Goal: Task Accomplishment & Management: Manage account settings

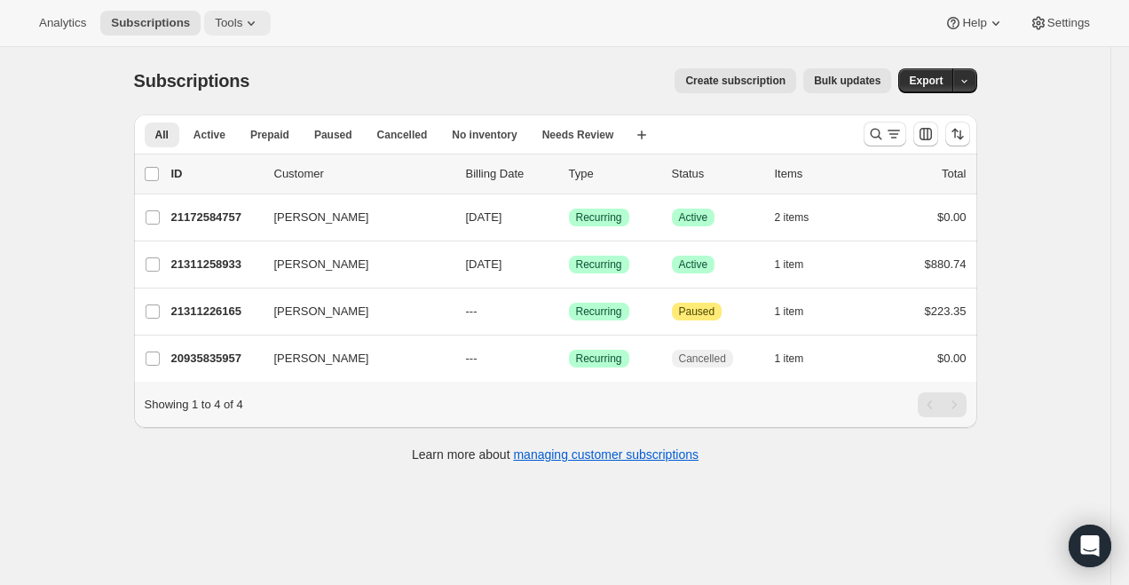
click at [233, 13] on button "Tools" at bounding box center [237, 23] width 67 height 25
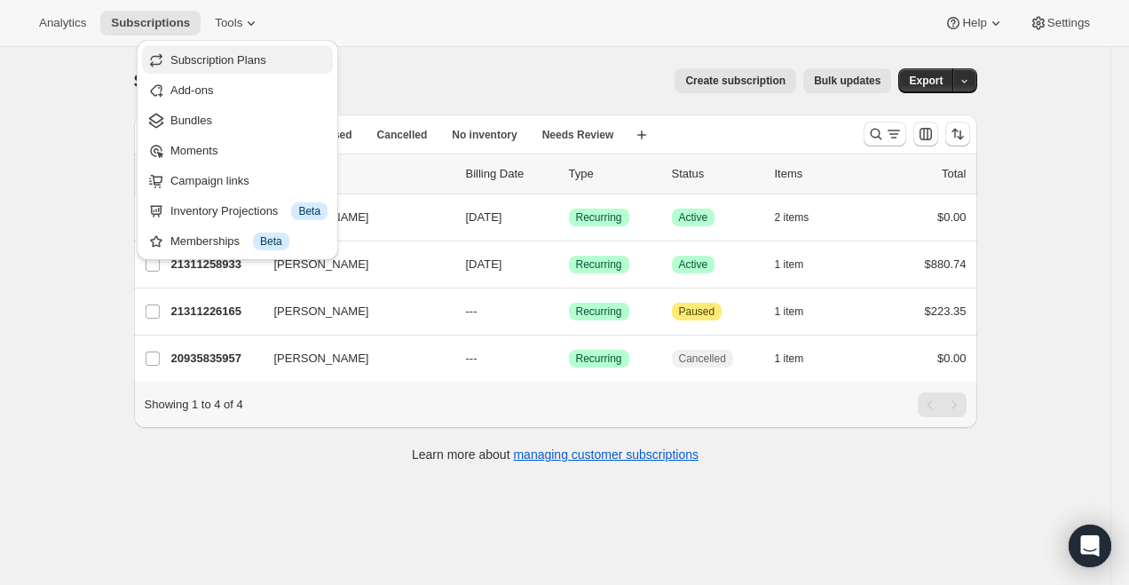
click at [256, 66] on span "Subscription Plans" at bounding box center [218, 59] width 96 height 13
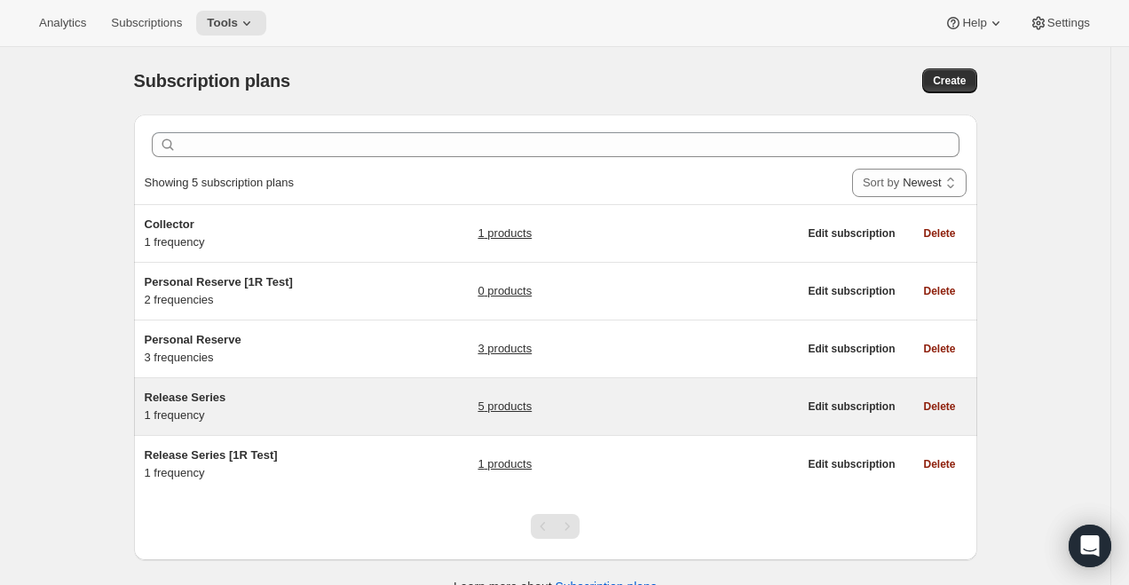
click at [211, 390] on span "Release Series" at bounding box center [186, 396] width 82 height 13
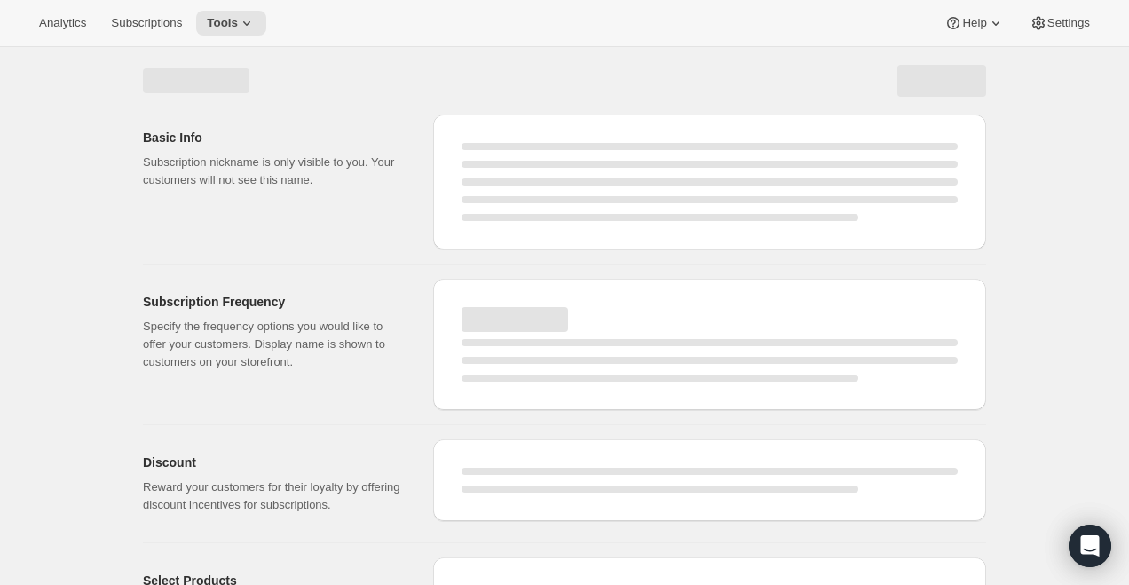
select select "WEEK"
select select "MONTH"
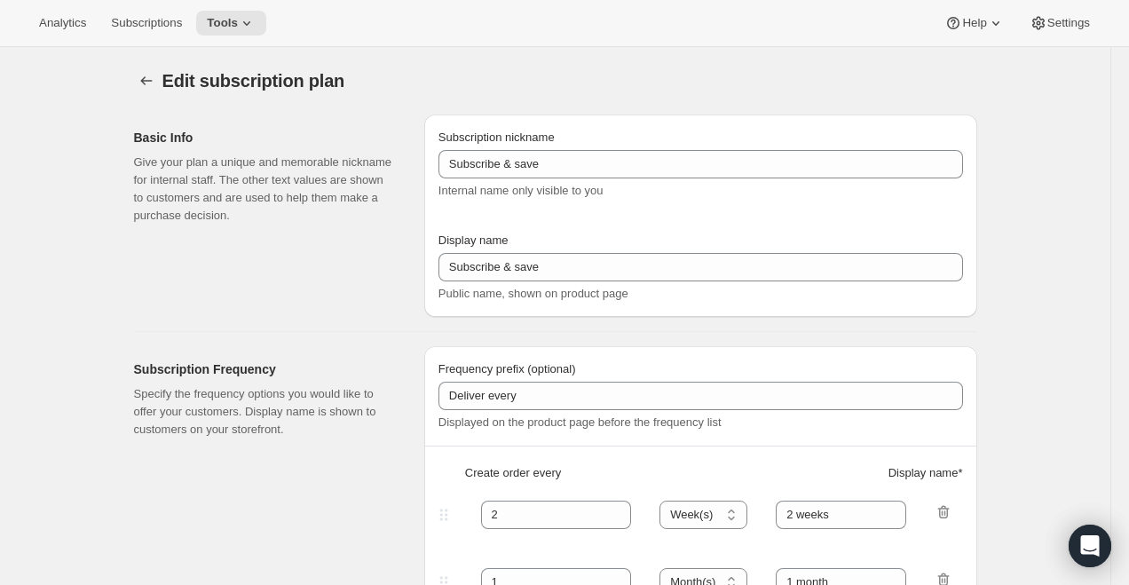
type input "Release Series"
type input "Delivers quarterly"
type input "4"
select select "MONTH"
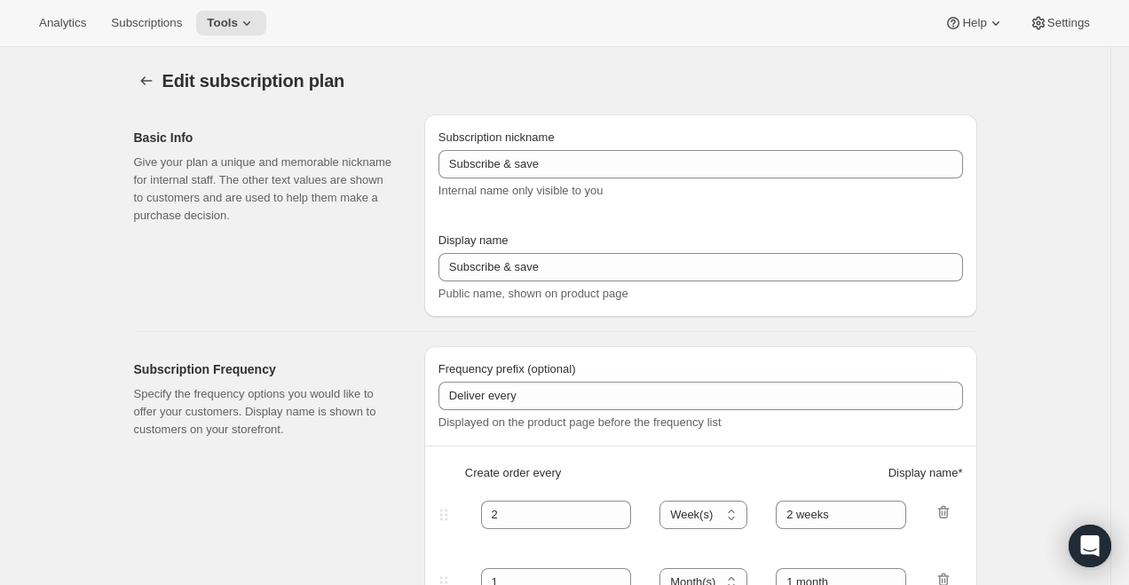
type input "(Jan, Jun, Oct)"
type input "Choose how many bottles you want of the Napa Valley Release​, Alexander Valley …"
checkbox input "true"
select select "YEARDAY"
select select "6"
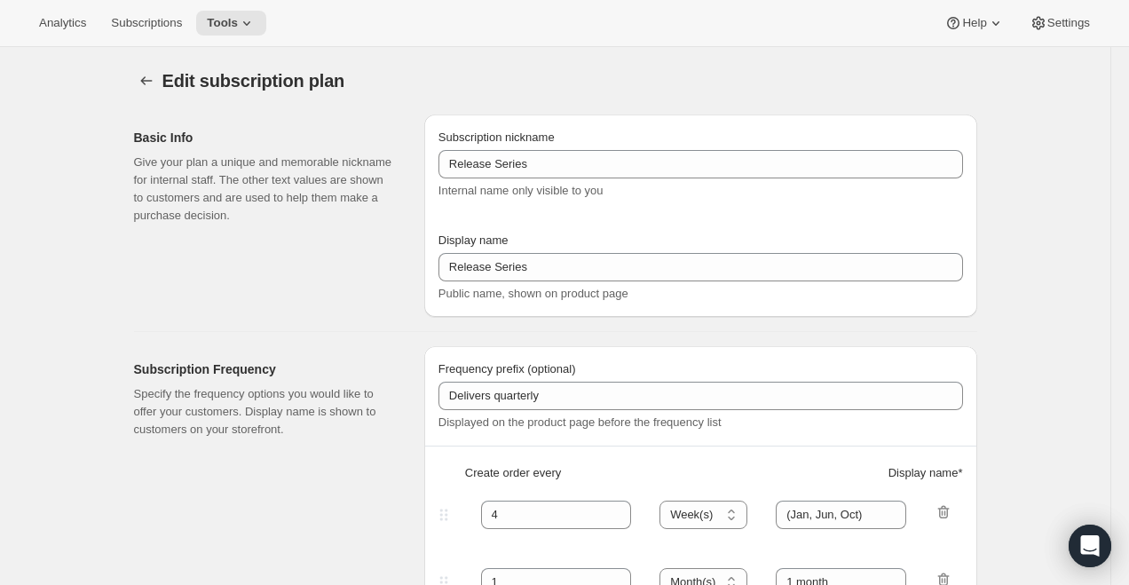
select select "10"
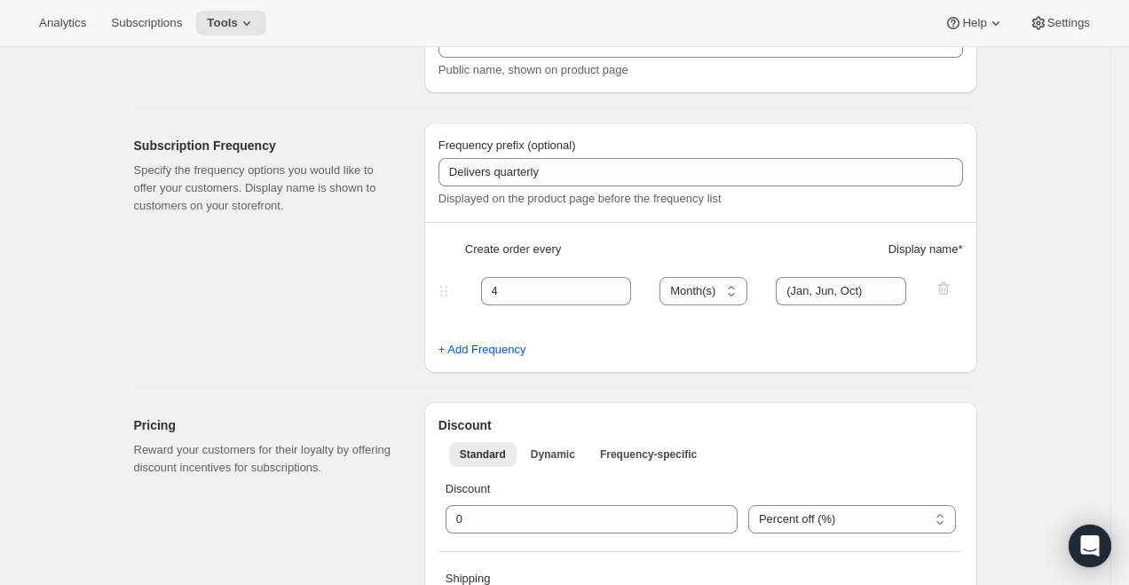
scroll to position [209, 0]
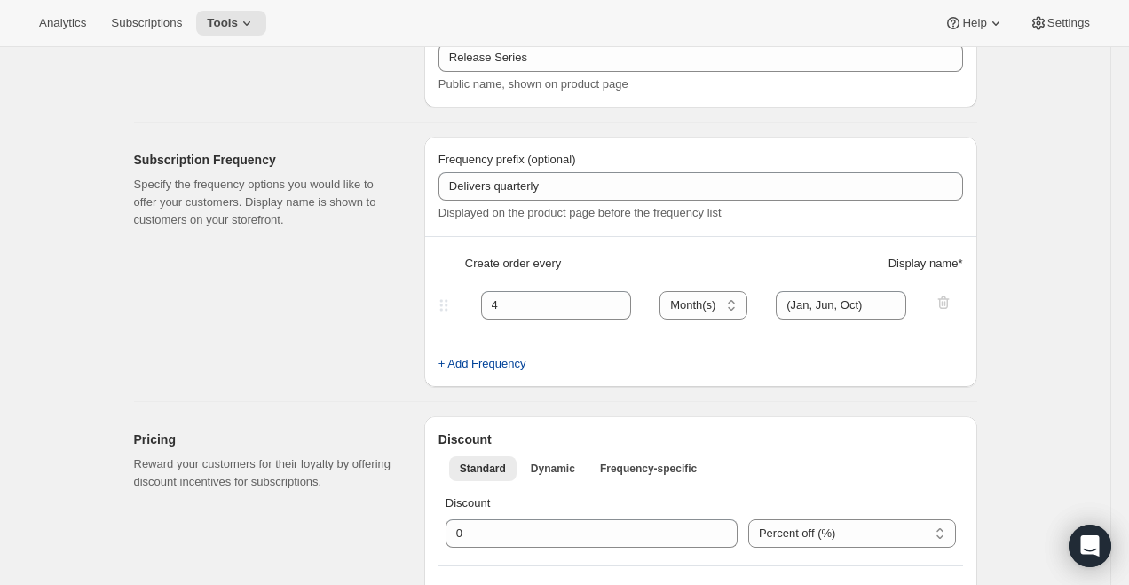
click at [497, 359] on span "+ Add Frequency" at bounding box center [482, 364] width 88 height 18
select select "MONTH"
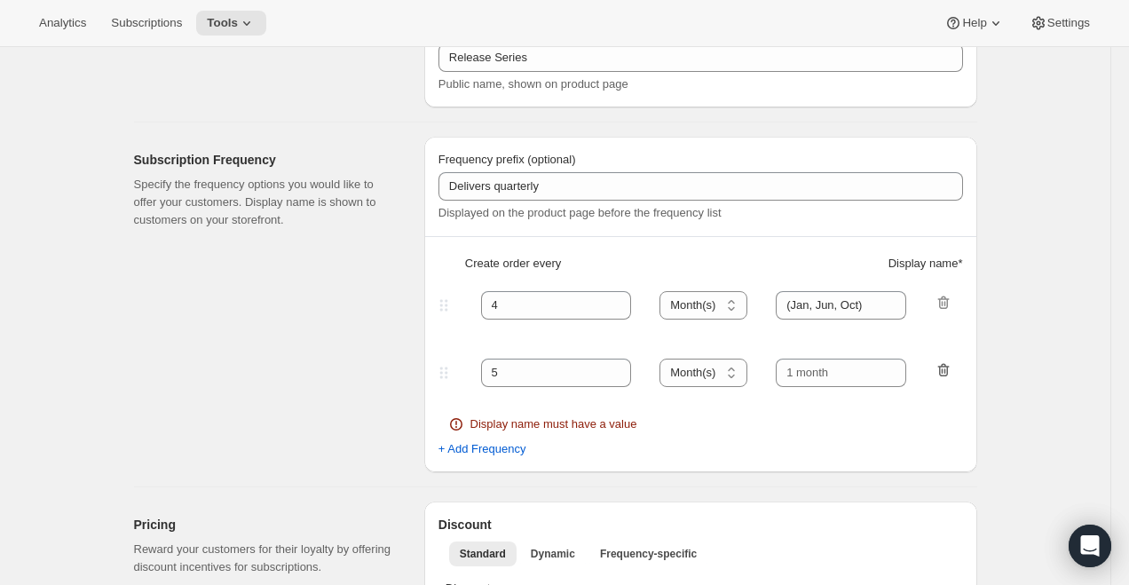
click at [945, 366] on icon "button" at bounding box center [944, 370] width 18 height 18
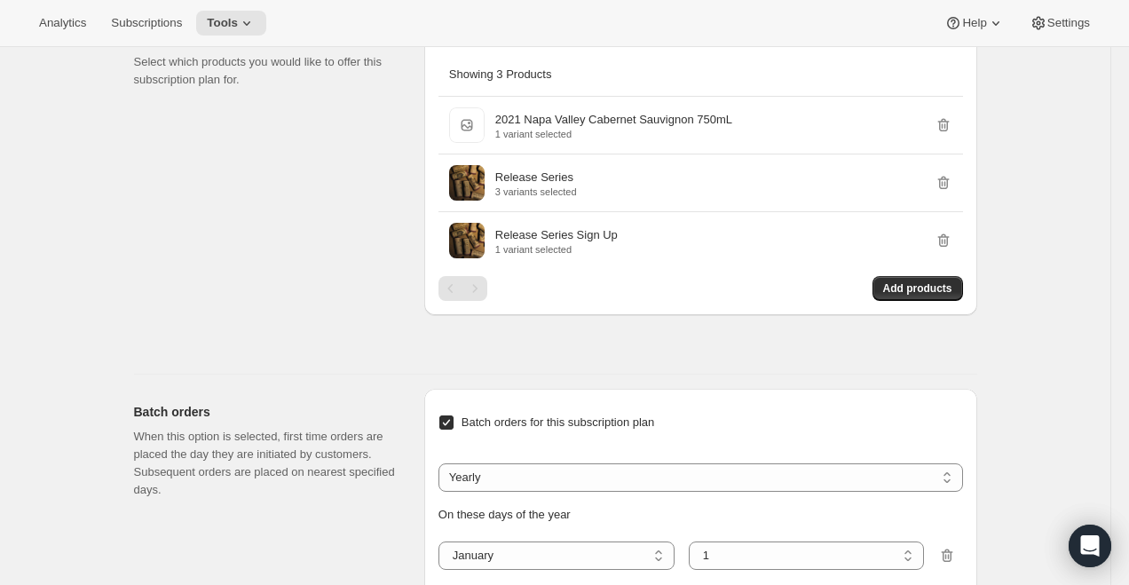
scroll to position [1057, 0]
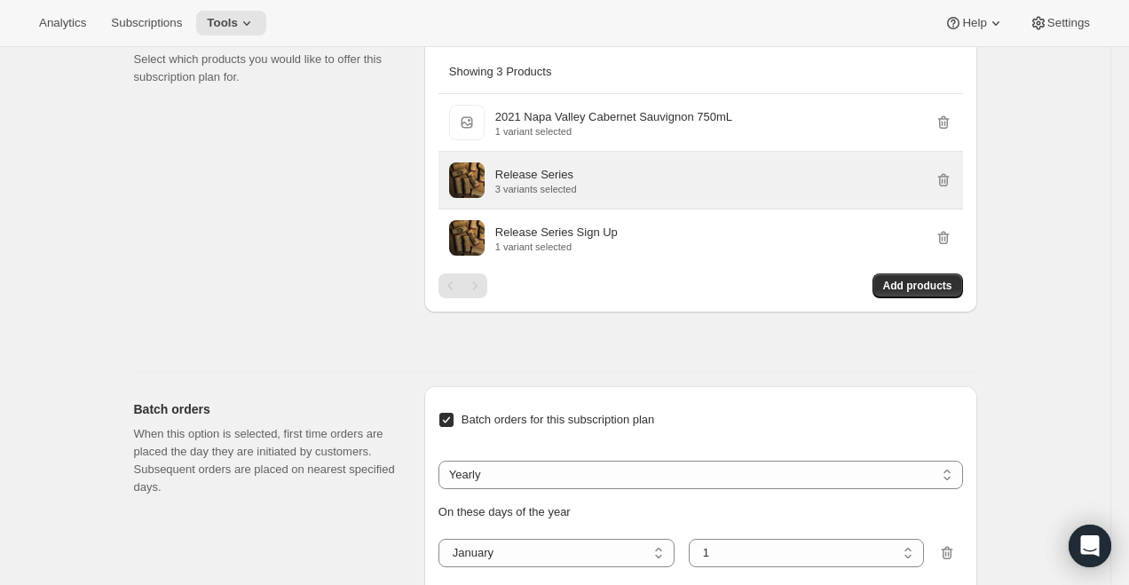
click at [528, 184] on p "Release Series" at bounding box center [534, 175] width 78 height 18
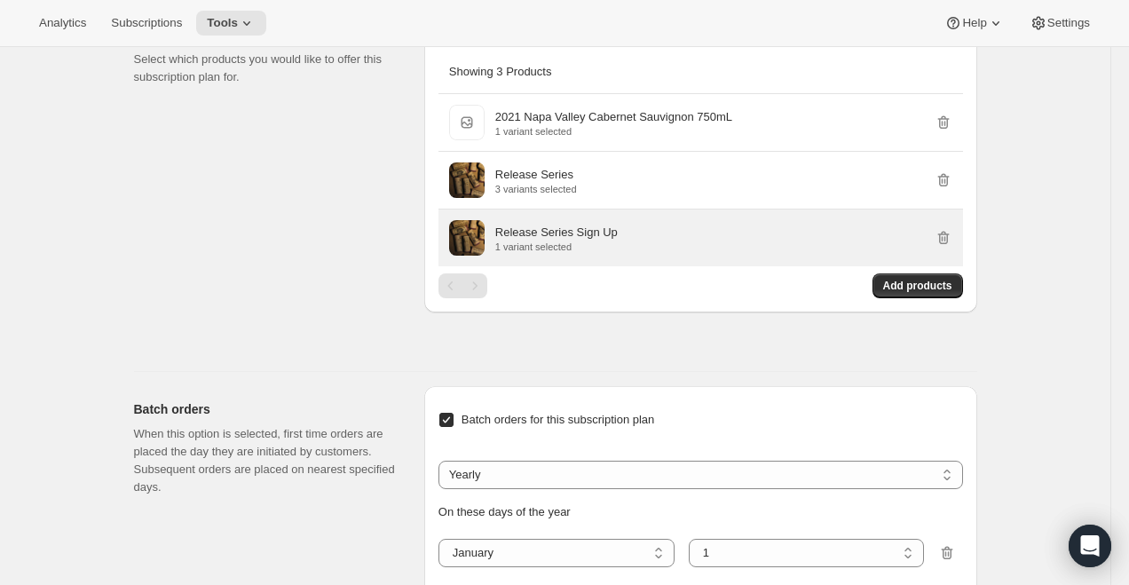
click at [558, 241] on p "Release Series Sign Up" at bounding box center [556, 233] width 122 height 18
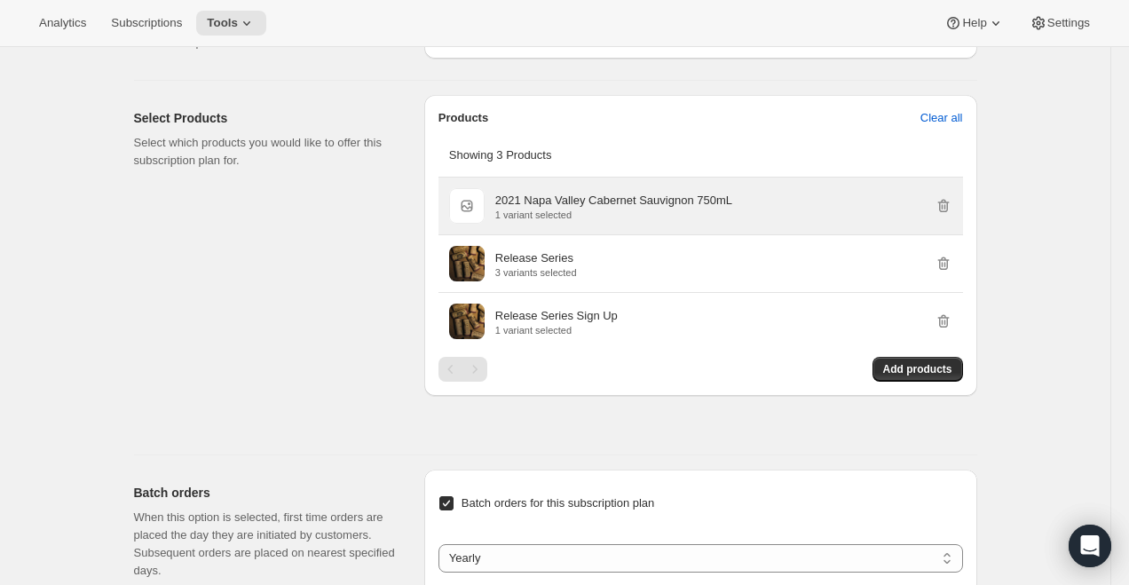
scroll to position [991, 0]
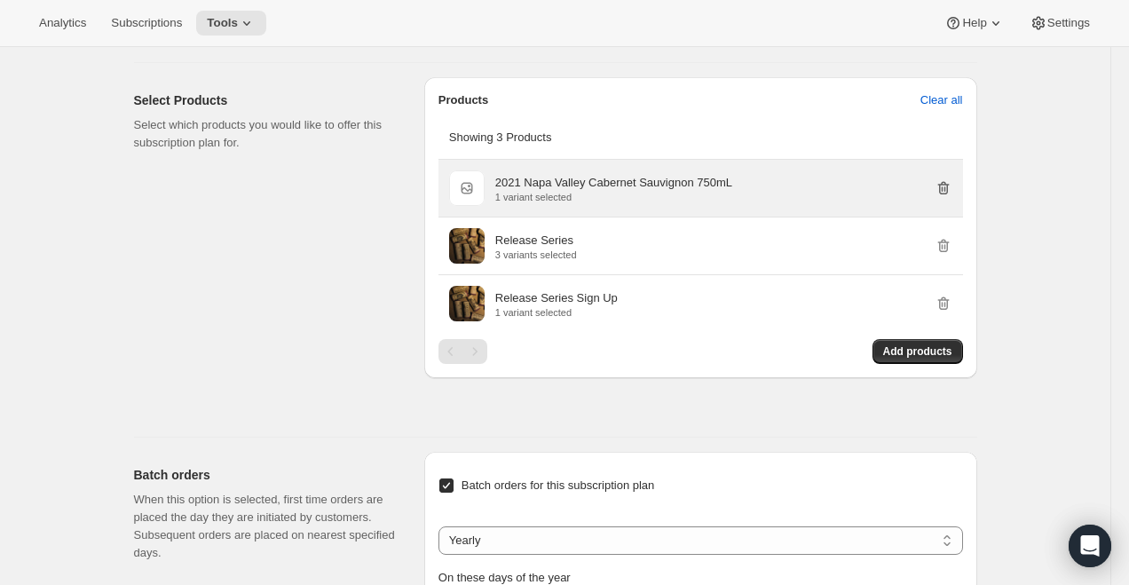
click at [943, 197] on icon "button" at bounding box center [944, 188] width 18 height 18
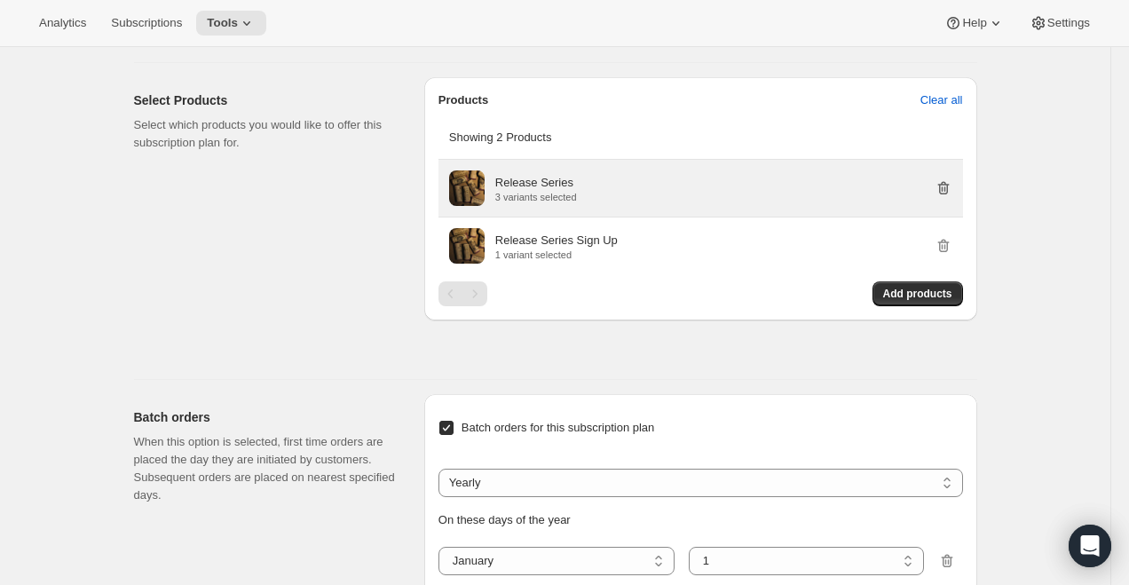
click at [943, 197] on icon "button" at bounding box center [944, 188] width 18 height 18
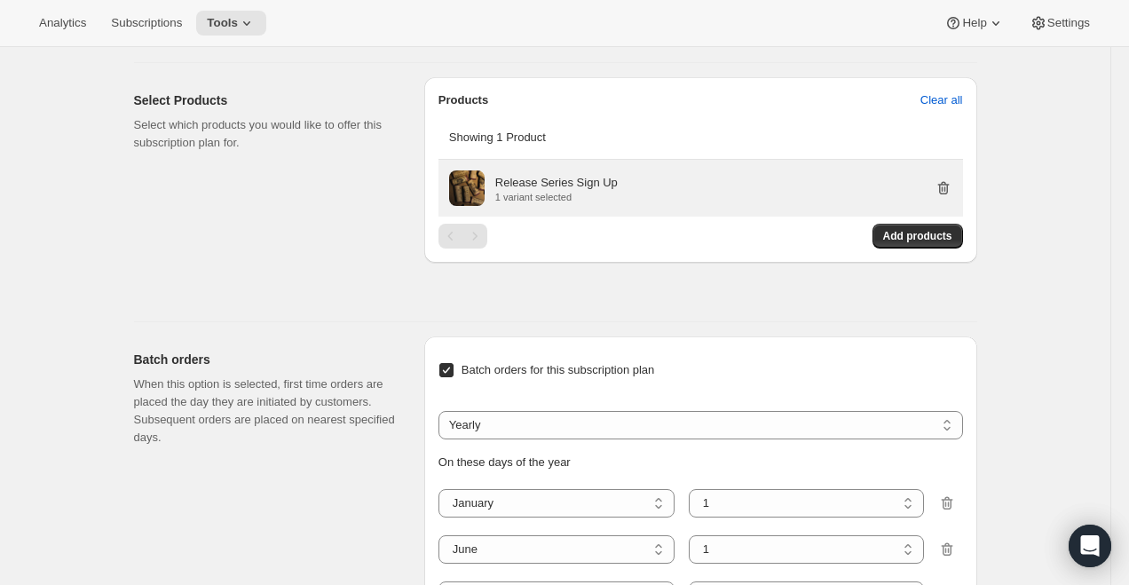
click at [943, 197] on icon "button" at bounding box center [944, 188] width 18 height 18
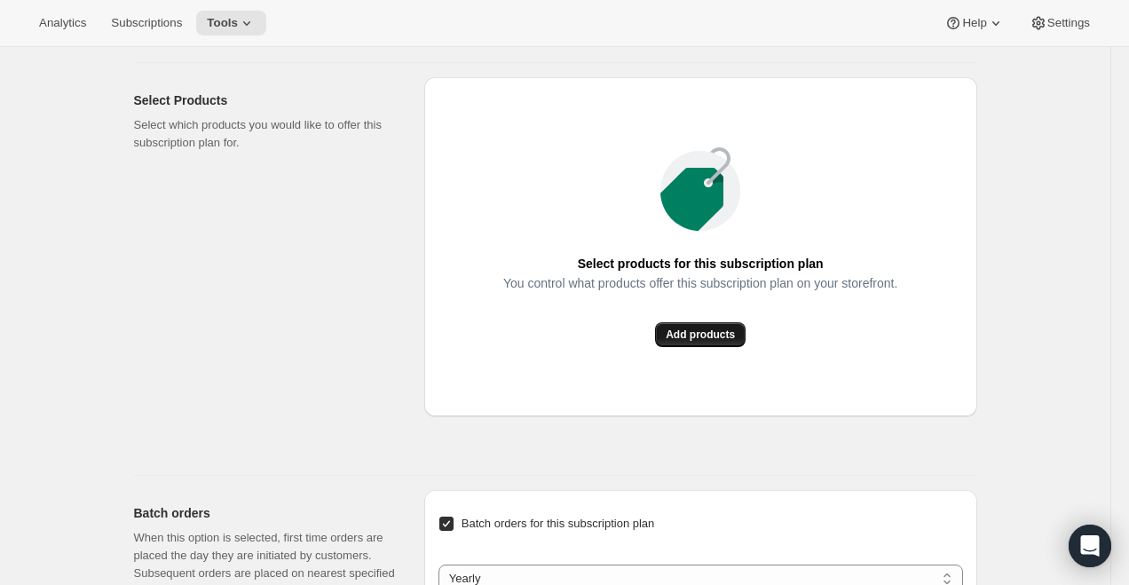
click at [701, 342] on span "Add products" at bounding box center [700, 334] width 69 height 14
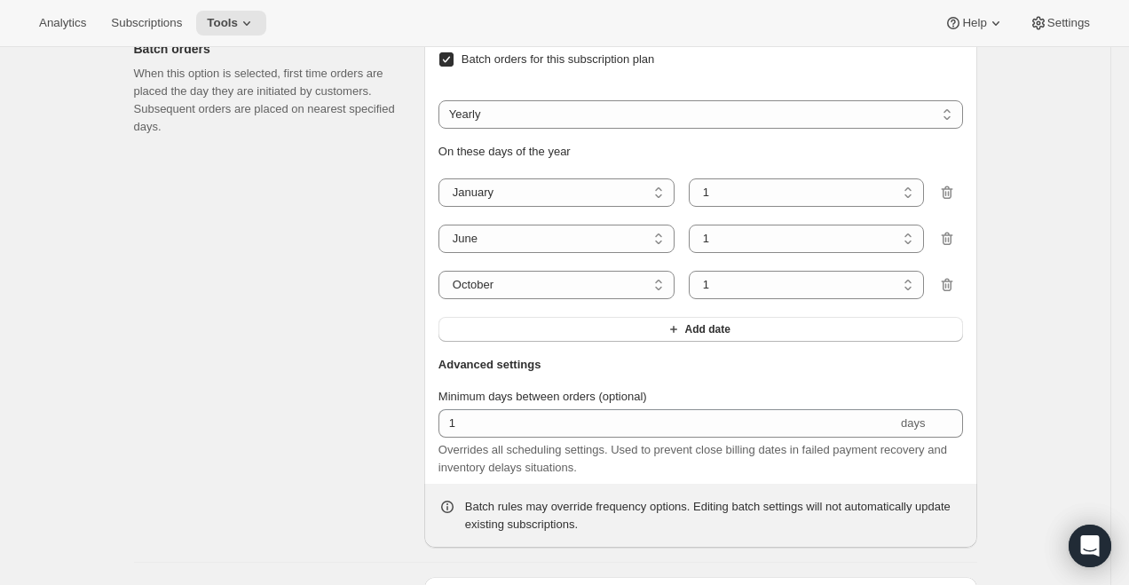
scroll to position [1287, 0]
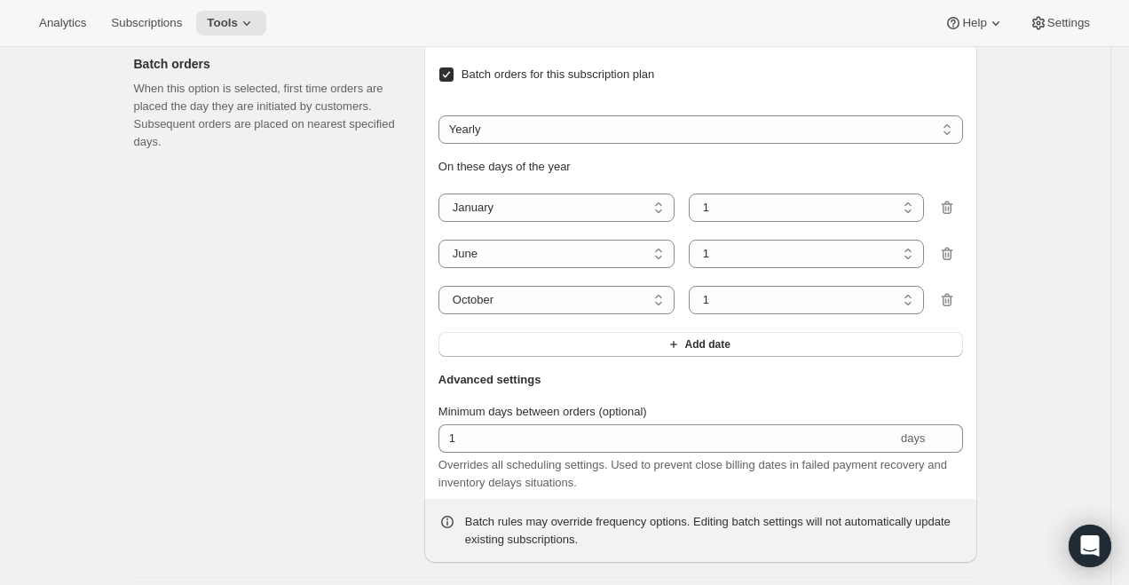
click at [448, 82] on input "Batch orders for this subscription plan" at bounding box center [446, 74] width 14 height 14
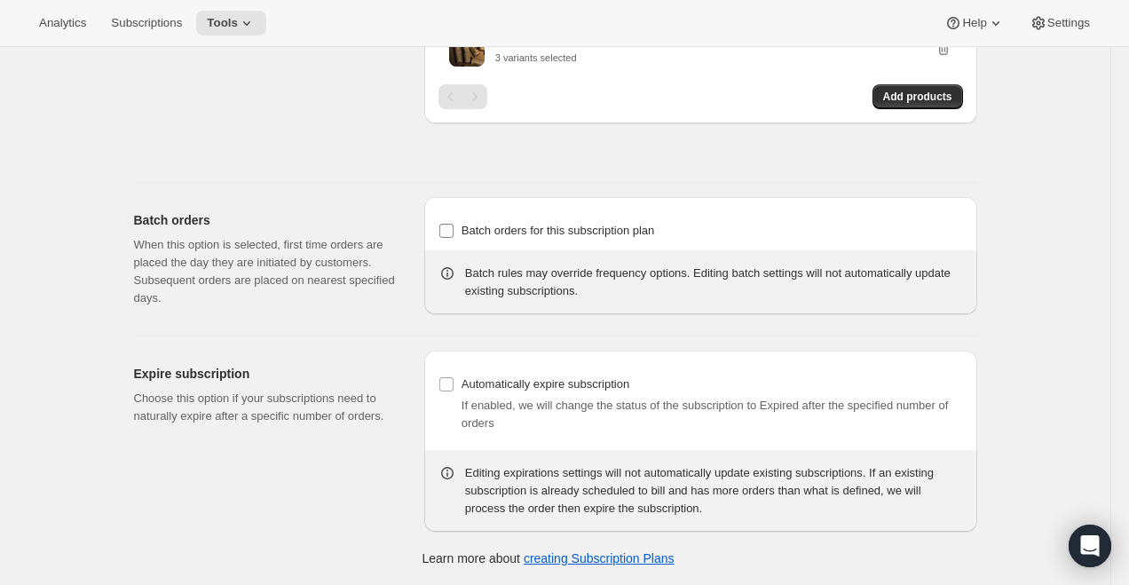
click at [446, 232] on input "Batch orders for this subscription plan" at bounding box center [446, 231] width 14 height 14
checkbox input "true"
select select "YEARDAY"
select select "6"
select select "10"
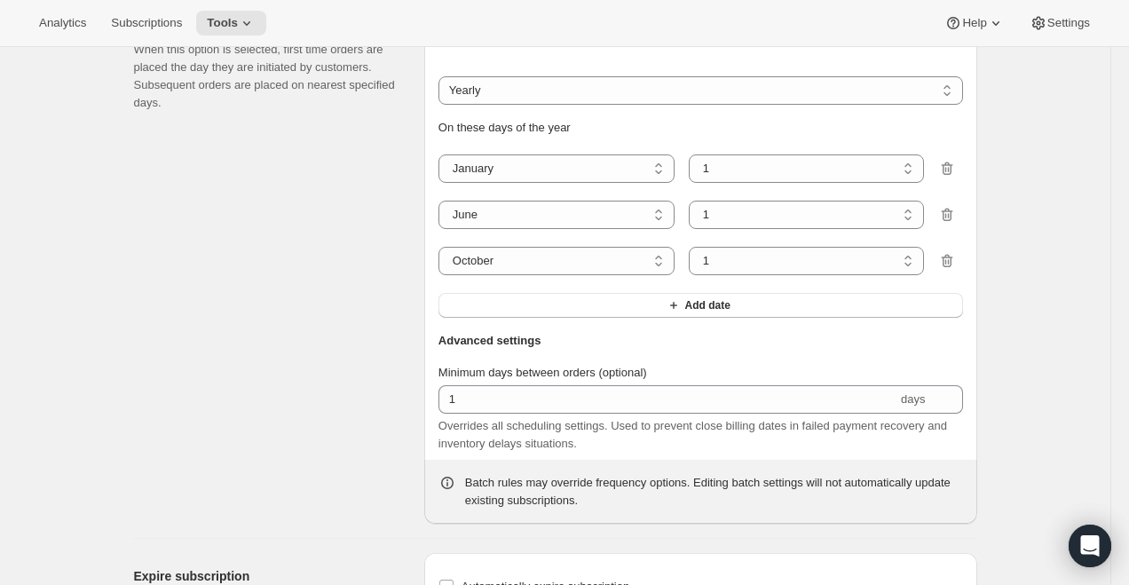
scroll to position [1415, 0]
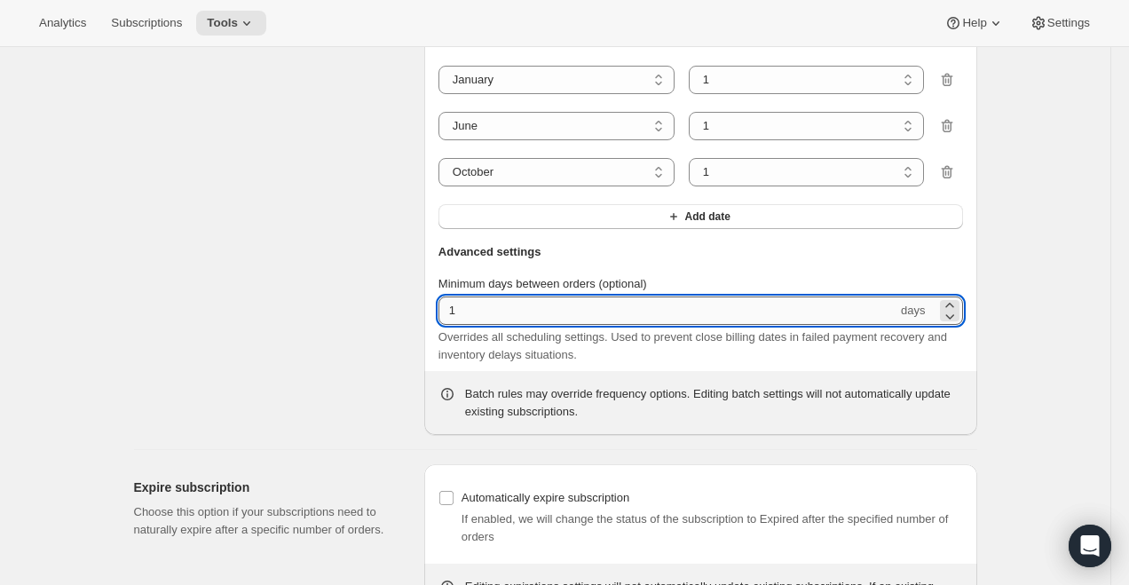
click at [508, 325] on input "1" at bounding box center [667, 310] width 459 height 28
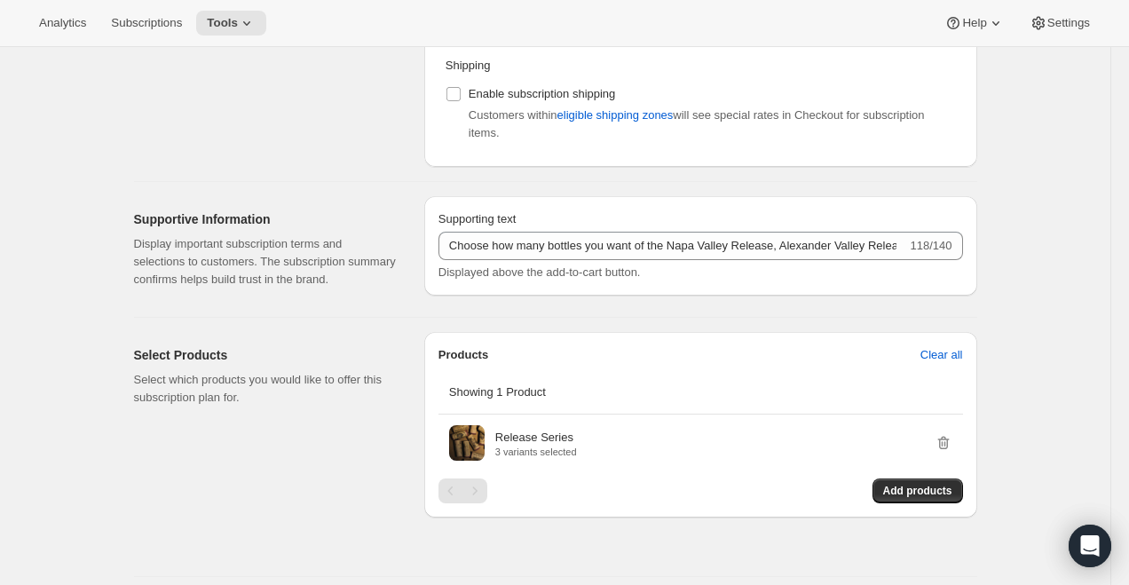
scroll to position [0, 0]
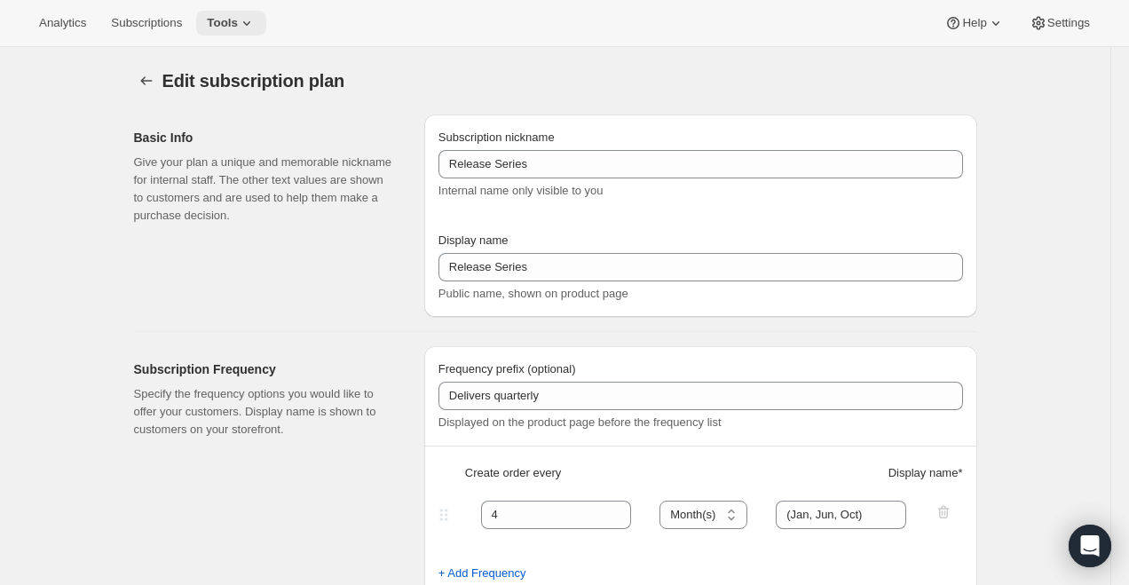
click at [256, 28] on icon at bounding box center [247, 23] width 18 height 18
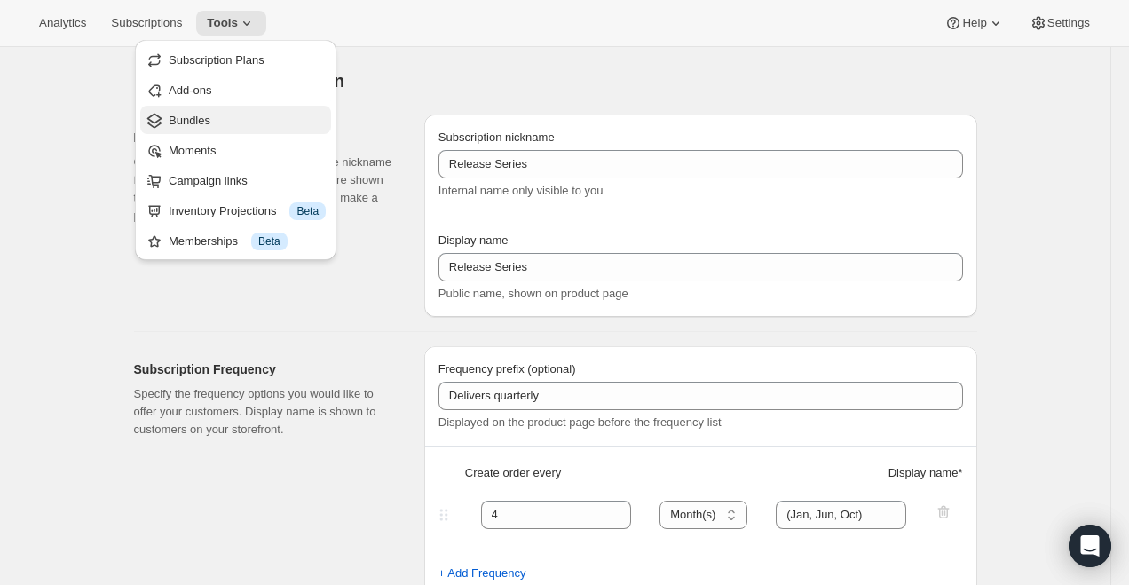
click at [251, 119] on span "Bundles" at bounding box center [247, 121] width 157 height 18
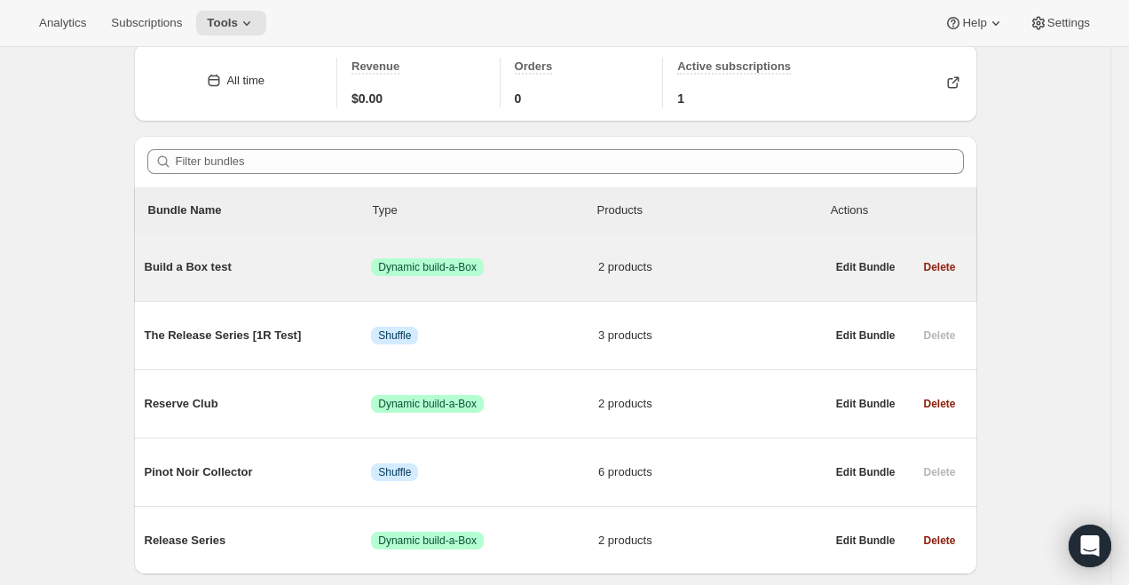
scroll to position [130, 0]
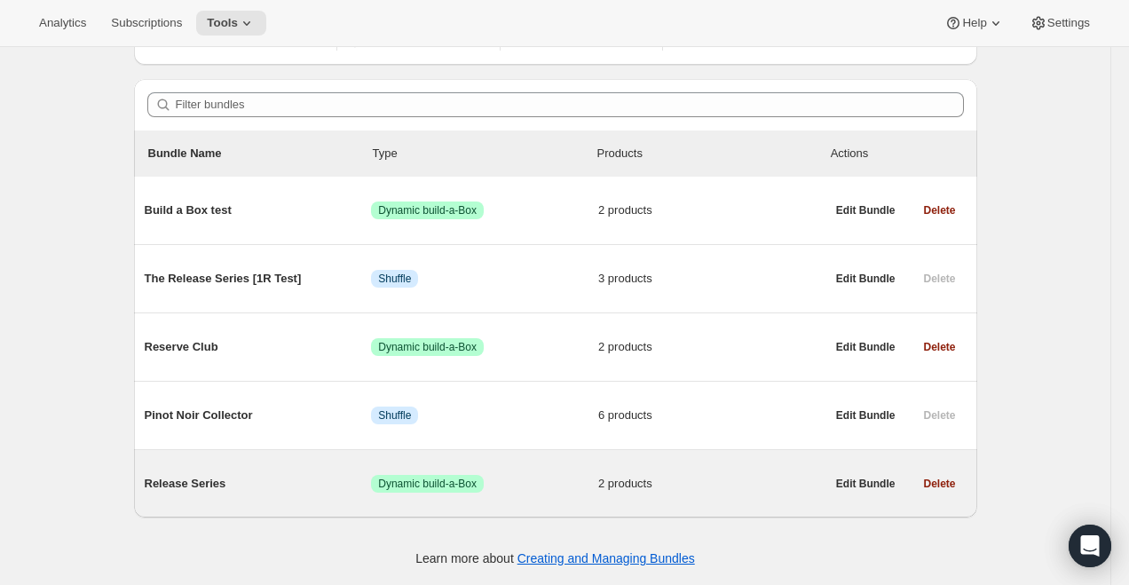
click at [218, 484] on span "Release Series" at bounding box center [258, 484] width 227 height 18
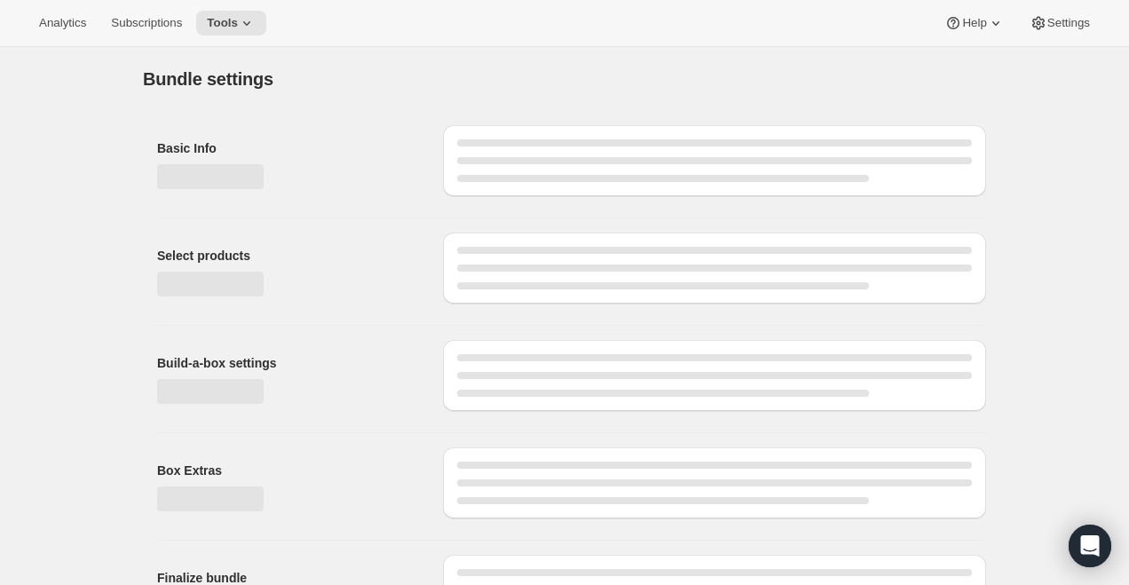
type input "Release Series"
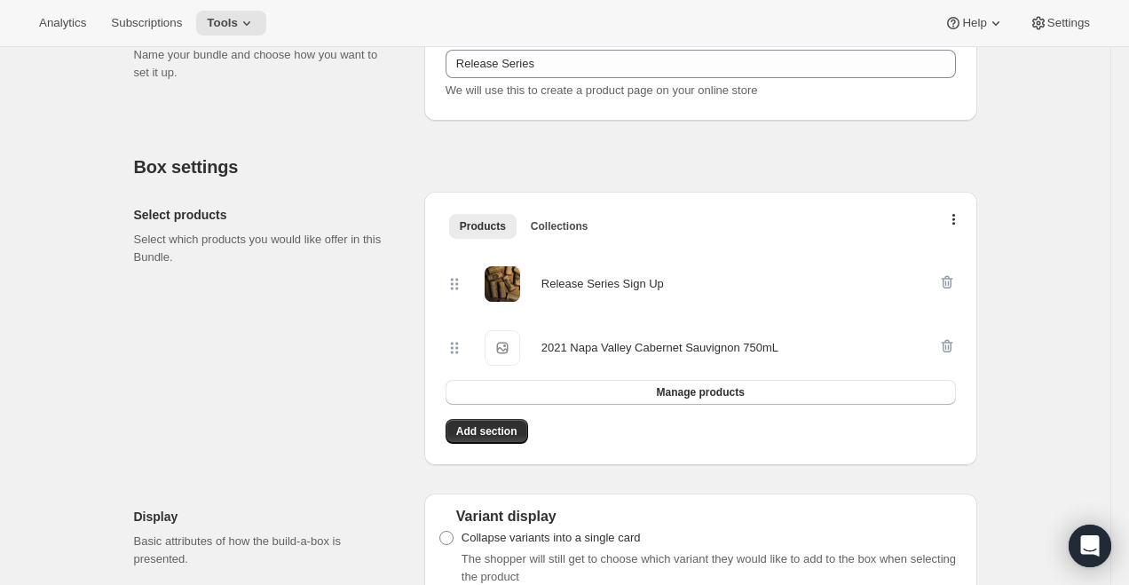
scroll to position [247, 0]
click at [952, 288] on icon "button" at bounding box center [947, 284] width 18 height 18
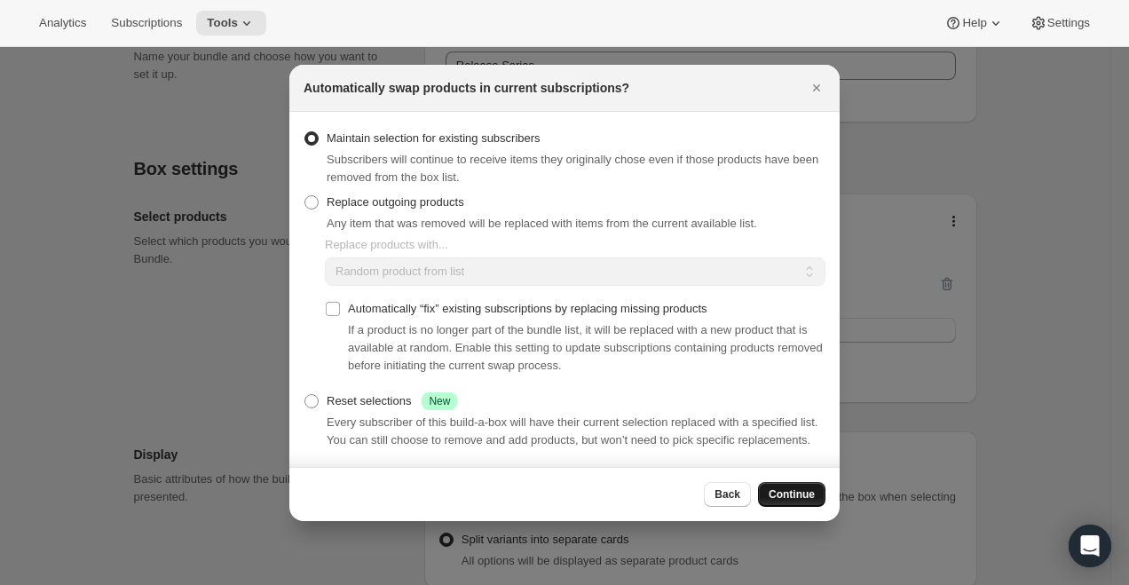
click at [793, 498] on span "Continue" at bounding box center [792, 494] width 46 height 14
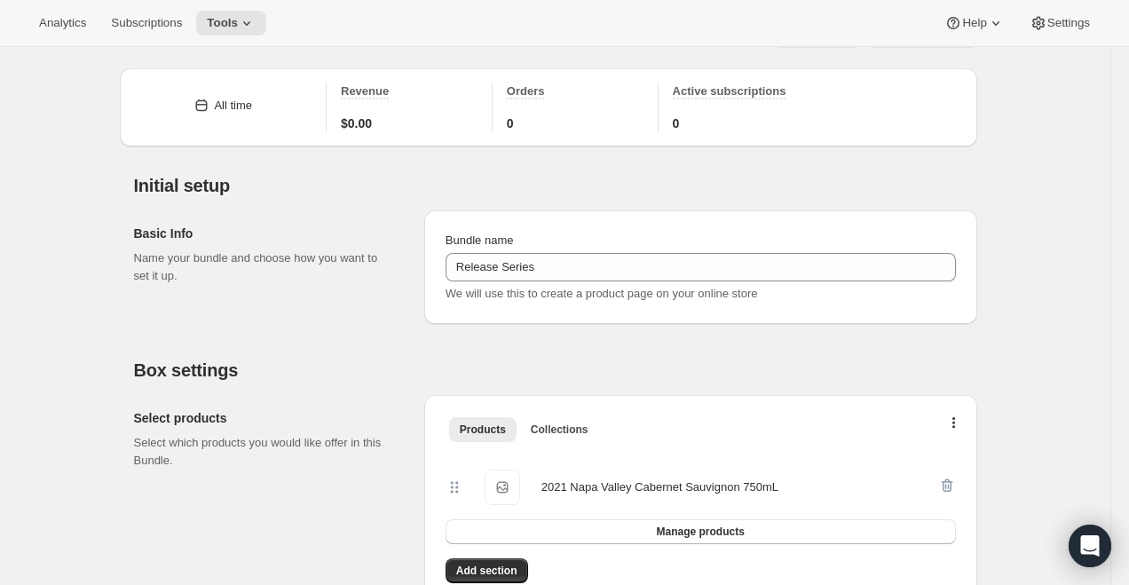
scroll to position [0, 0]
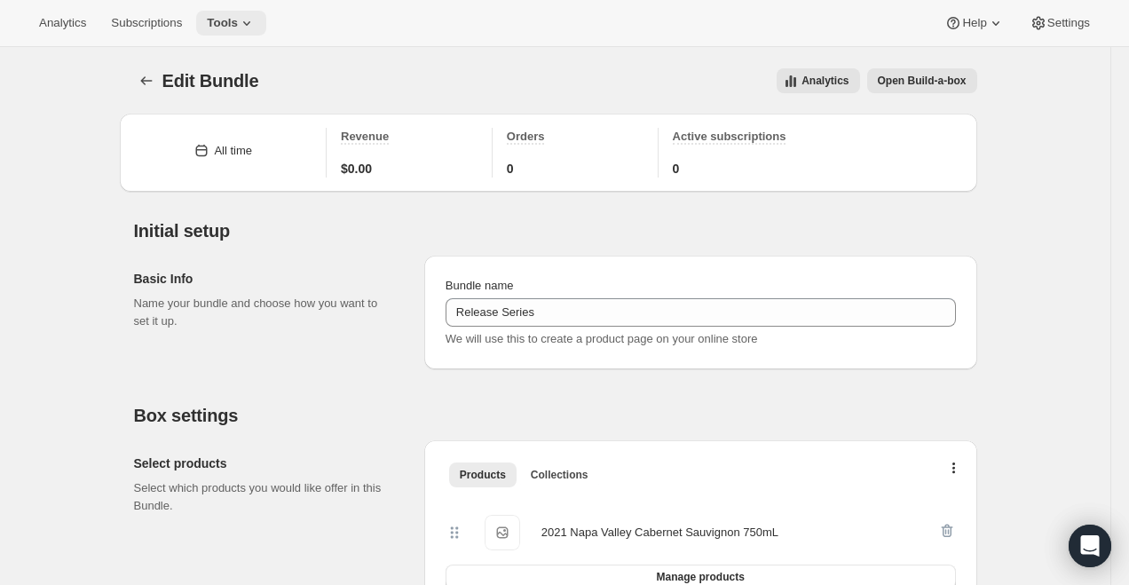
click at [238, 20] on span "Tools" at bounding box center [222, 23] width 31 height 14
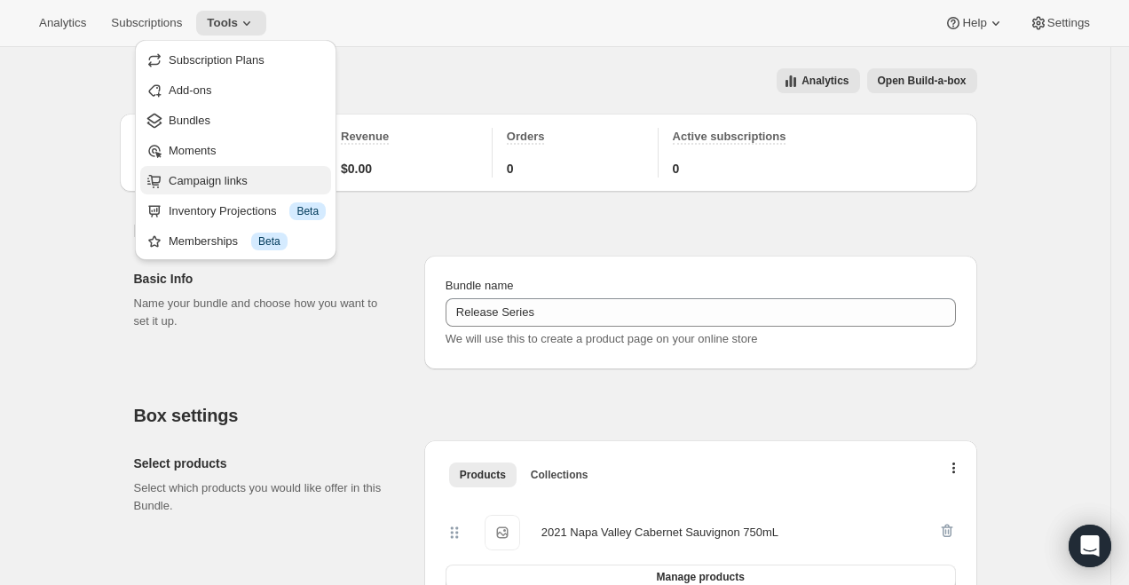
click at [229, 183] on span "Campaign links" at bounding box center [208, 180] width 79 height 13
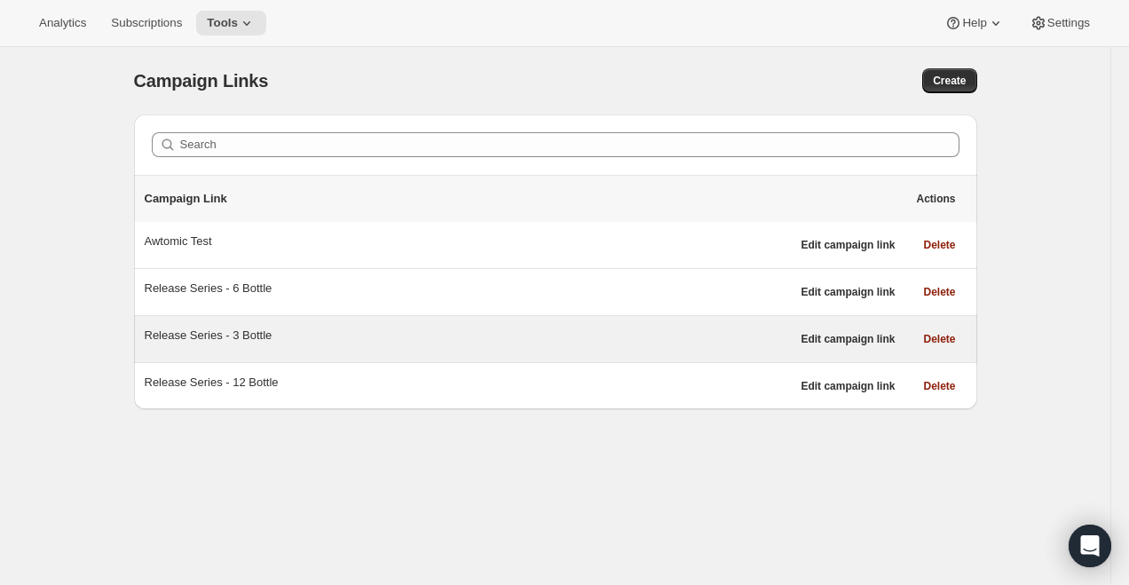
click at [254, 338] on div "Release Series - 3 Bottle" at bounding box center [468, 336] width 646 height 18
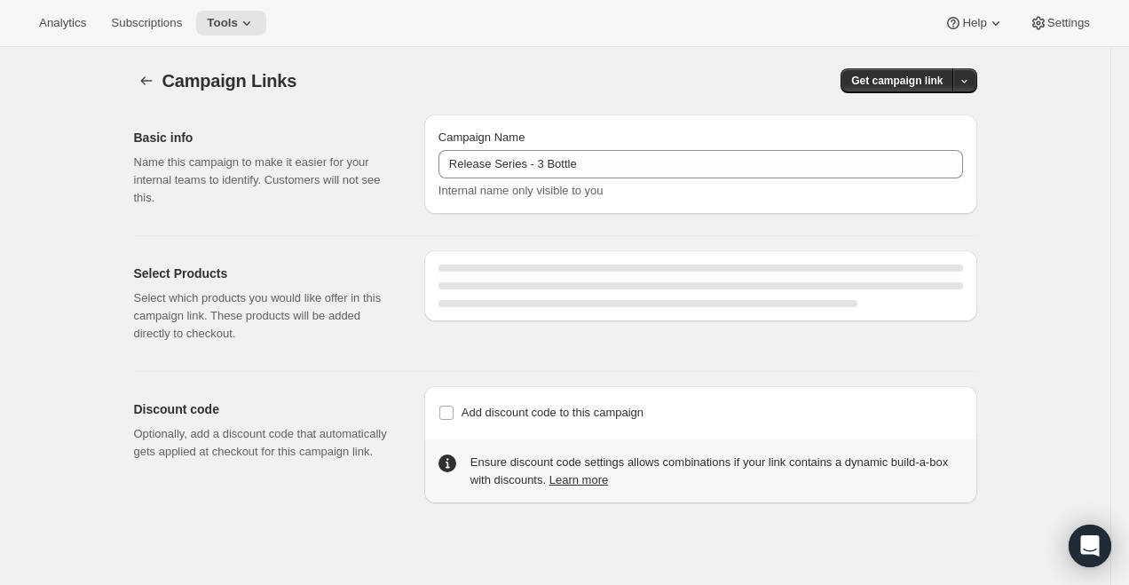
select select "gid://shopify/SellingPlan/710463488309"
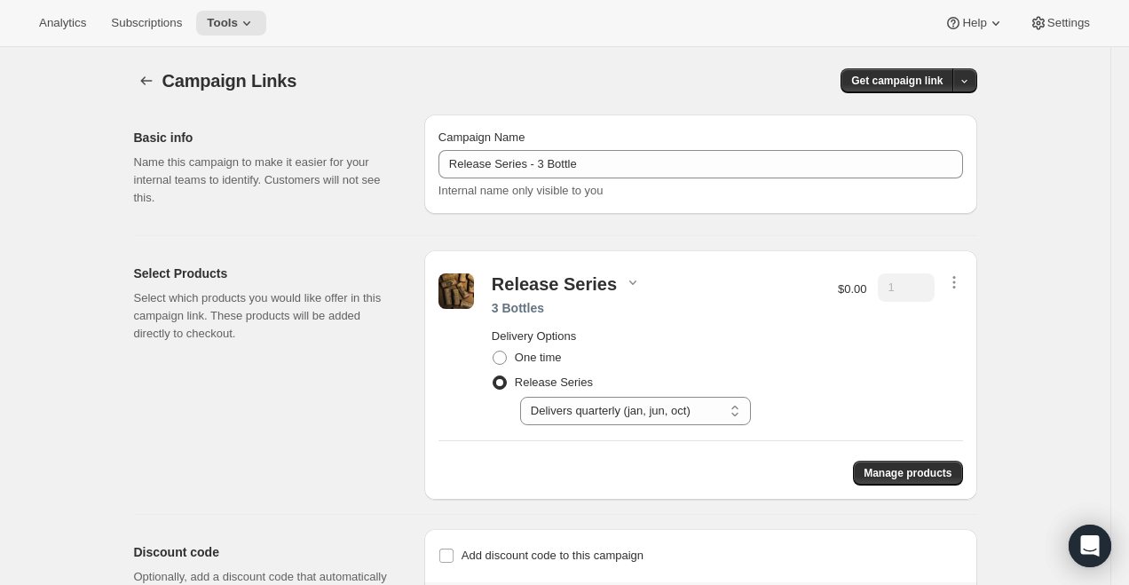
scroll to position [96, 0]
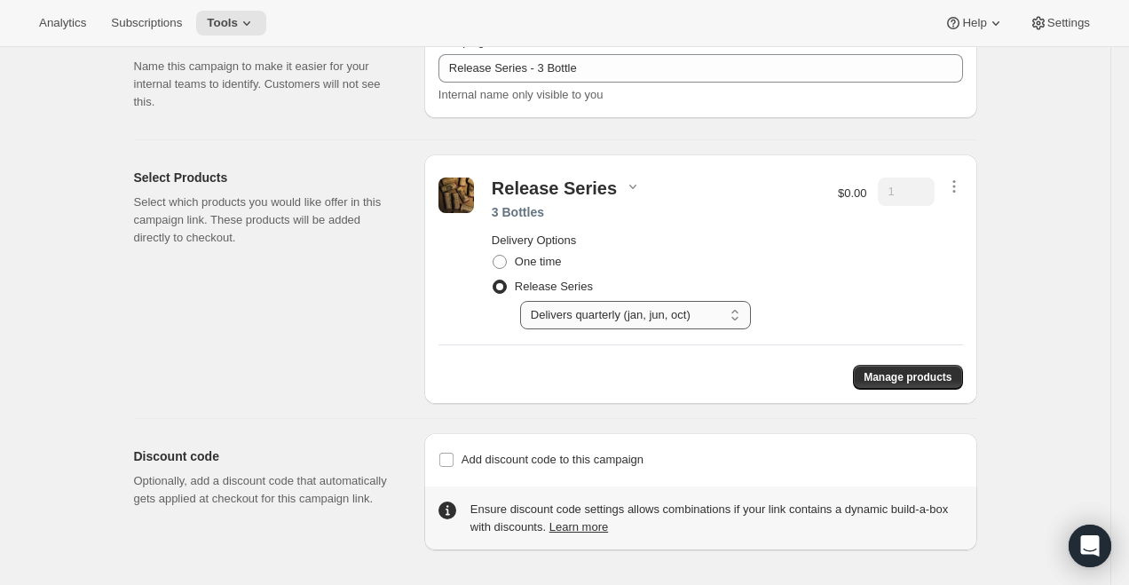
click at [665, 312] on select "Select Delivers quarterly (jan, jun, oct)" at bounding box center [635, 315] width 231 height 28
click at [930, 379] on span "Manage products" at bounding box center [908, 377] width 88 height 14
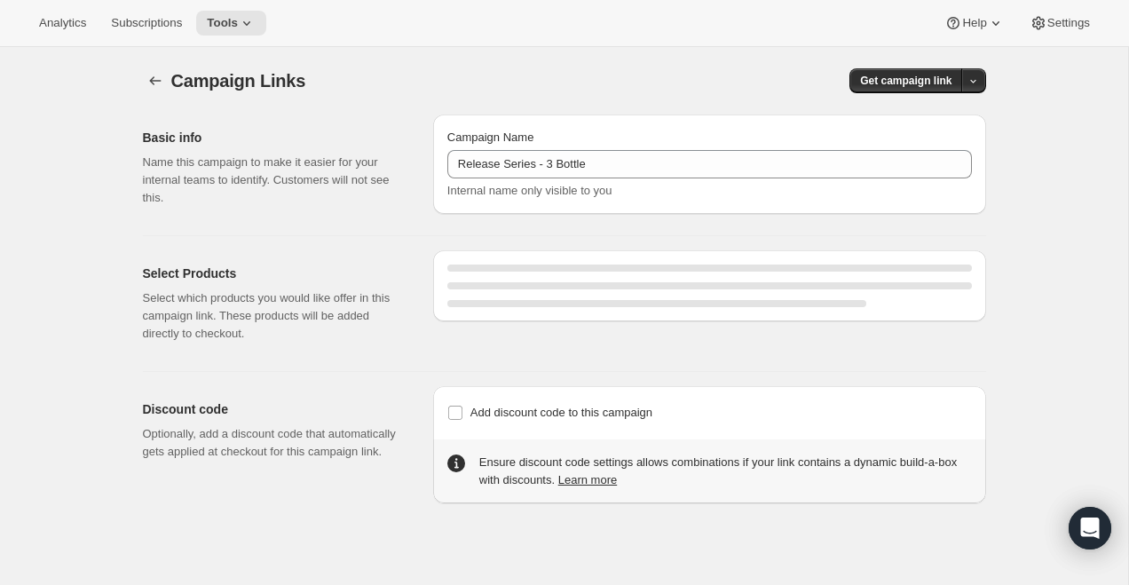
select select "gid://shopify/SellingPlan/710463488309"
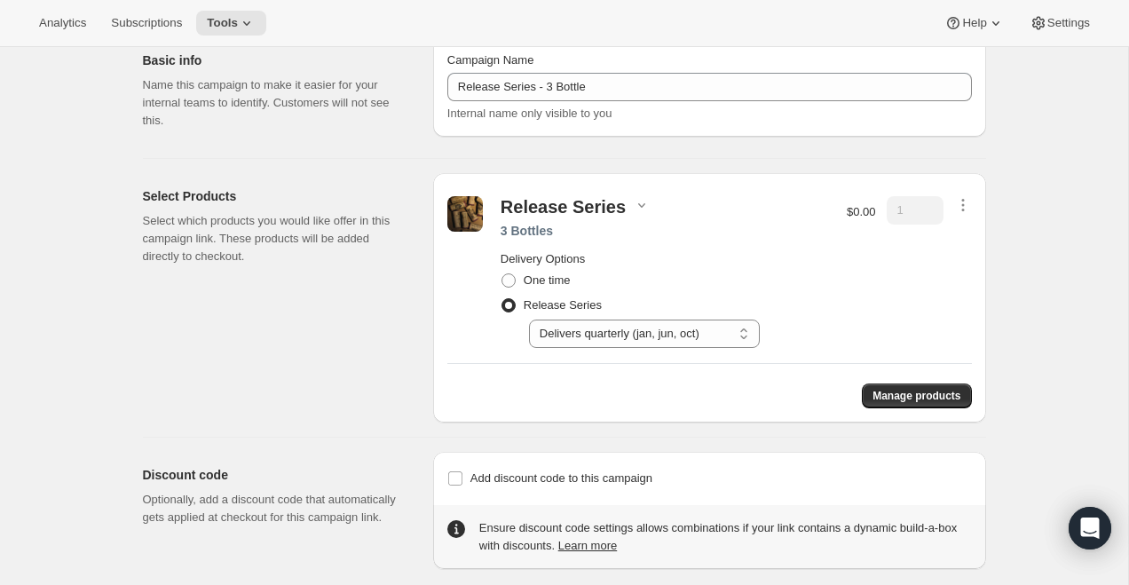
scroll to position [96, 0]
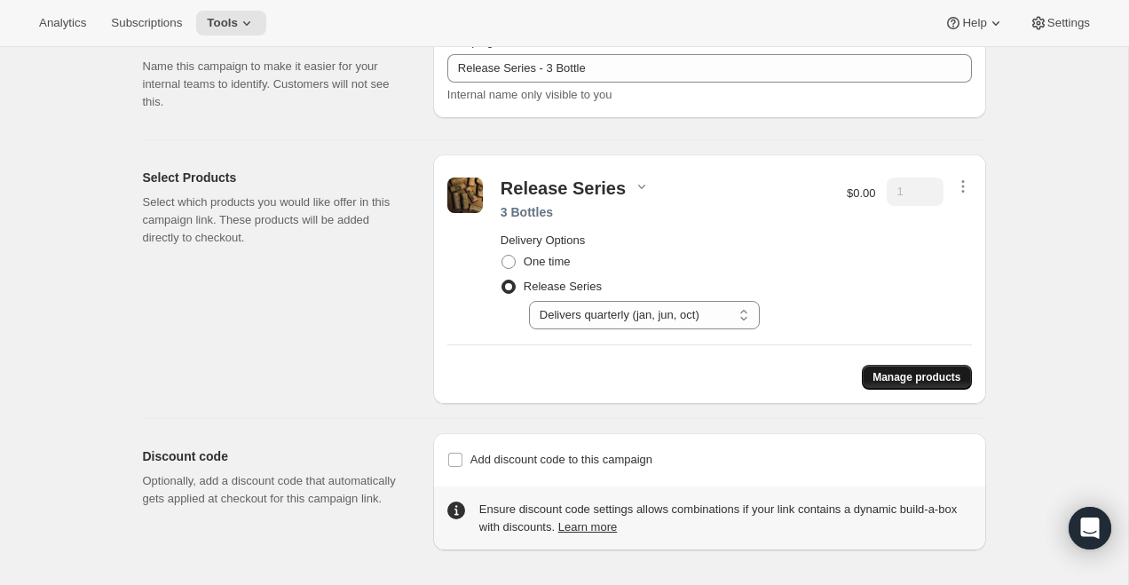
click at [904, 376] on span "Manage products" at bounding box center [916, 377] width 88 height 14
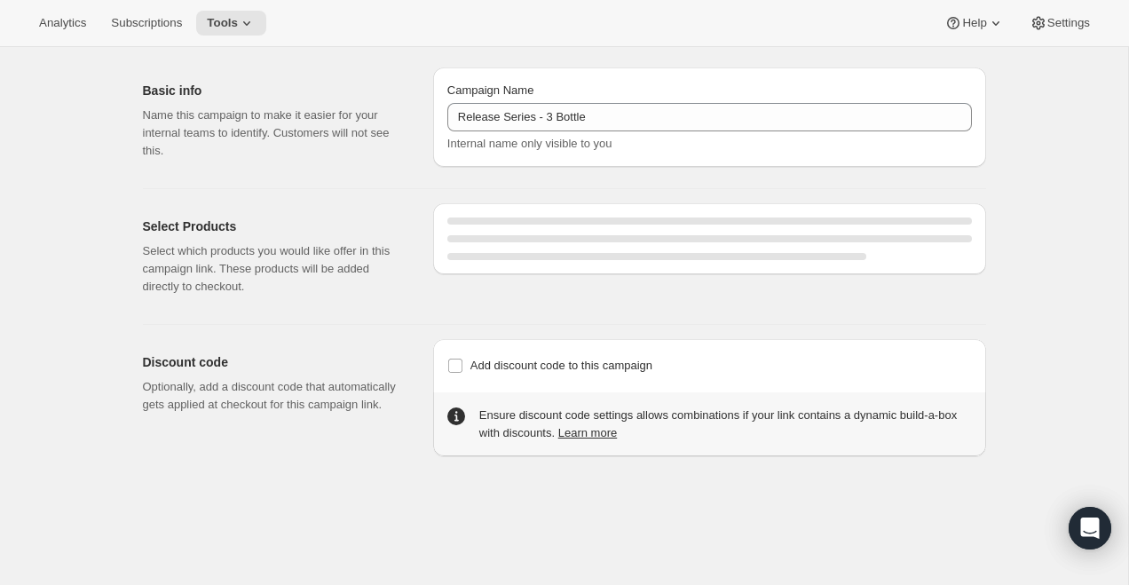
select select "gid://shopify/SellingPlan/710463488309"
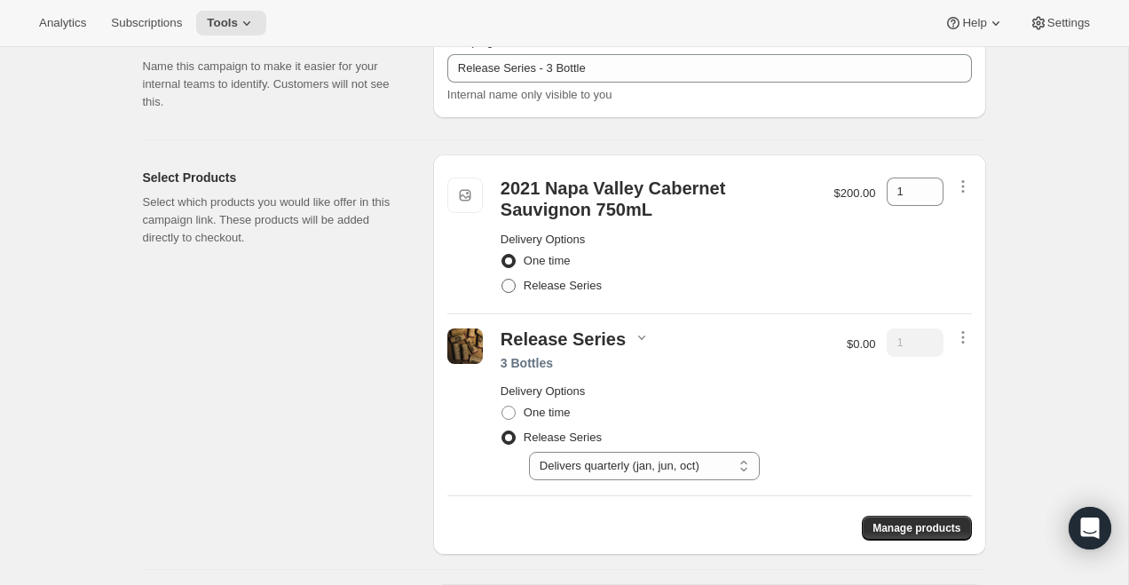
click at [561, 283] on span "Release Series" at bounding box center [563, 285] width 78 height 13
click at [502, 280] on input "Release Series" at bounding box center [501, 279] width 1 height 1
radio input "true"
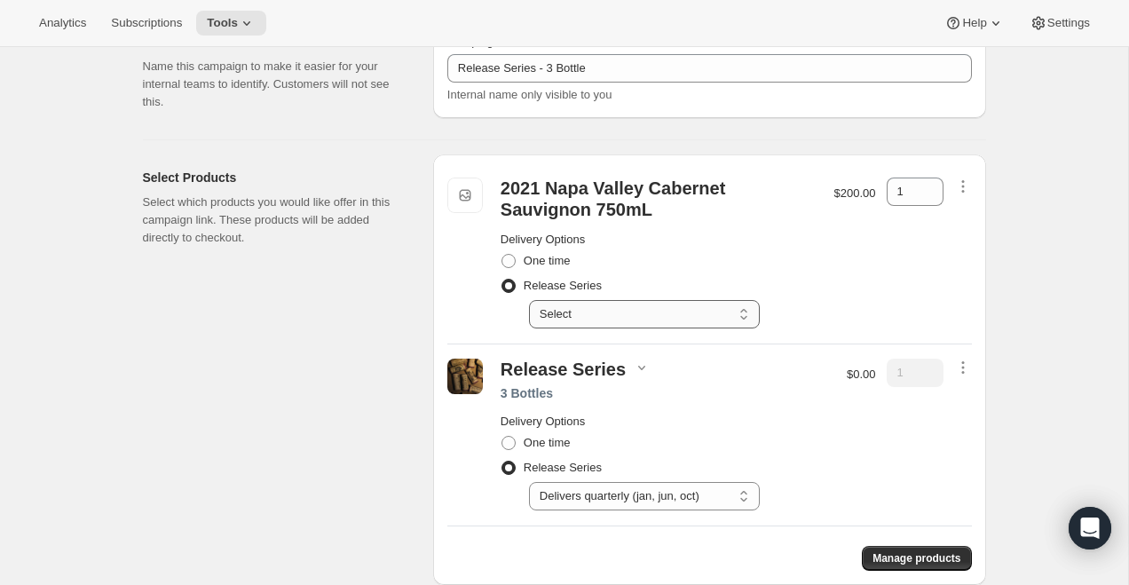
click at [571, 307] on select "Select Delivers quarterly (jan, jun, oct)" at bounding box center [644, 314] width 231 height 28
select select "gid://shopify/SellingPlan/710463488309"
click at [529, 300] on select "Select Delivers quarterly (jan, jun, oct)" at bounding box center [644, 314] width 231 height 28
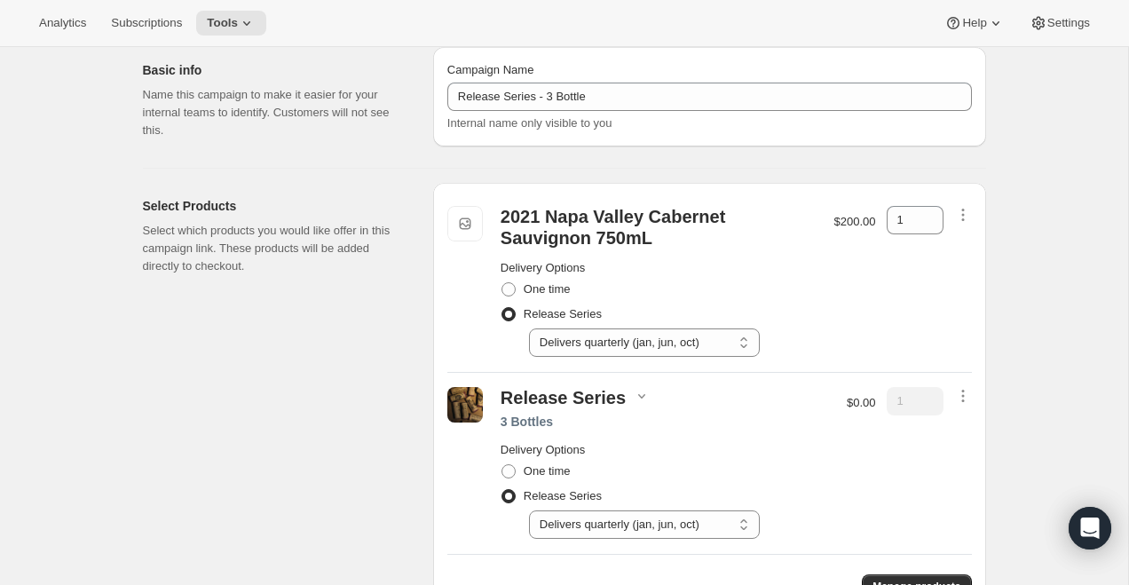
scroll to position [99, 0]
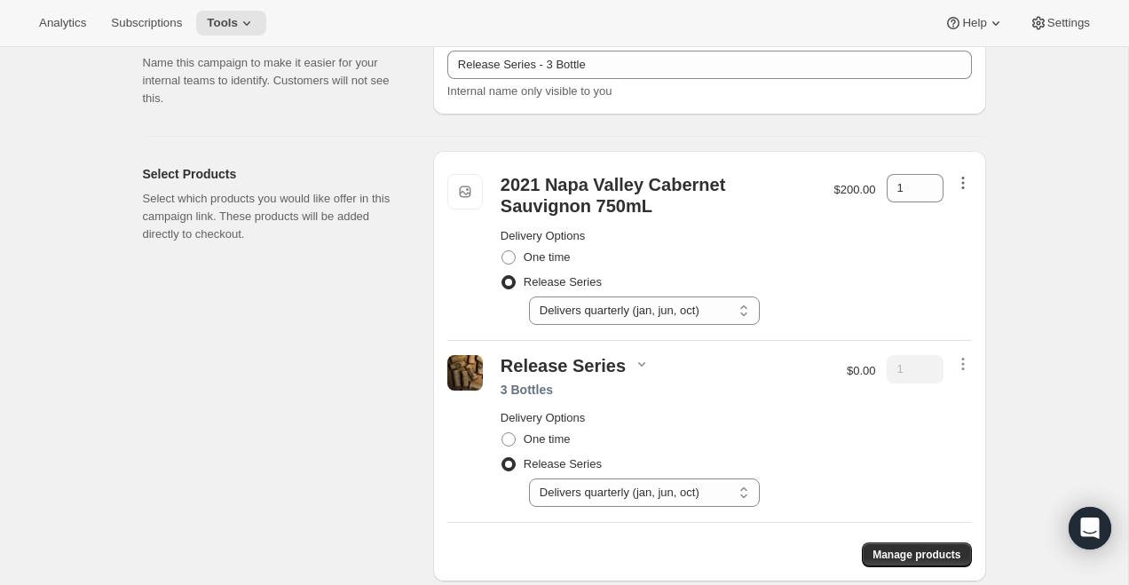
click at [964, 181] on icon "button" at bounding box center [963, 183] width 18 height 18
click at [963, 215] on span "Remove" at bounding box center [962, 215] width 43 height 13
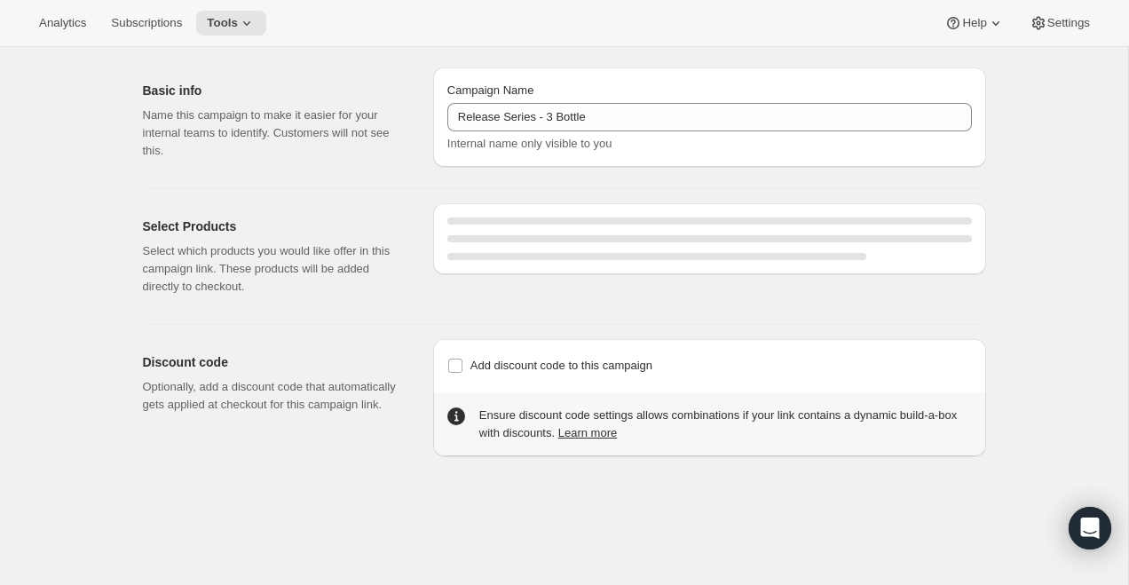
select select "gid://shopify/SellingPlan/710463488309"
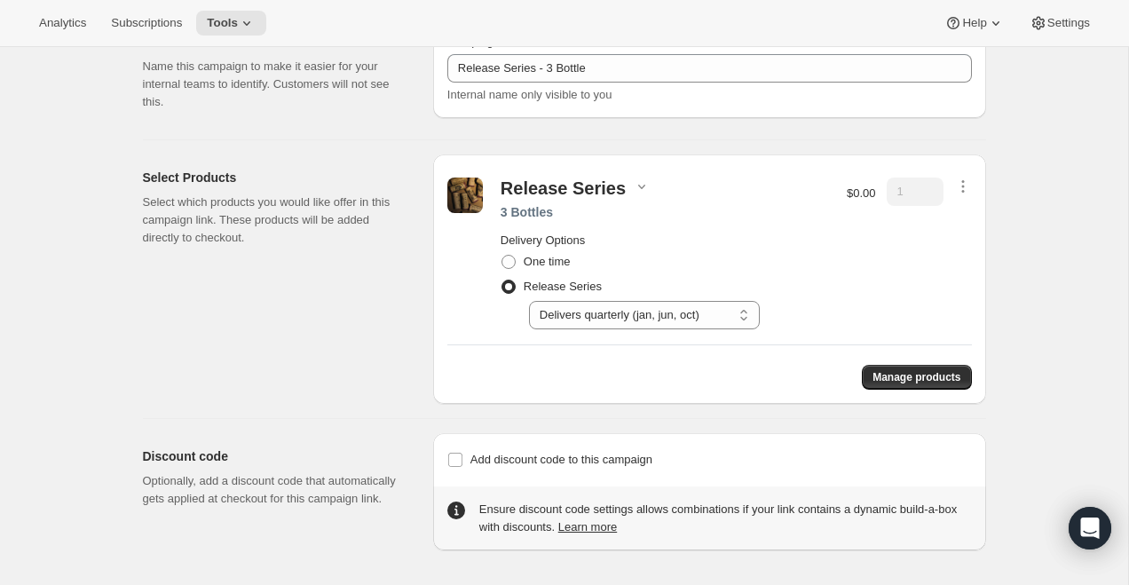
scroll to position [0, 0]
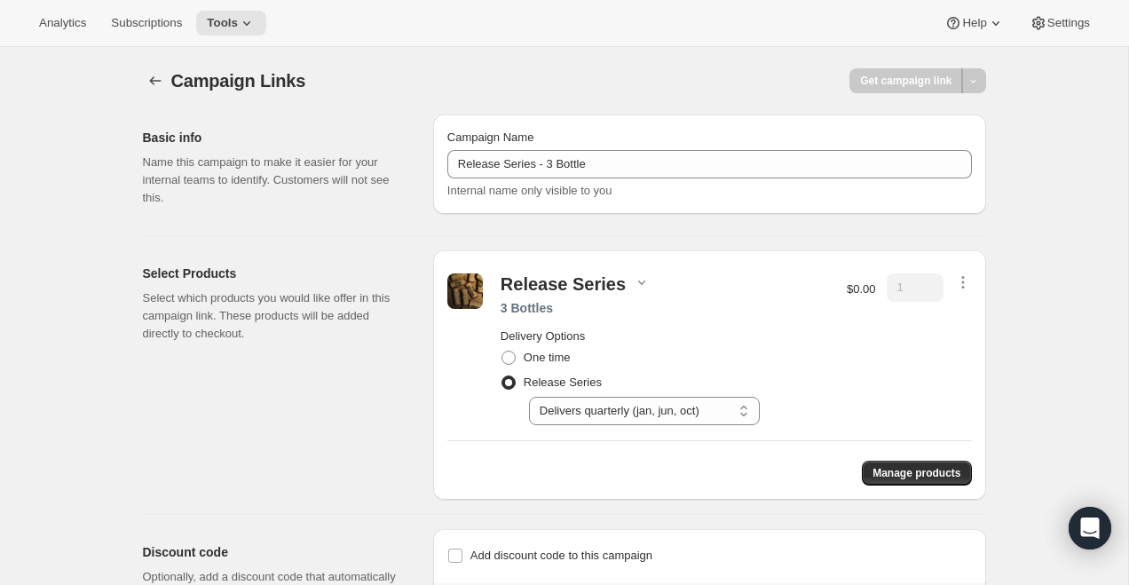
select select "gid://shopify/SellingPlan/710463488309"
click at [884, 477] on span "Manage products" at bounding box center [916, 473] width 88 height 14
click at [545, 357] on span "One time" at bounding box center [547, 357] width 47 height 13
click at [502, 351] on input "One time" at bounding box center [501, 351] width 1 height 1
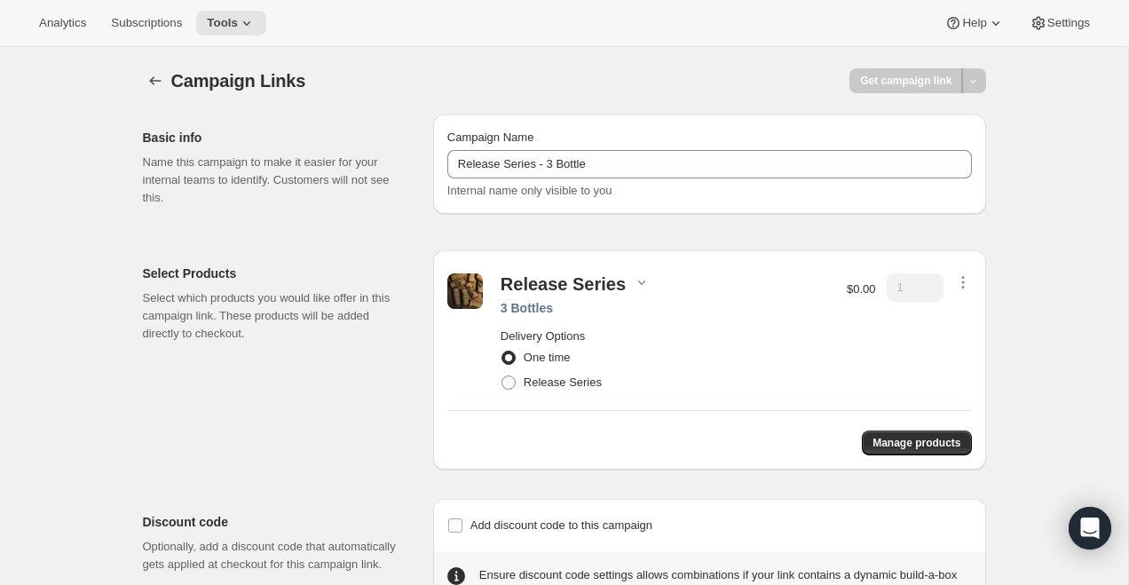
radio input "false"
radio input "true"
select select "gid://shopify/SellingPlan/710463488309"
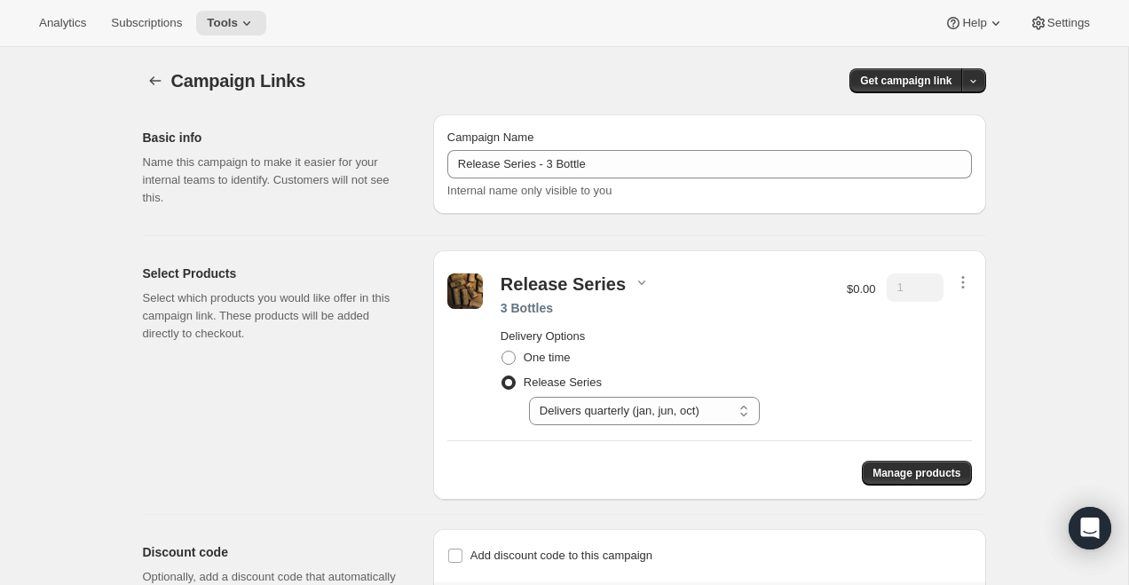
click at [593, 286] on div "Release Series" at bounding box center [563, 283] width 125 height 21
click at [638, 283] on icon "button" at bounding box center [641, 282] width 7 height 4
click at [652, 323] on span "Member Sign up" at bounding box center [630, 318] width 84 height 13
click at [683, 319] on div "Member Sign up 3" at bounding box center [633, 319] width 120 height 46
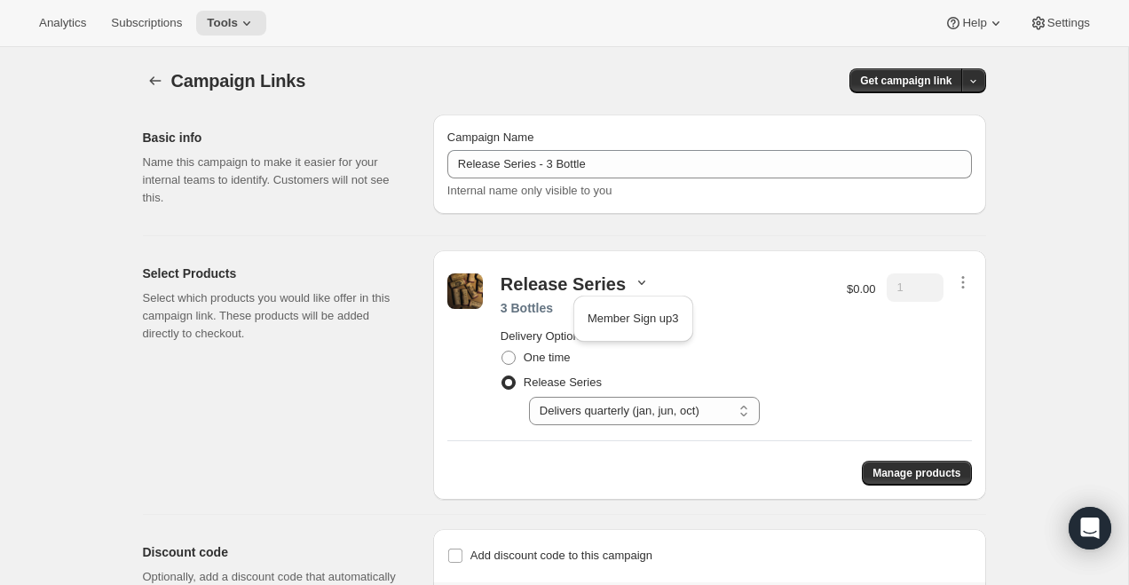
click at [972, 285] on div "Release Series 3 Bottles Delivery Options One time Release Series Select Delive…" at bounding box center [709, 374] width 553 height 249
click at [965, 281] on icon "button" at bounding box center [963, 282] width 18 height 18
click at [963, 314] on span "Remove" at bounding box center [948, 315] width 43 height 13
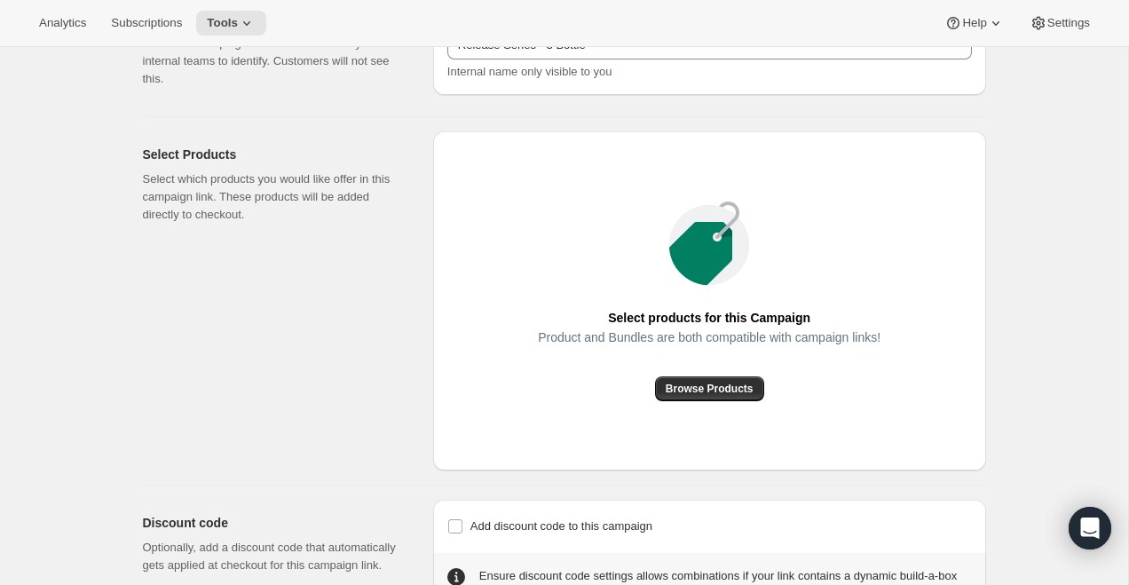
scroll to position [139, 0]
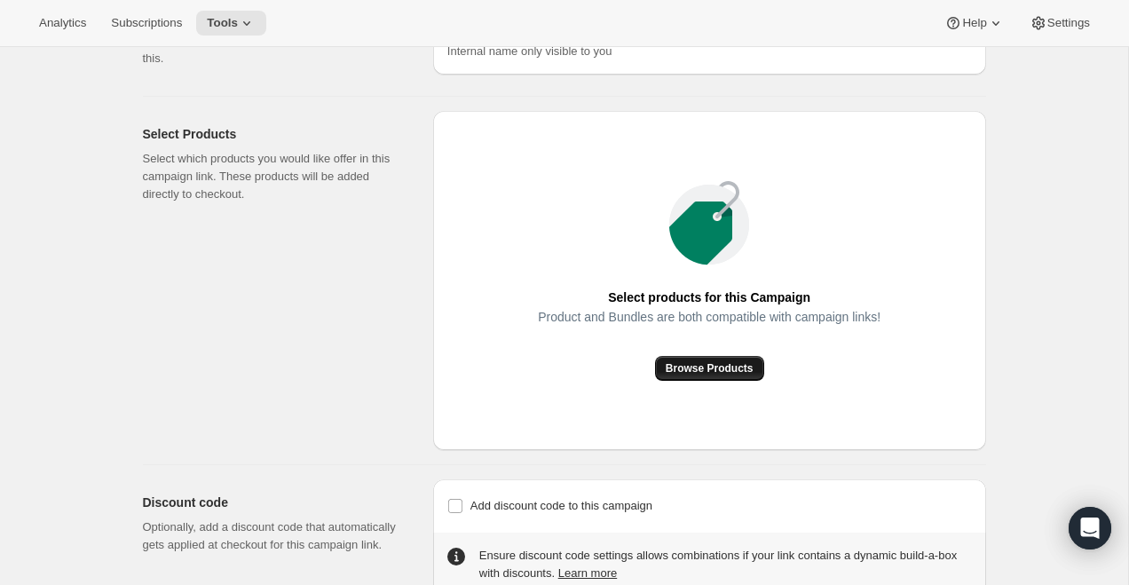
click at [715, 367] on span "Browse Products" at bounding box center [710, 368] width 88 height 14
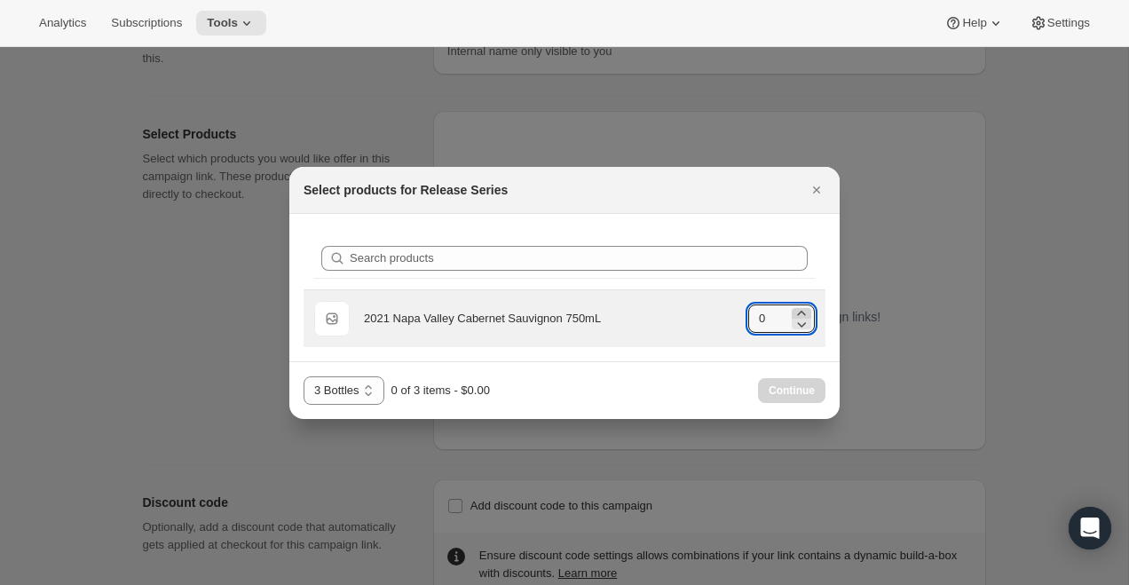
click at [808, 312] on icon ":r22:" at bounding box center [802, 313] width 18 height 18
type input "3"
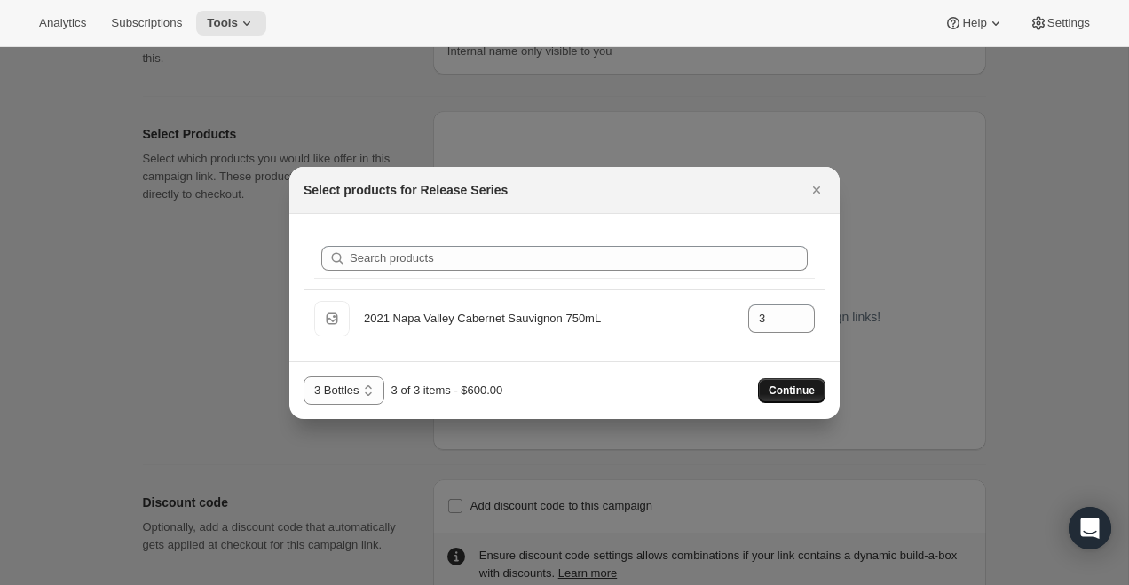
click at [786, 386] on span "Continue" at bounding box center [792, 390] width 46 height 14
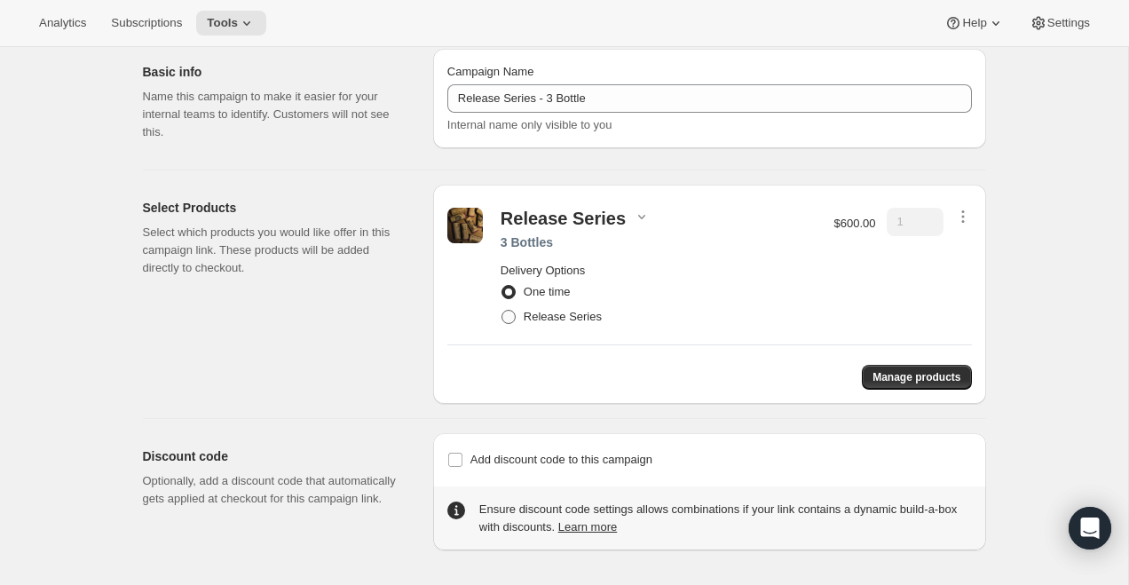
click at [555, 313] on span "Release Series" at bounding box center [563, 316] width 78 height 13
click at [502, 311] on input "Release Series" at bounding box center [501, 310] width 1 height 1
radio input "true"
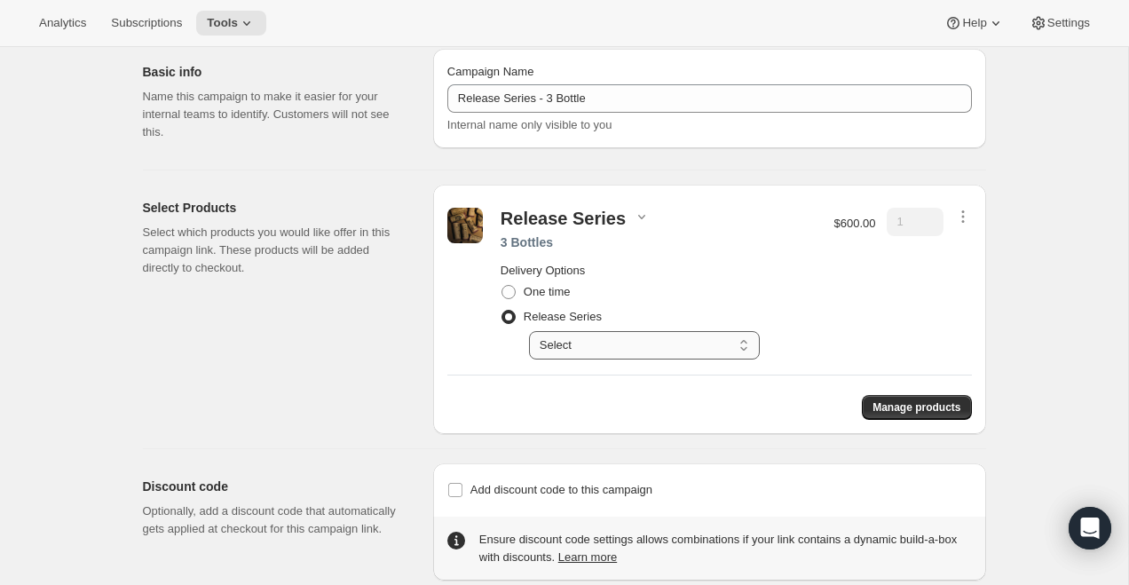
click at [562, 341] on select "Select Delivers quarterly (jan, jun, oct)" at bounding box center [644, 345] width 231 height 28
select select "gid://shopify/SellingPlan/710463488309"
click at [529, 331] on select "Select Delivers quarterly (jan, jun, oct)" at bounding box center [644, 345] width 231 height 28
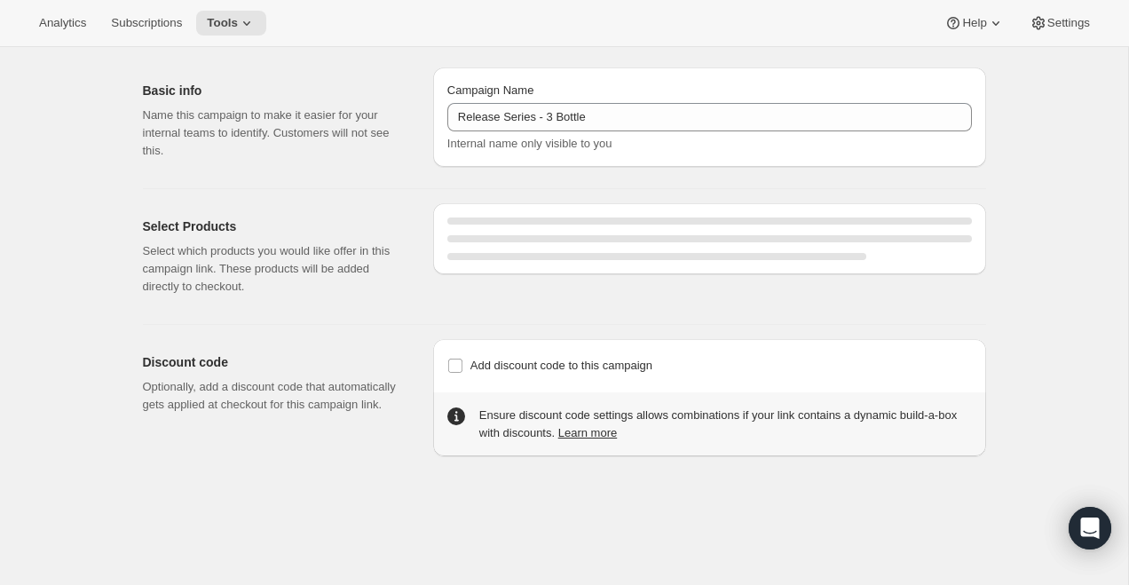
select select "gid://shopify/SellingPlan/710463488309"
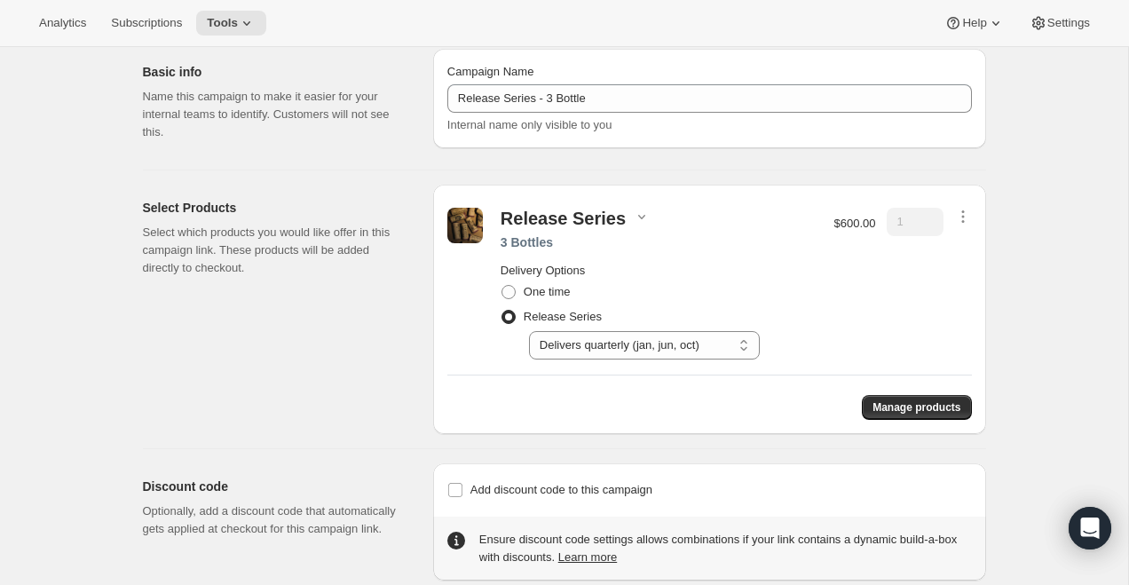
scroll to position [0, 0]
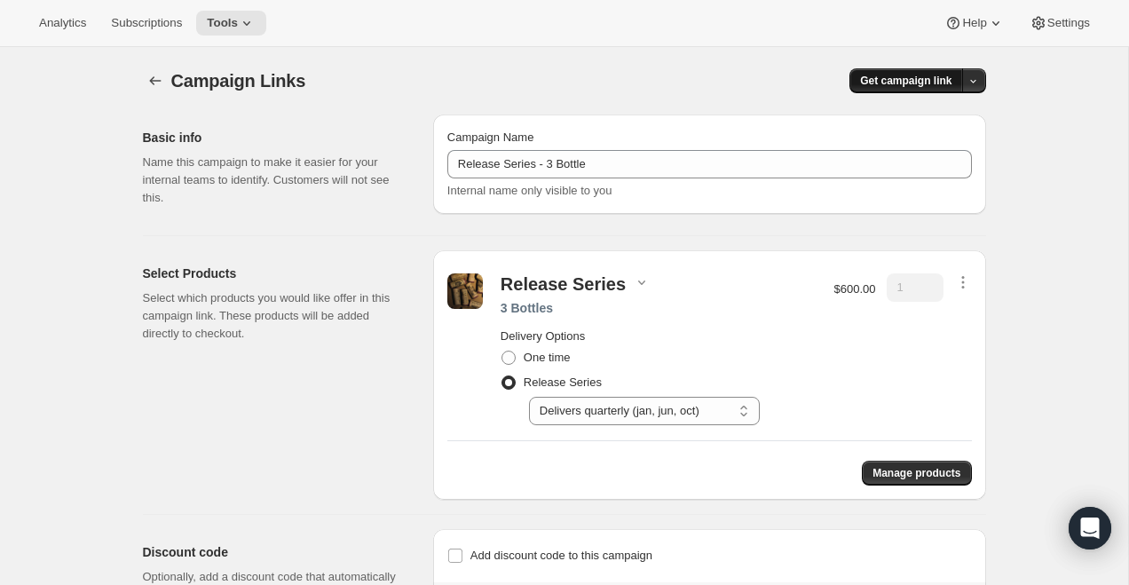
click at [938, 76] on span "Get campaign link" at bounding box center [905, 81] width 91 height 14
click at [943, 114] on span "Copy Link" at bounding box center [949, 117] width 51 height 13
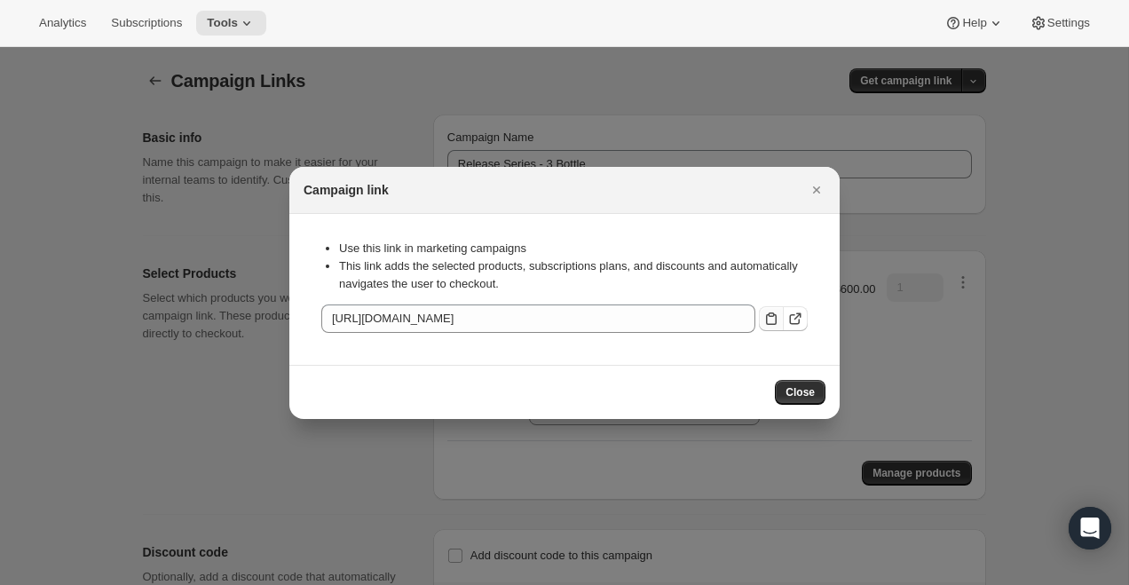
click at [766, 322] on icon ":r7:" at bounding box center [771, 319] width 18 height 18
click at [819, 186] on icon "Close" at bounding box center [816, 189] width 7 height 7
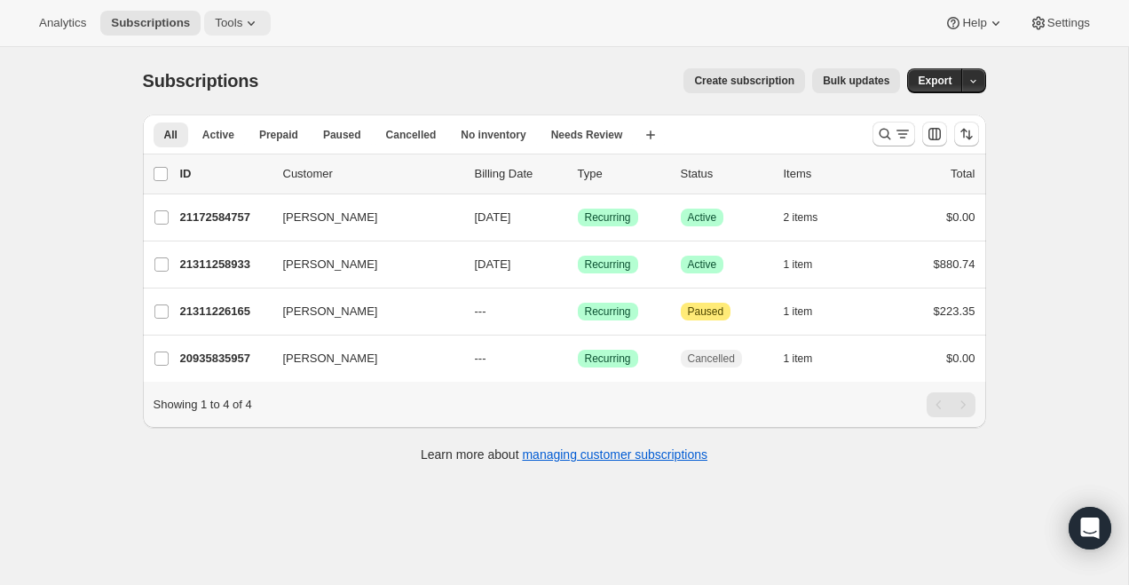
click at [242, 29] on span "Tools" at bounding box center [229, 23] width 28 height 14
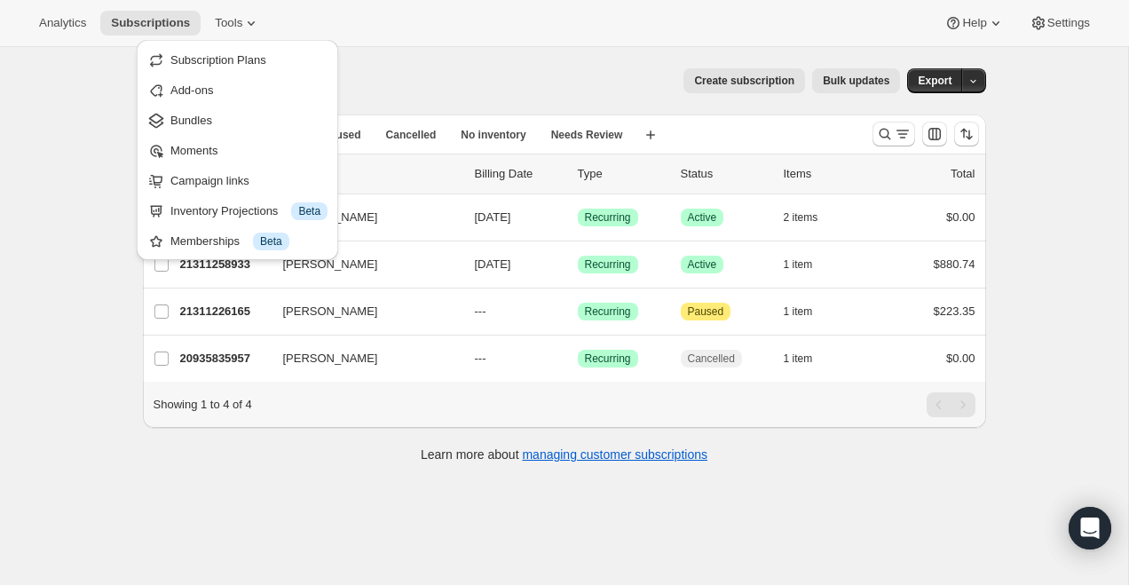
click at [416, 31] on div "Analytics Subscriptions Tools Help Settings" at bounding box center [564, 23] width 1129 height 47
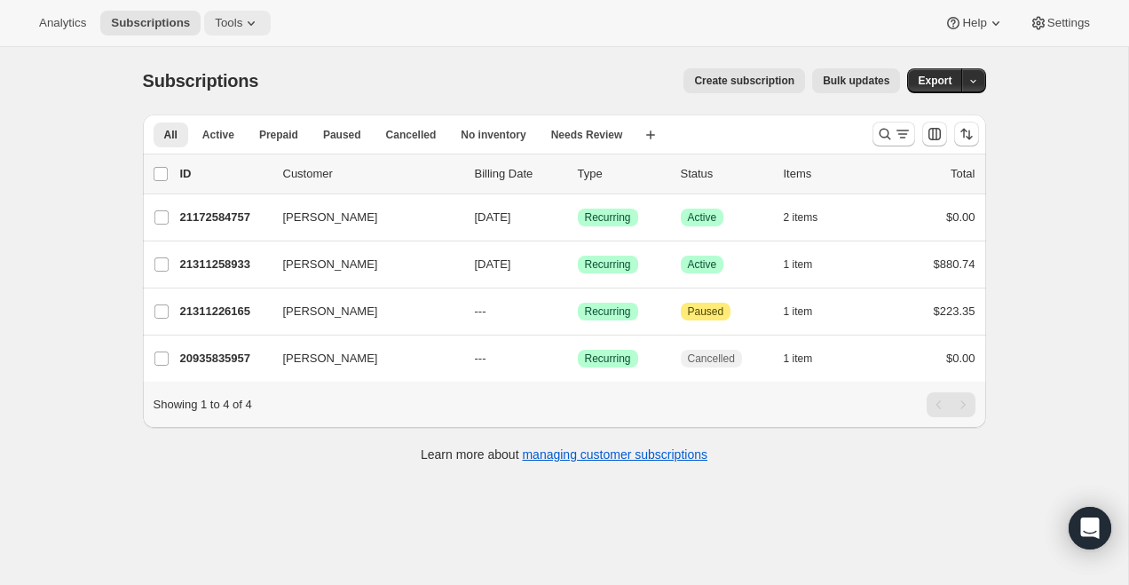
click at [242, 26] on span "Tools" at bounding box center [229, 23] width 28 height 14
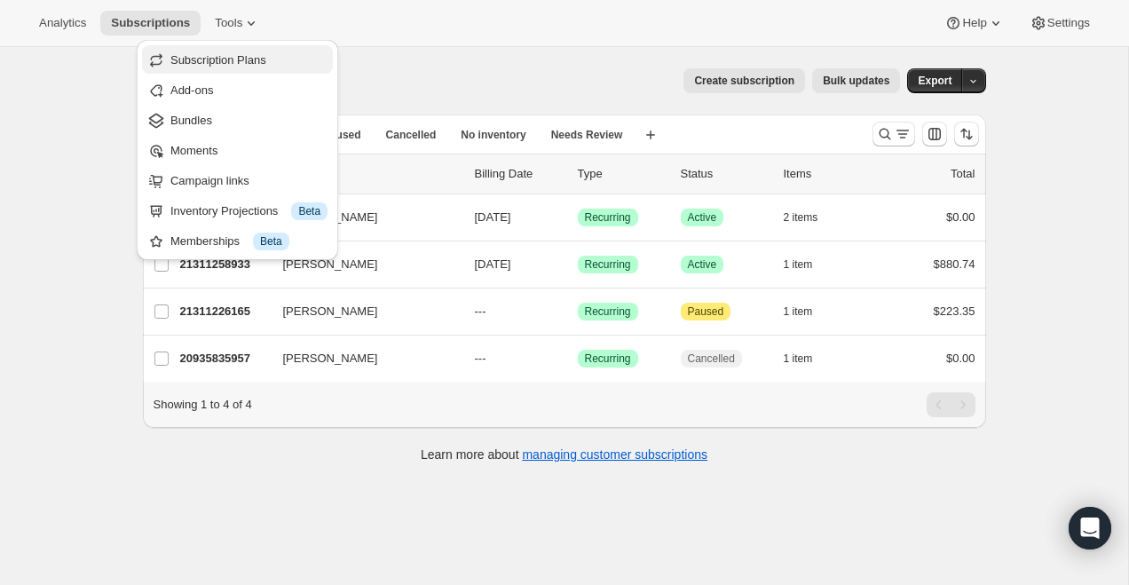
click at [294, 61] on span "Subscription Plans" at bounding box center [248, 60] width 157 height 18
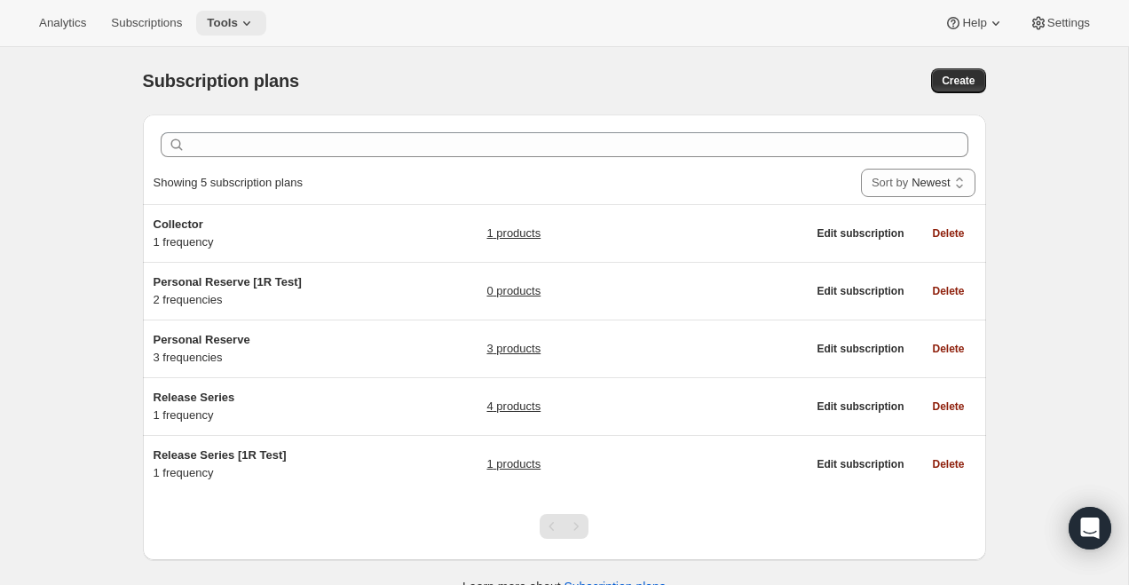
click at [264, 18] on button "Tools" at bounding box center [231, 23] width 70 height 25
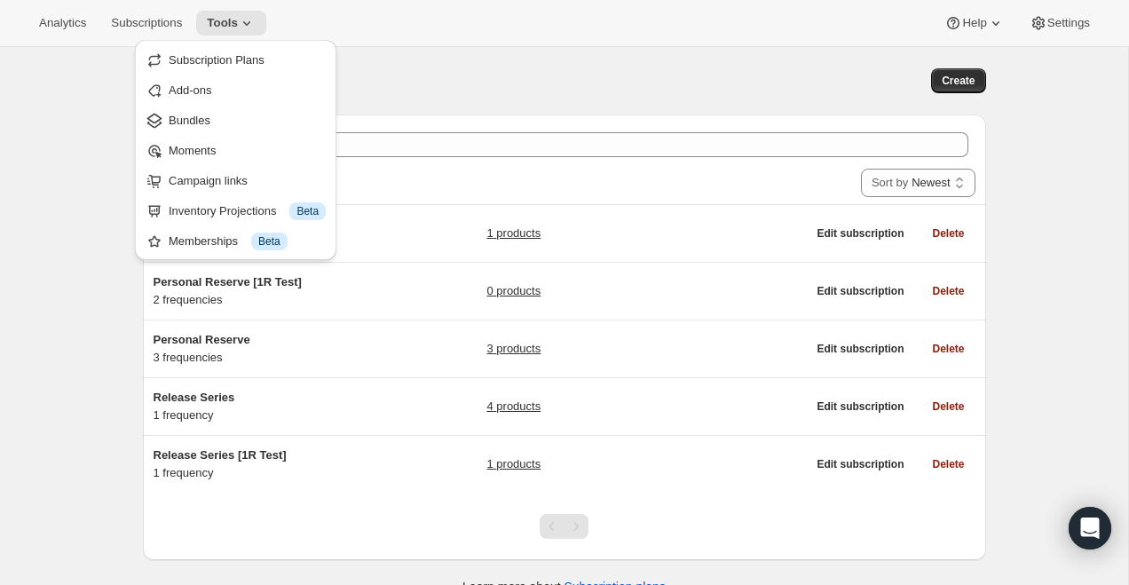
click at [430, 197] on div "Showing 5 subscription plans Sort by Newest Oldest Recently updated Least recen…" at bounding box center [565, 183] width 822 height 43
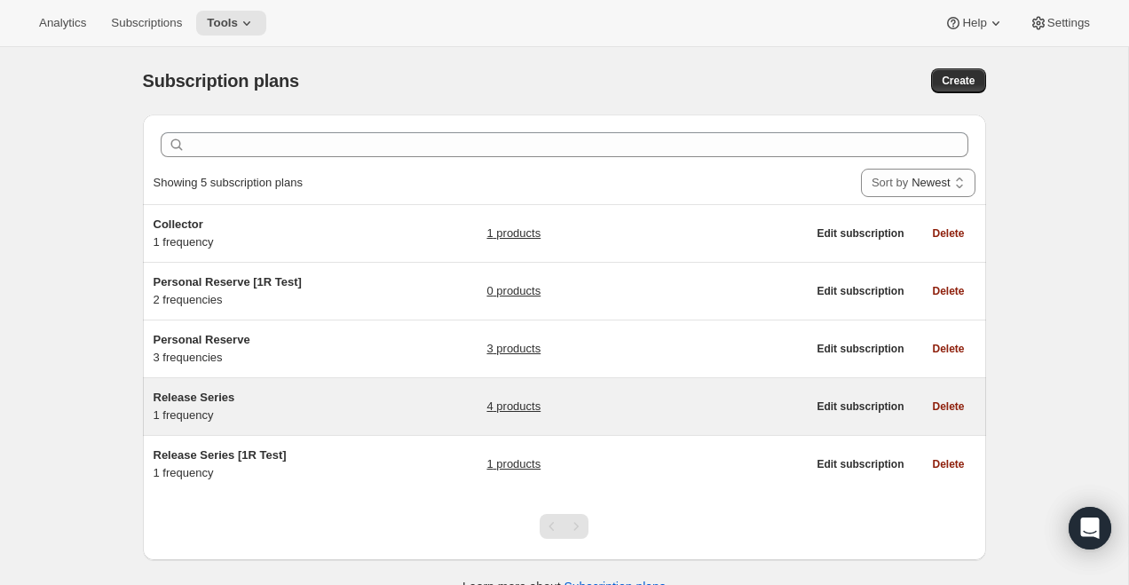
click at [493, 400] on link "4 products" at bounding box center [513, 407] width 54 height 18
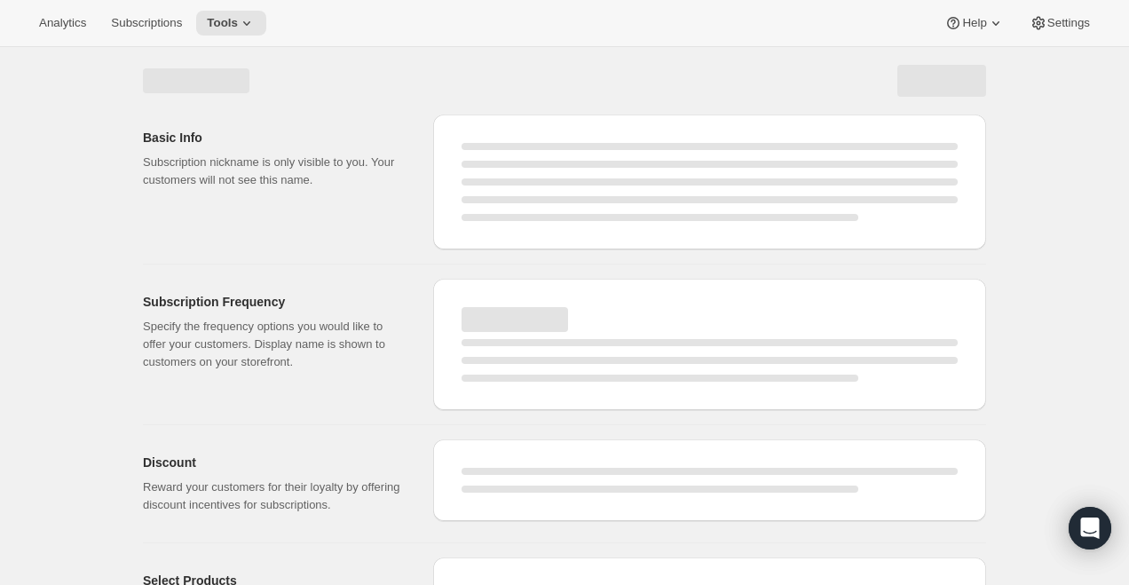
select select "WEEK"
select select "MONTH"
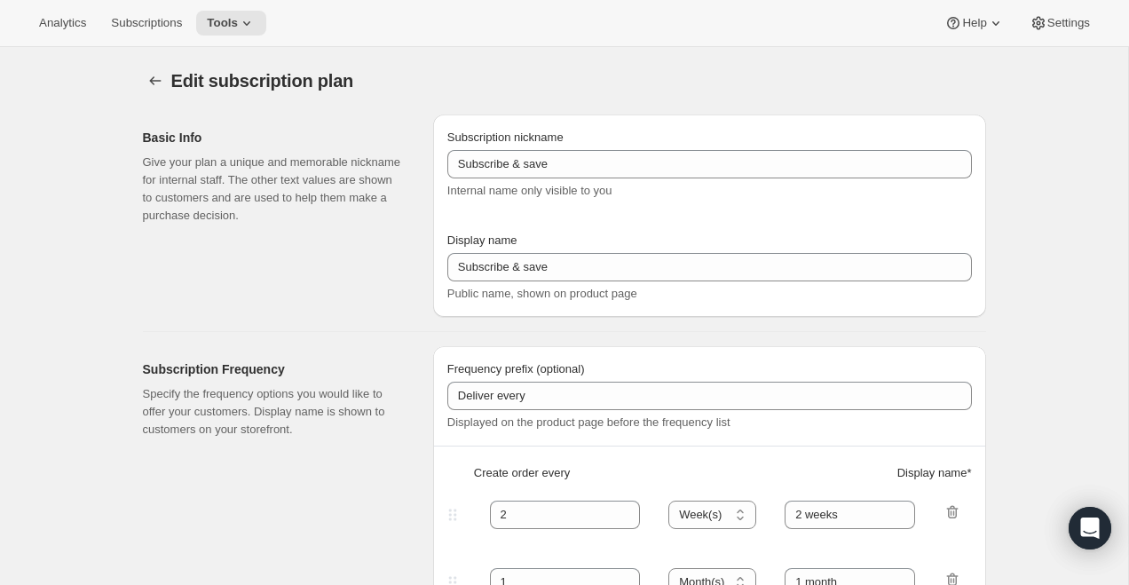
type input "Release Series"
type input "Delivers quarterly"
type input "4"
select select "MONTH"
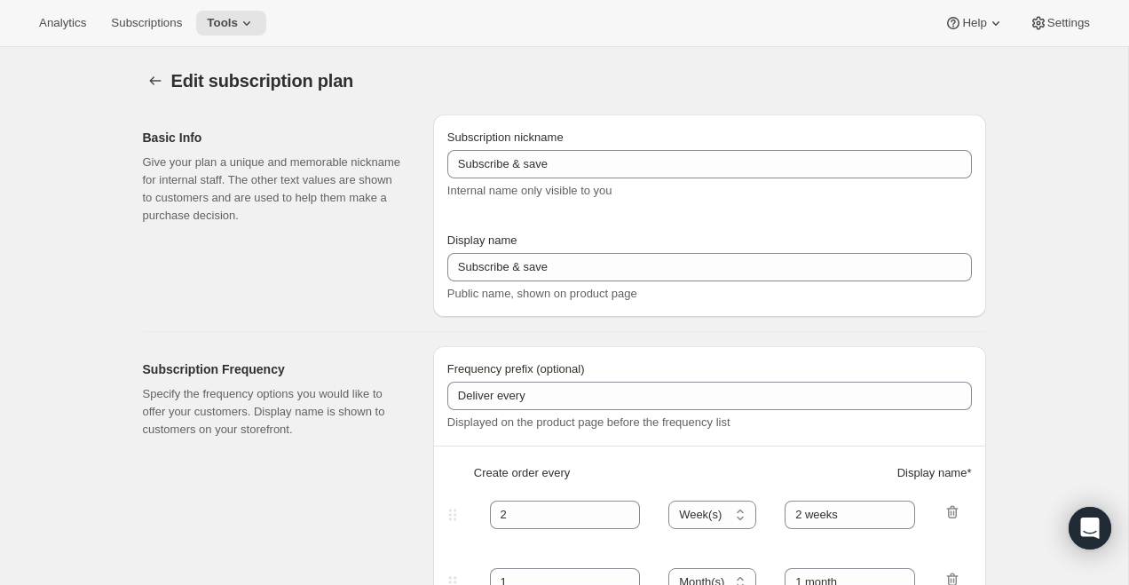
type input "(Jan, Jun, Oct)"
type input "Choose how many bottles you want of the Napa Valley Release​, Alexander Valley …"
checkbox input "true"
select select "YEARDAY"
select select "6"
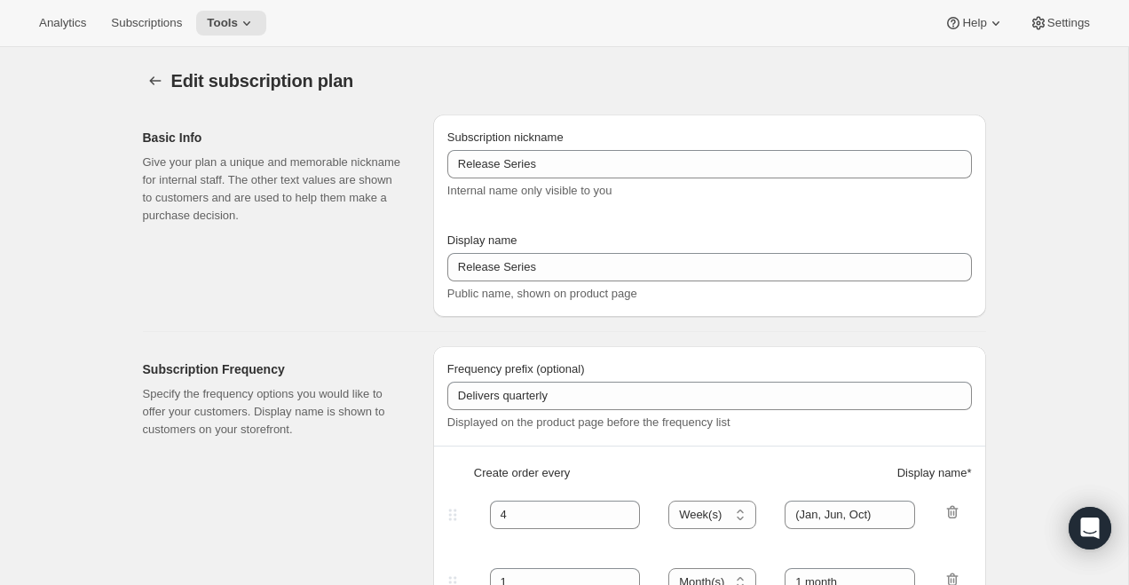
select select "10"
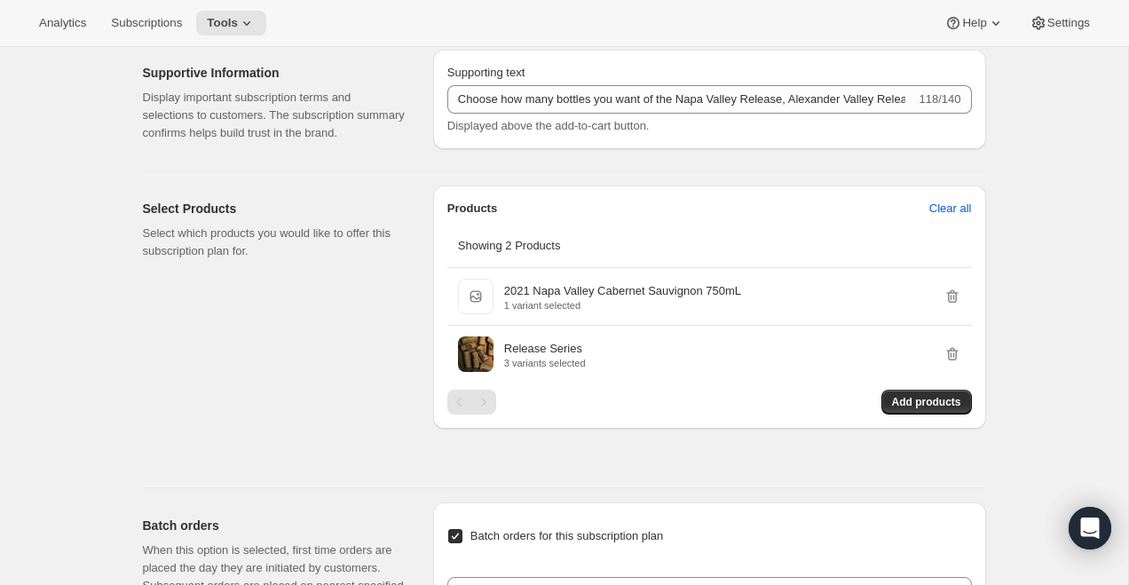
scroll to position [990, 0]
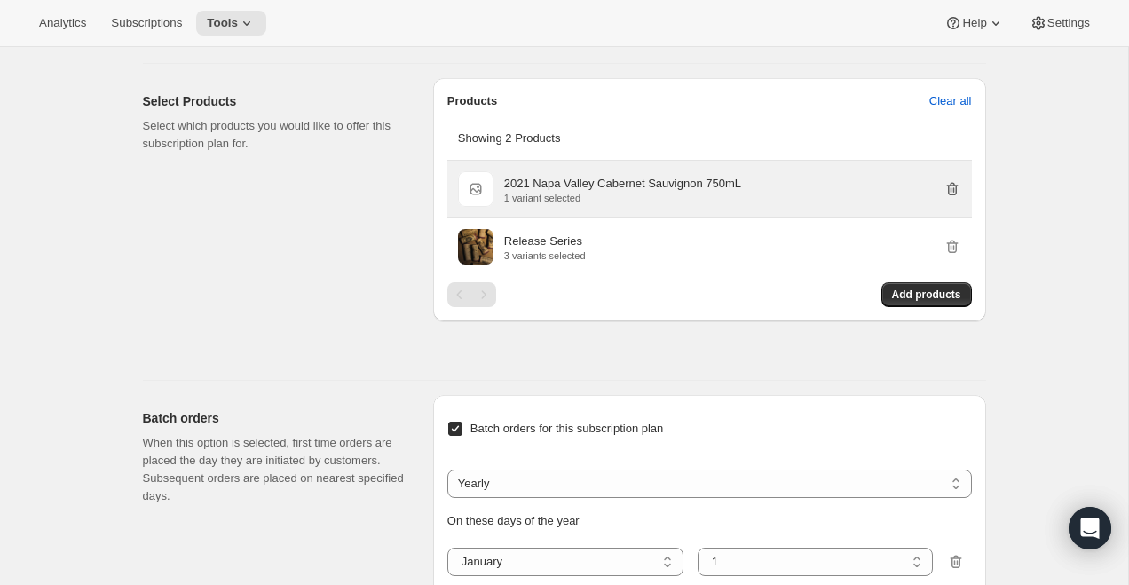
click at [956, 198] on icon "button" at bounding box center [952, 189] width 18 height 18
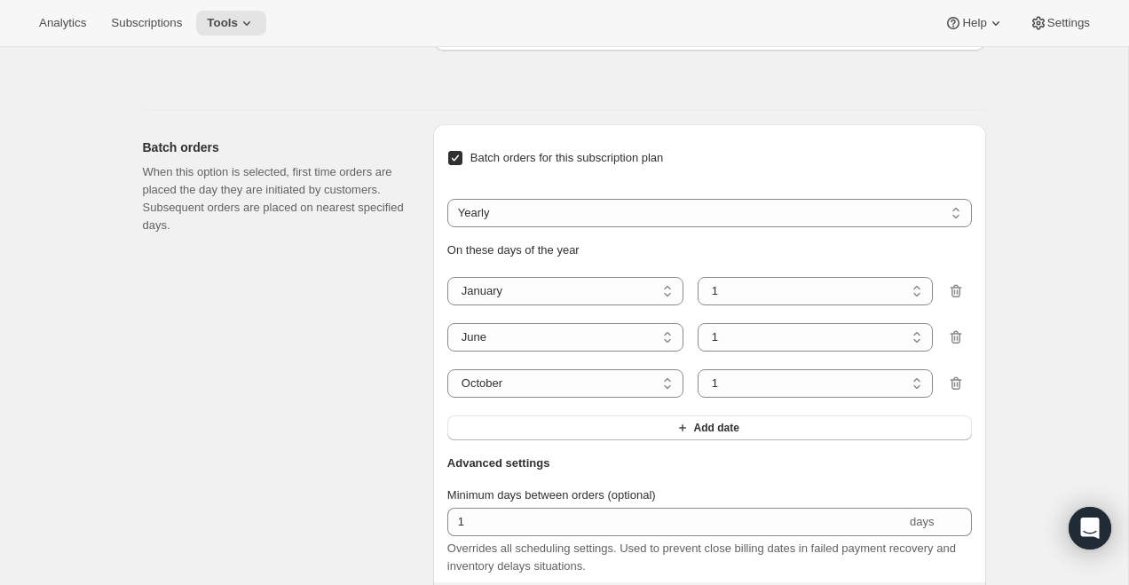
scroll to position [1185, 0]
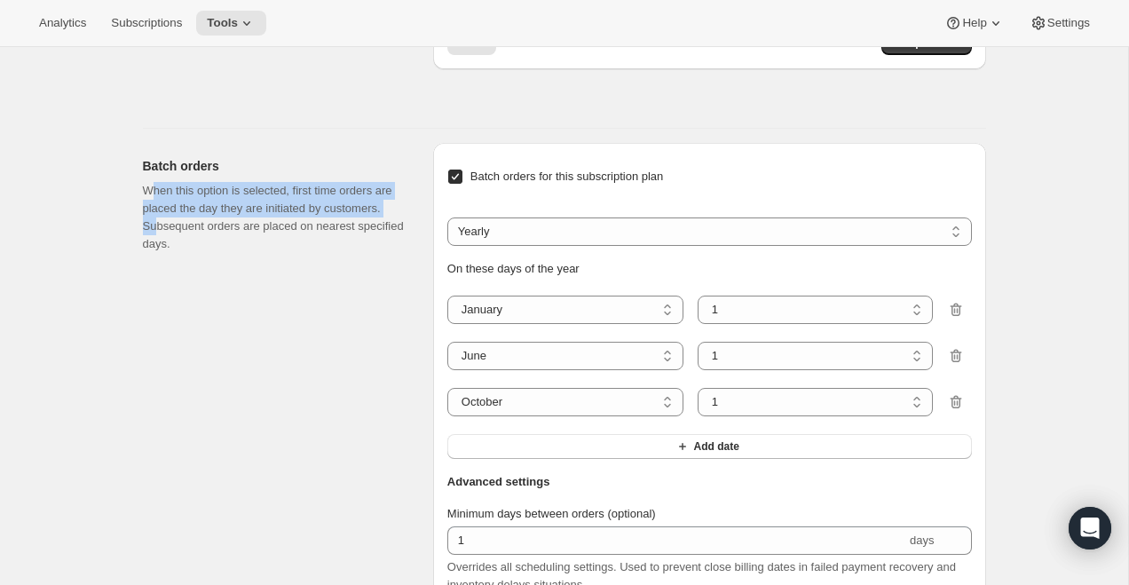
drag, startPoint x: 154, startPoint y: 205, endPoint x: 219, endPoint y: 247, distance: 77.8
click at [219, 247] on p "When this option is selected, first time orders are placed the day they are ini…" at bounding box center [274, 217] width 262 height 71
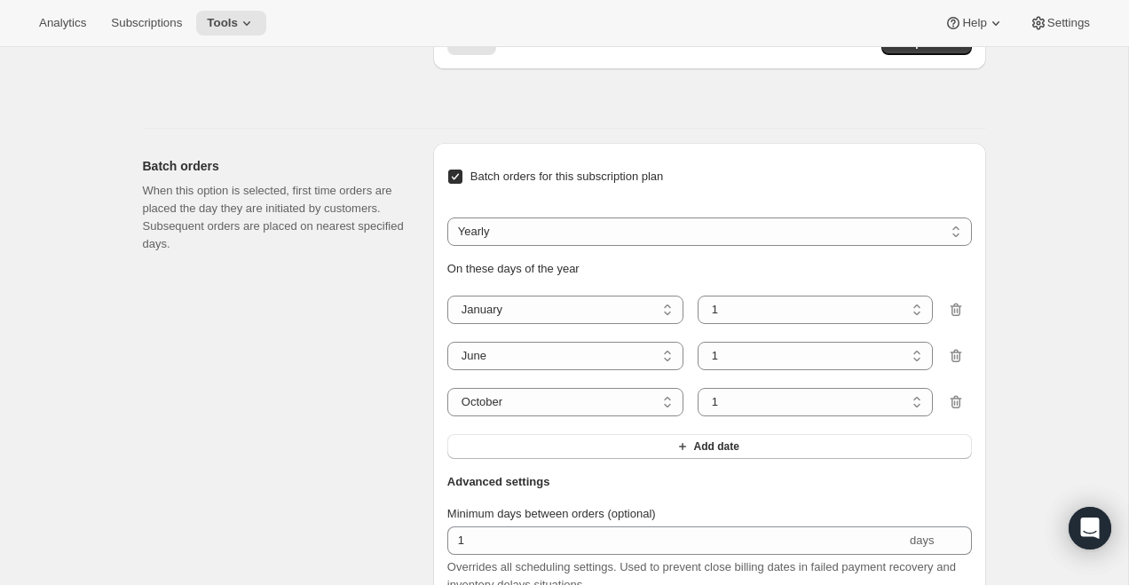
click at [236, 253] on p "When this option is selected, first time orders are placed the day they are ini…" at bounding box center [274, 217] width 262 height 71
click at [614, 246] on select "Weekly Monthly Yearly" at bounding box center [709, 231] width 525 height 28
click at [564, 243] on select "Weekly Monthly Yearly" at bounding box center [709, 231] width 525 height 28
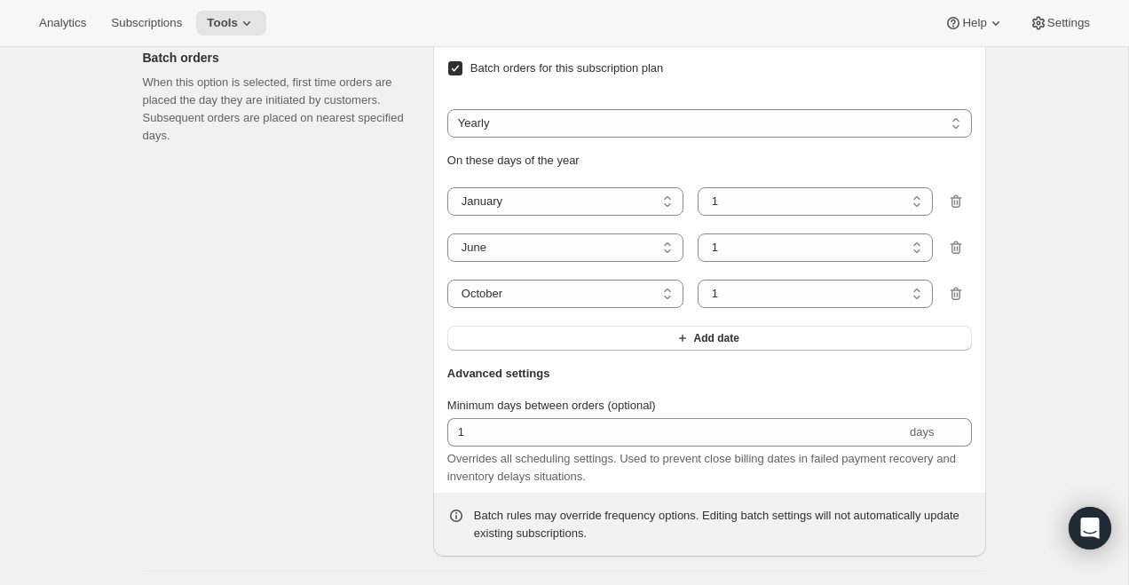
scroll to position [1301, 0]
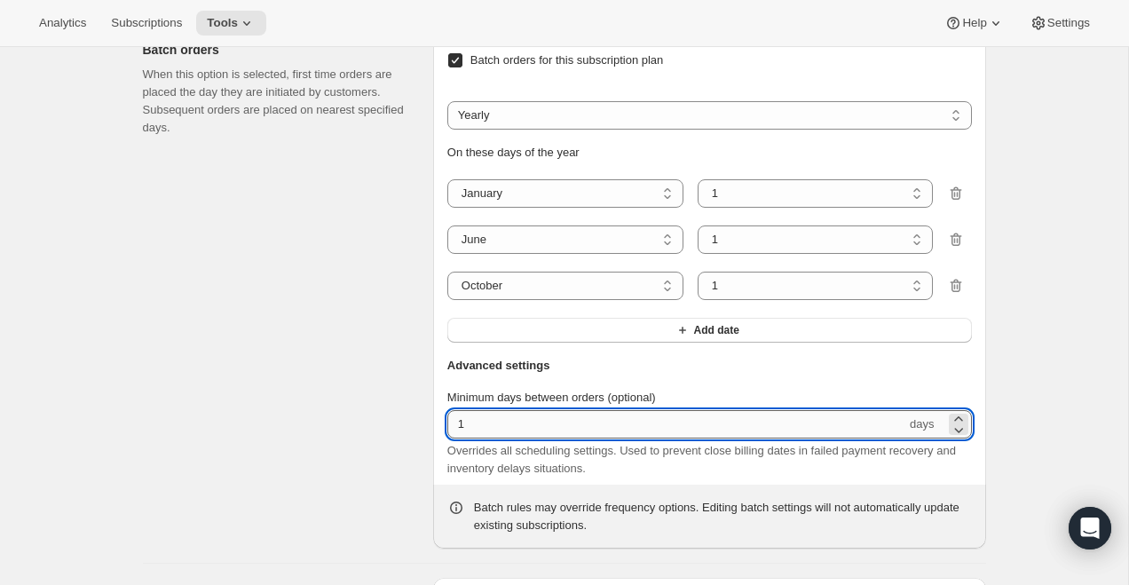
click at [663, 435] on input "1" at bounding box center [676, 424] width 459 height 28
type input "60"
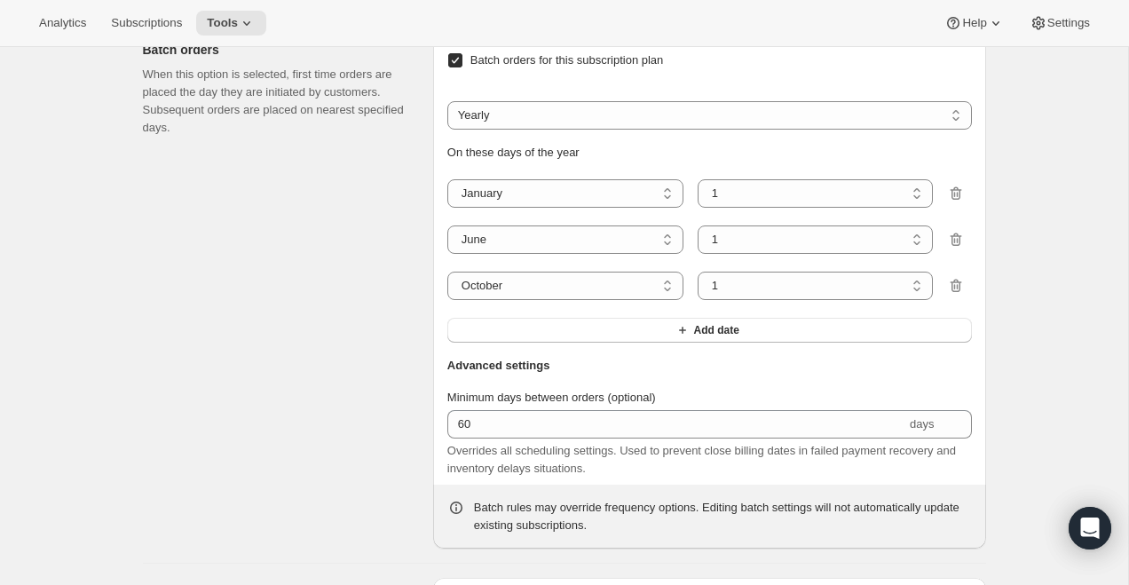
select select "MONTH"
select select "YEARDAY"
select select "6"
select select "10"
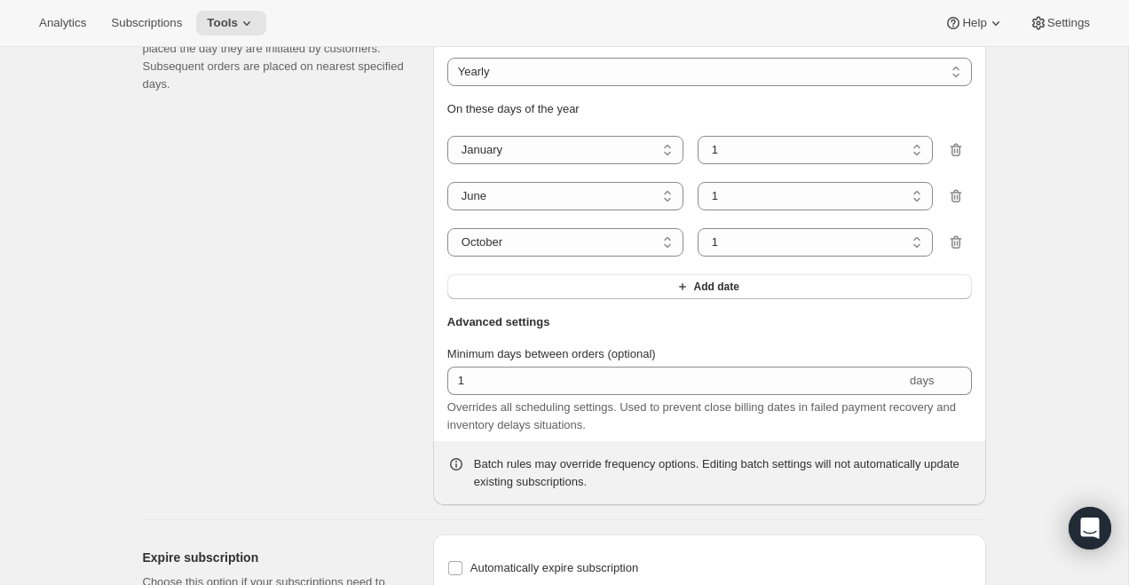
type input "60"
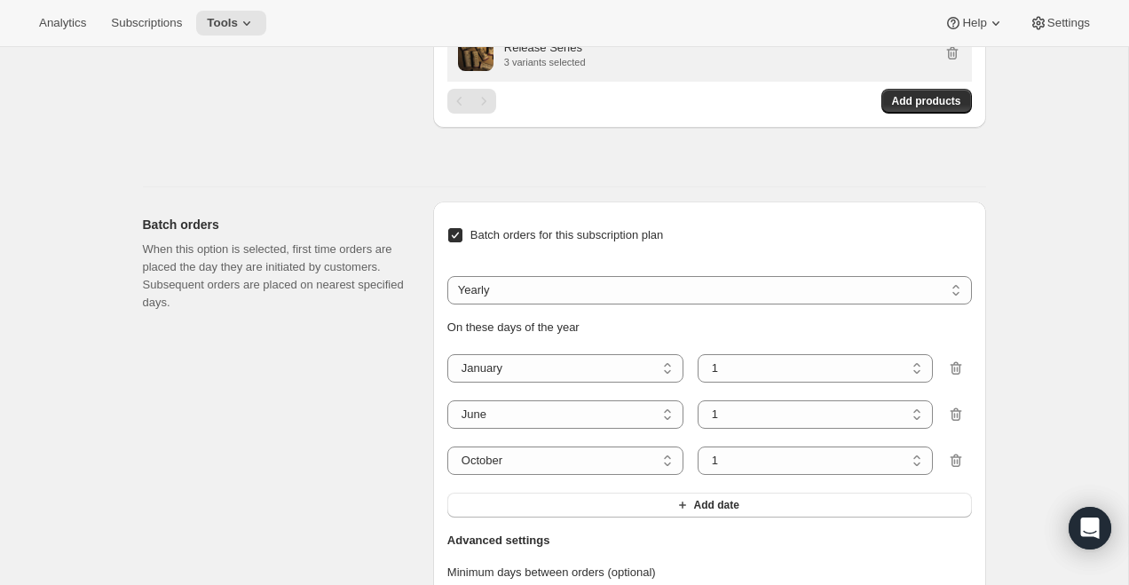
click at [583, 57] on div "Release Series" at bounding box center [545, 48] width 82 height 18
click at [562, 67] on p "3 variants selected" at bounding box center [545, 62] width 82 height 11
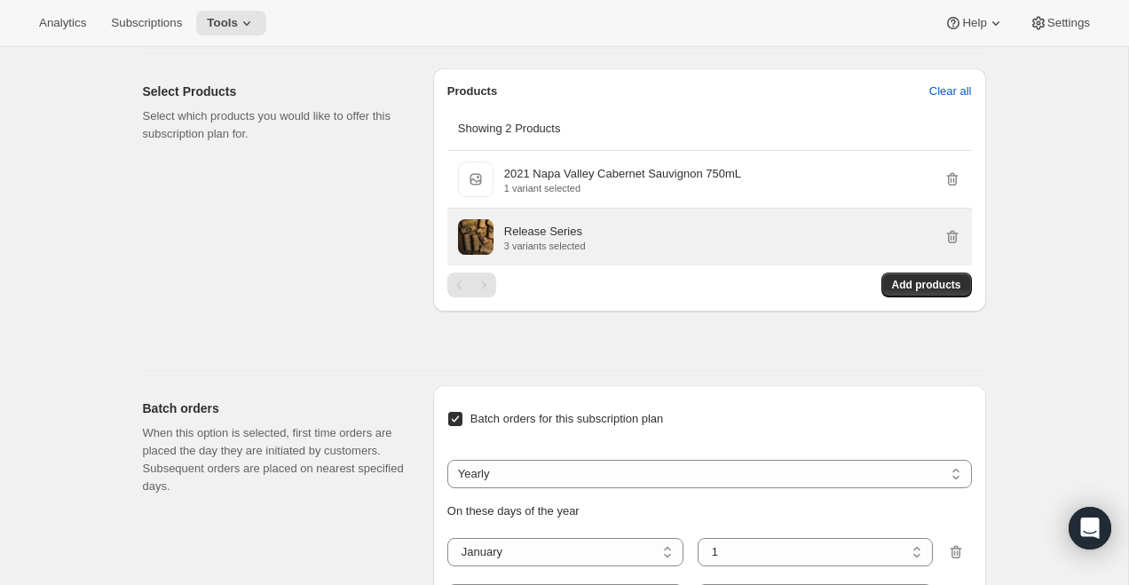
scroll to position [1069, 0]
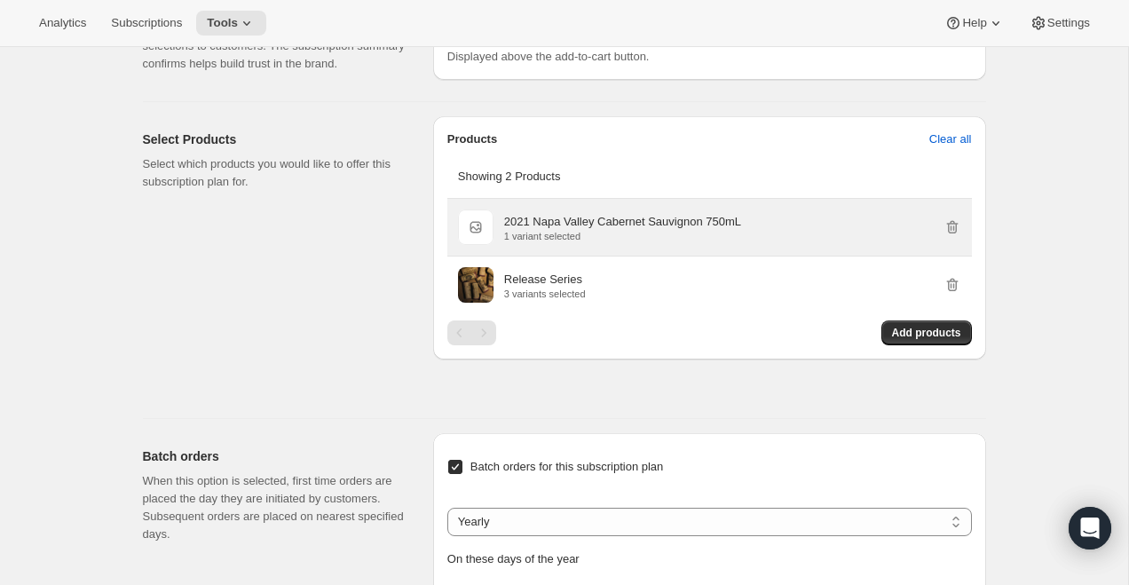
click at [961, 244] on div "2021 Napa Valley Cabernet Sauvignon 750mL 2021 Napa Valley Cabernet Sauvignon 7…" at bounding box center [709, 227] width 525 height 57
click at [957, 236] on icon "button" at bounding box center [952, 227] width 18 height 18
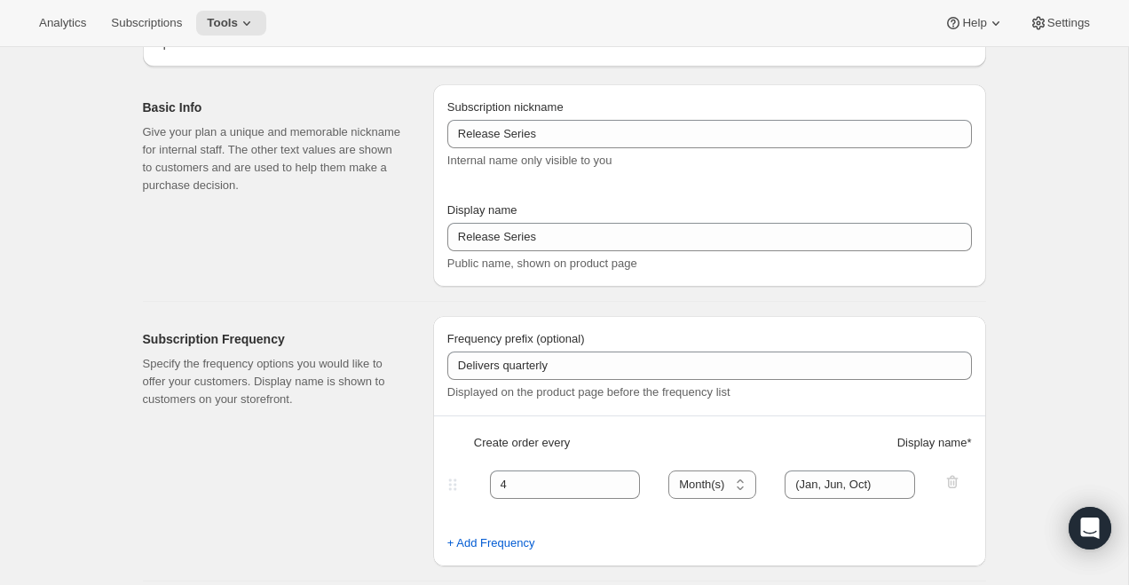
scroll to position [0, 0]
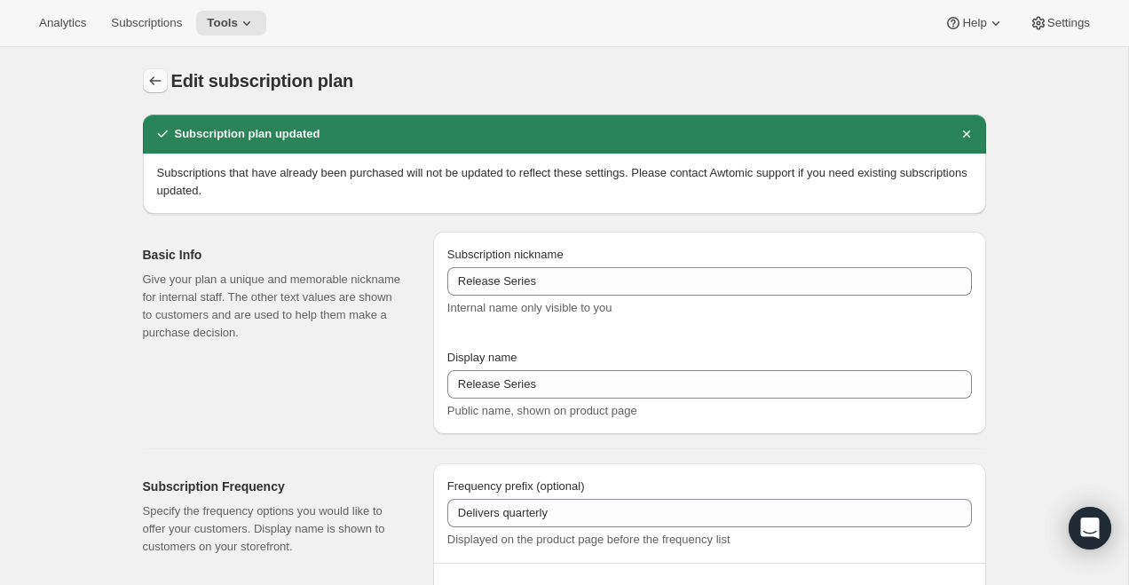
click at [147, 76] on icon "Subscription plans" at bounding box center [155, 81] width 18 height 18
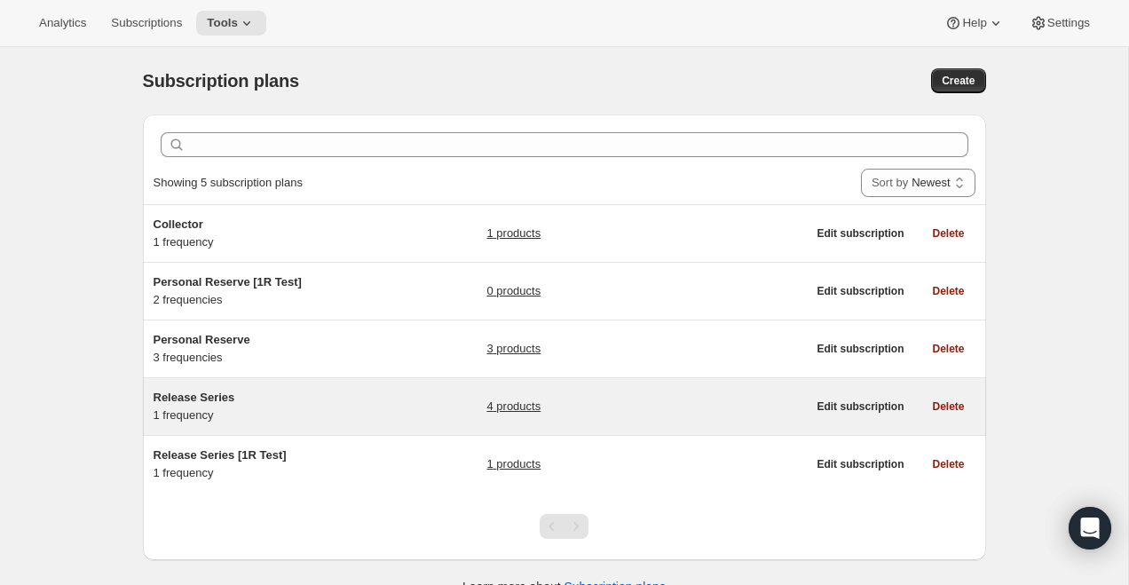
click at [506, 399] on link "4 products" at bounding box center [513, 407] width 54 height 18
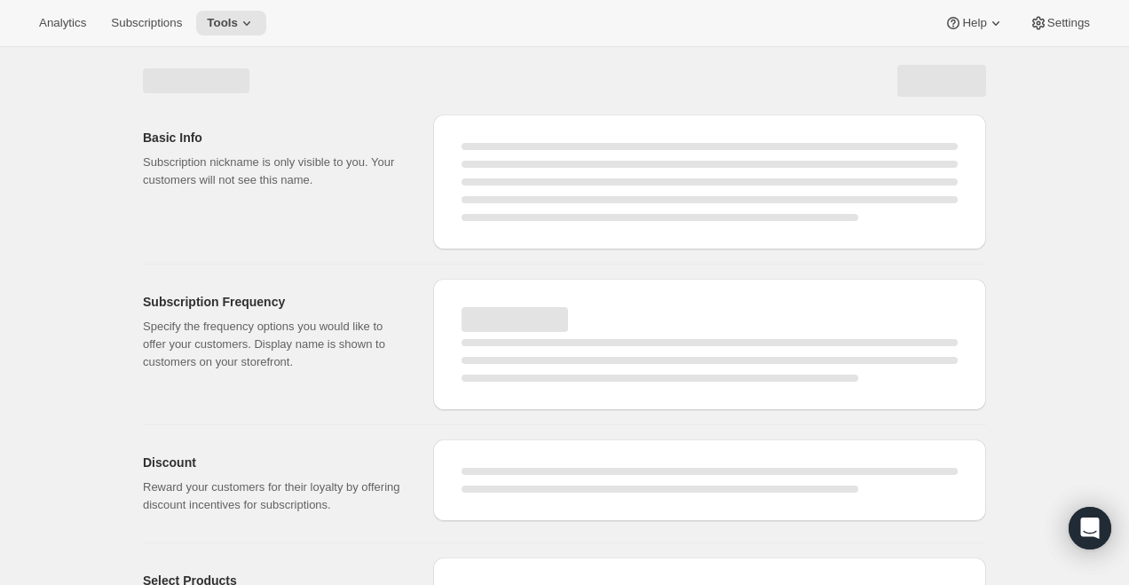
select select "WEEK"
select select "MONTH"
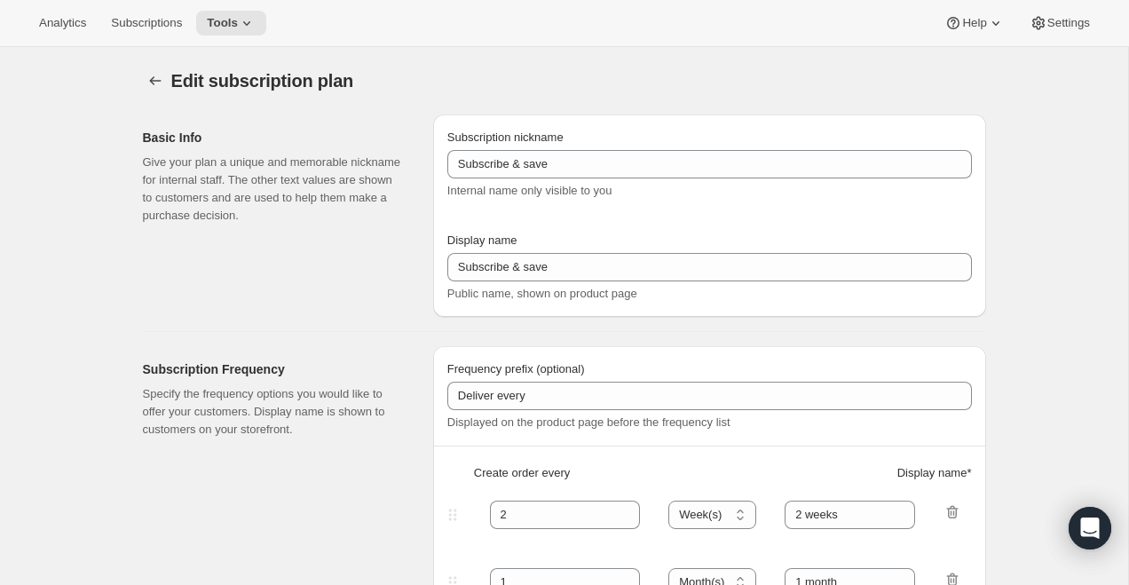
type input "Release Series"
type input "Delivers quarterly"
type input "4"
select select "MONTH"
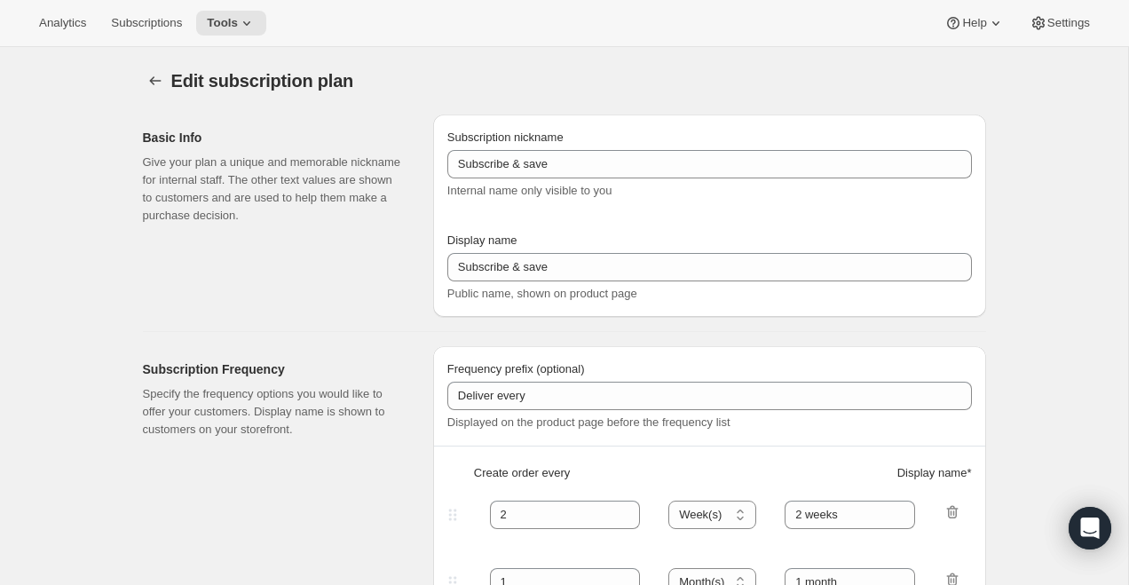
type input "(Jan, Jun, Oct)"
type input "Choose how many bottles you want of the Napa Valley Release​, Alexander Valley …"
checkbox input "true"
select select "YEARDAY"
select select "6"
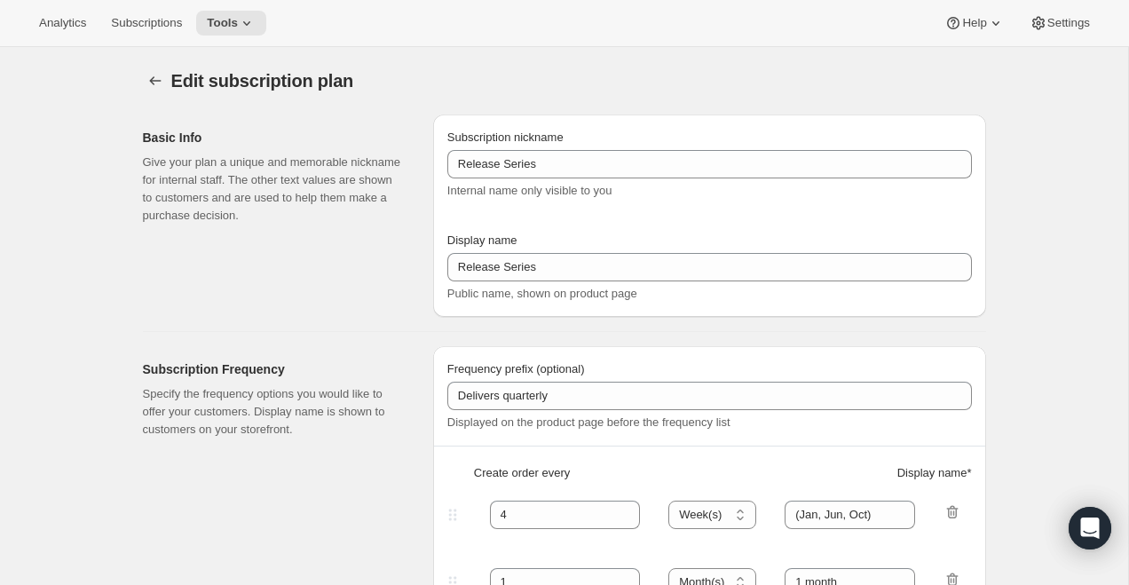
select select "10"
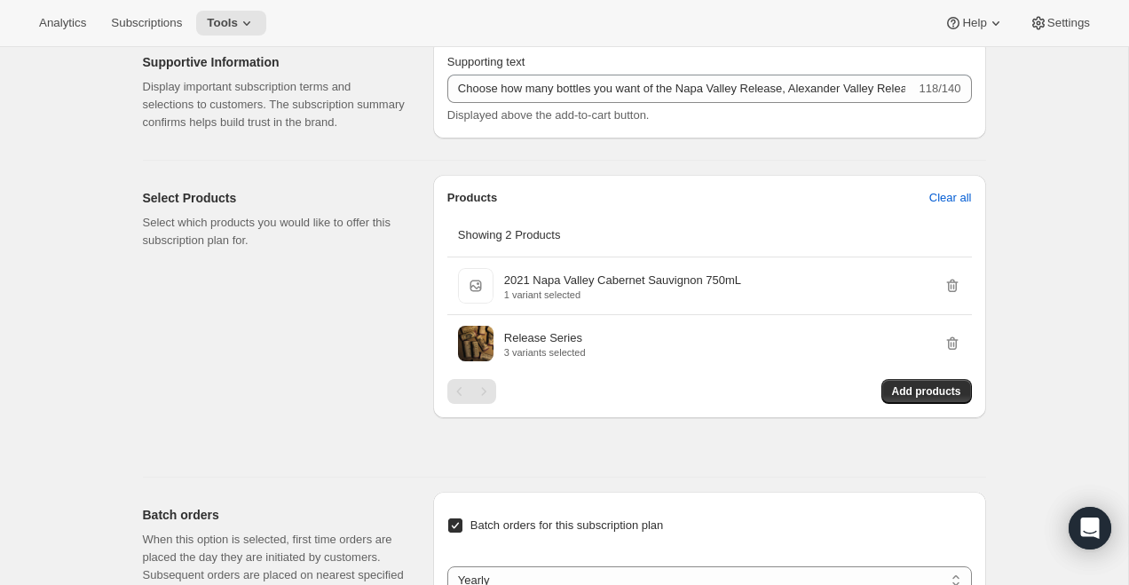
scroll to position [1052, 0]
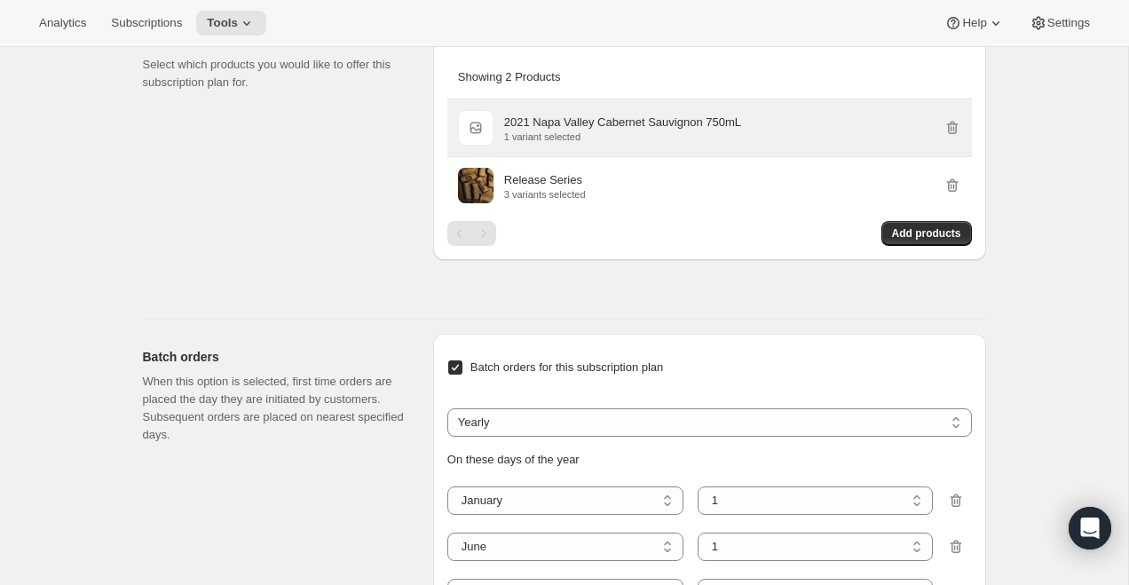
click at [557, 131] on p "2021 Napa Valley Cabernet Sauvignon 750mL" at bounding box center [622, 123] width 237 height 18
click at [956, 137] on icon "button" at bounding box center [952, 128] width 18 height 18
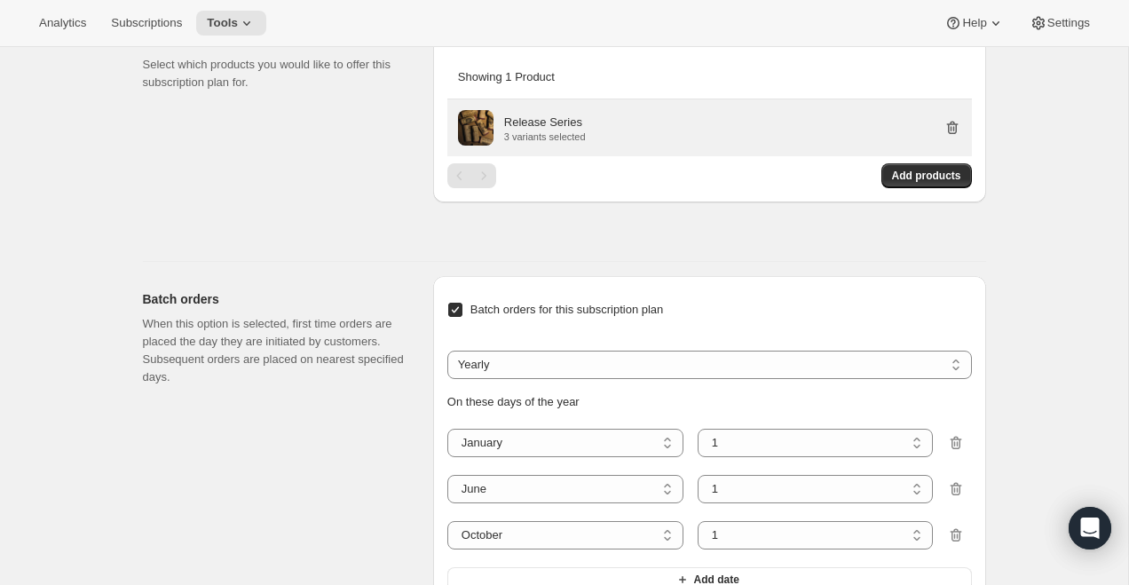
click at [950, 137] on icon "button" at bounding box center [952, 128] width 18 height 18
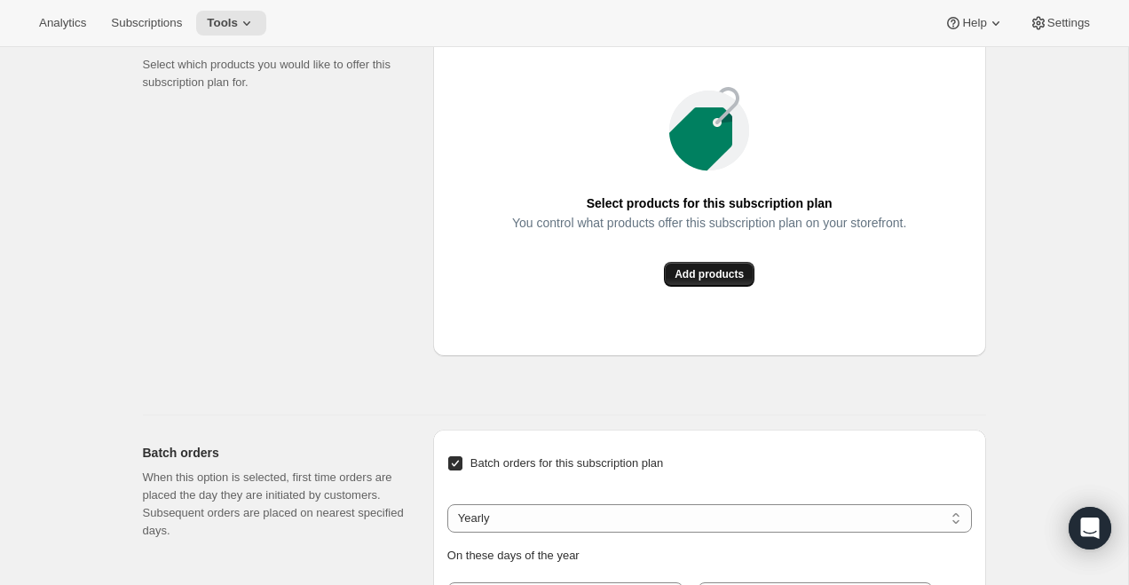
click at [698, 281] on span "Add products" at bounding box center [708, 274] width 69 height 14
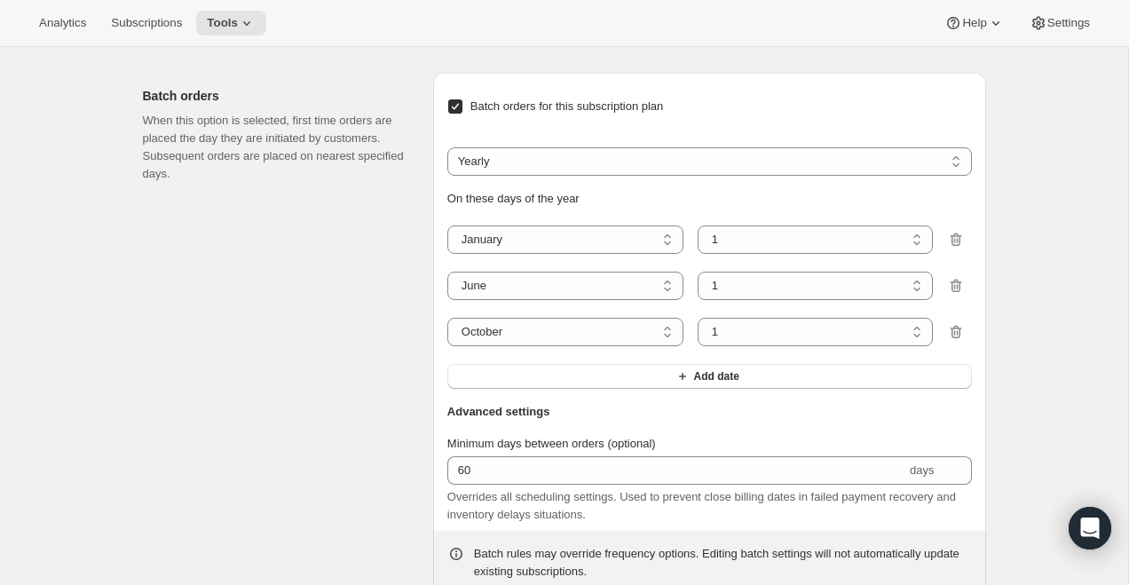
scroll to position [1329, 0]
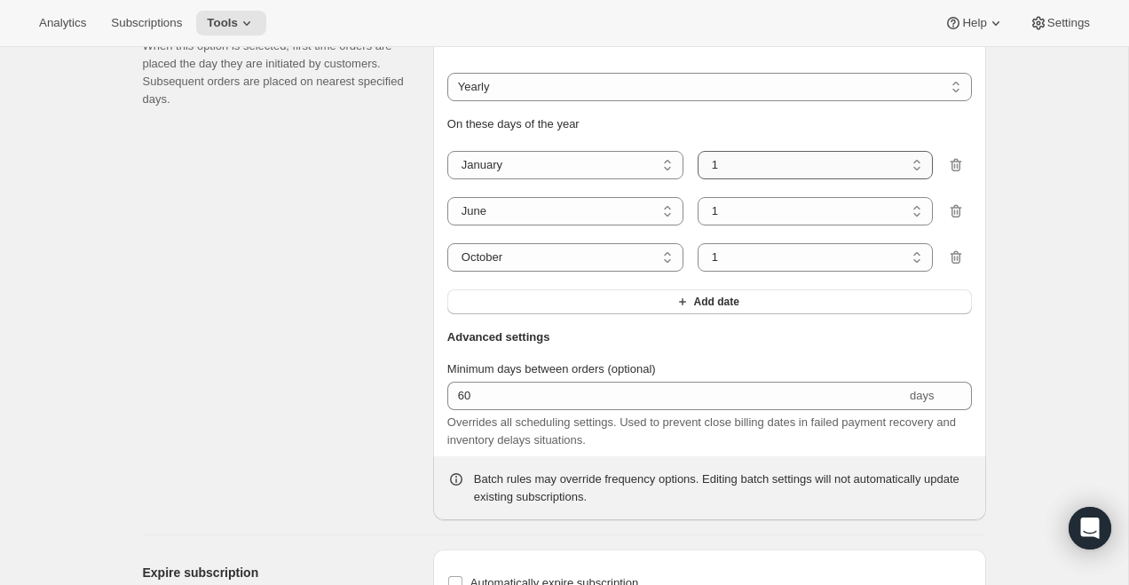
click at [739, 179] on select "1 2 3 4 5 6 7 8 9 10 11 12 13 14 15 16 17 18 19 20 21 22 23 24 25 26 27 28 29 3…" at bounding box center [816, 165] width 236 height 28
select select "2"
click at [698, 168] on select "1 2 3 4 5 6 7 8 9 10 11 12 13 14 15 16 17 18 19 20 21 22 23 24 25 26 27 28 29 3…" at bounding box center [816, 165] width 236 height 28
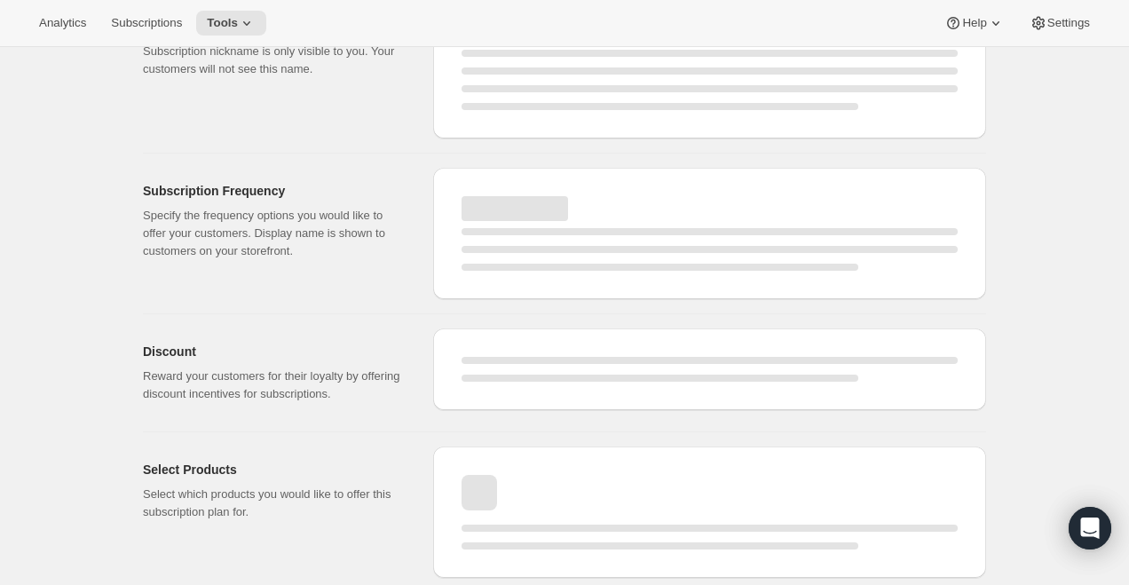
select select "MONTH"
select select "YEARDAY"
select select "6"
select select "10"
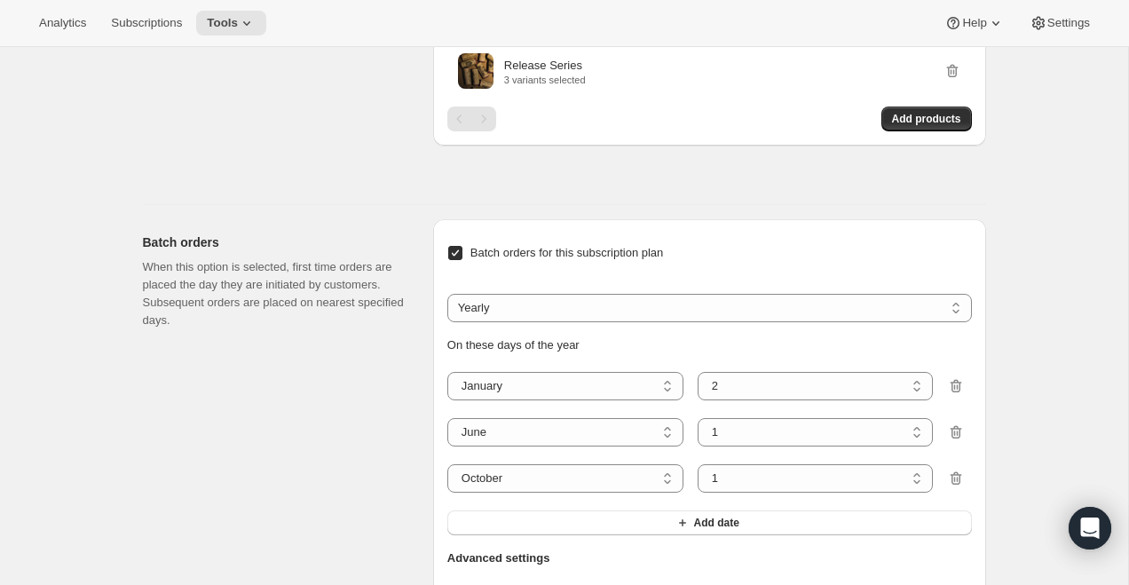
scroll to position [1306, 0]
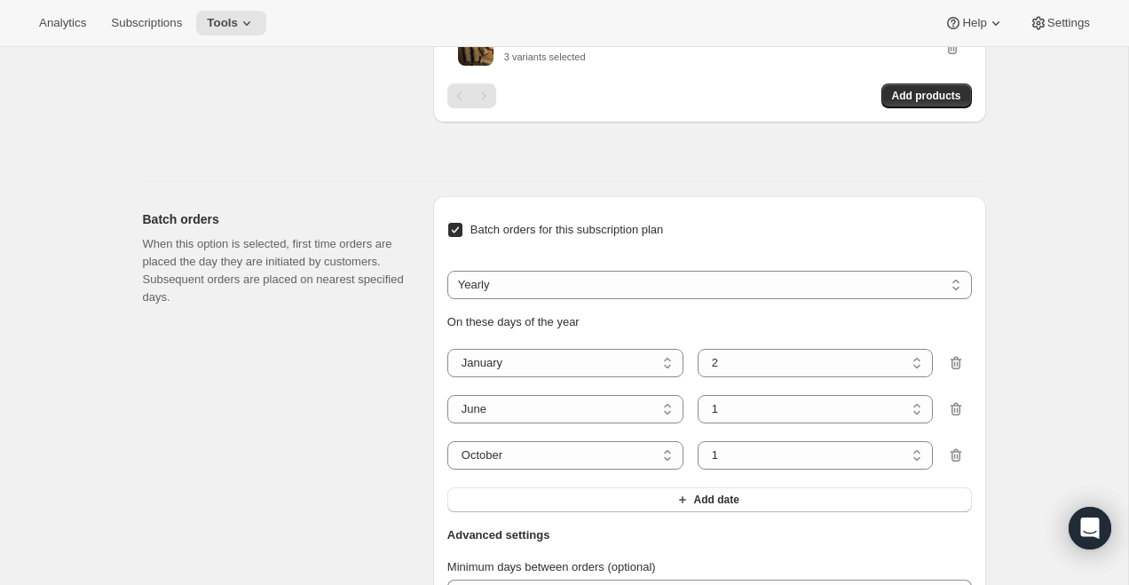
click at [766, 397] on div "On these days of the year January February March April May June July August Sep…" at bounding box center [709, 412] width 525 height 199
click at [752, 376] on select "1 2 3 4 5 6 7 8 9 10 11 12 13 14 15 16 17 18 19 20 21 22 23 24 25 26 27 28 29 3…" at bounding box center [816, 363] width 236 height 28
select select "1"
click at [698, 366] on select "1 2 3 4 5 6 7 8 9 10 11 12 13 14 15 16 17 18 19 20 21 22 23 24 25 26 27 28 29 3…" at bounding box center [816, 363] width 236 height 28
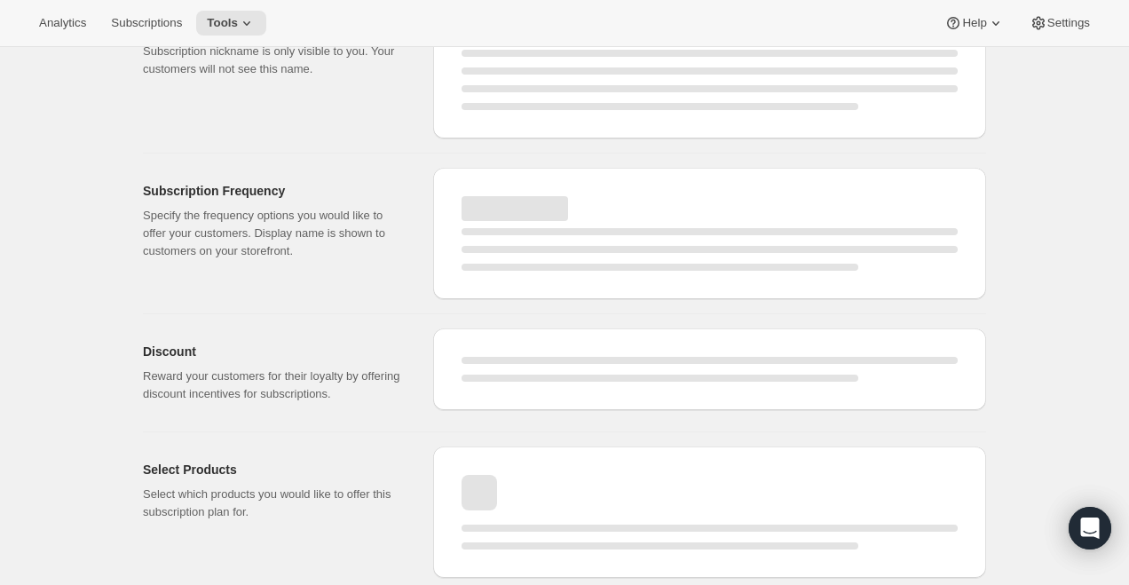
select select "MONTH"
select select "YEARDAY"
select select "2"
select select "6"
select select "10"
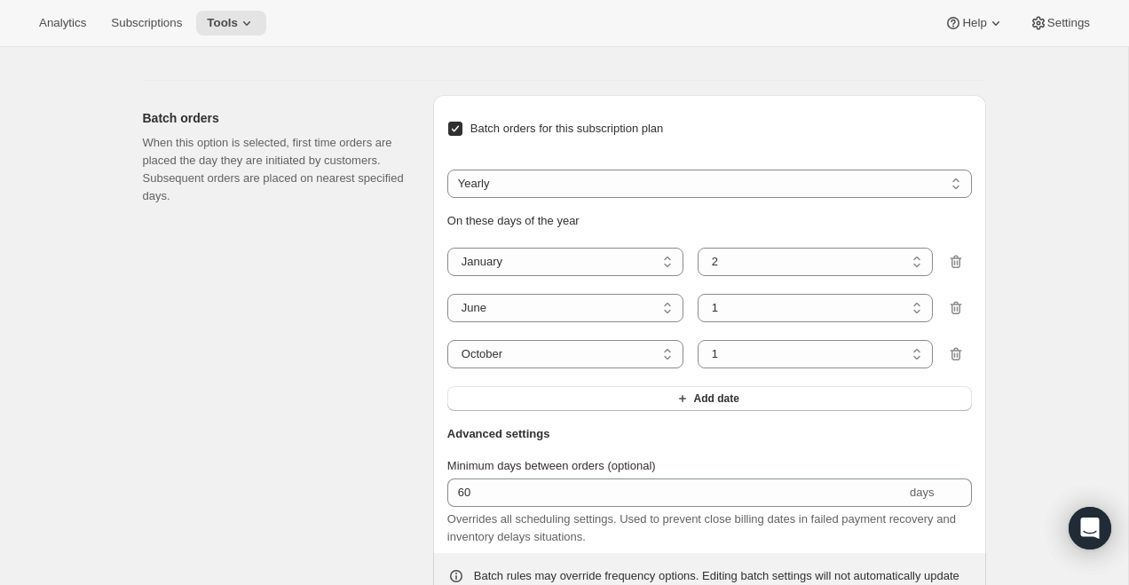
select select "1"
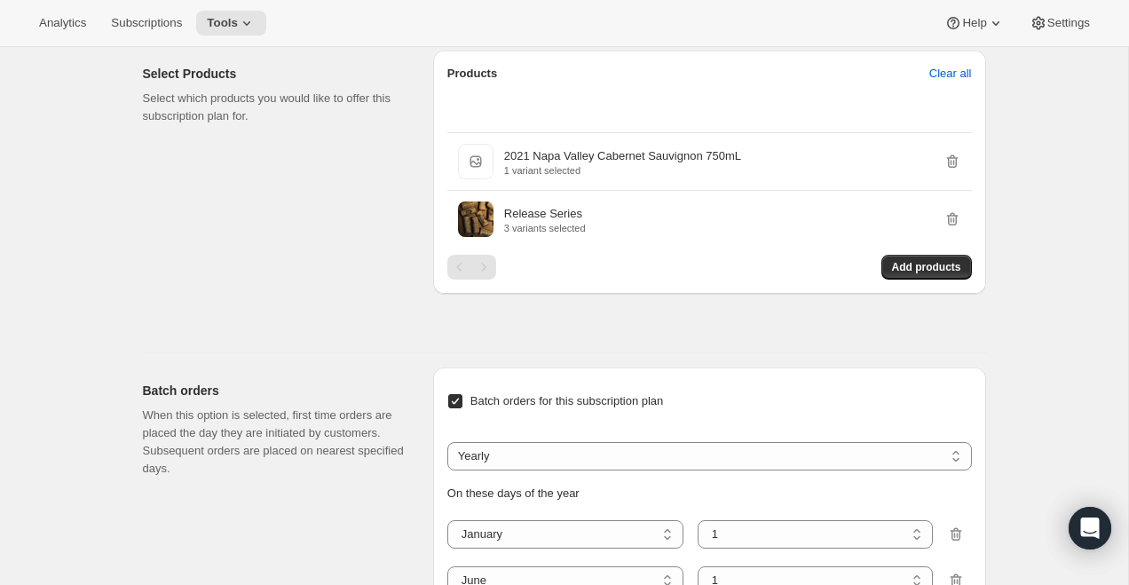
scroll to position [1097, 0]
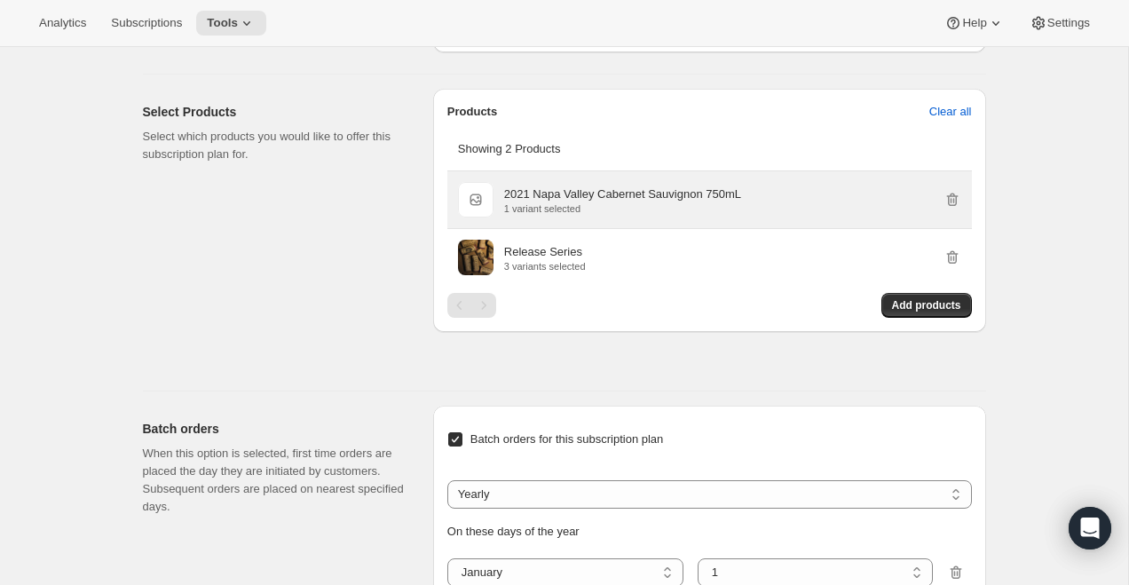
click at [624, 203] on p "2021 Napa Valley Cabernet Sauvignon 750mL" at bounding box center [622, 194] width 237 height 18
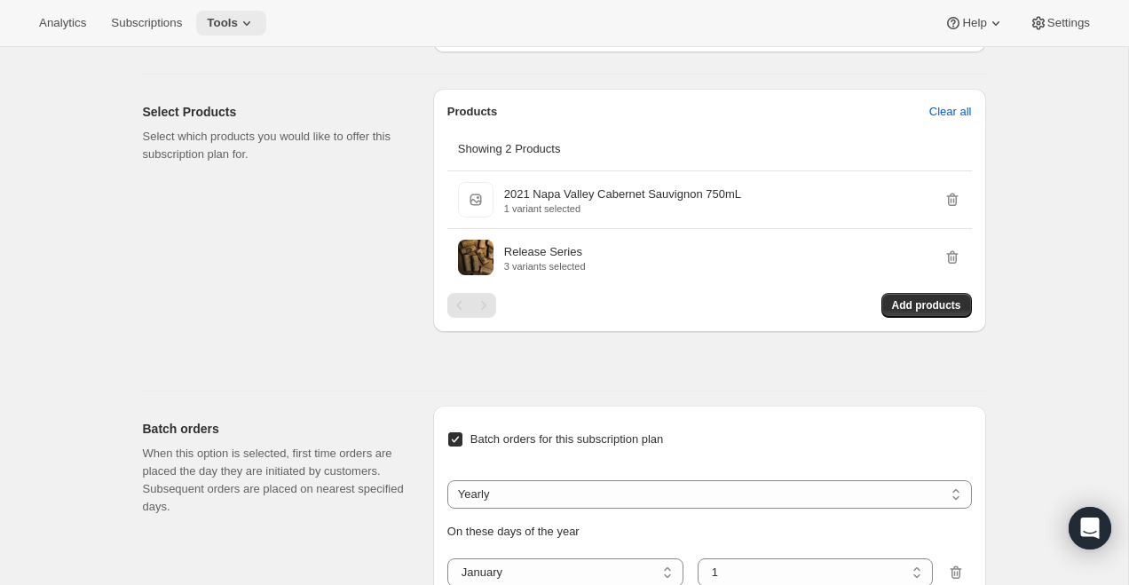
click at [249, 28] on icon at bounding box center [247, 23] width 18 height 18
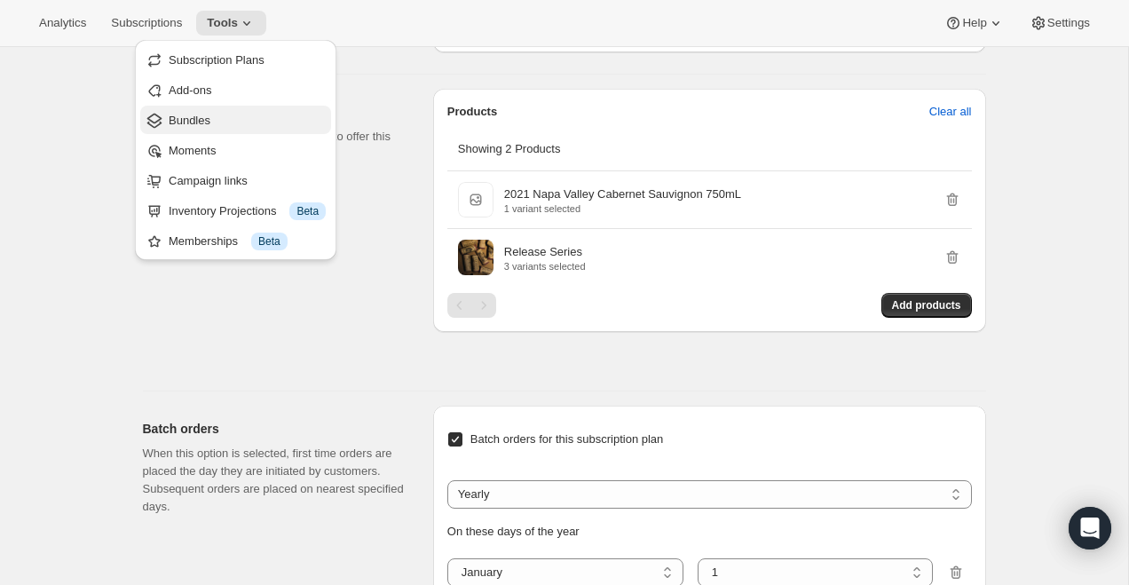
click at [237, 125] on span "Bundles" at bounding box center [247, 121] width 157 height 18
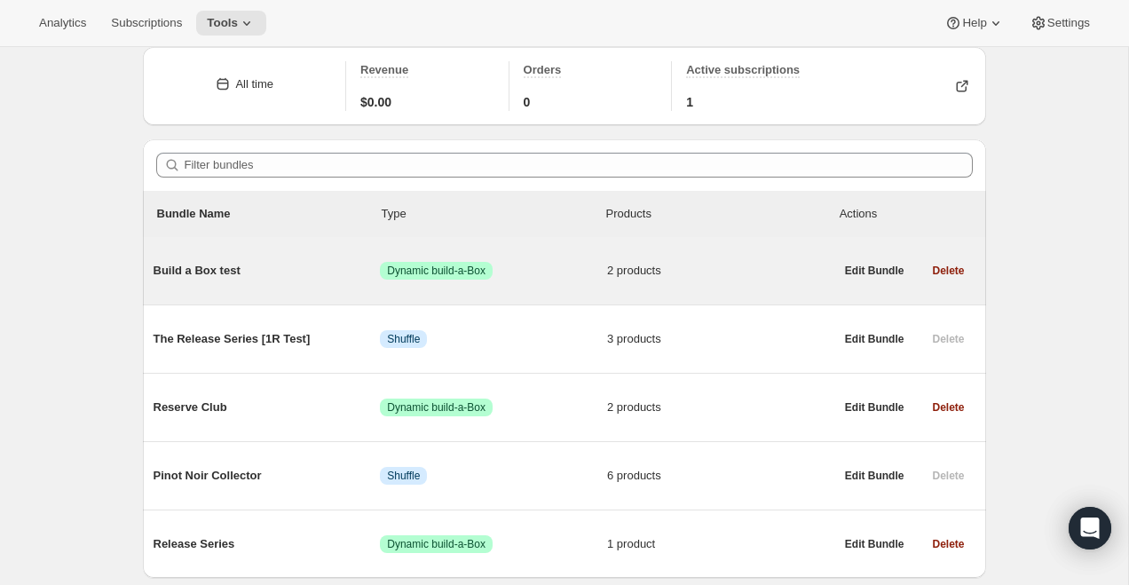
scroll to position [130, 0]
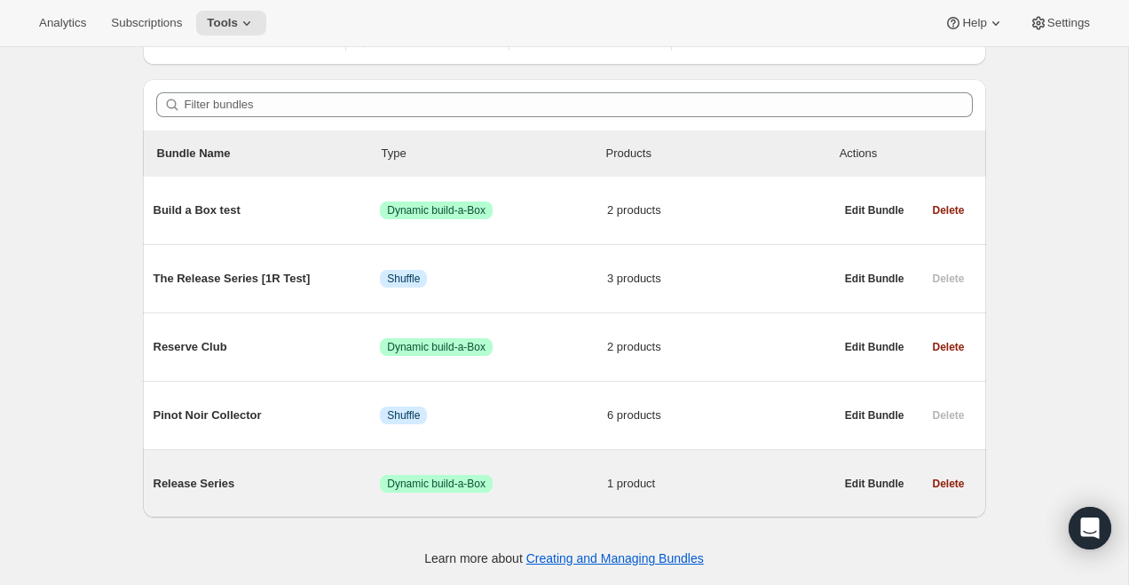
click at [229, 483] on span "Release Series" at bounding box center [267, 484] width 227 height 18
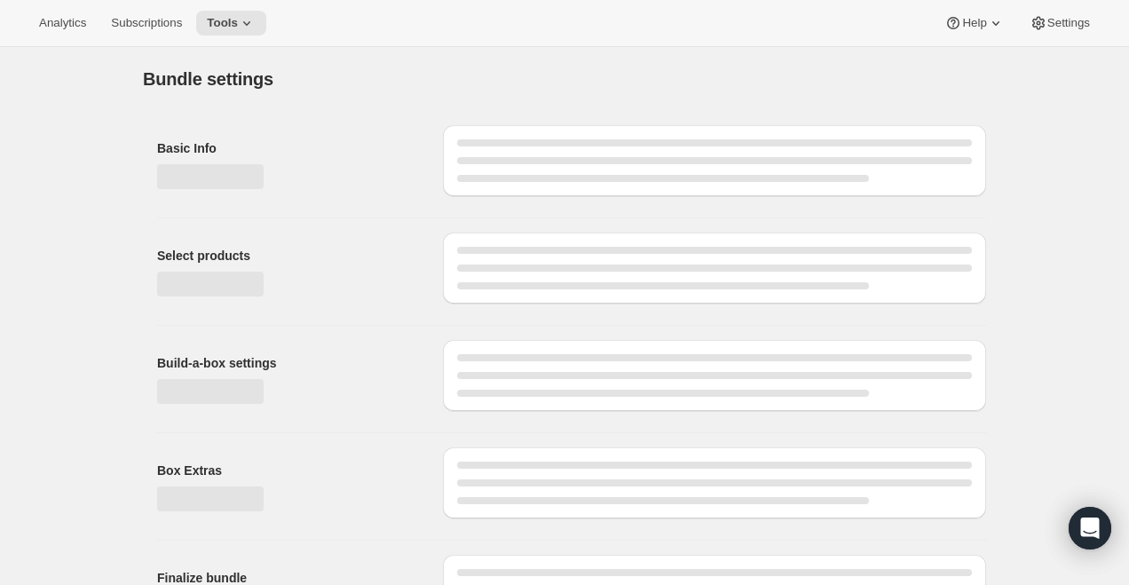
type input "Release Series"
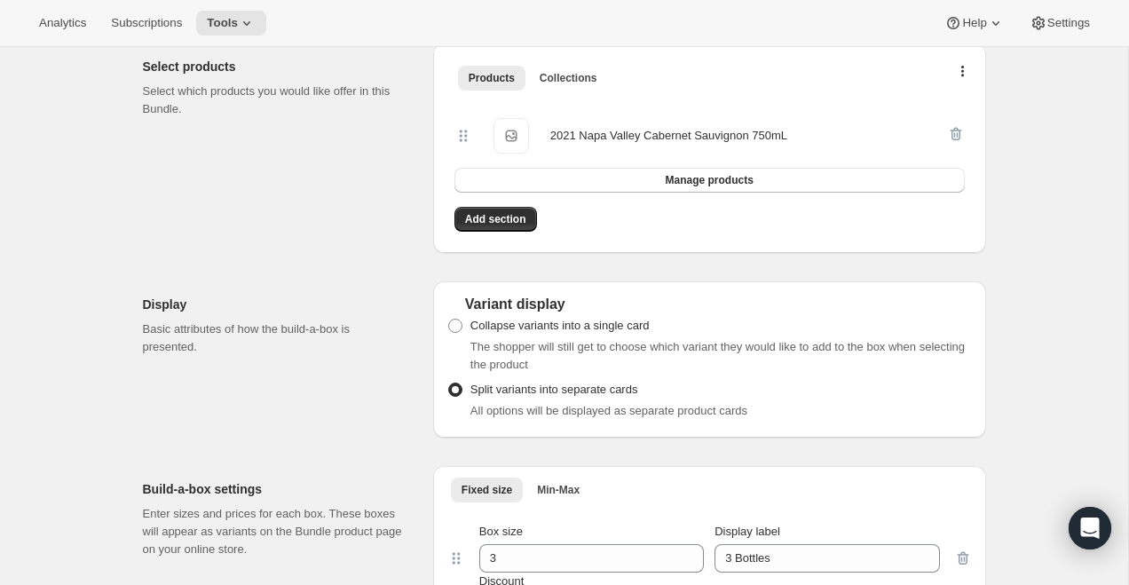
scroll to position [317, 0]
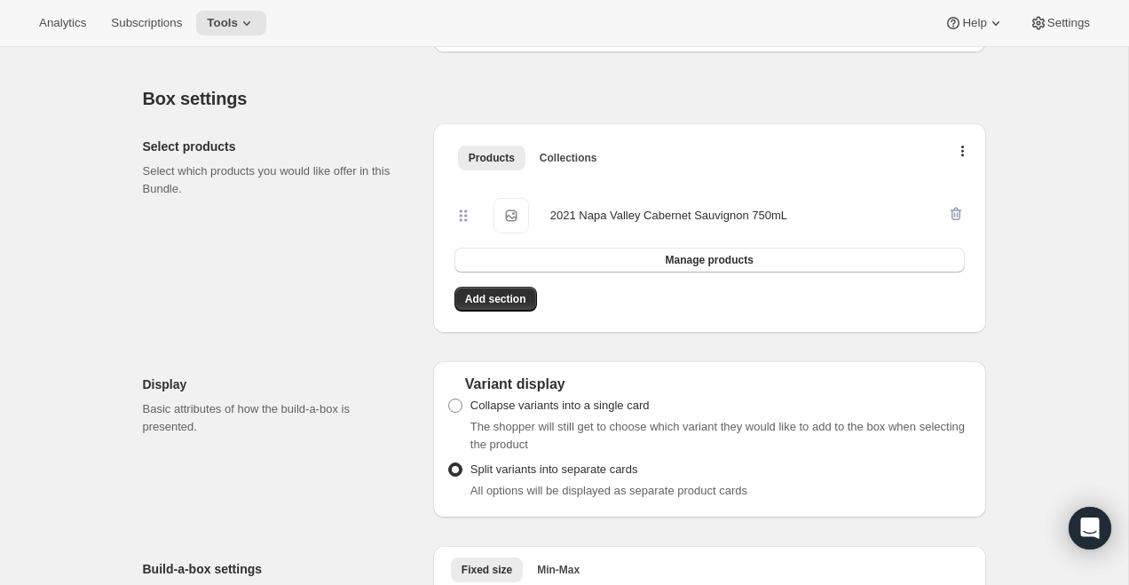
click at [606, 217] on div "2021 Napa Valley Cabernet Sauvignon 750mL" at bounding box center [668, 216] width 237 height 18
drag, startPoint x: 691, startPoint y: 215, endPoint x: 833, endPoint y: 215, distance: 142.0
click at [833, 215] on div "2021 Napa Valley Cabernet Sauvignon 750mL 2021 Napa Valley Cabernet Sauvignon 7…" at bounding box center [700, 215] width 493 height 35
copy div "2021 Napa Valley Cabernet Sauvignon 750mL"
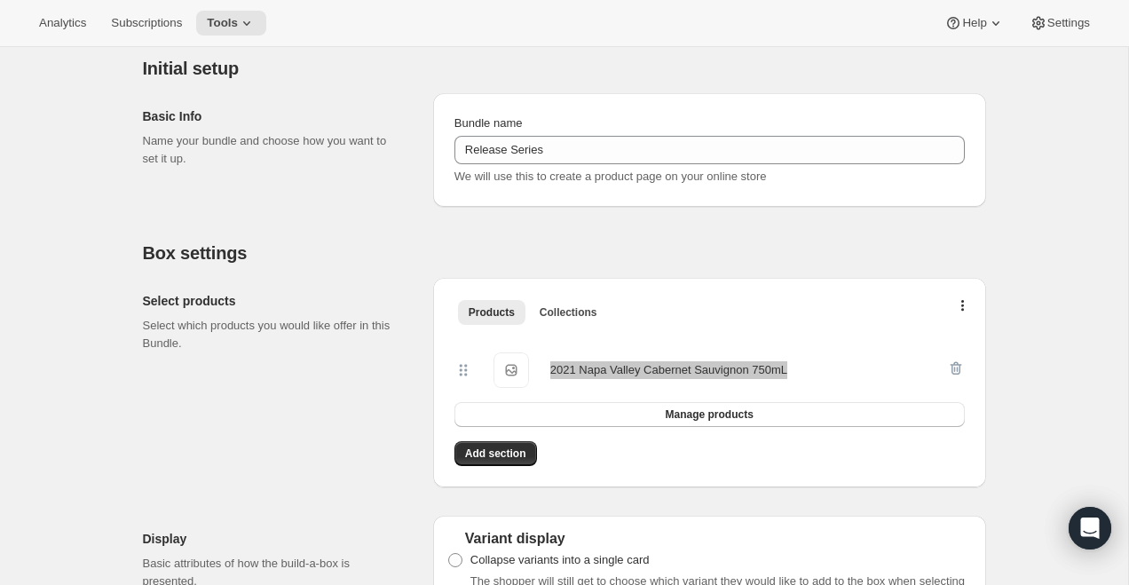
scroll to position [0, 0]
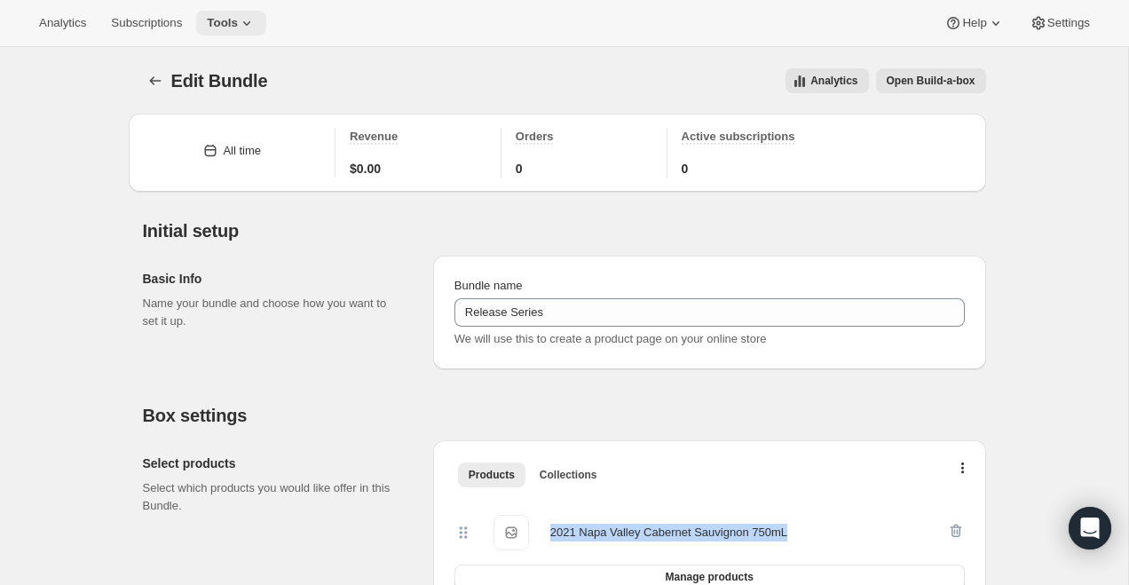
click at [238, 16] on span "Tools" at bounding box center [222, 23] width 31 height 14
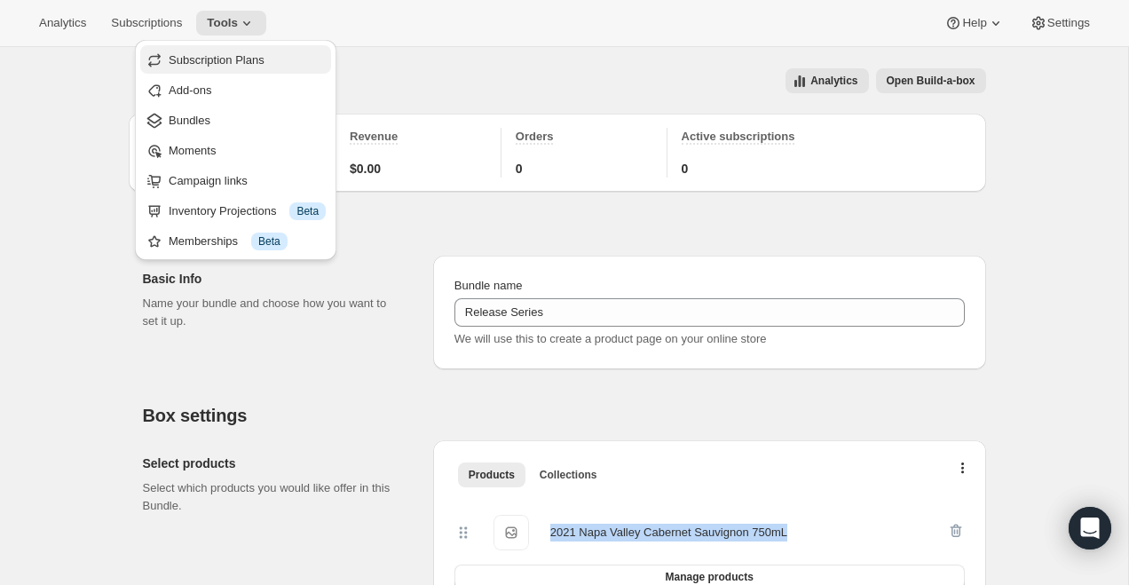
click at [225, 54] on span "Subscription Plans" at bounding box center [217, 59] width 96 height 13
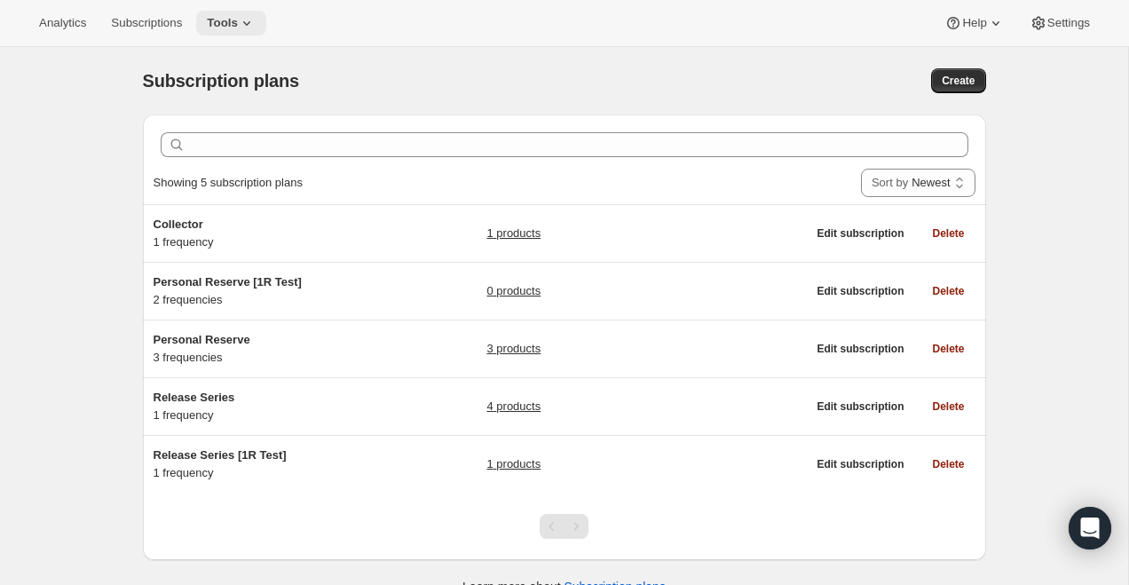
click at [238, 32] on button "Tools" at bounding box center [231, 23] width 70 height 25
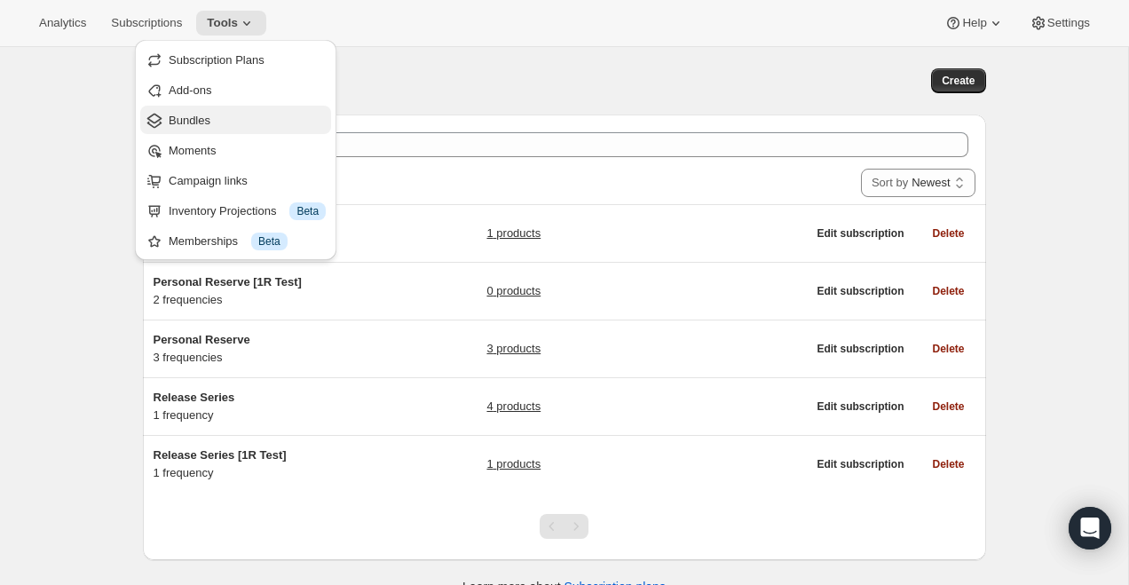
click at [227, 117] on span "Bundles" at bounding box center [247, 121] width 157 height 18
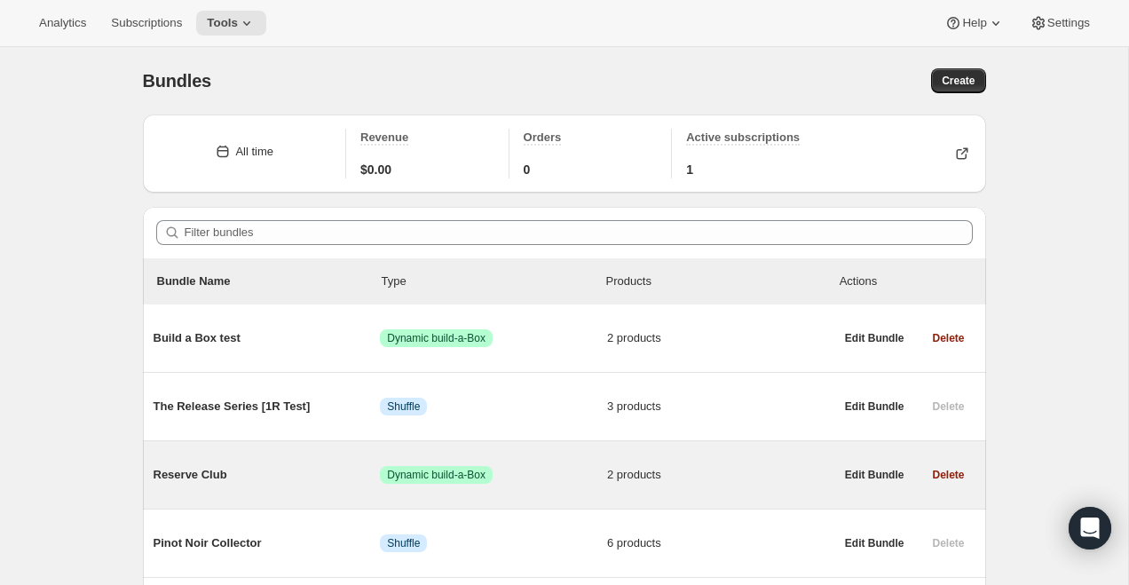
scroll to position [130, 0]
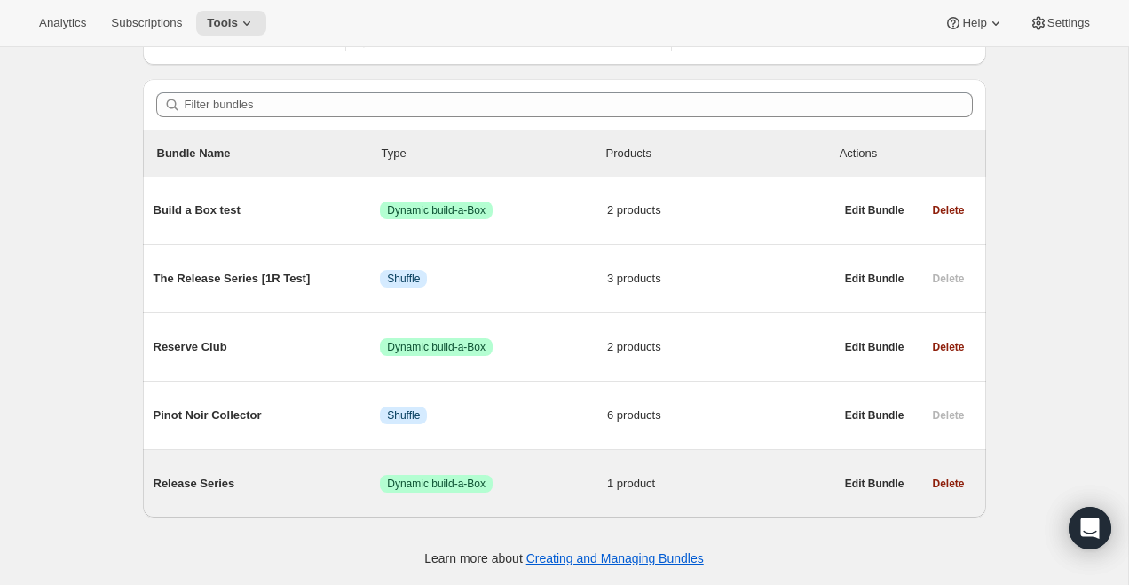
click at [214, 473] on div "Release Series Success Dynamic build-a-Box 1 product" at bounding box center [494, 484] width 681 height 46
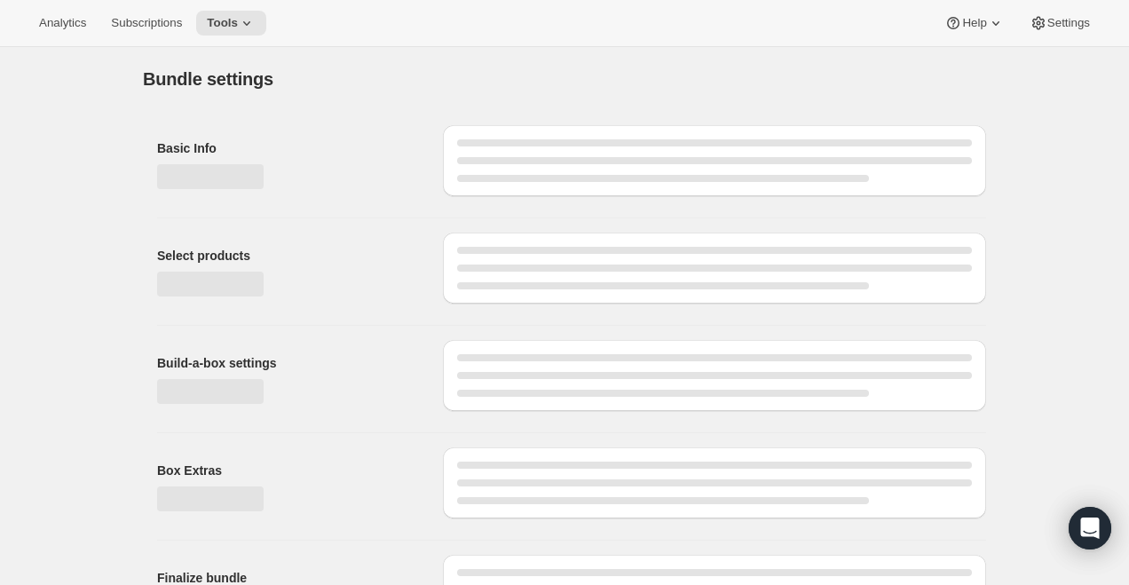
type input "Release Series"
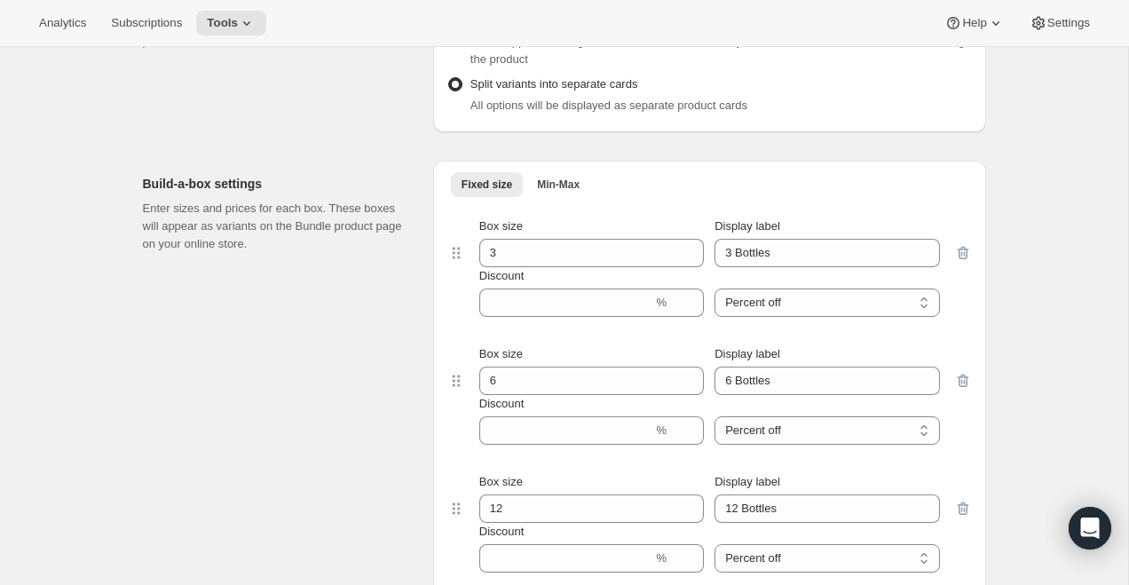
scroll to position [774, 0]
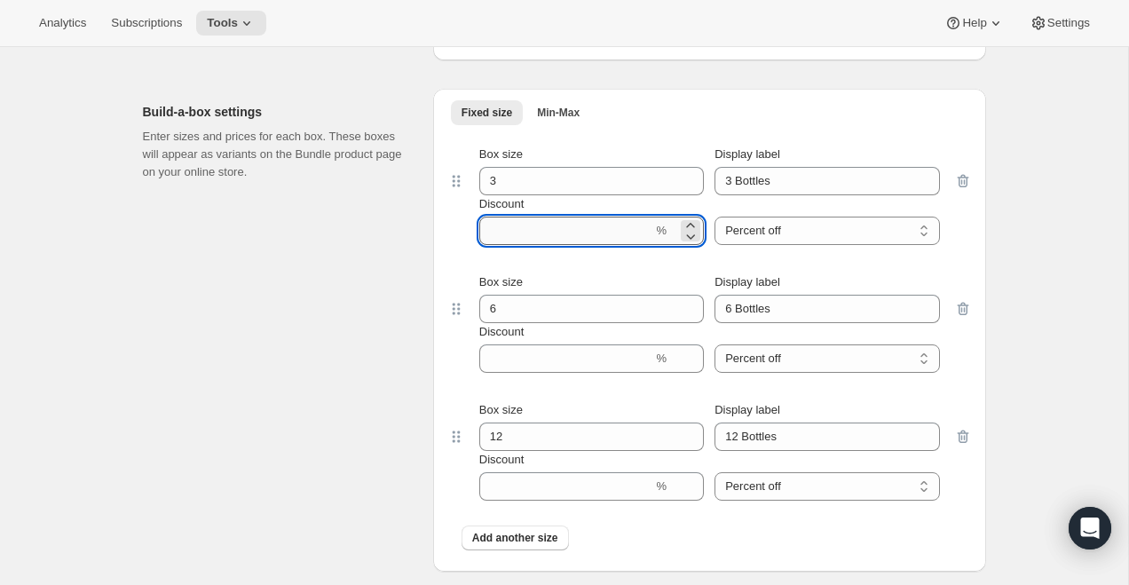
click at [559, 238] on input "Discount" at bounding box center [566, 231] width 174 height 28
type input "10"
click at [535, 353] on input "Discount" at bounding box center [566, 358] width 174 height 28
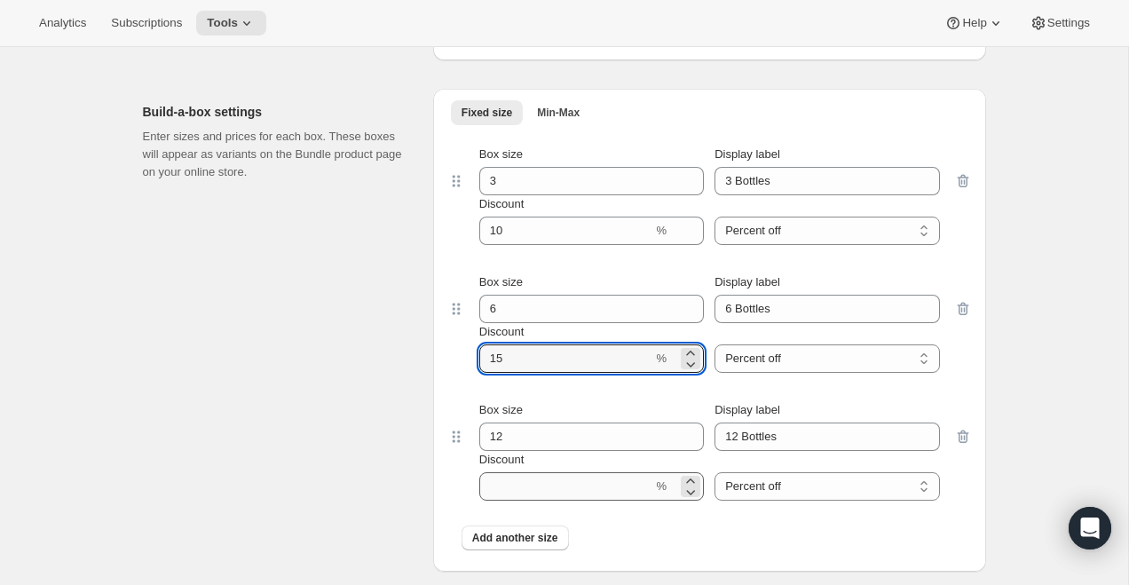
type input "15"
click at [515, 482] on input "Discount" at bounding box center [566, 486] width 174 height 28
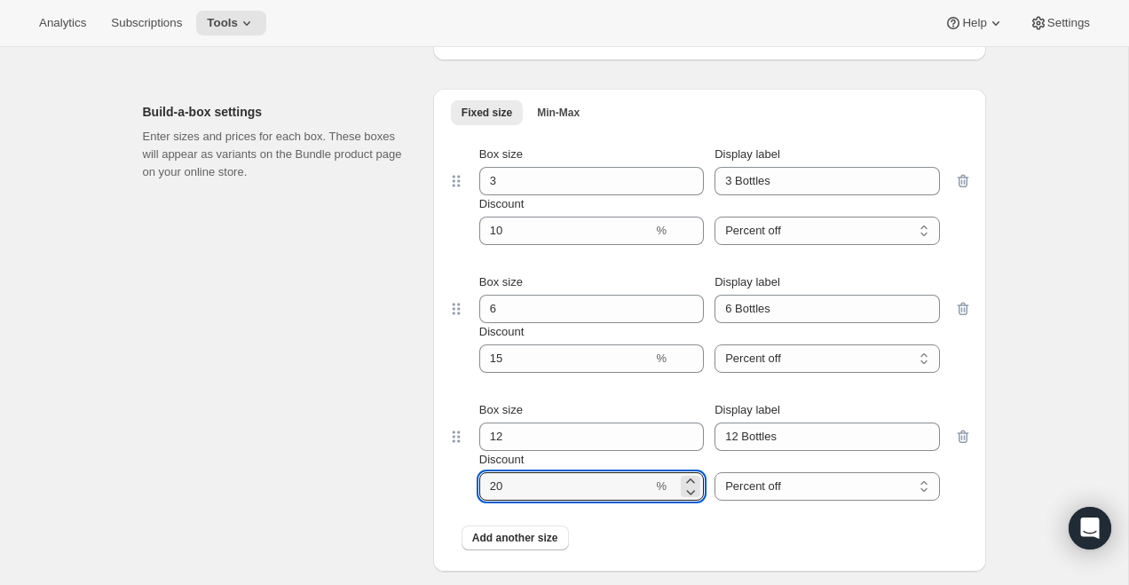
type input "20"
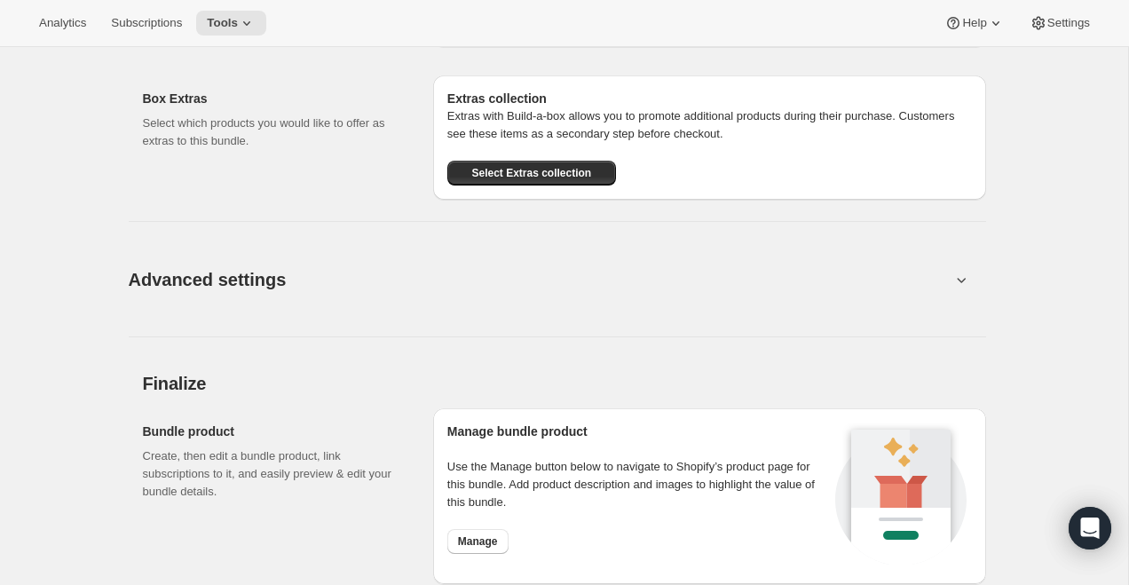
scroll to position [1470, 0]
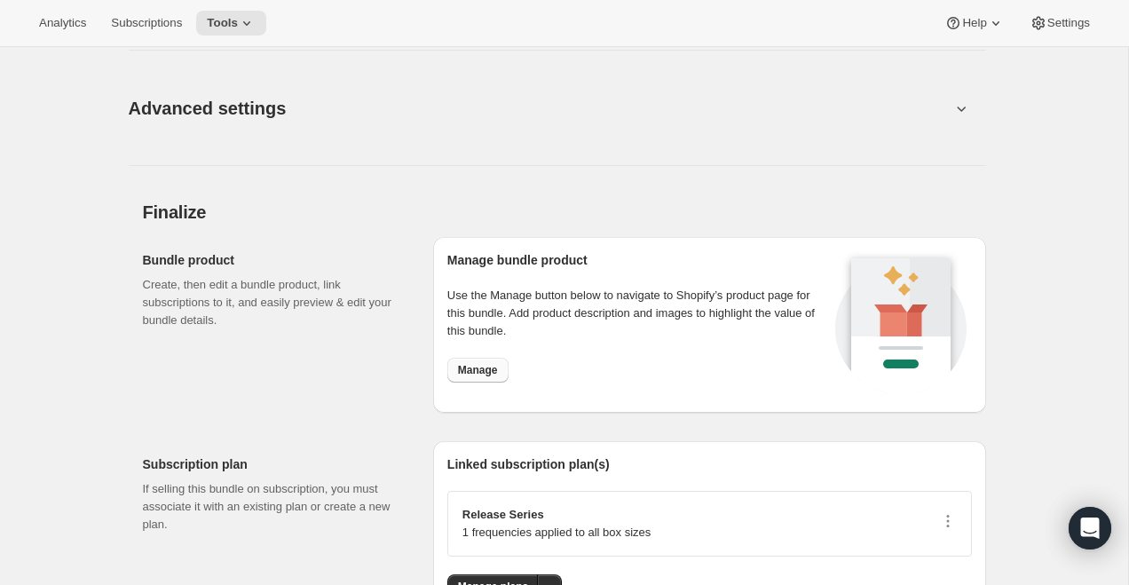
click at [480, 371] on span "Manage" at bounding box center [478, 370] width 40 height 14
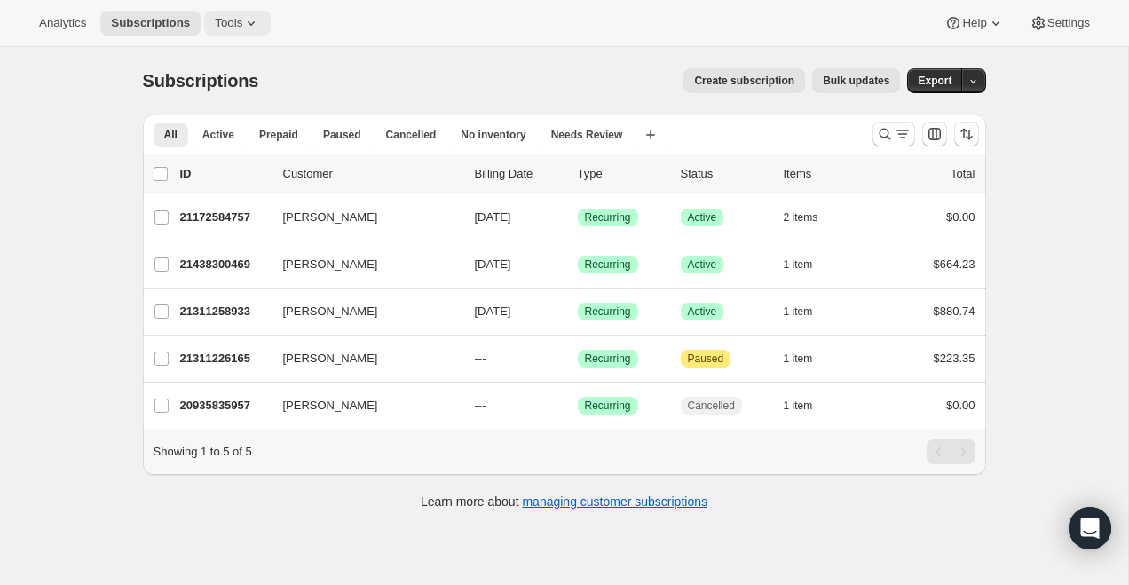
click at [224, 28] on span "Tools" at bounding box center [229, 23] width 28 height 14
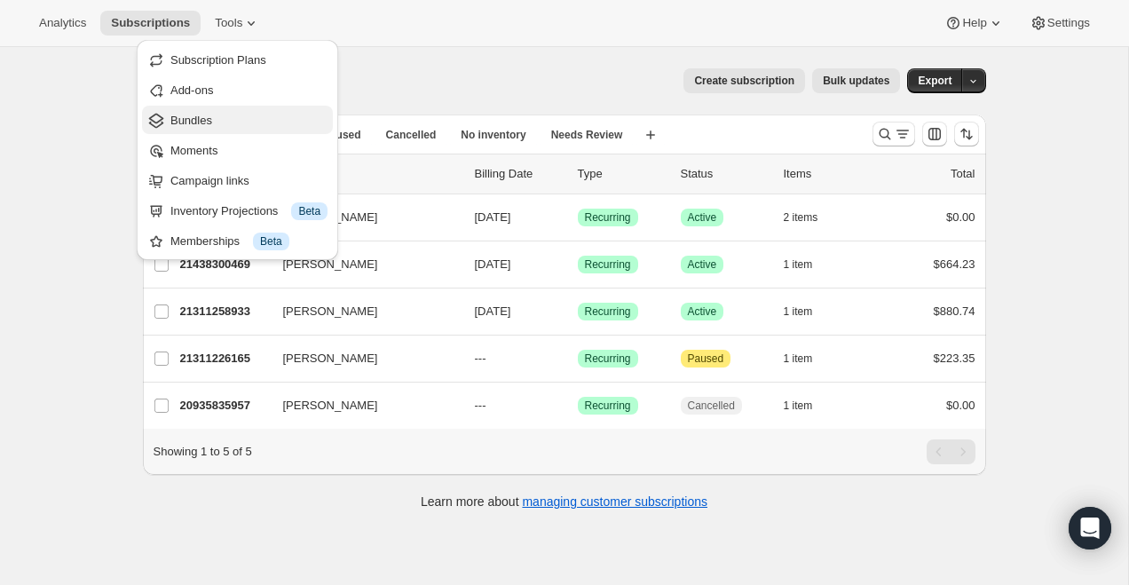
click at [230, 115] on span "Bundles" at bounding box center [248, 121] width 157 height 18
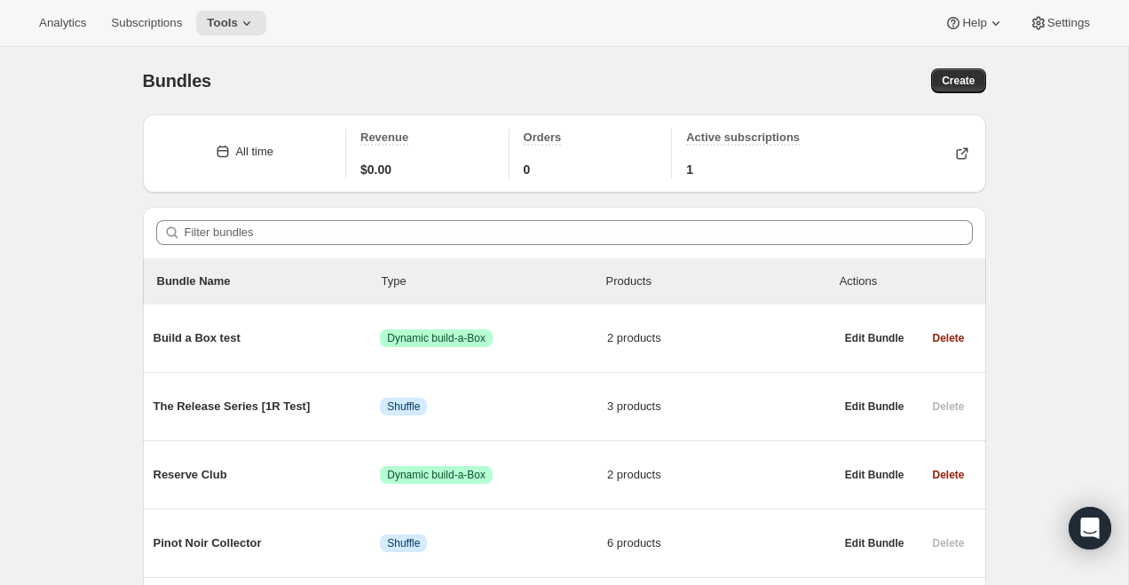
scroll to position [130, 0]
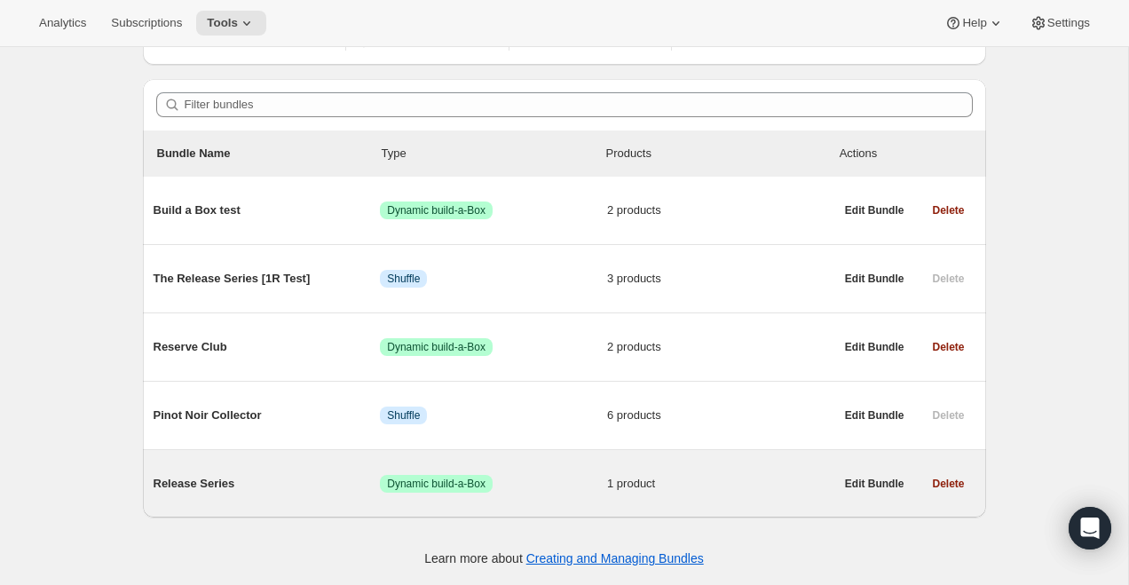
click at [200, 482] on span "Release Series" at bounding box center [267, 484] width 227 height 18
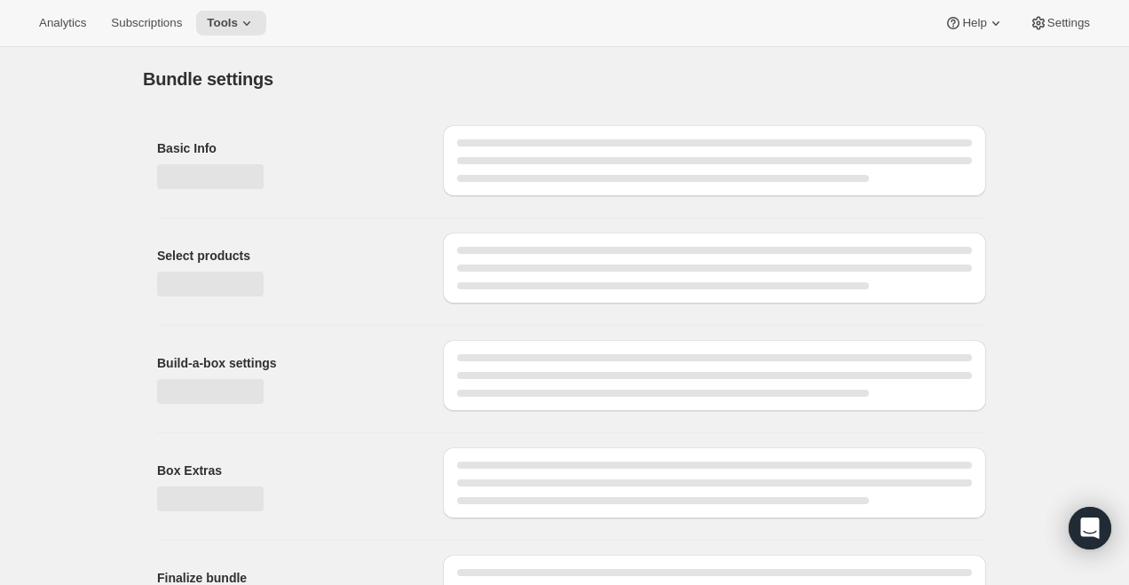
type input "Release Series"
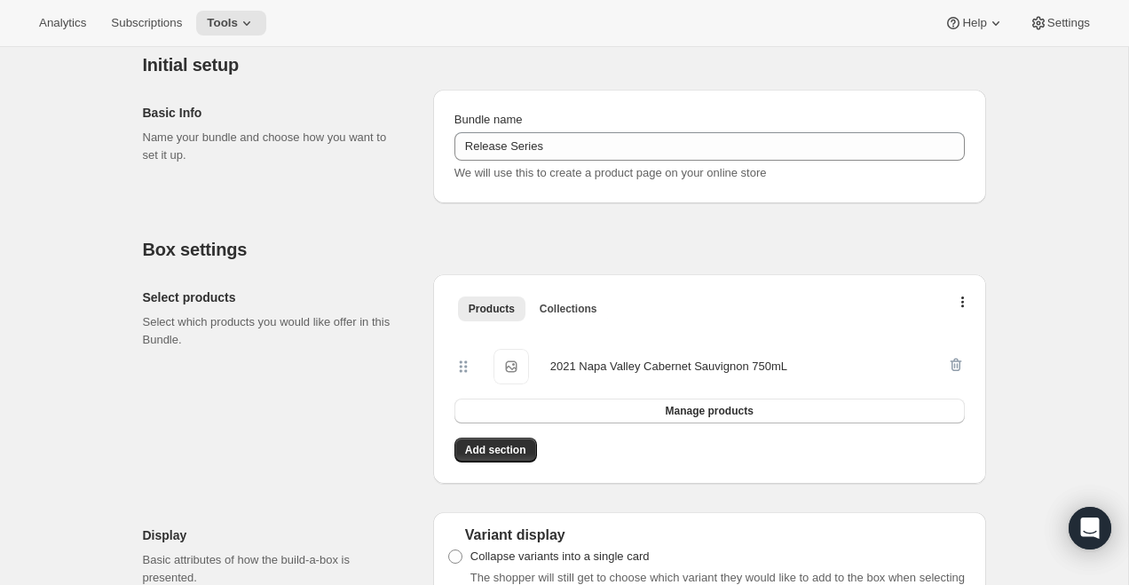
scroll to position [217, 0]
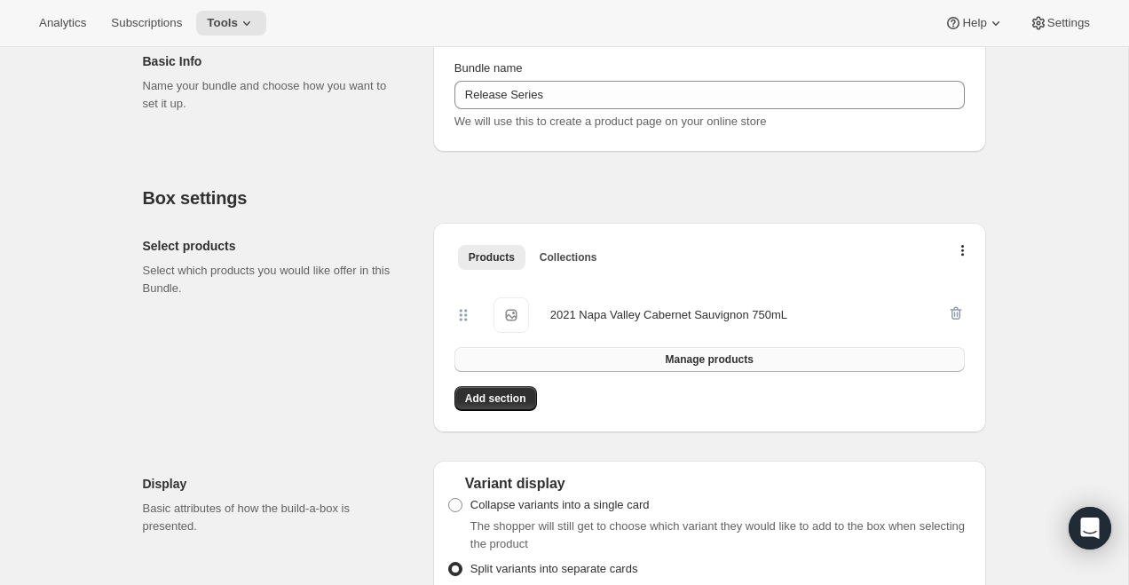
click at [698, 351] on button "Manage products" at bounding box center [709, 359] width 510 height 25
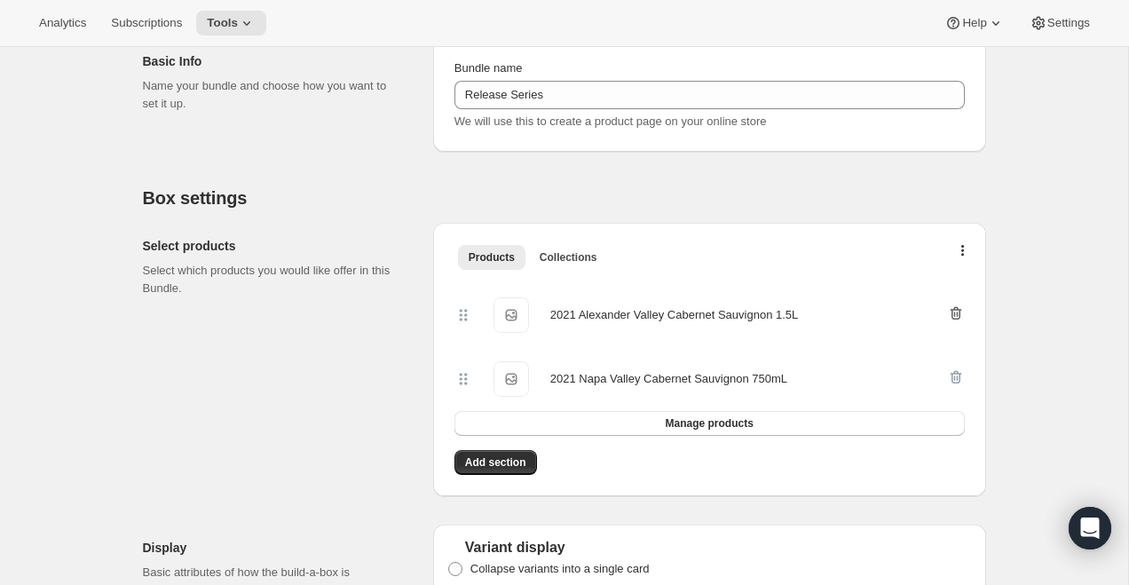
click at [960, 316] on icon "button" at bounding box center [956, 313] width 18 height 18
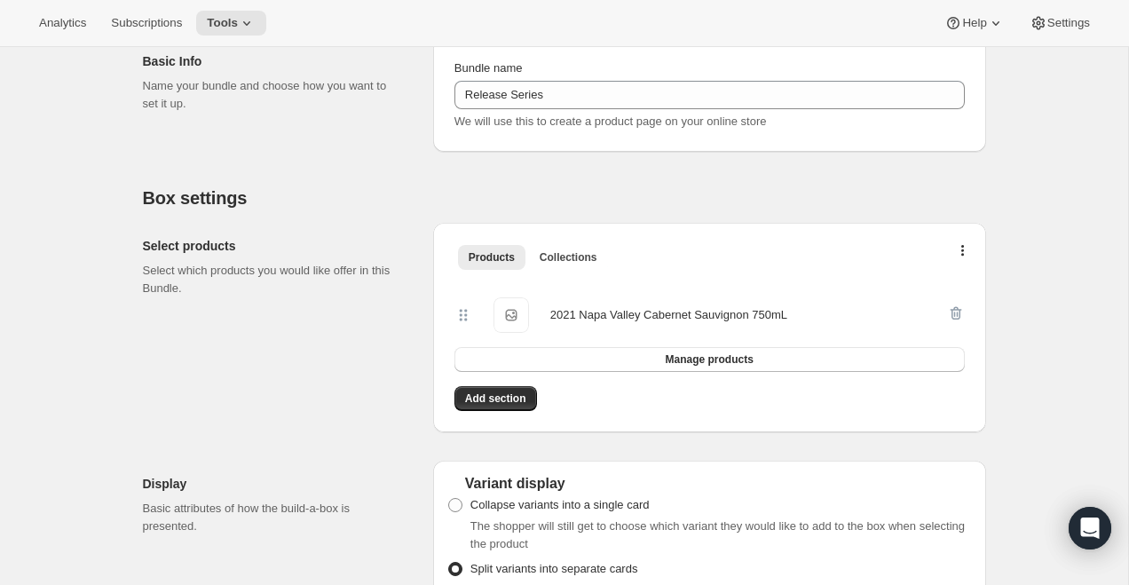
click at [697, 324] on div "2021 Napa Valley Cabernet Sauvignon 750mL" at bounding box center [668, 314] width 237 height 35
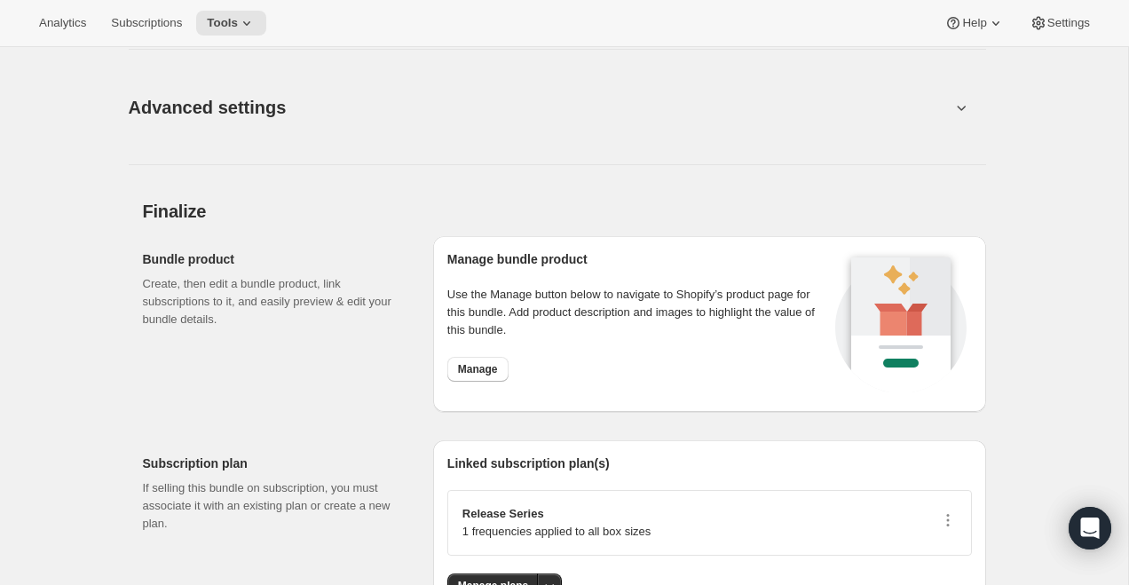
scroll to position [1510, 0]
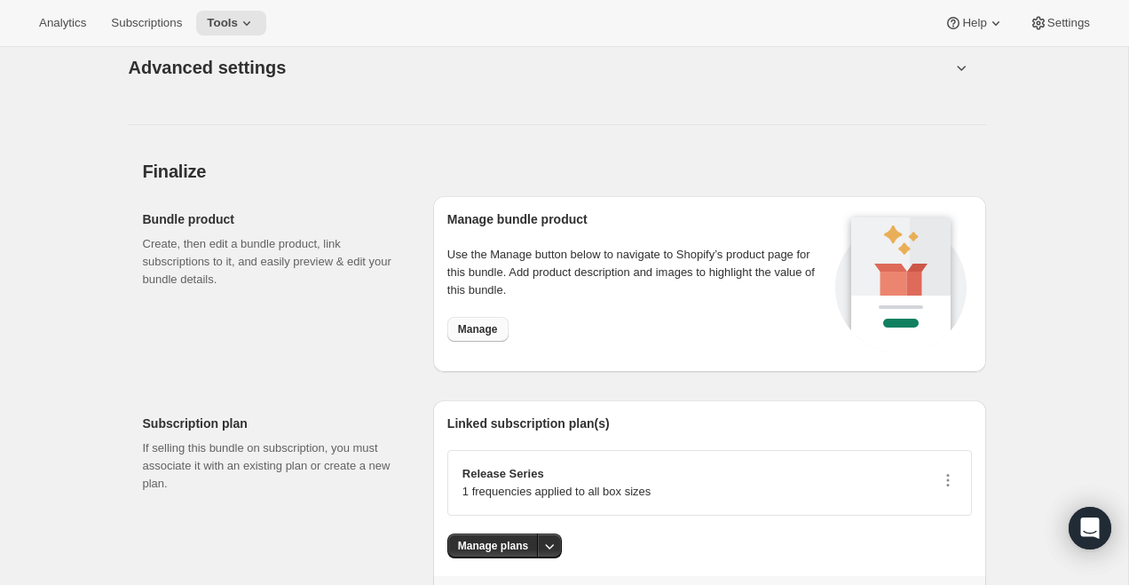
click at [491, 322] on span "Manage" at bounding box center [478, 329] width 40 height 14
click at [235, 28] on span "Tools" at bounding box center [222, 23] width 31 height 14
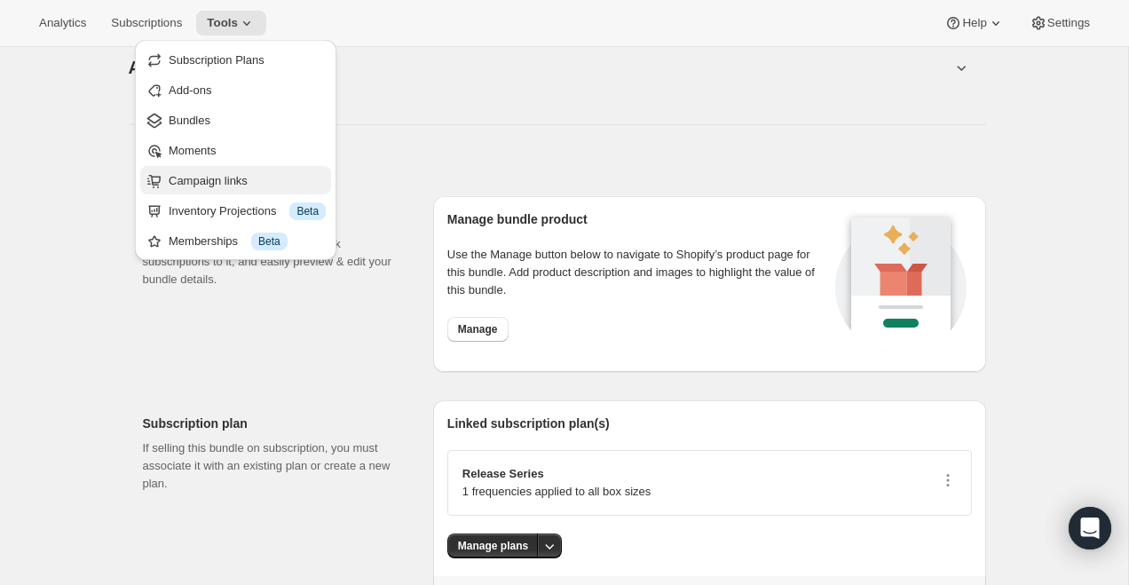
click at [227, 175] on span "Campaign links" at bounding box center [208, 180] width 79 height 13
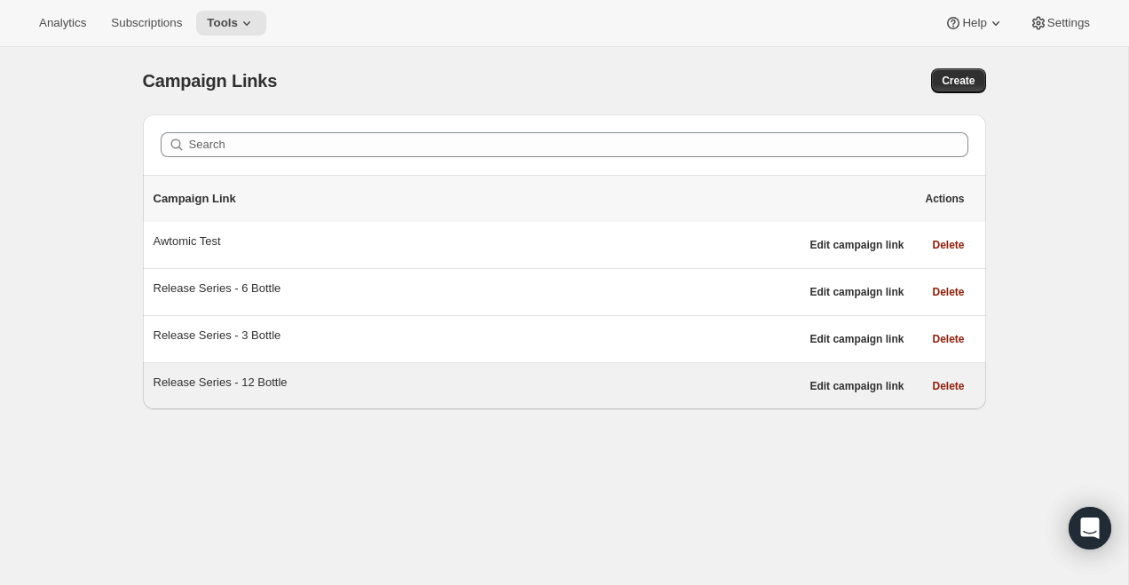
click at [258, 377] on div "Release Series - 12 Bottle" at bounding box center [477, 383] width 646 height 18
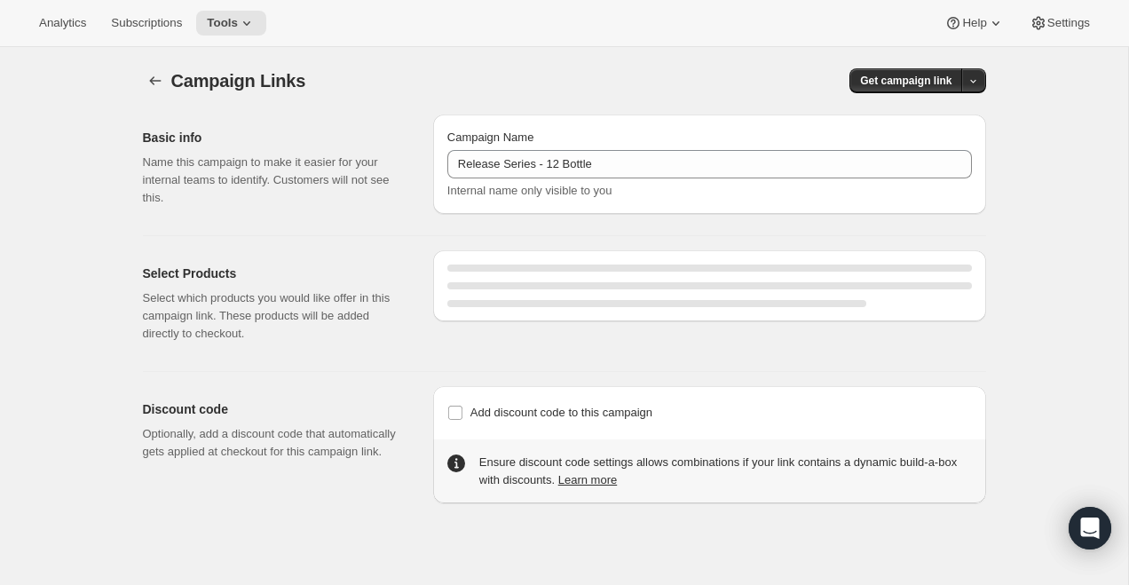
select select "gid://shopify/SellingPlan/710463488309"
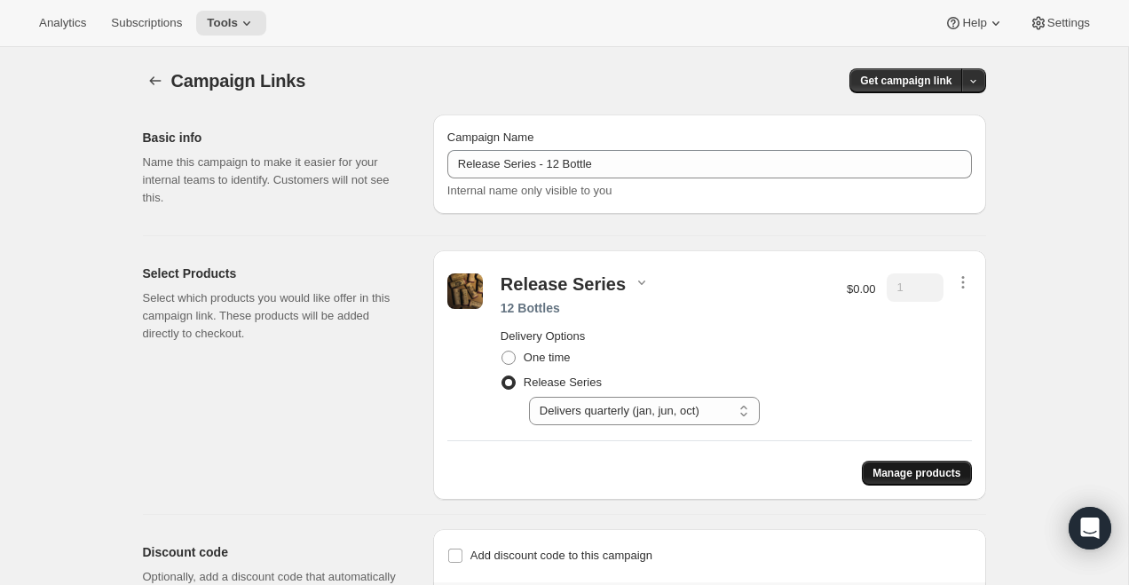
click at [885, 471] on span "Manage products" at bounding box center [916, 473] width 88 height 14
click at [962, 281] on icon "button" at bounding box center [962, 282] width 3 height 3
click at [965, 313] on span "Remove" at bounding box center [948, 315] width 43 height 13
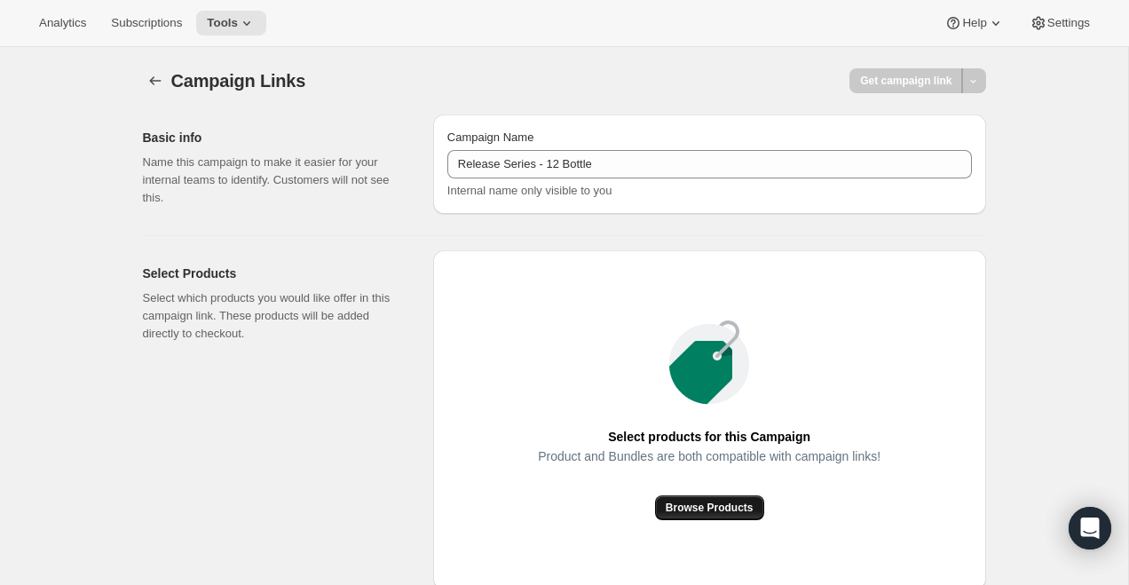
click at [723, 501] on span "Browse Products" at bounding box center [710, 508] width 88 height 14
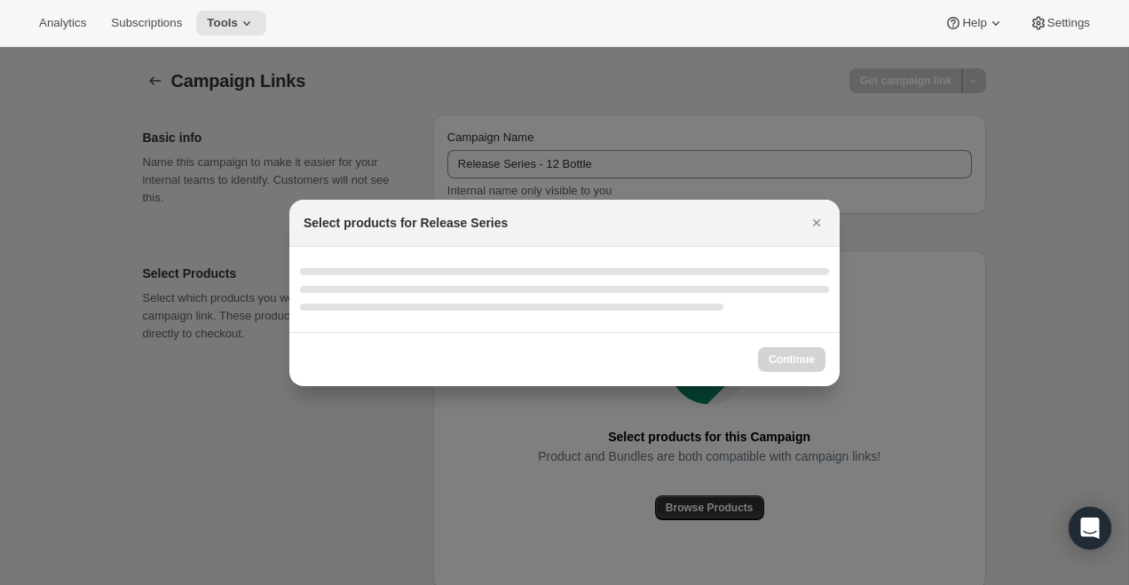
select select "gid://shopify/ProductVariant/51290224263477"
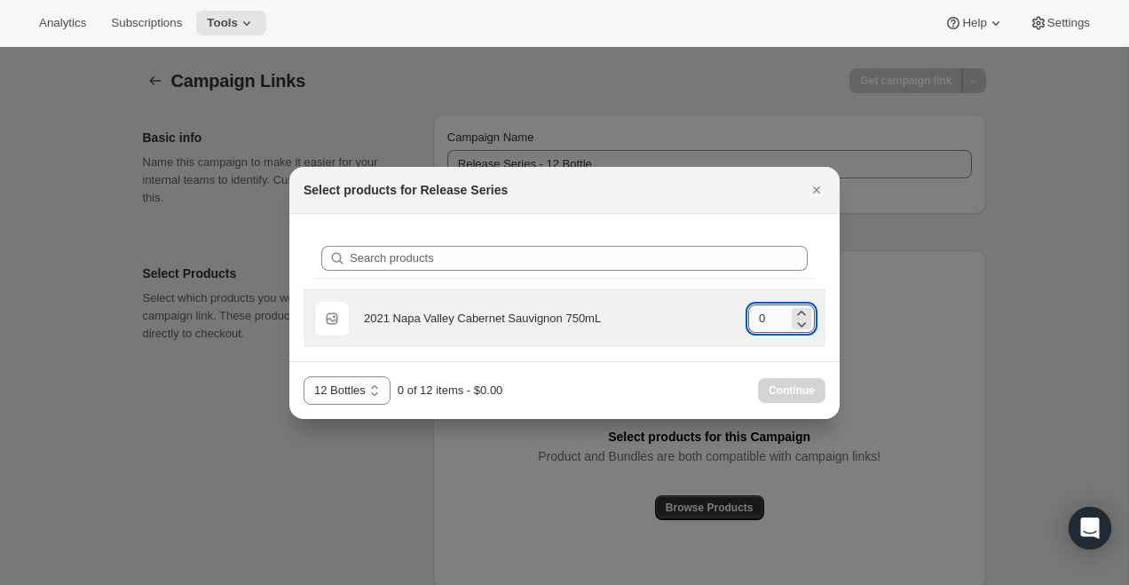
click at [764, 315] on input "0" at bounding box center [768, 318] width 40 height 28
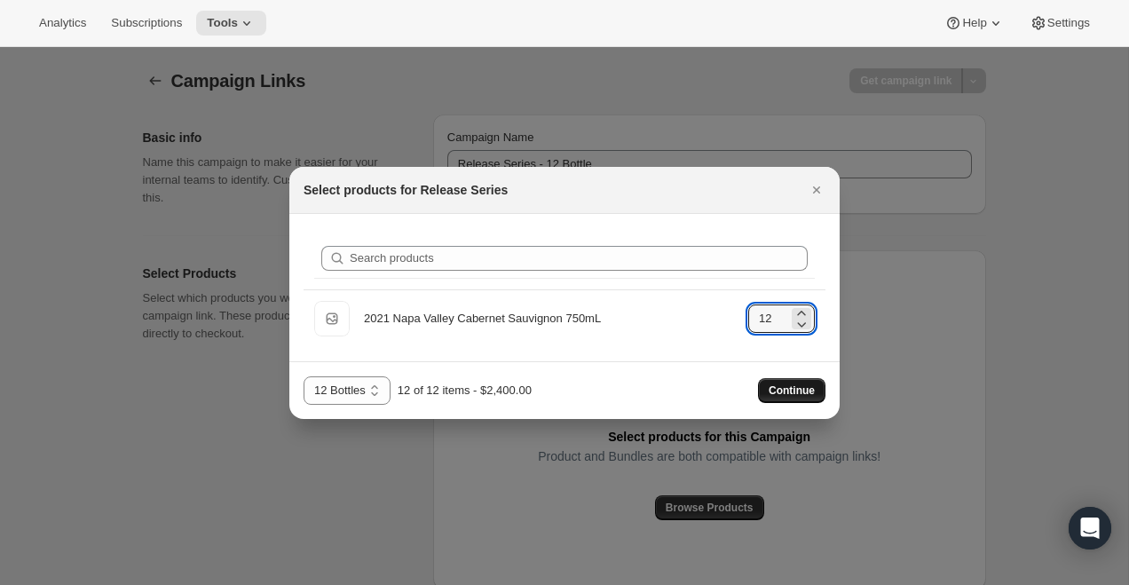
type input "12"
click at [804, 393] on span "Continue" at bounding box center [792, 390] width 46 height 14
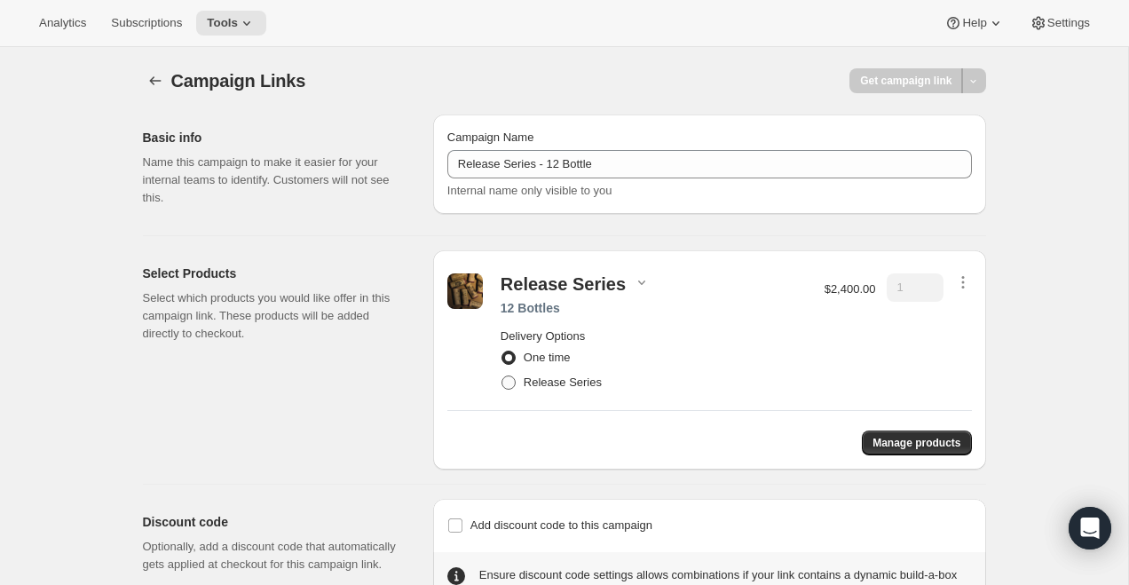
click at [548, 378] on span "Release Series" at bounding box center [563, 381] width 78 height 13
click at [502, 376] on input "Release Series" at bounding box center [501, 375] width 1 height 1
radio input "true"
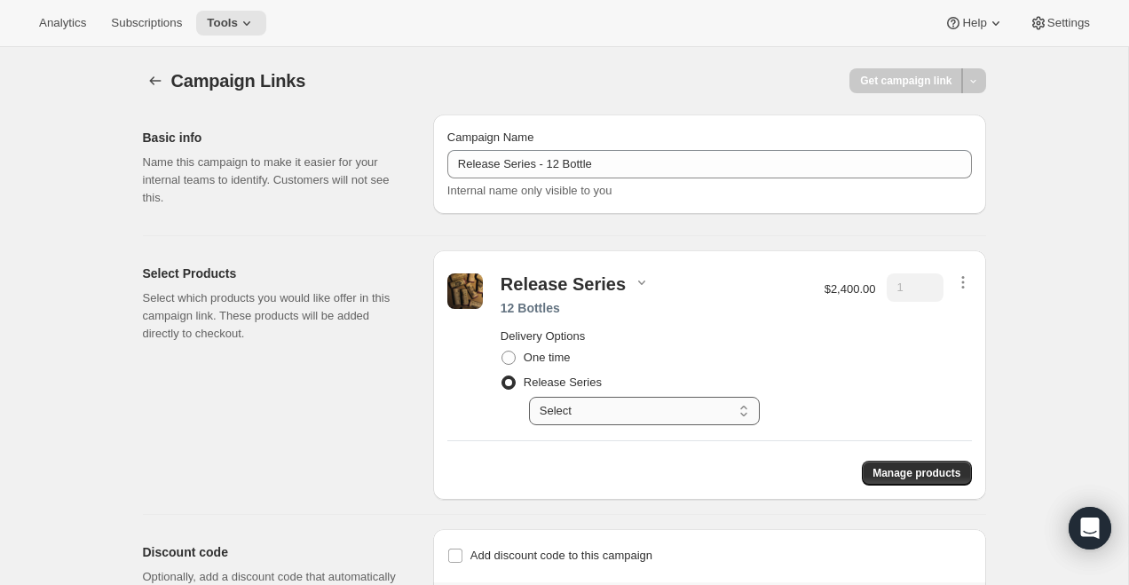
click at [591, 411] on select "Select Delivers quarterly (jan, jun, oct)" at bounding box center [644, 411] width 231 height 28
select select "gid://shopify/SellingPlan/710463488309"
click at [529, 397] on select "Select Delivers quarterly (jan, jun, oct)" at bounding box center [644, 411] width 231 height 28
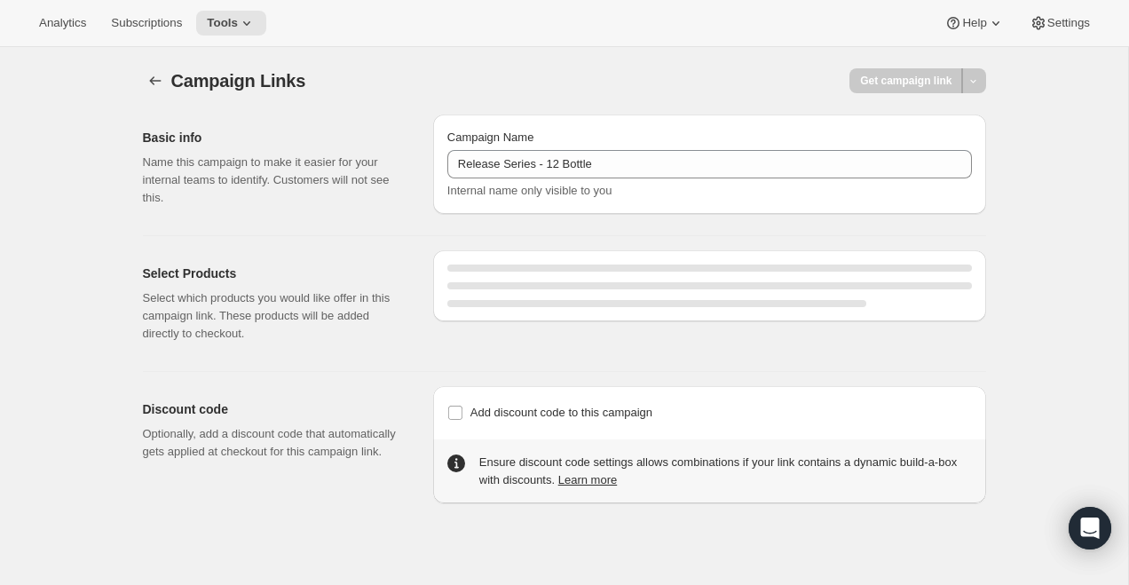
select select "gid://shopify/SellingPlan/710463488309"
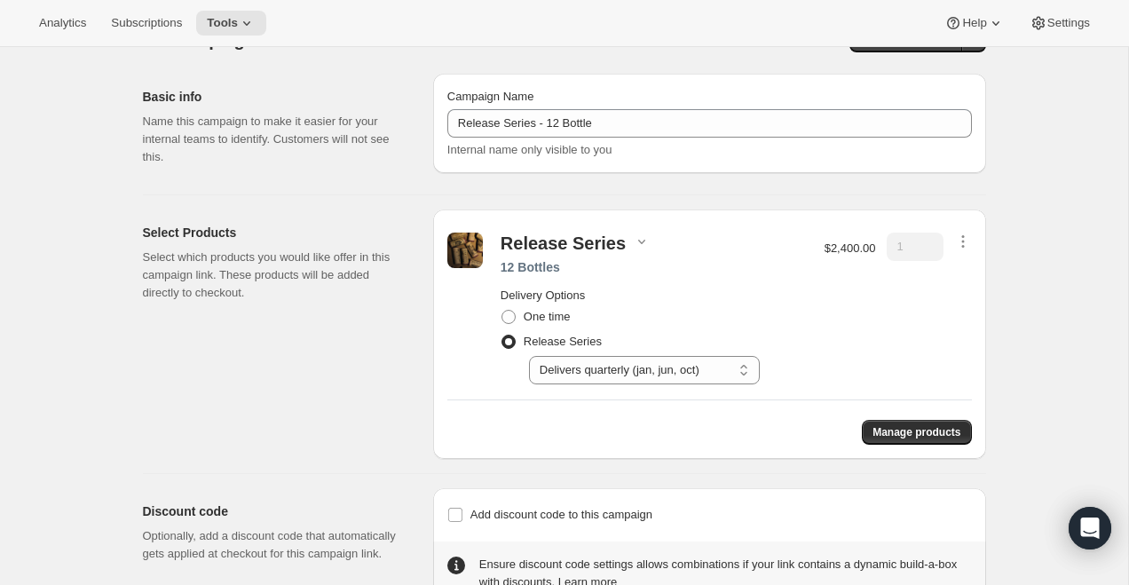
scroll to position [96, 0]
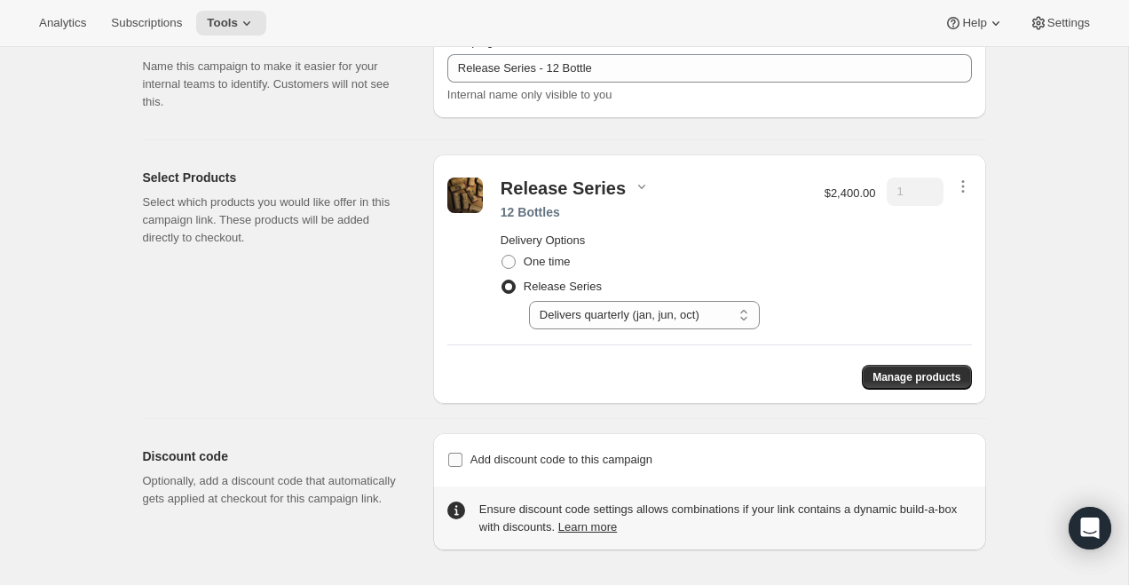
click at [546, 459] on span "Add discount code to this campaign" at bounding box center [561, 459] width 182 height 13
click at [462, 459] on input "Add discount code to this campaign" at bounding box center [455, 460] width 14 height 14
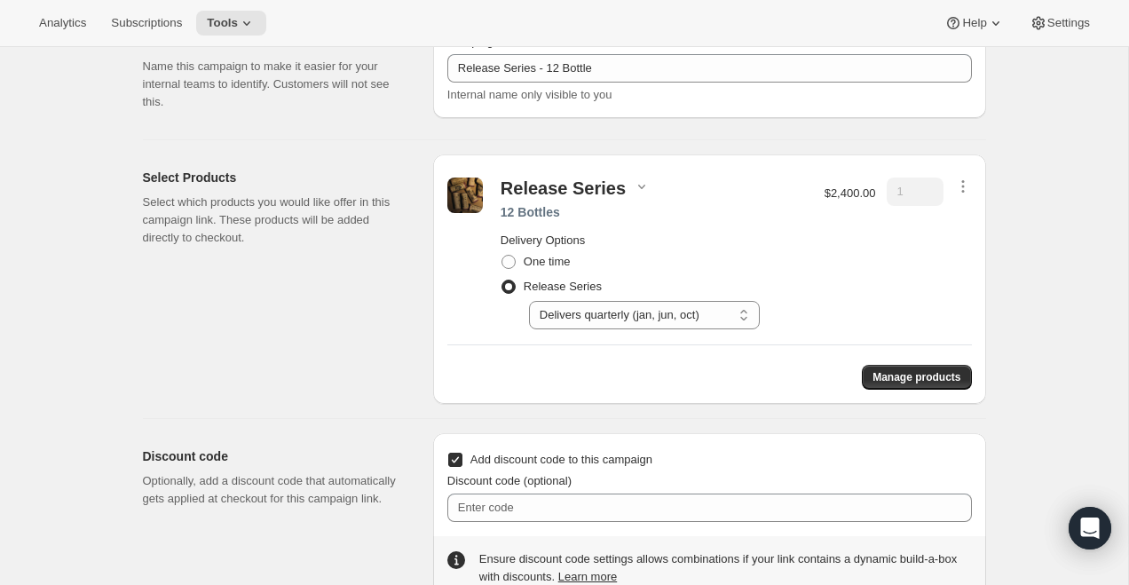
click at [546, 459] on span "Add discount code to this campaign" at bounding box center [561, 459] width 182 height 13
click at [462, 459] on input "Add discount code to this campaign" at bounding box center [455, 460] width 14 height 14
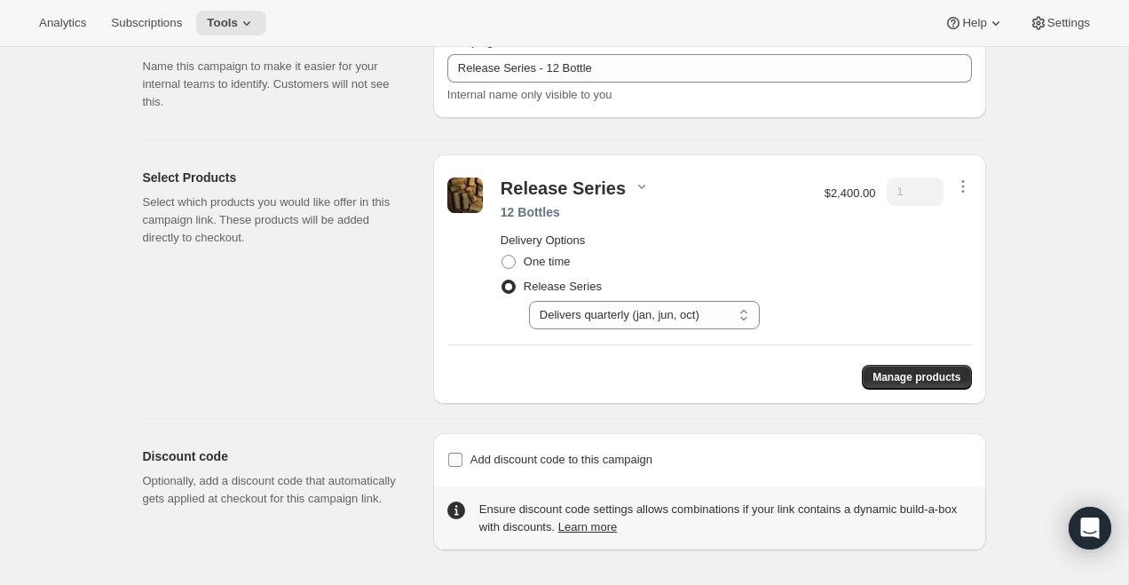
click at [546, 459] on span "Add discount code to this campaign" at bounding box center [561, 459] width 182 height 13
click at [462, 459] on input "Add discount code to this campaign" at bounding box center [455, 460] width 14 height 14
checkbox input "true"
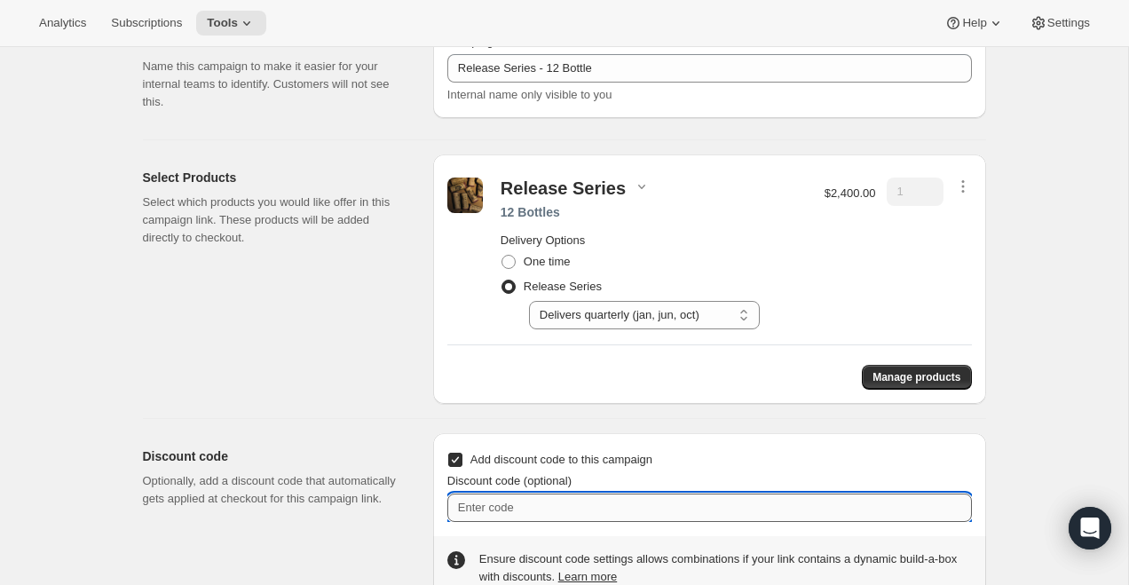
click at [516, 505] on input "Discount code (optional)" at bounding box center [709, 507] width 525 height 28
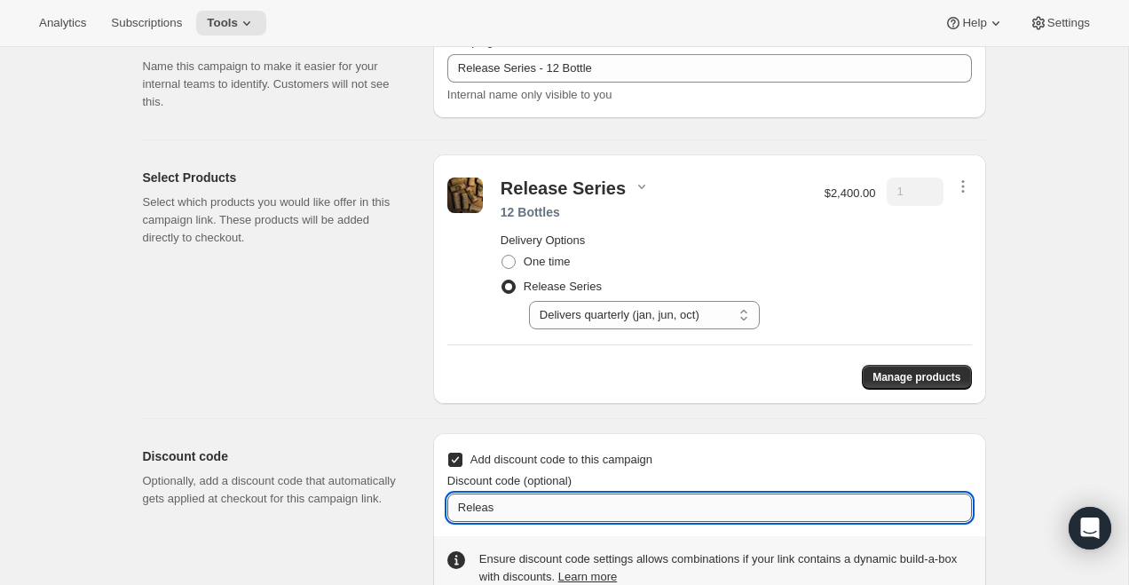
type input "Release"
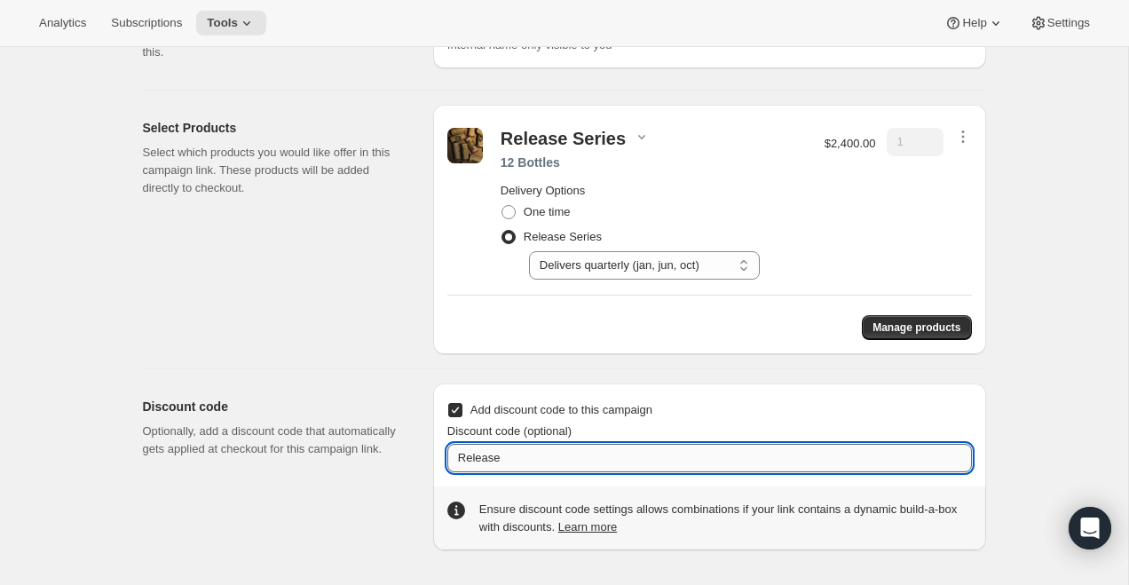
click at [532, 463] on input "Release" at bounding box center [709, 458] width 525 height 28
click at [517, 414] on span "Add discount code to this campaign" at bounding box center [561, 409] width 182 height 13
click at [462, 414] on input "Add discount code to this campaign" at bounding box center [455, 410] width 14 height 14
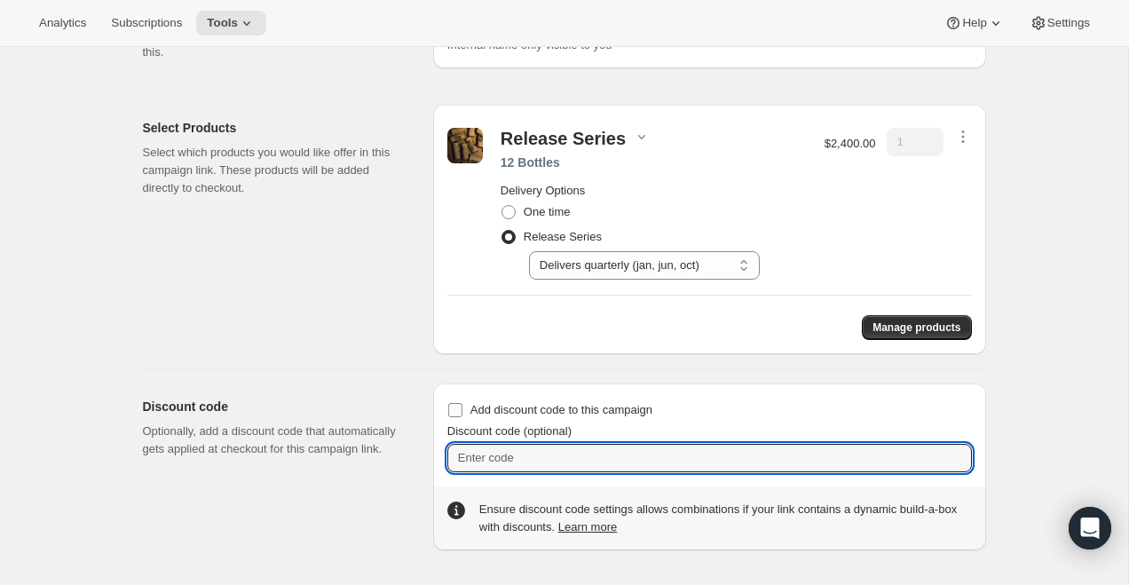
checkbox input "false"
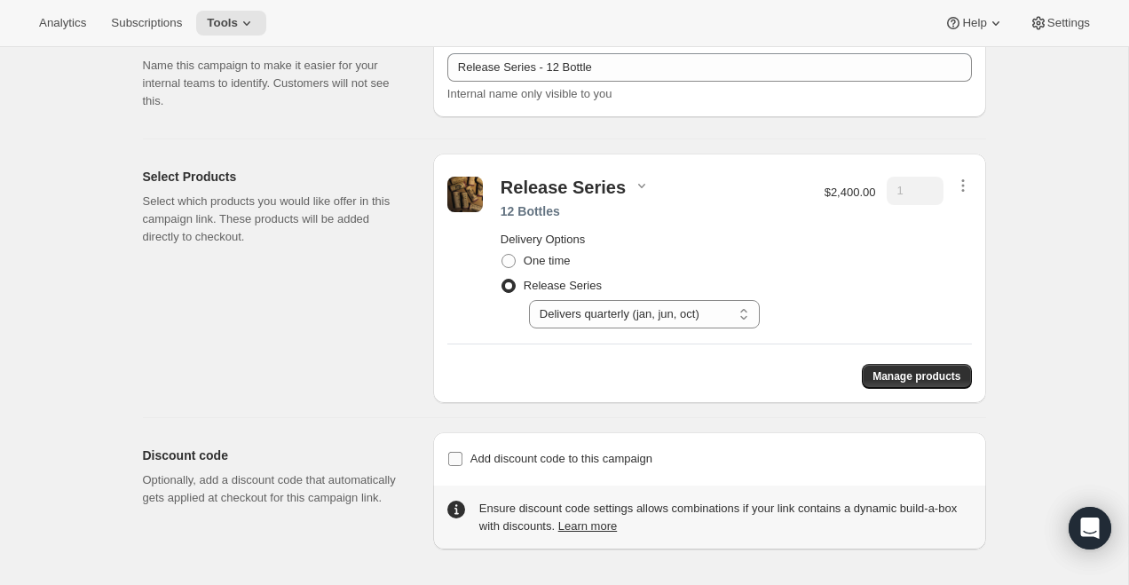
scroll to position [0, 0]
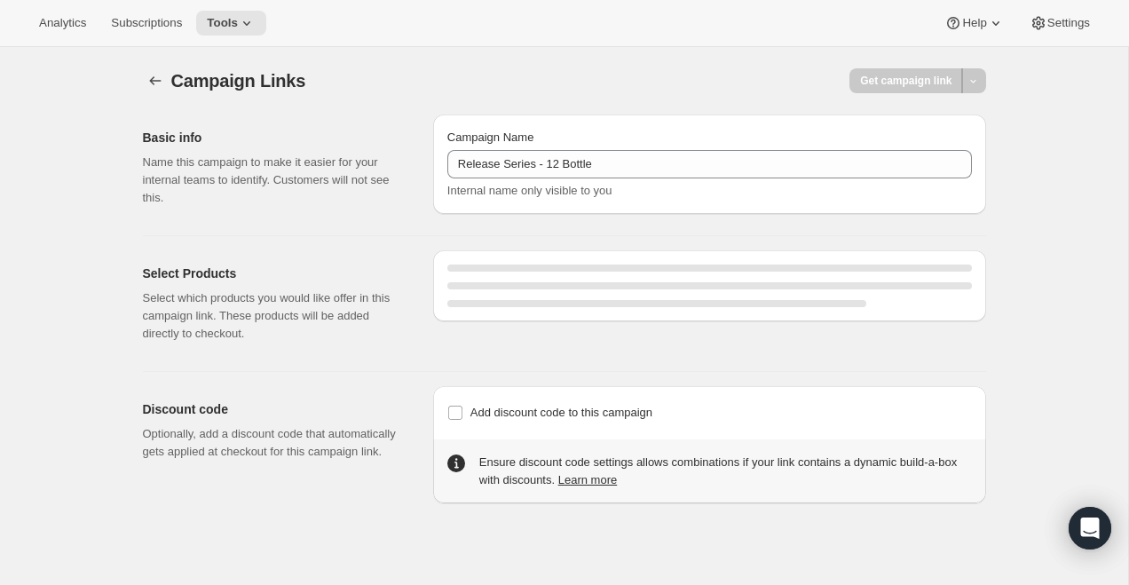
select select "gid://shopify/SellingPlan/710463488309"
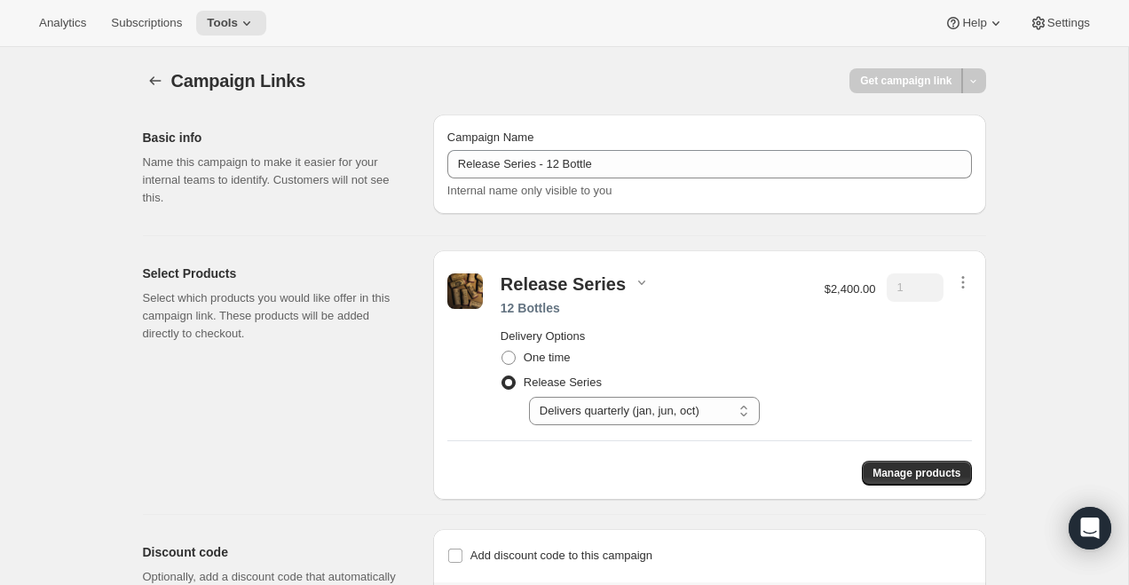
select select "gid://shopify/SellingPlan/710463488309"
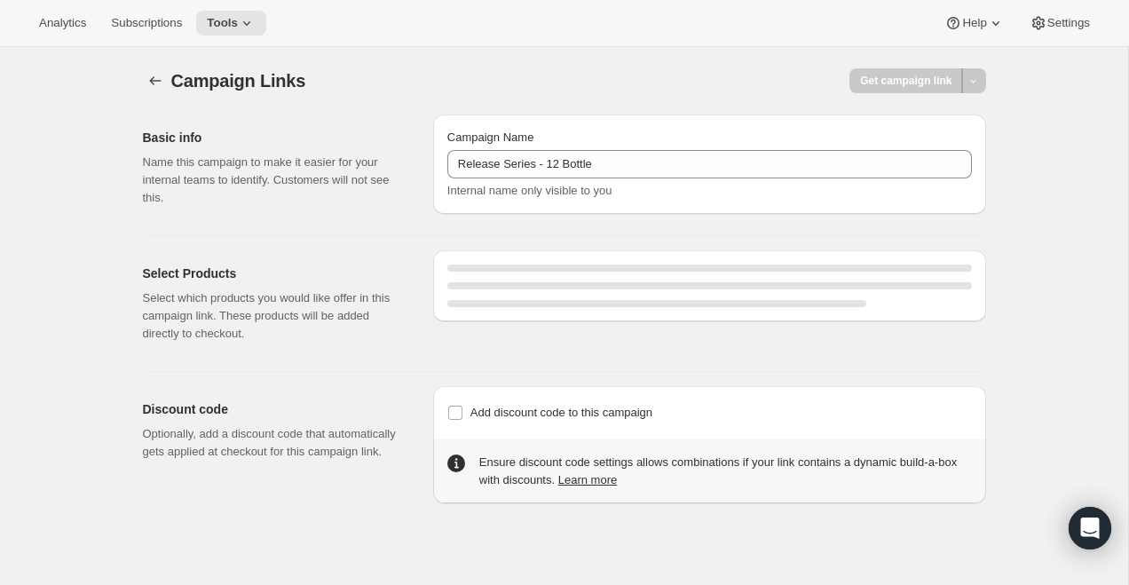
select select "gid://shopify/SellingPlan/710463488309"
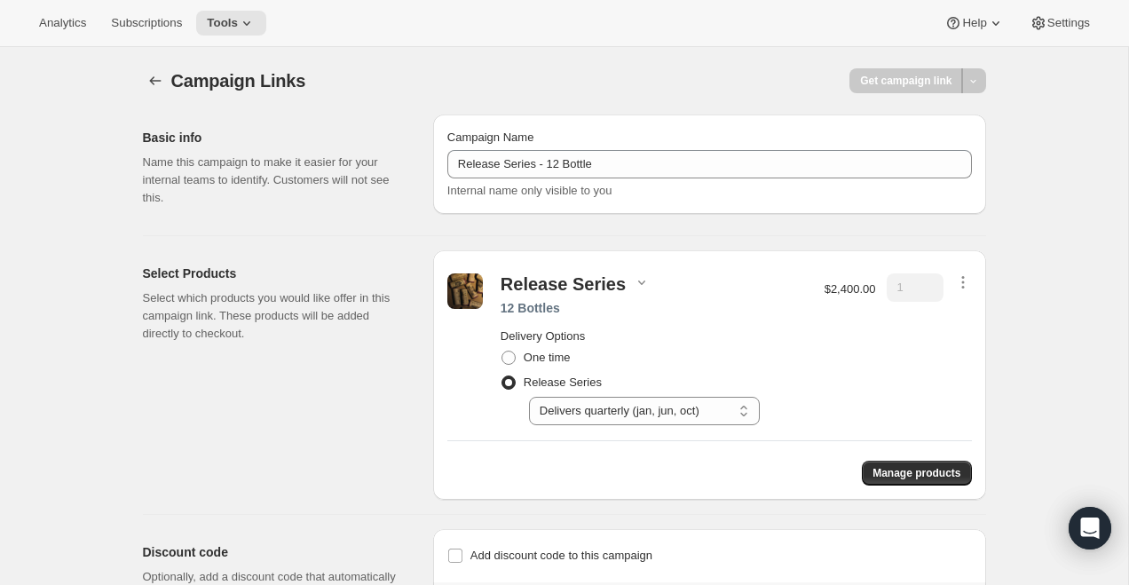
click at [973, 278] on div "Release Series 12 Bottles Delivery Options One time Release Series Select Deliv…" at bounding box center [709, 374] width 553 height 249
click at [962, 278] on icon "button" at bounding box center [962, 277] width 3 height 3
click at [957, 260] on div "Release Series 12 Bottles Delivery Options One time Release Series Select Deliv…" at bounding box center [709, 374] width 553 height 249
click at [960, 280] on icon "button" at bounding box center [963, 282] width 18 height 18
click at [956, 357] on button "Edit contents" at bounding box center [959, 345] width 77 height 28
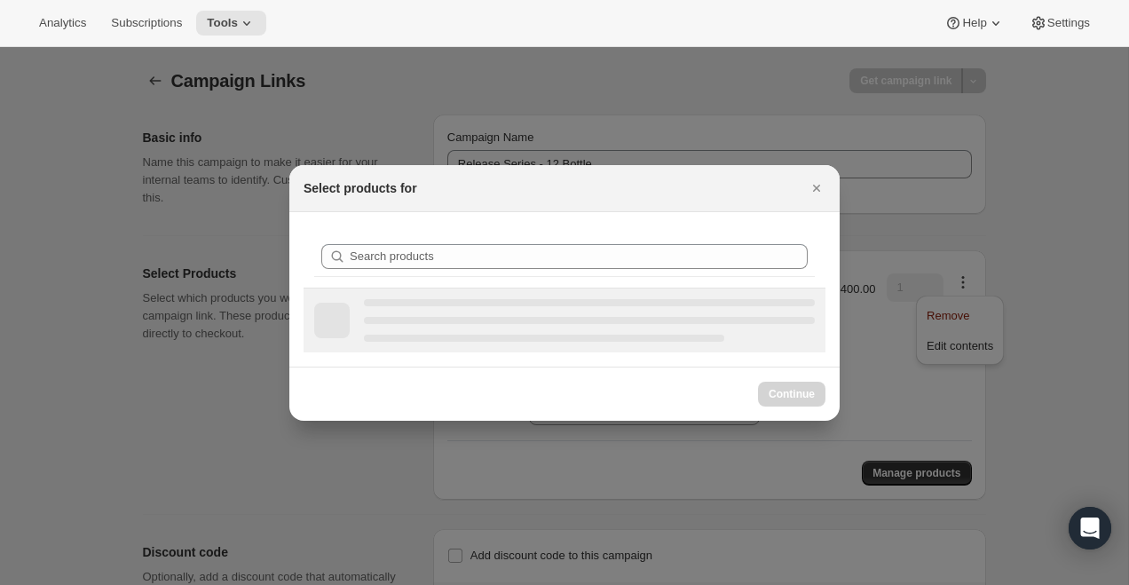
select select "gid://shopify/ProductVariant/51290224263477"
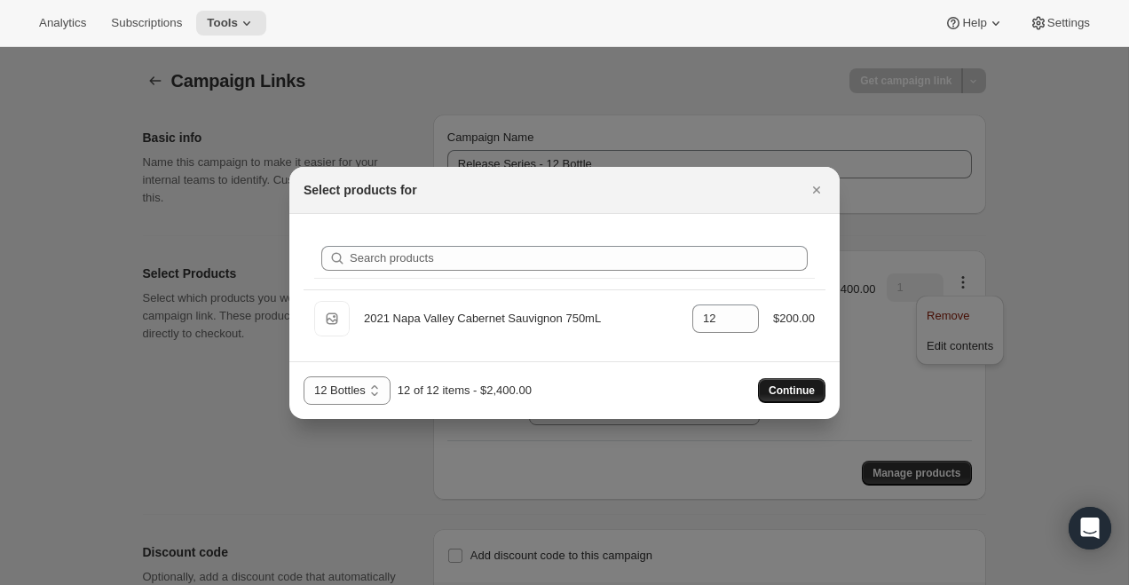
click at [787, 380] on button "Continue" at bounding box center [791, 390] width 67 height 25
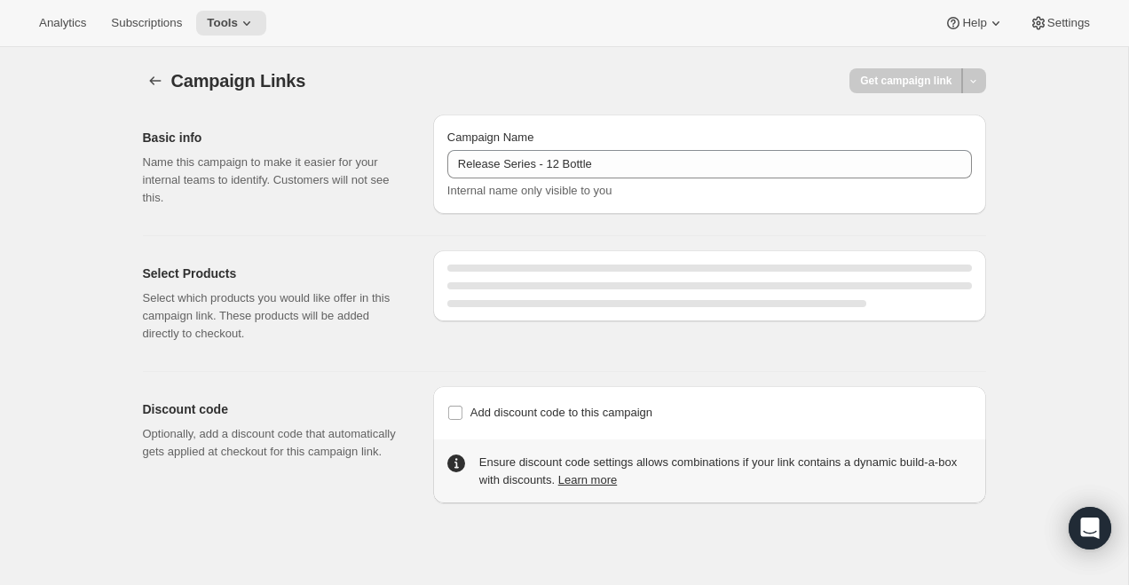
select select "gid://shopify/SellingPlan/710463488309"
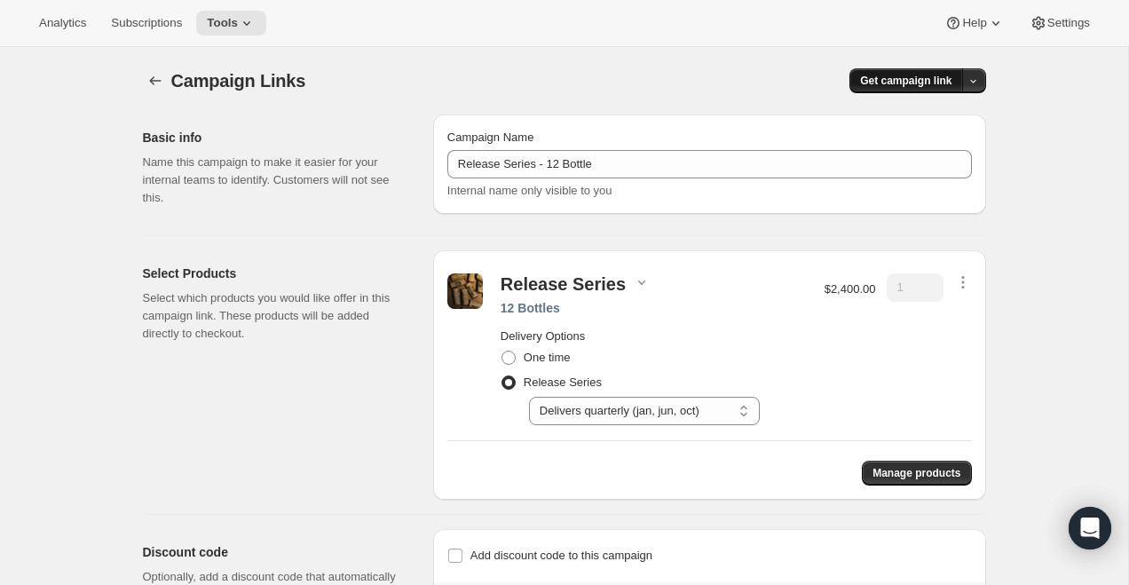
click at [868, 78] on span "Get campaign link" at bounding box center [905, 81] width 91 height 14
click at [917, 116] on div "Copy Link" at bounding box center [938, 118] width 75 height 18
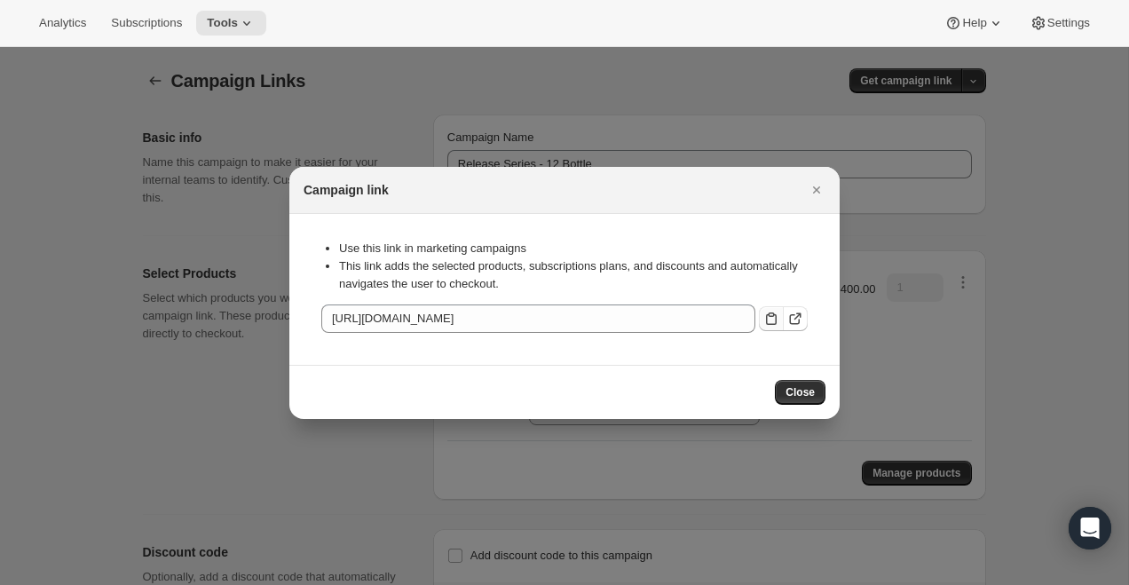
click at [770, 319] on icon ":r5q:" at bounding box center [771, 319] width 18 height 18
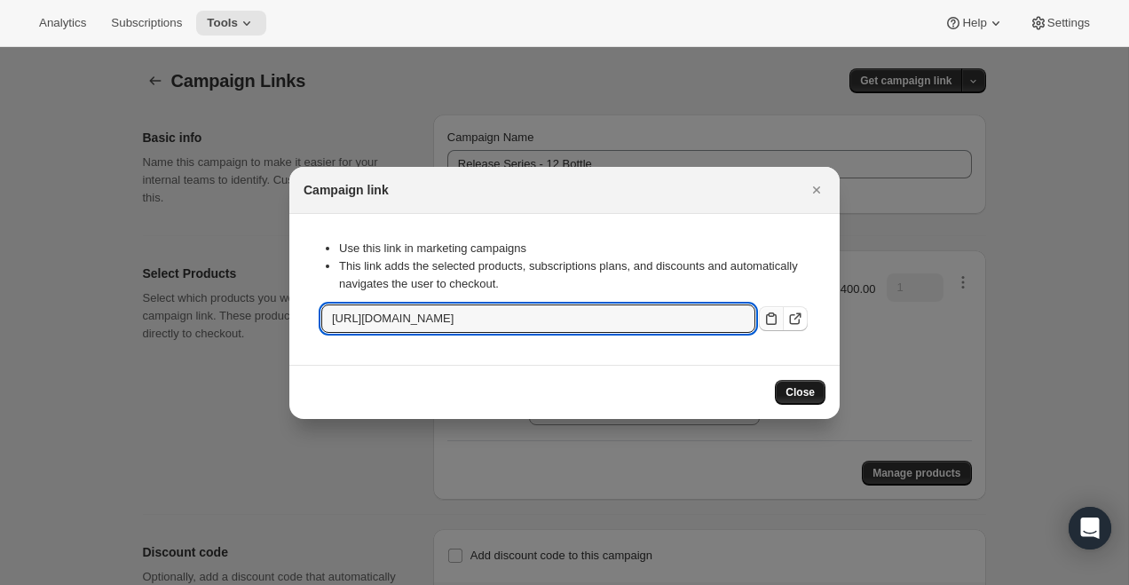
click at [795, 390] on span "Close" at bounding box center [799, 392] width 29 height 14
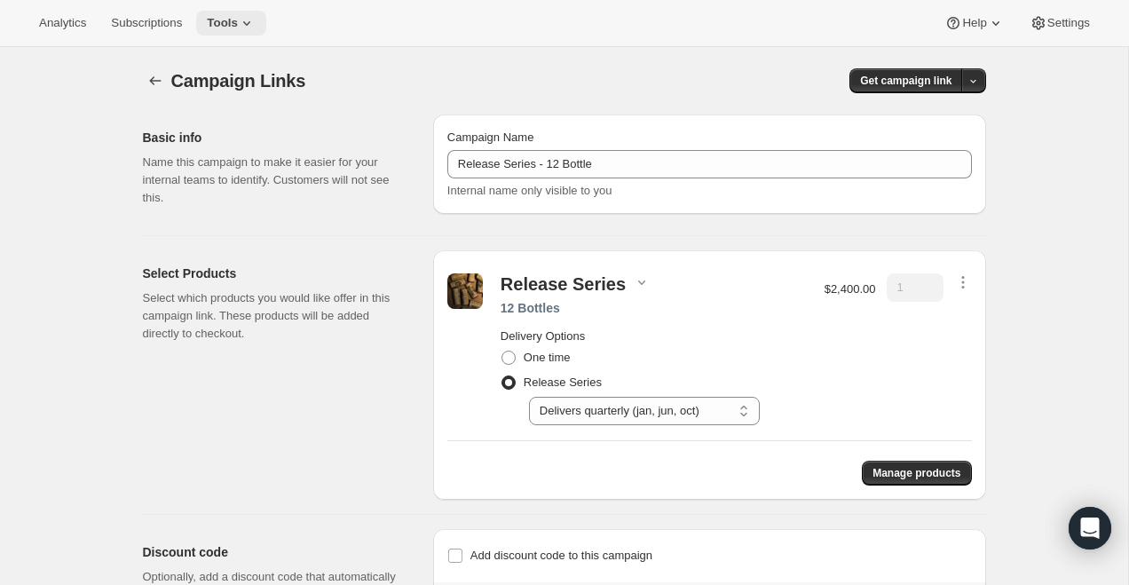
click at [249, 20] on icon at bounding box center [247, 23] width 18 height 18
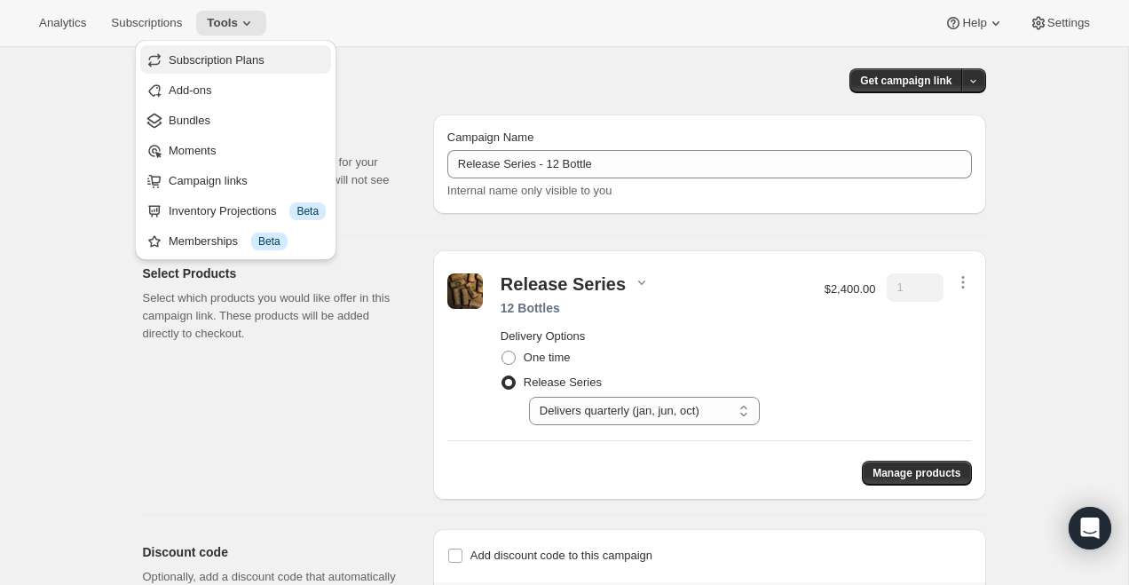
click at [250, 64] on span "Subscription Plans" at bounding box center [217, 59] width 96 height 13
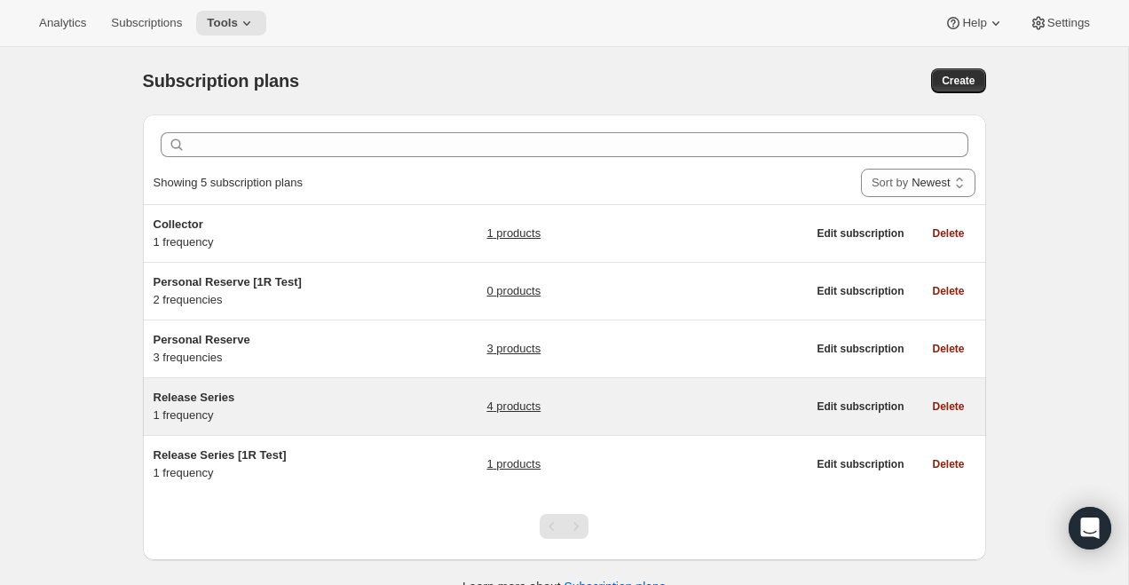
click at [426, 401] on div "Release Series 1 frequency 4 products" at bounding box center [480, 406] width 653 height 35
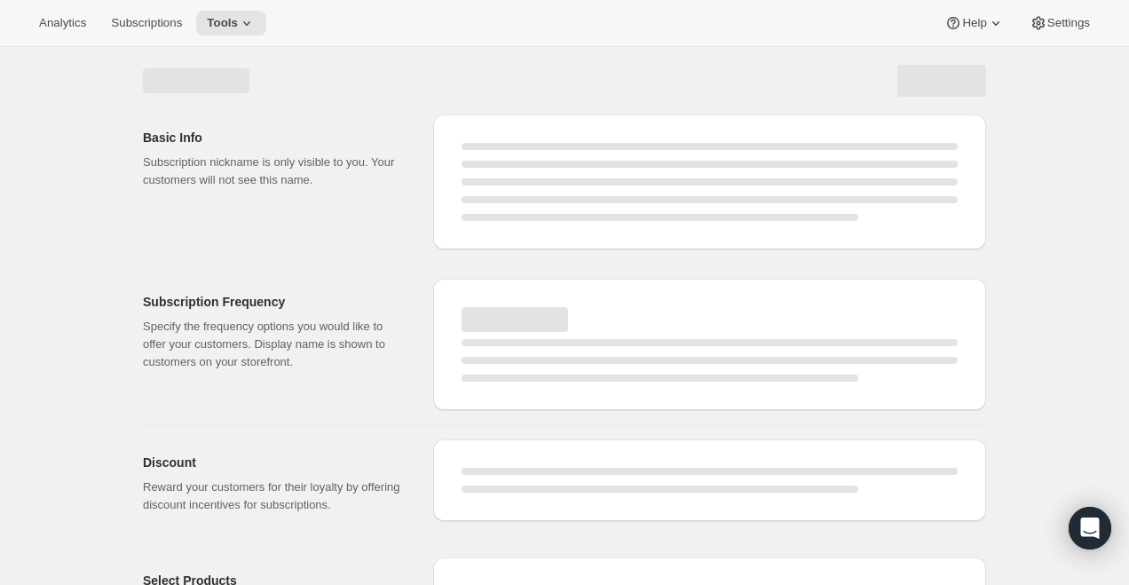
select select "WEEK"
select select "MONTH"
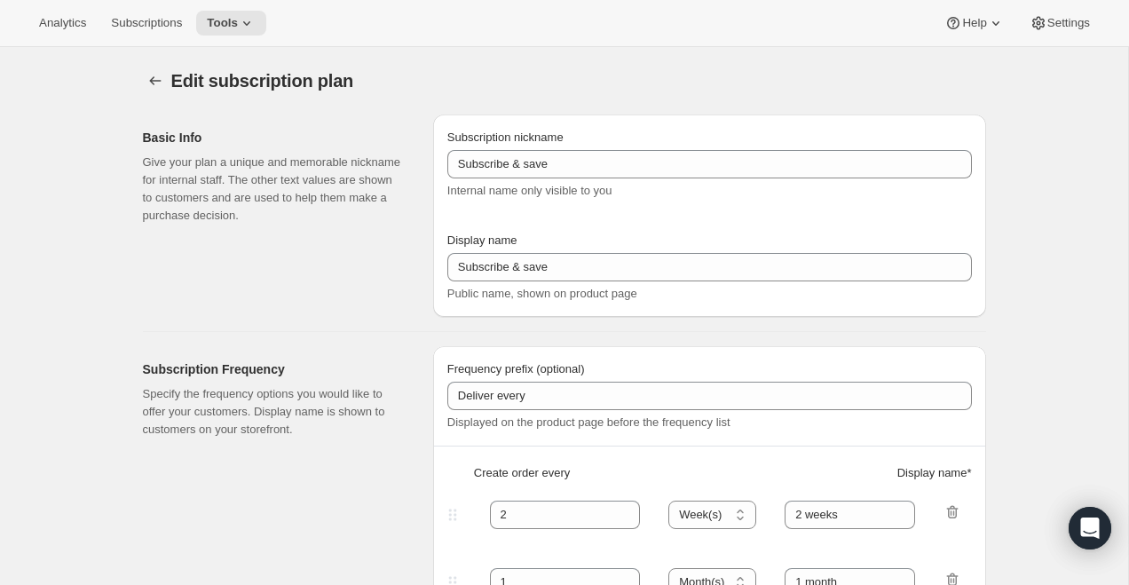
type input "Release Series"
type input "Delivers quarterly"
type input "4"
select select "MONTH"
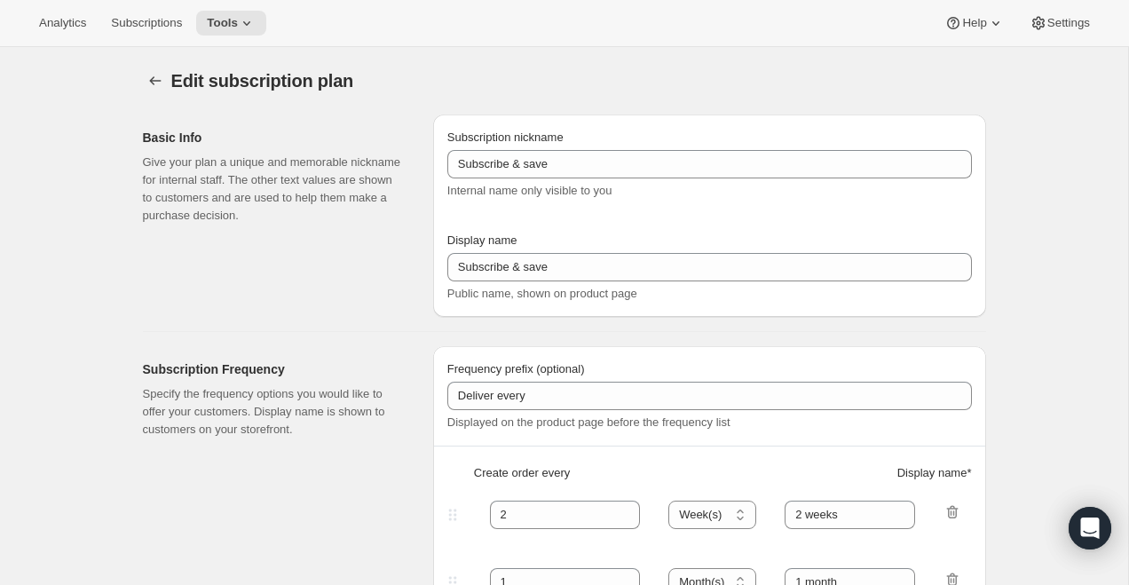
type input "(Jan, Jun, Oct)"
type input "Choose how many bottles you want of the Napa Valley Release​, Alexander Valley …"
checkbox input "true"
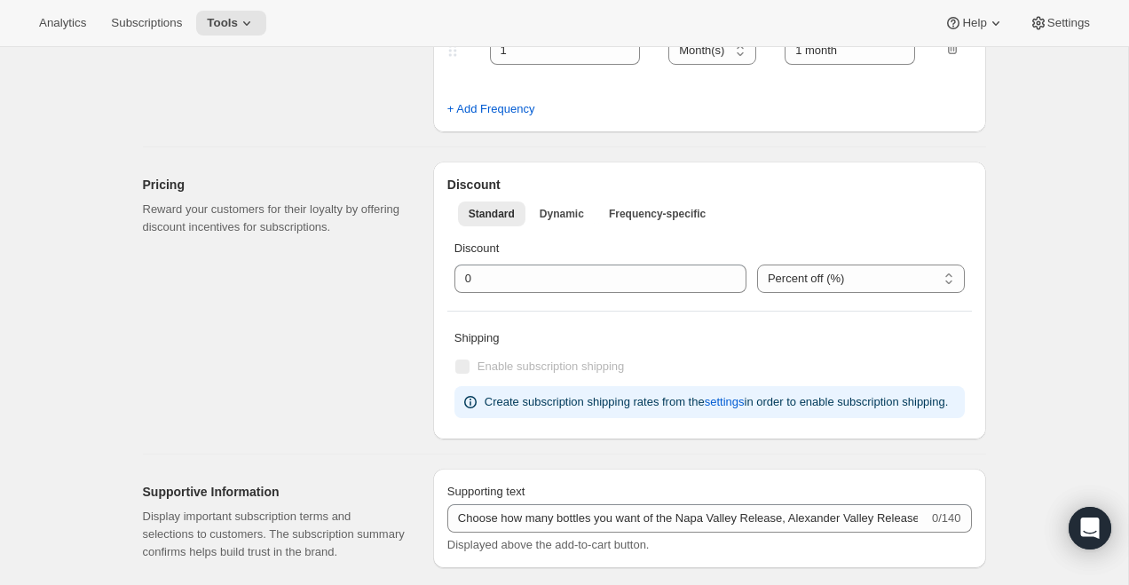
select select "YEARDAY"
select select "6"
select select "10"
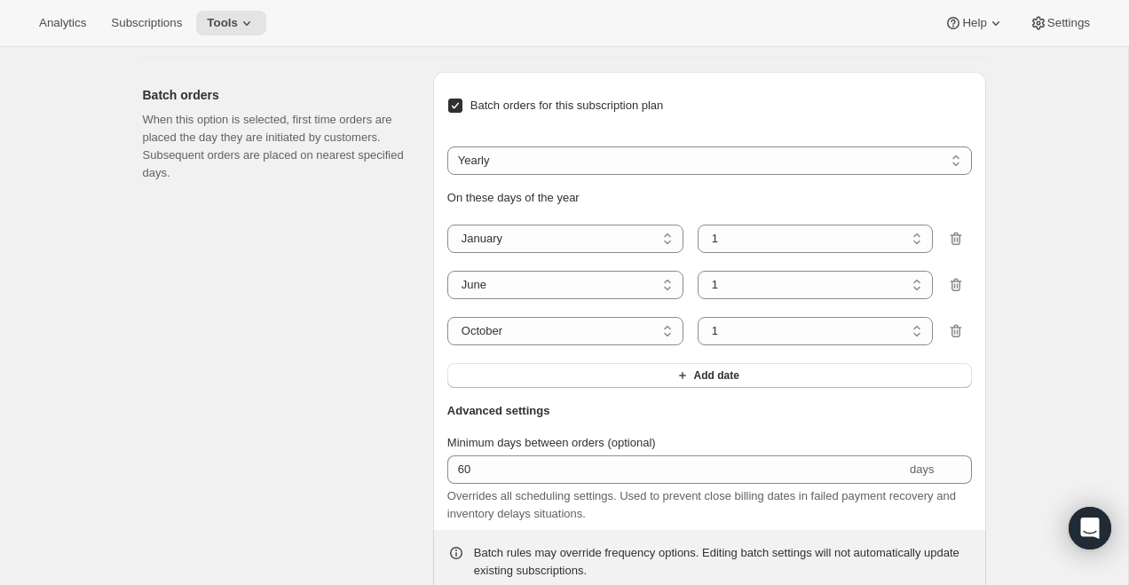
scroll to position [1346, 0]
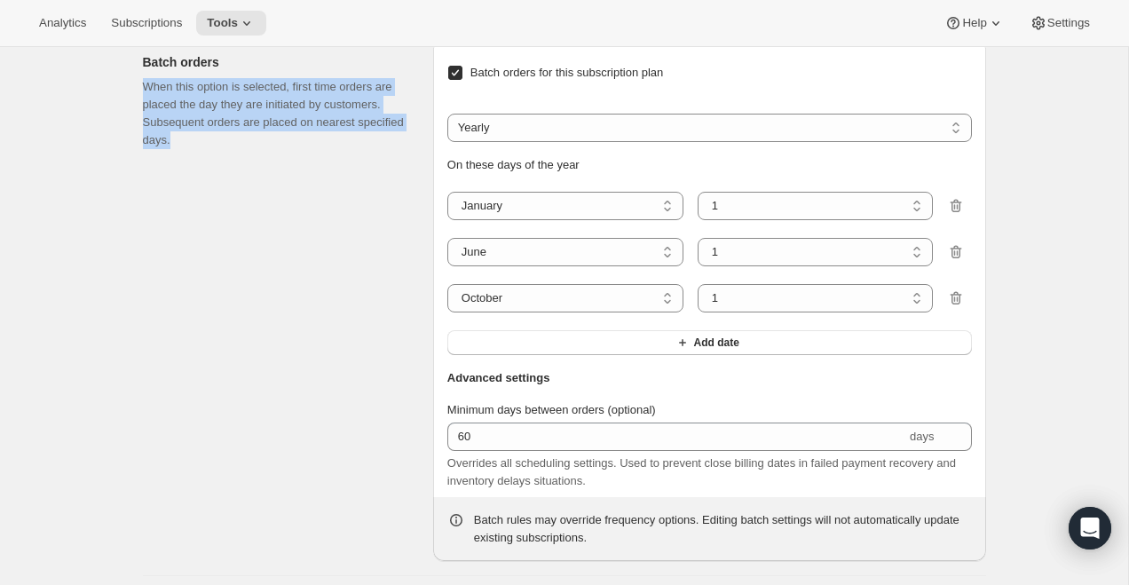
drag, startPoint x: 145, startPoint y: 102, endPoint x: 312, endPoint y: 158, distance: 176.0
click at [312, 149] on p "When this option is selected, first time orders are placed the day they are ini…" at bounding box center [274, 113] width 262 height 71
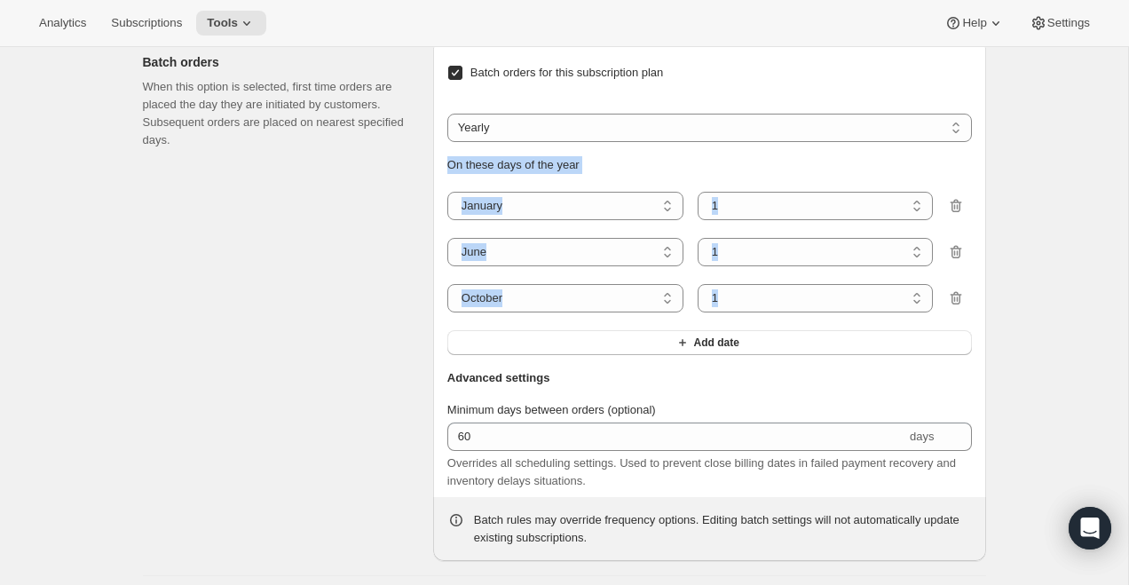
drag, startPoint x: 437, startPoint y: 178, endPoint x: 1006, endPoint y: 320, distance: 587.2
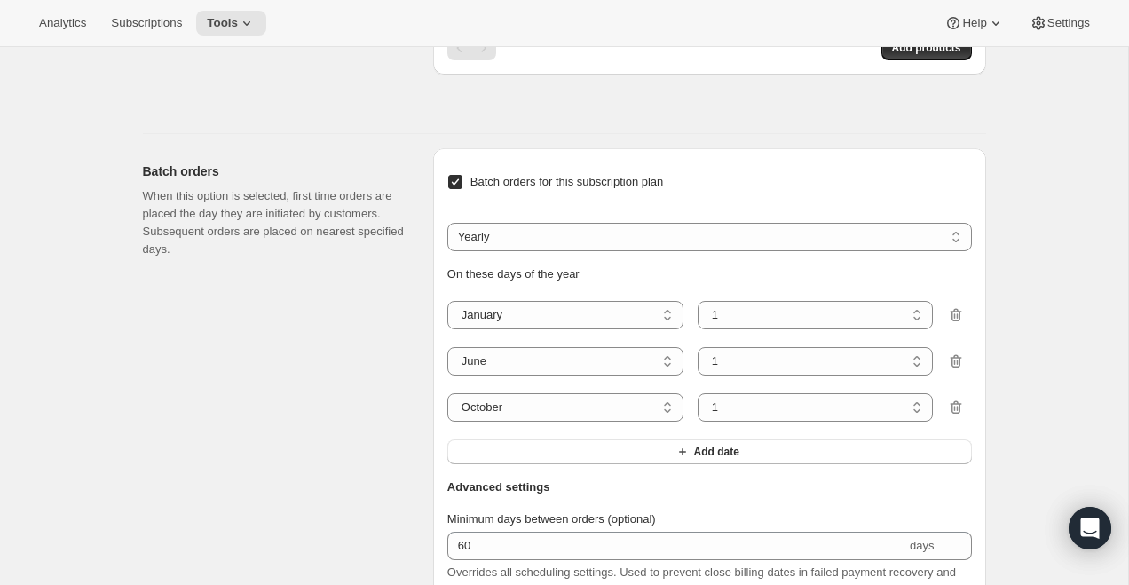
scroll to position [1603, 0]
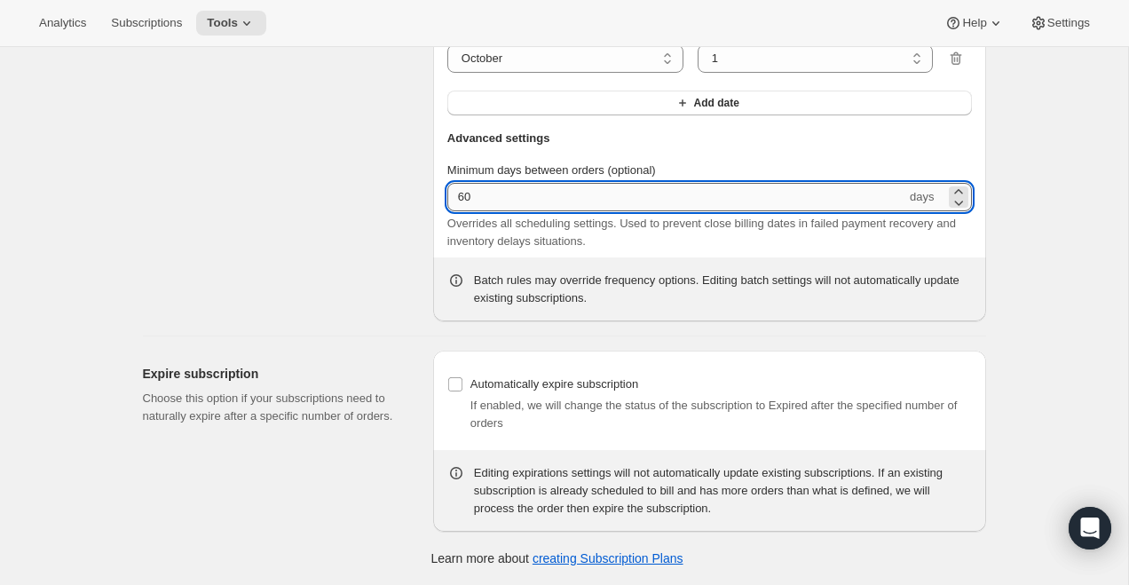
click at [460, 197] on input "60" at bounding box center [676, 197] width 459 height 28
type input "1"
click at [348, 172] on div "Batch orders When this option is selected, first time orders are placed the day…" at bounding box center [281, 60] width 276 height 522
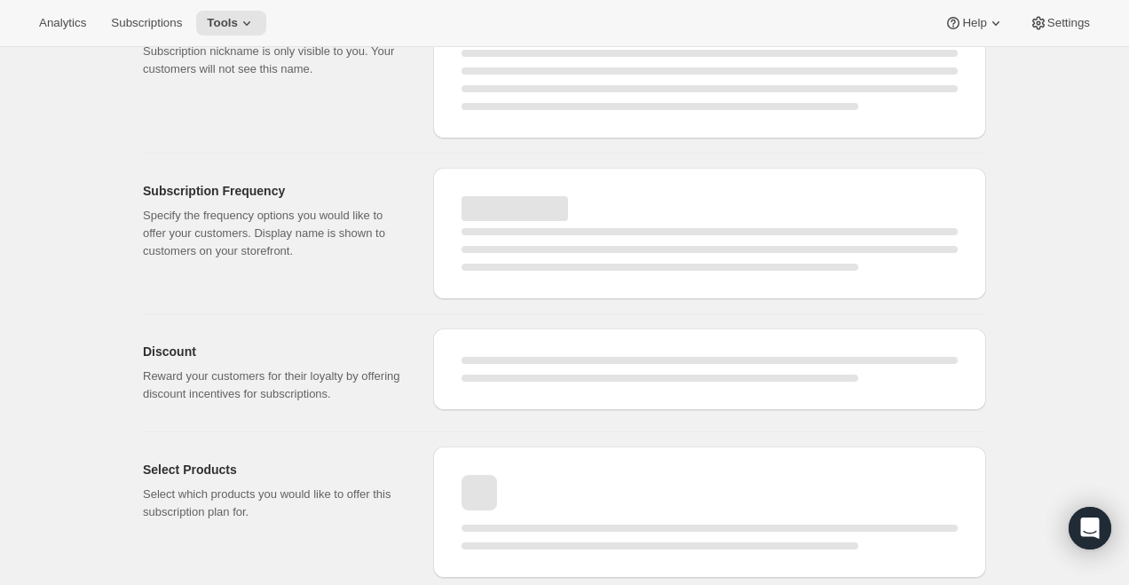
select select "MONTH"
select select "YEARDAY"
select select "6"
select select "10"
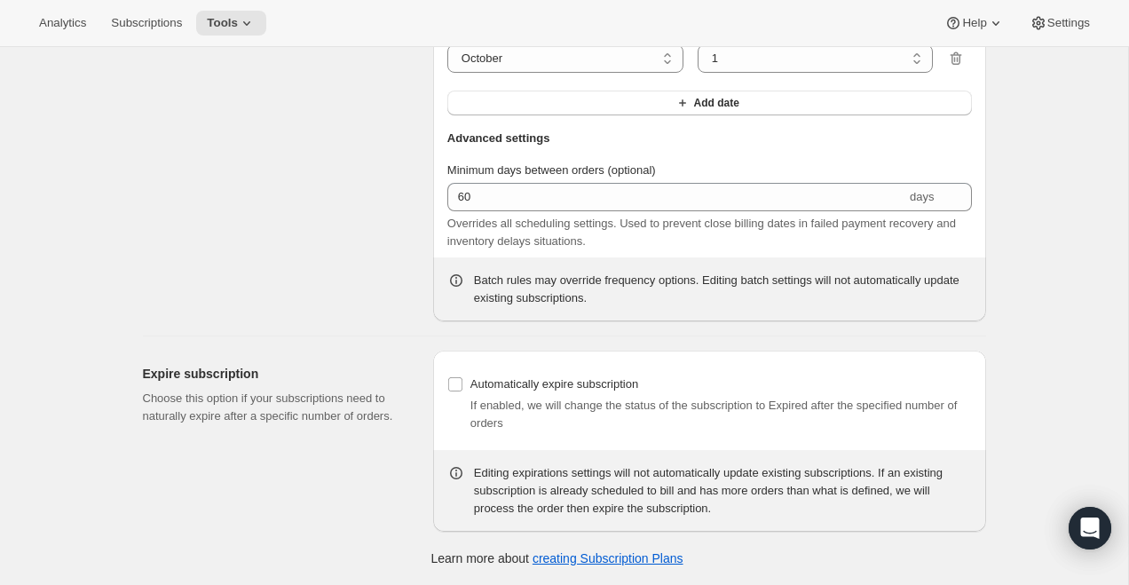
type input "1"
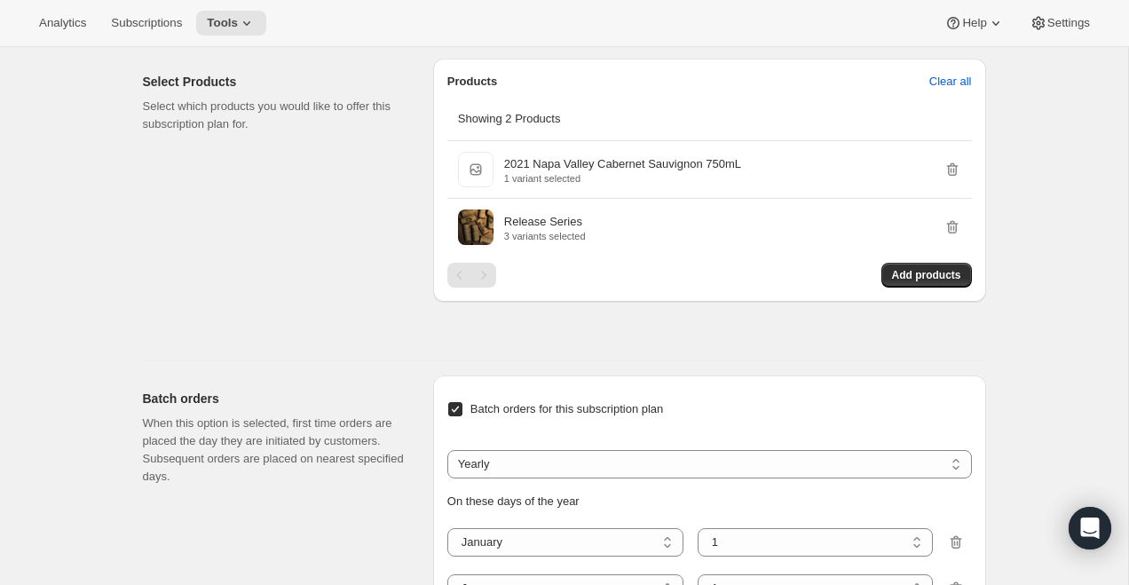
scroll to position [1124, 0]
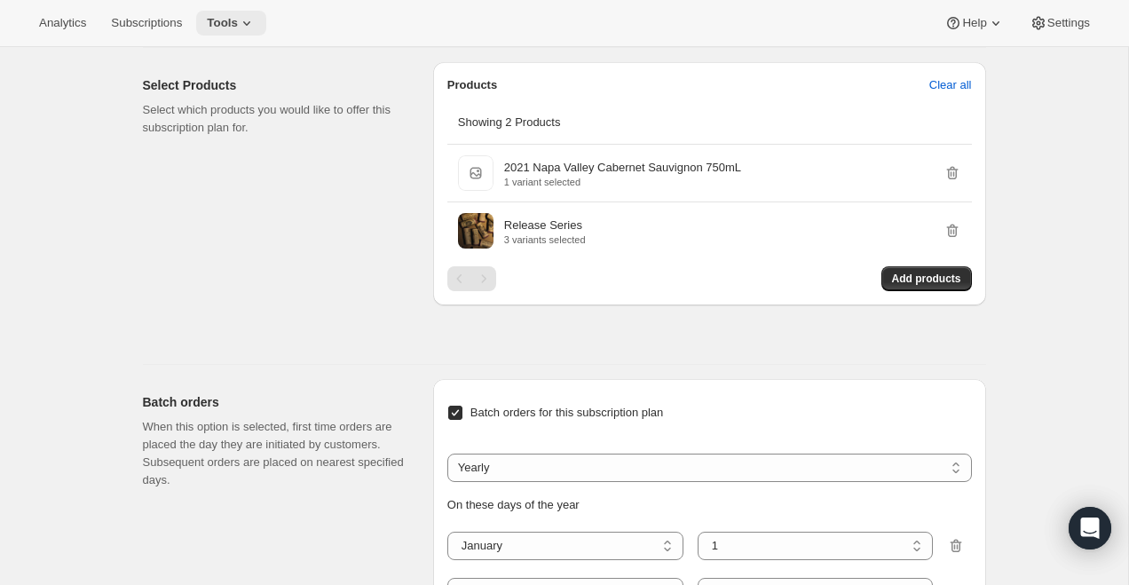
click at [238, 24] on span "Tools" at bounding box center [222, 23] width 31 height 14
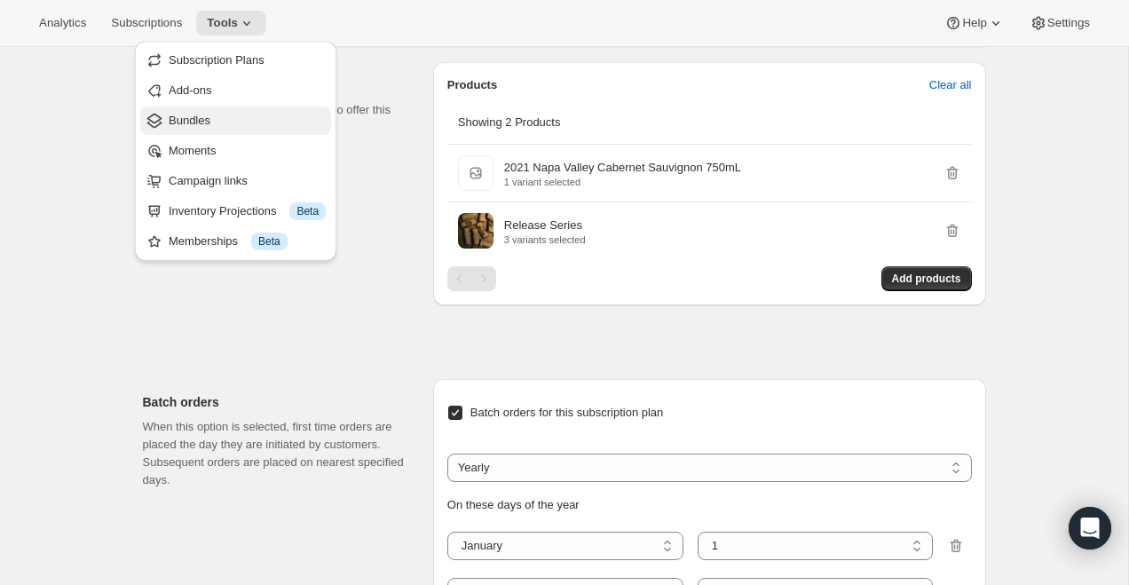
click at [244, 123] on span "Bundles" at bounding box center [247, 121] width 157 height 18
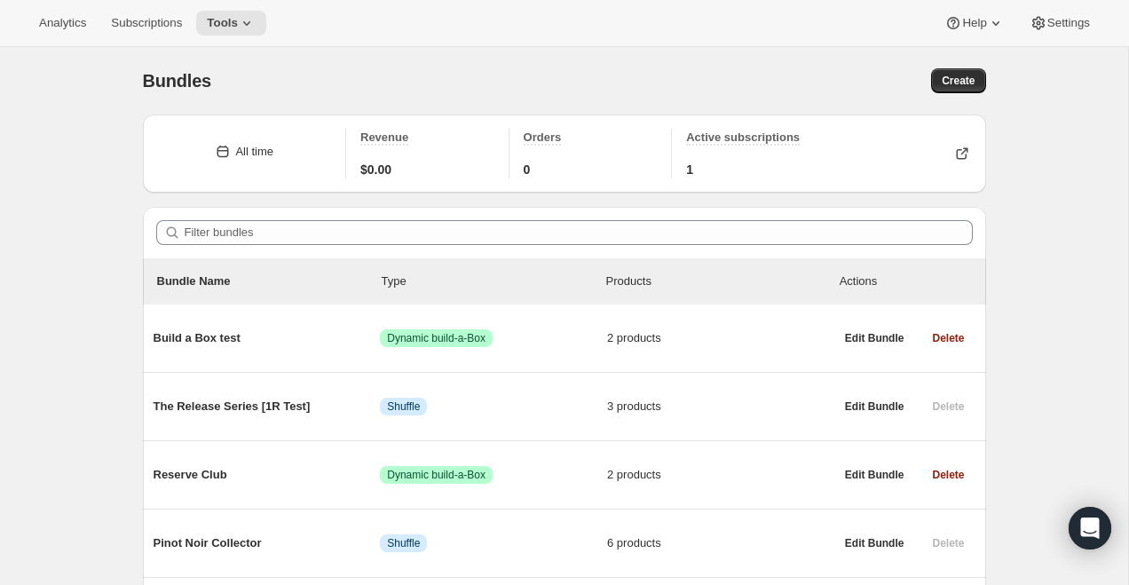
scroll to position [130, 0]
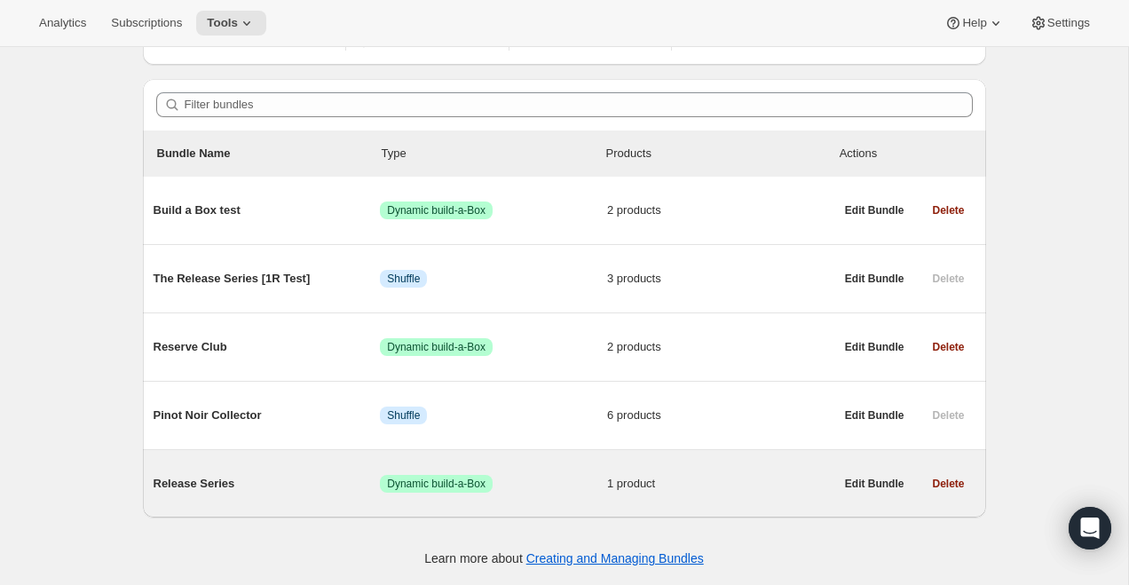
click at [187, 486] on span "Release Series" at bounding box center [267, 484] width 227 height 18
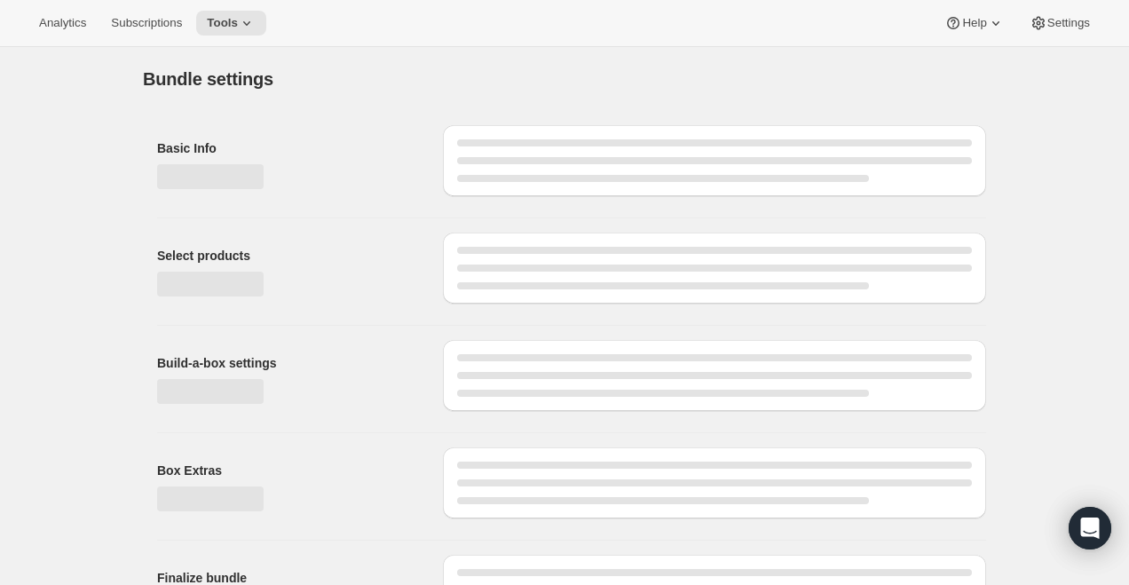
type input "Release Series"
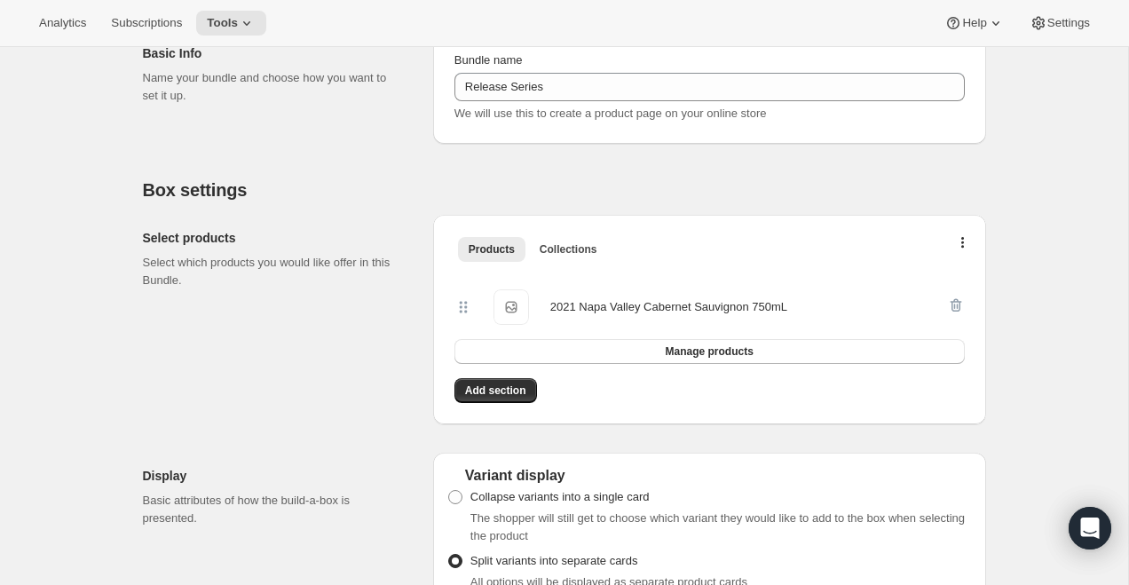
scroll to position [229, 0]
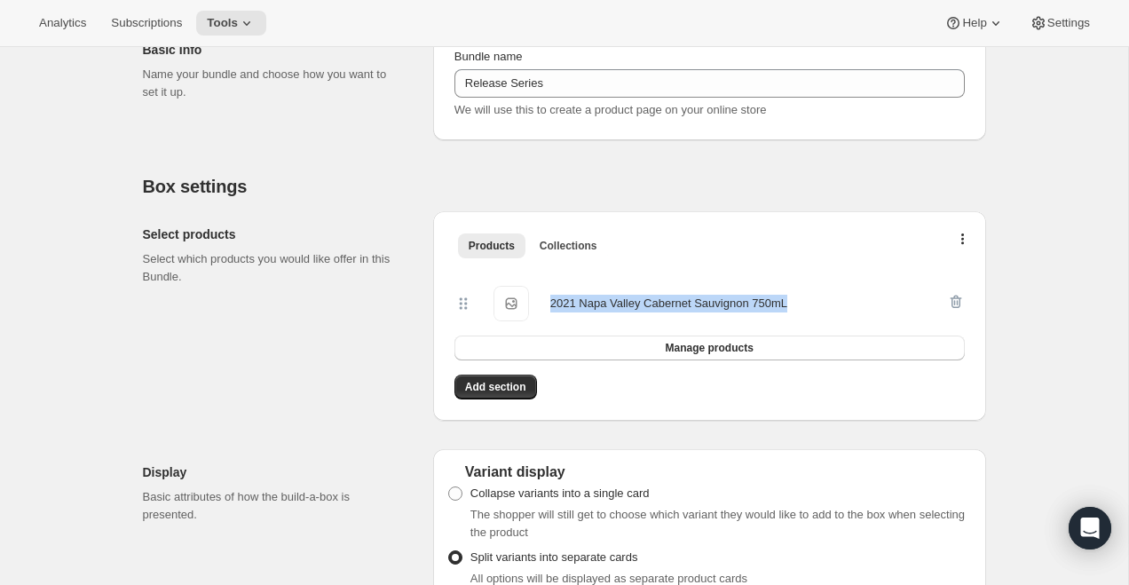
drag, startPoint x: 550, startPoint y: 305, endPoint x: 834, endPoint y: 305, distance: 284.0
click at [834, 305] on div "2021 Napa Valley Cabernet Sauvignon 750mL 2021 Napa Valley Cabernet Sauvignon 7…" at bounding box center [700, 303] width 493 height 35
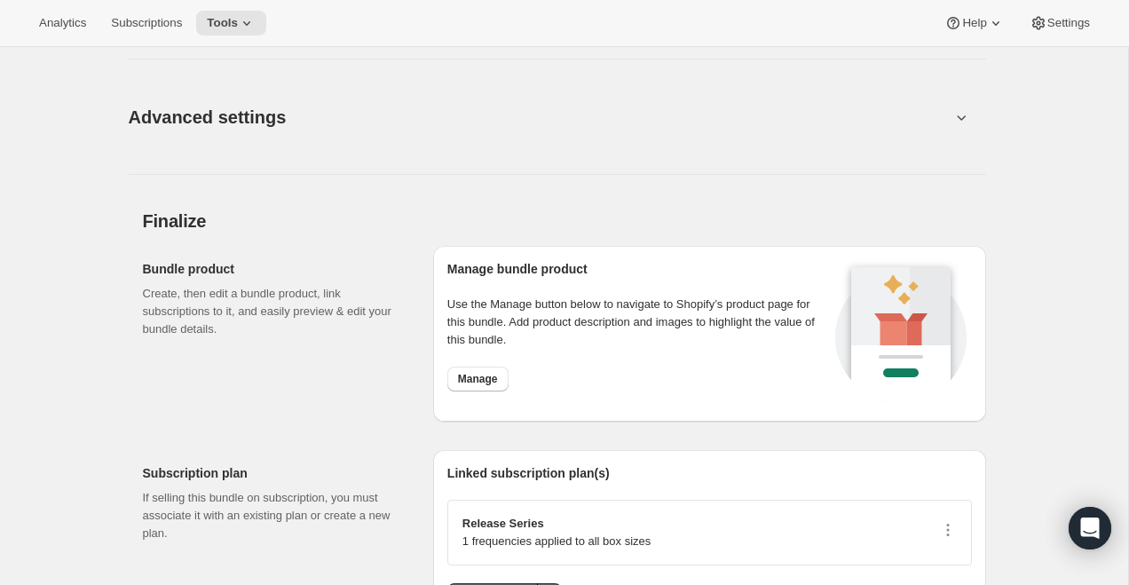
scroll to position [1478, 0]
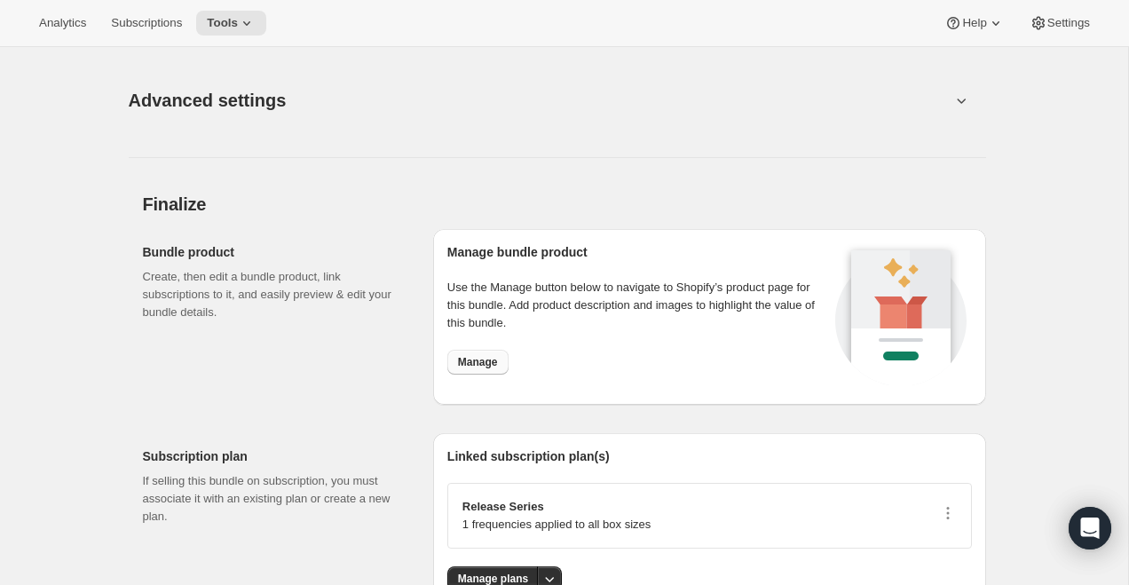
click at [482, 365] on span "Manage" at bounding box center [478, 362] width 40 height 14
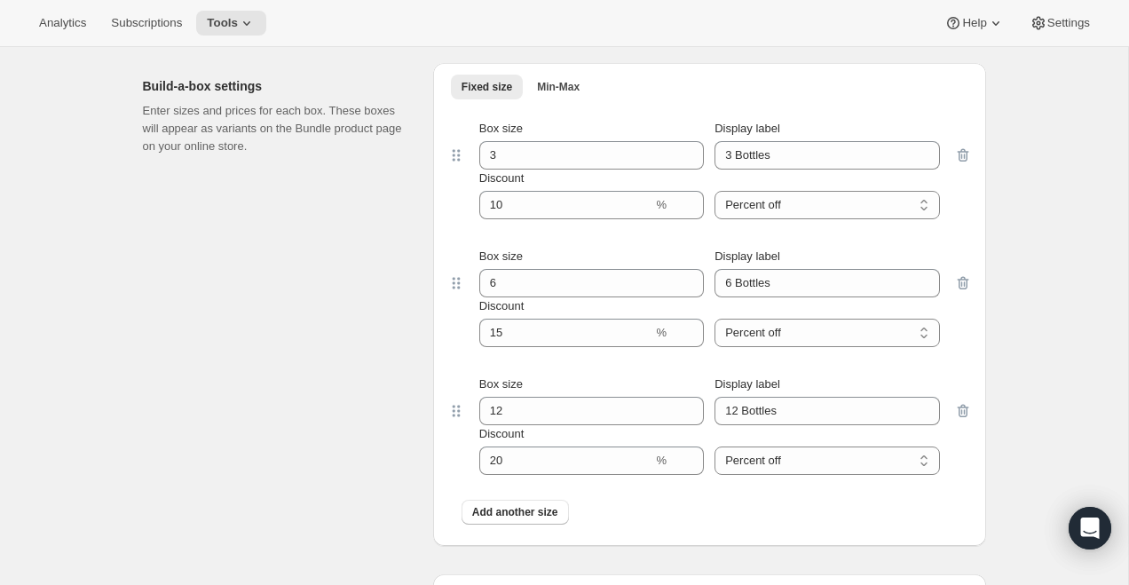
scroll to position [802, 0]
click at [251, 22] on icon at bounding box center [247, 23] width 18 height 18
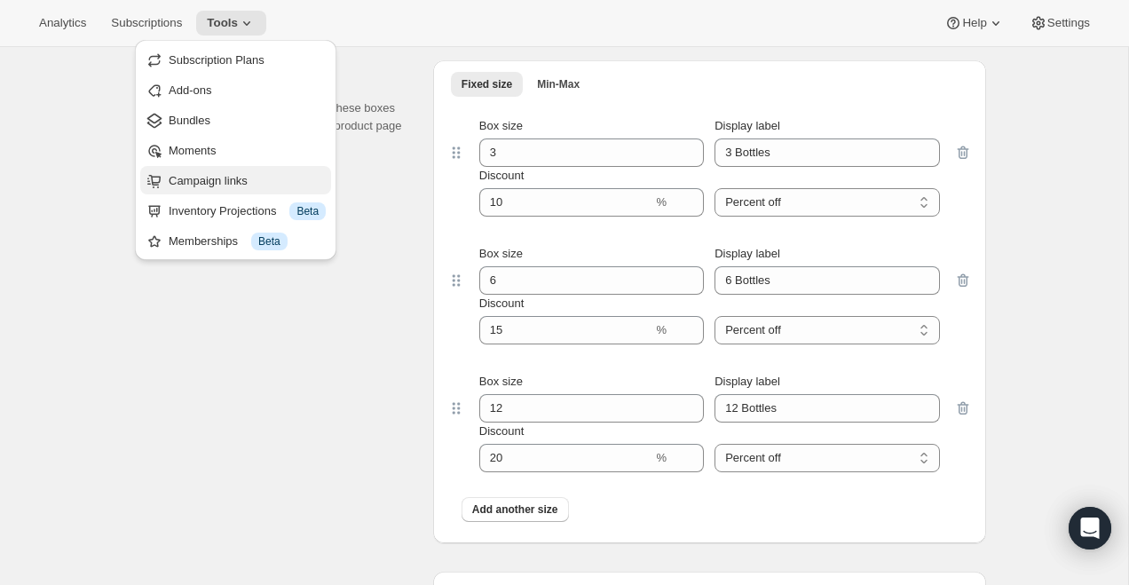
click at [242, 182] on span "Campaign links" at bounding box center [208, 180] width 79 height 13
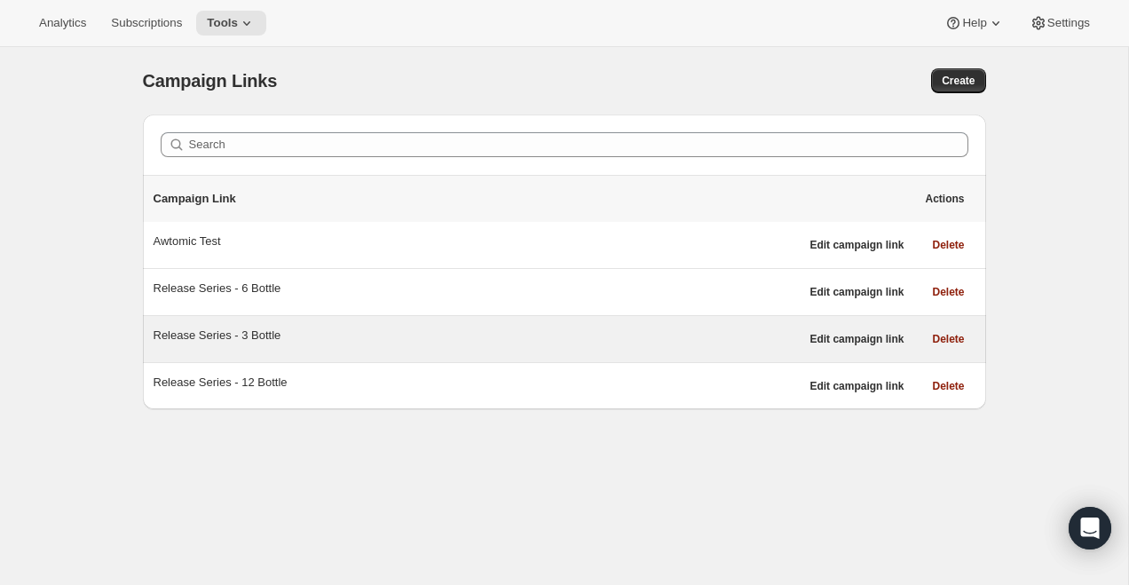
click at [243, 350] on div "Release Series - 3 Bottle" at bounding box center [477, 339] width 646 height 25
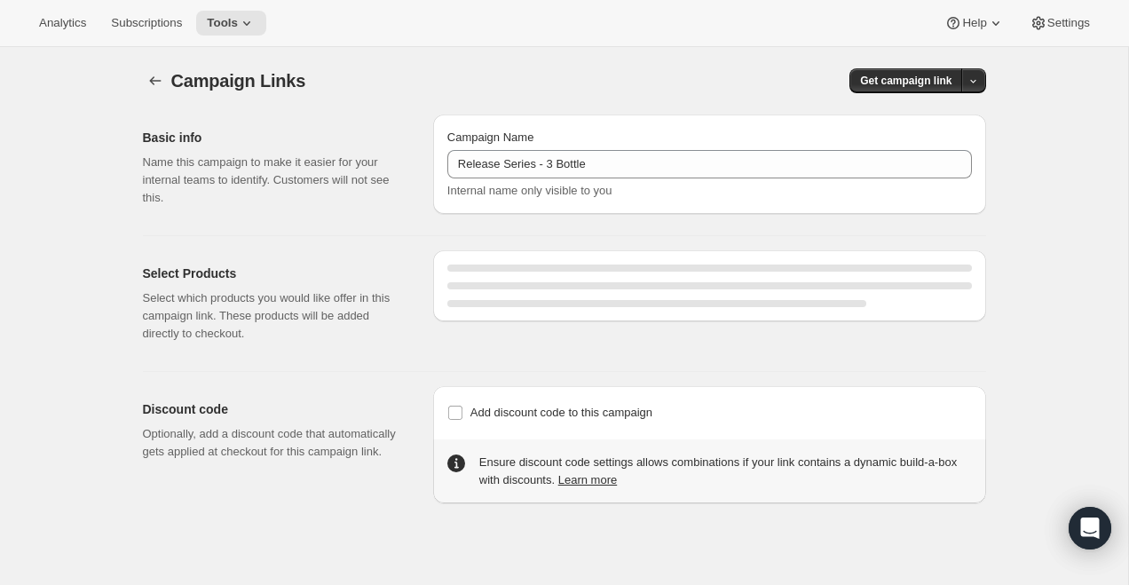
select select "gid://shopify/SellingPlan/710463488309"
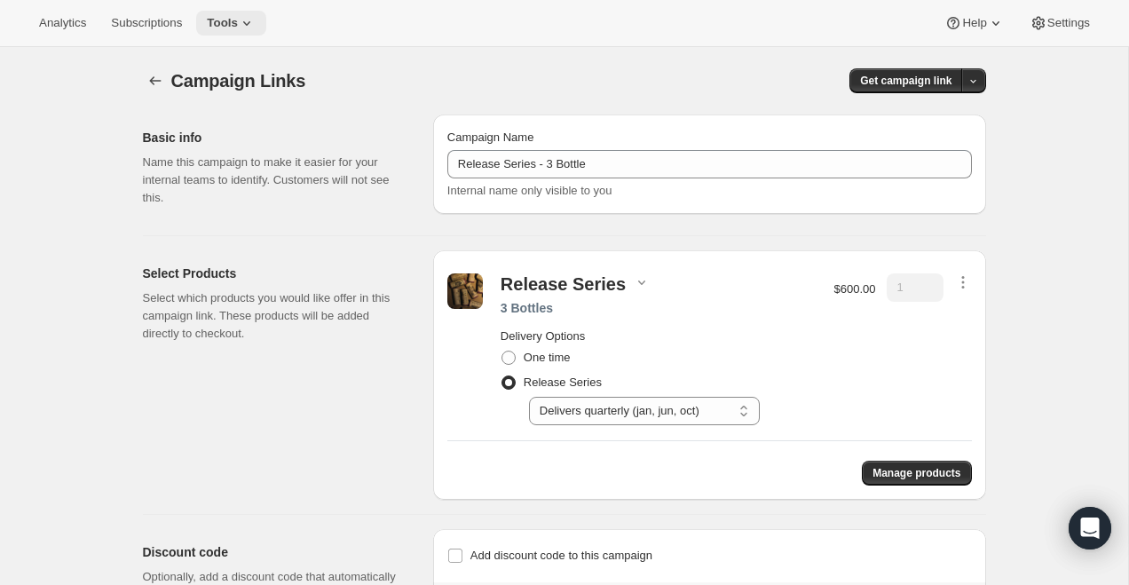
click at [235, 17] on span "Tools" at bounding box center [222, 23] width 31 height 14
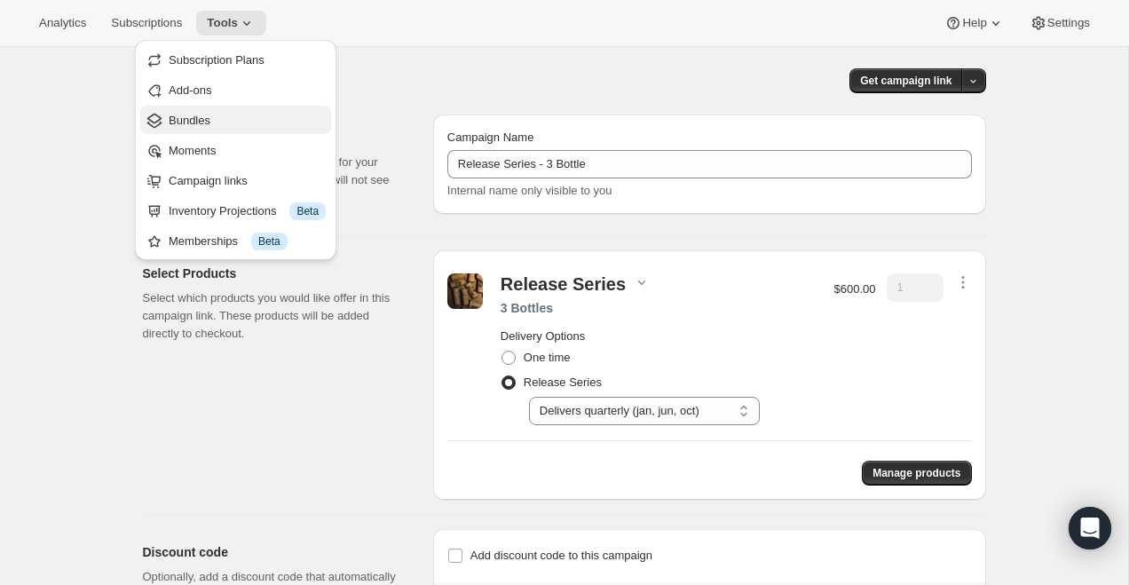
click at [185, 119] on span "Bundles" at bounding box center [190, 120] width 42 height 13
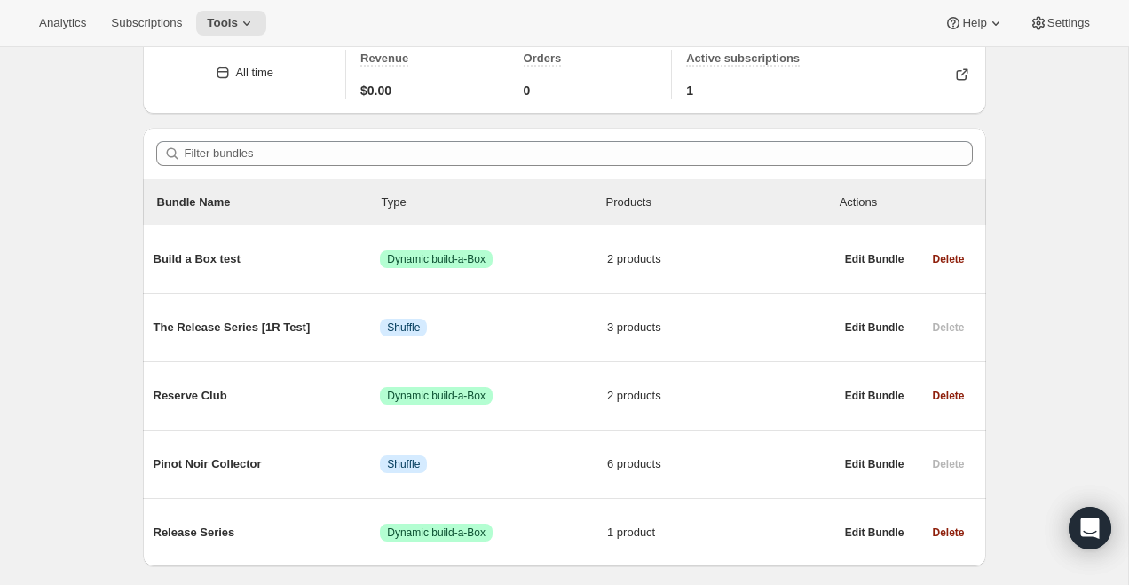
scroll to position [130, 0]
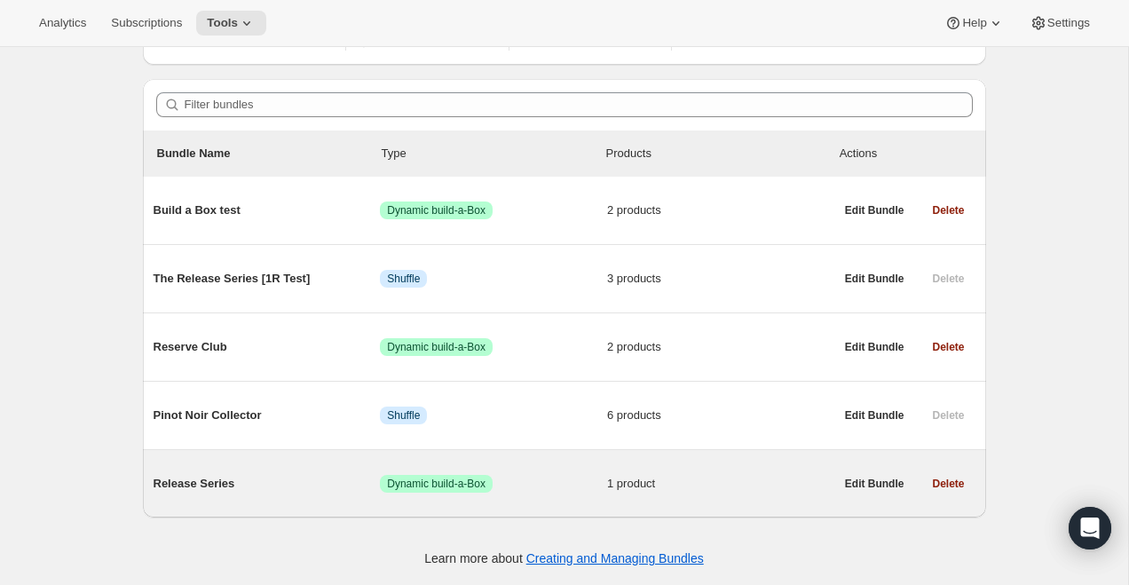
click at [215, 485] on span "Release Series" at bounding box center [267, 484] width 227 height 18
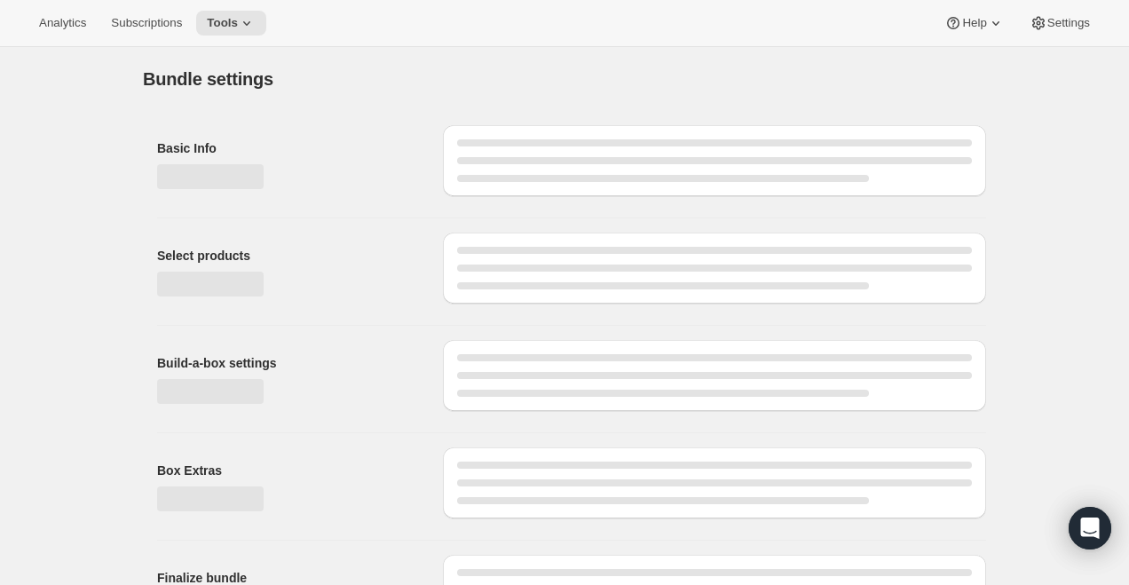
type input "Release Series"
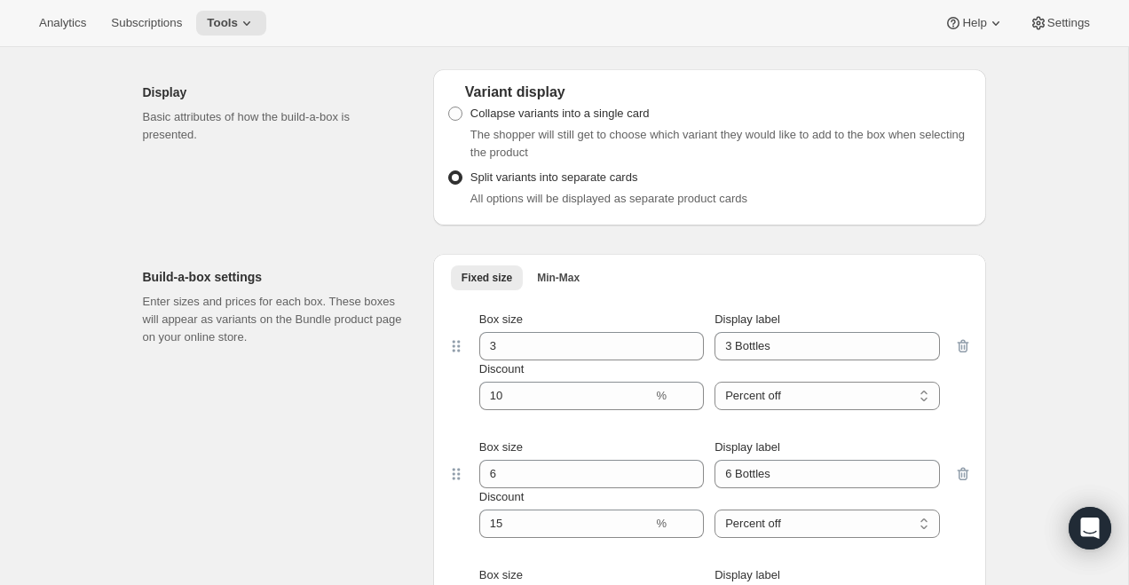
scroll to position [610, 0]
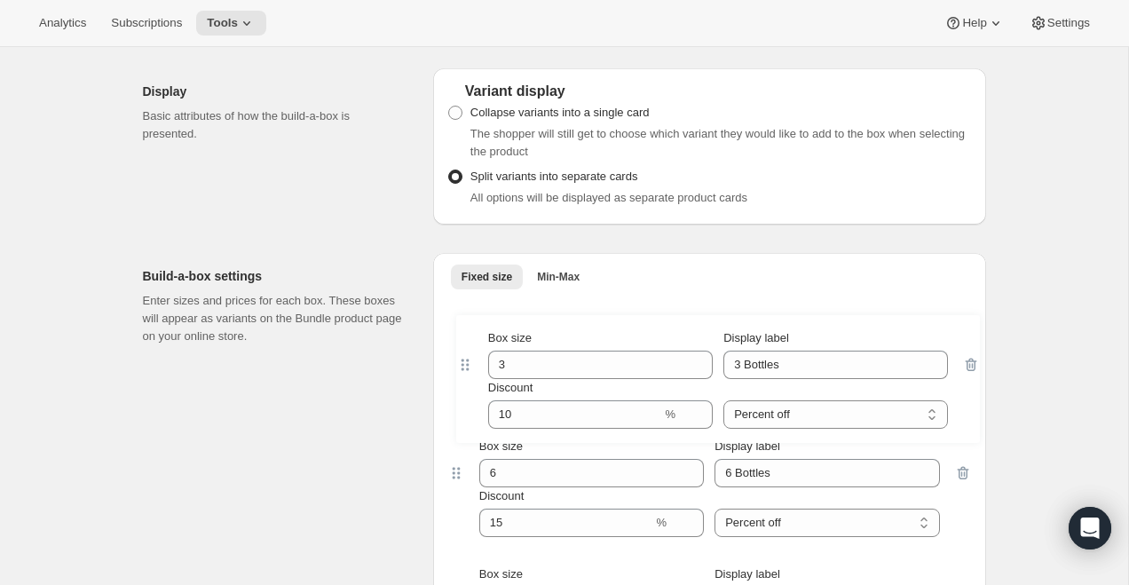
drag, startPoint x: 462, startPoint y: 392, endPoint x: 477, endPoint y: 404, distance: 19.0
click at [477, 404] on div "Box size 3 Display label 3 Bottles Discount % Percent off Amount off Percent of…" at bounding box center [709, 511] width 525 height 430
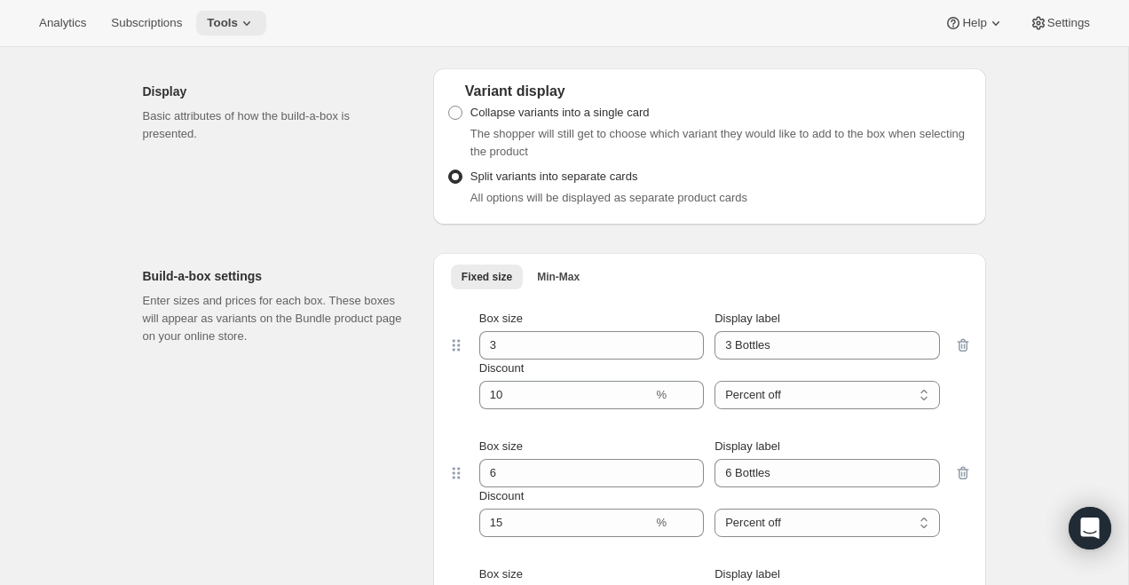
click at [248, 17] on icon at bounding box center [247, 23] width 18 height 18
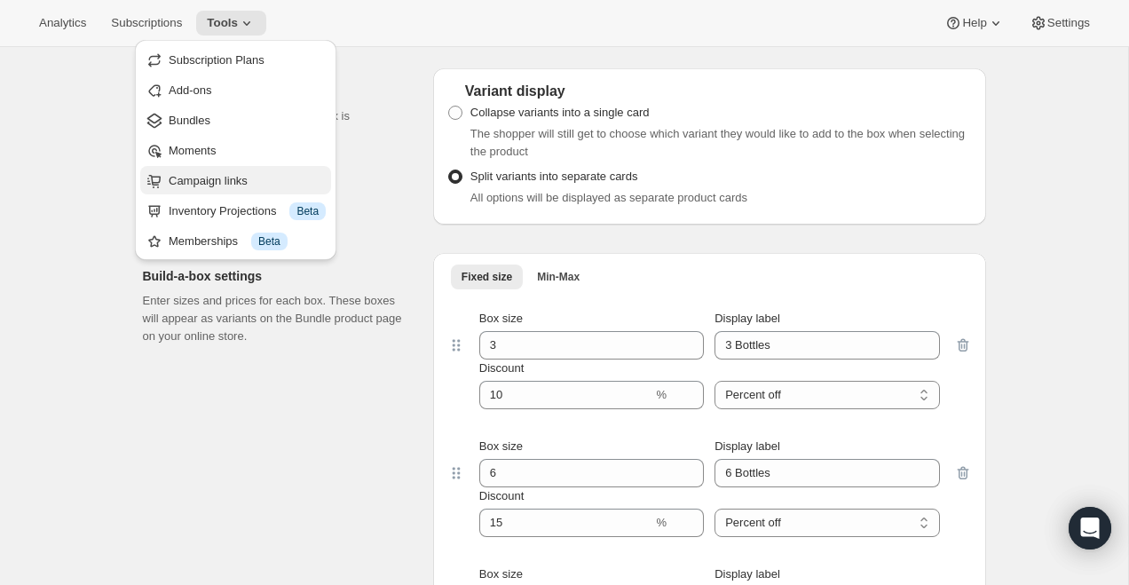
click at [214, 184] on span "Campaign links" at bounding box center [208, 180] width 79 height 13
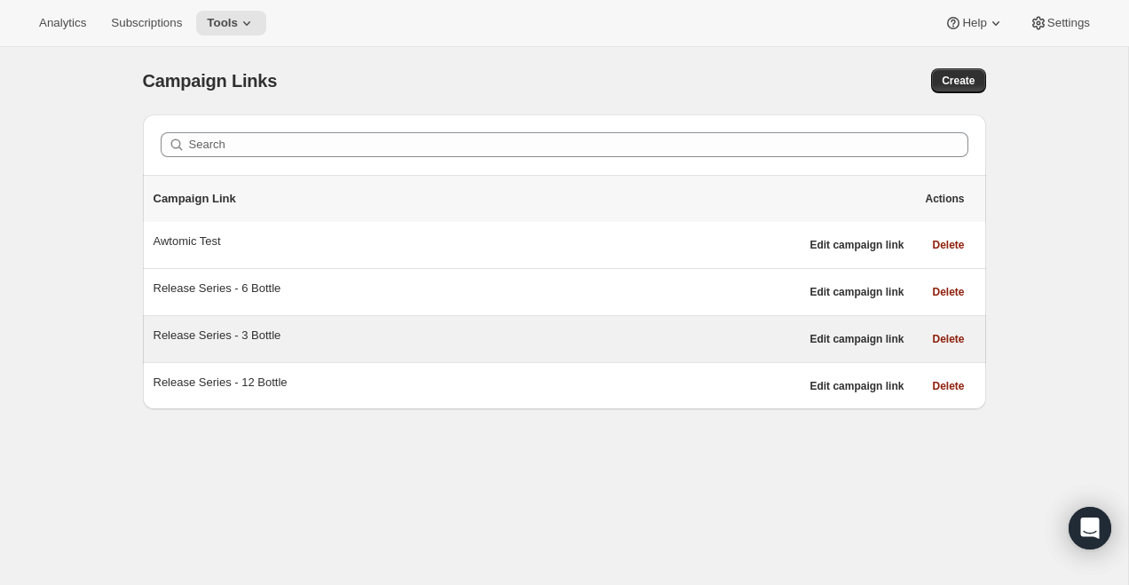
click at [269, 333] on div "Release Series - 3 Bottle" at bounding box center [477, 336] width 646 height 18
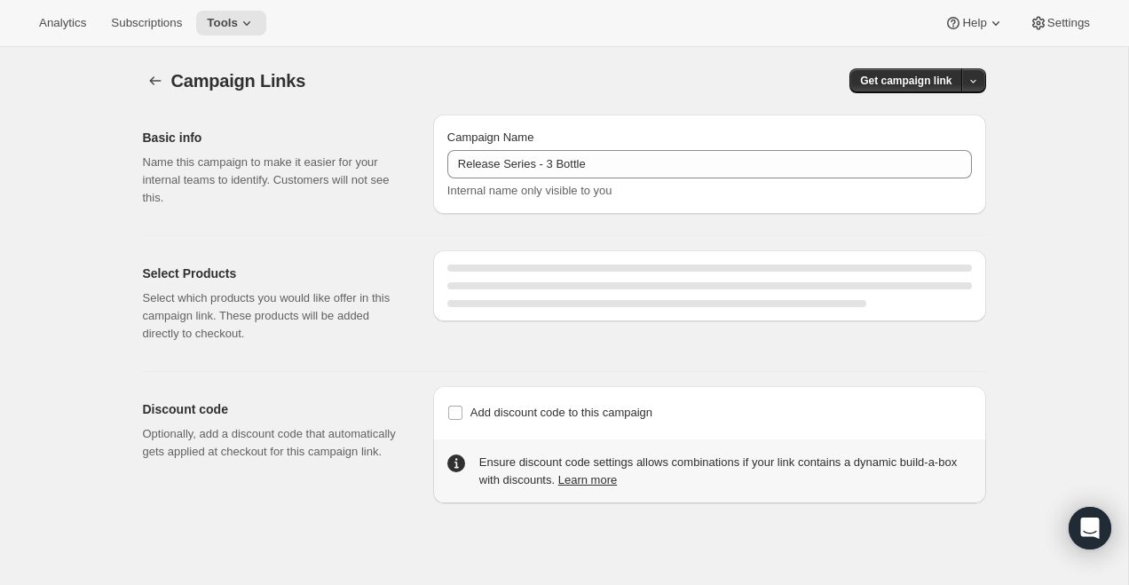
select select "gid://shopify/SellingPlan/710463488309"
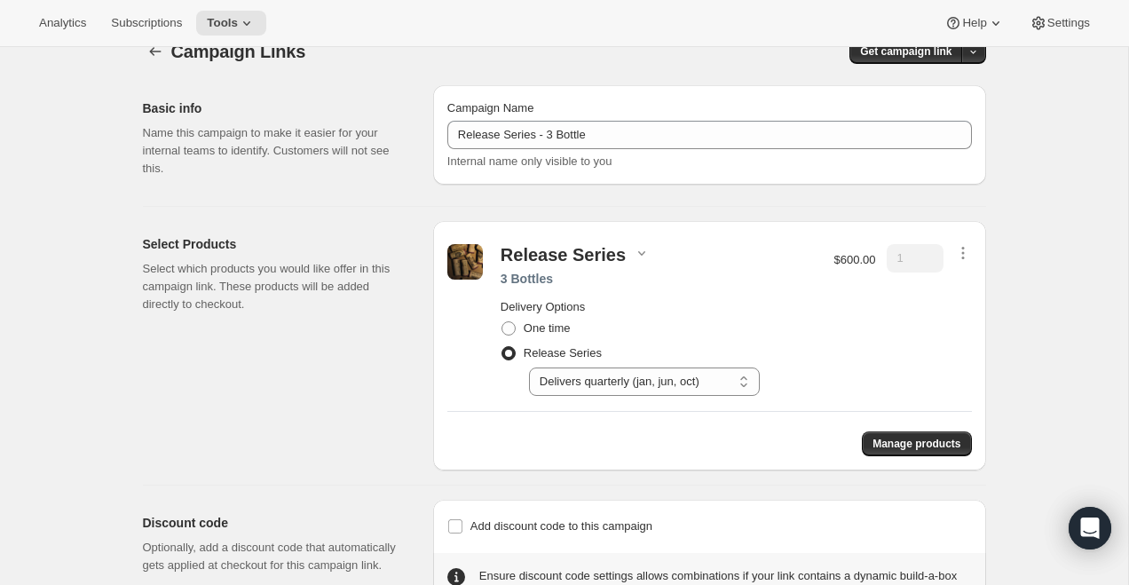
scroll to position [5, 0]
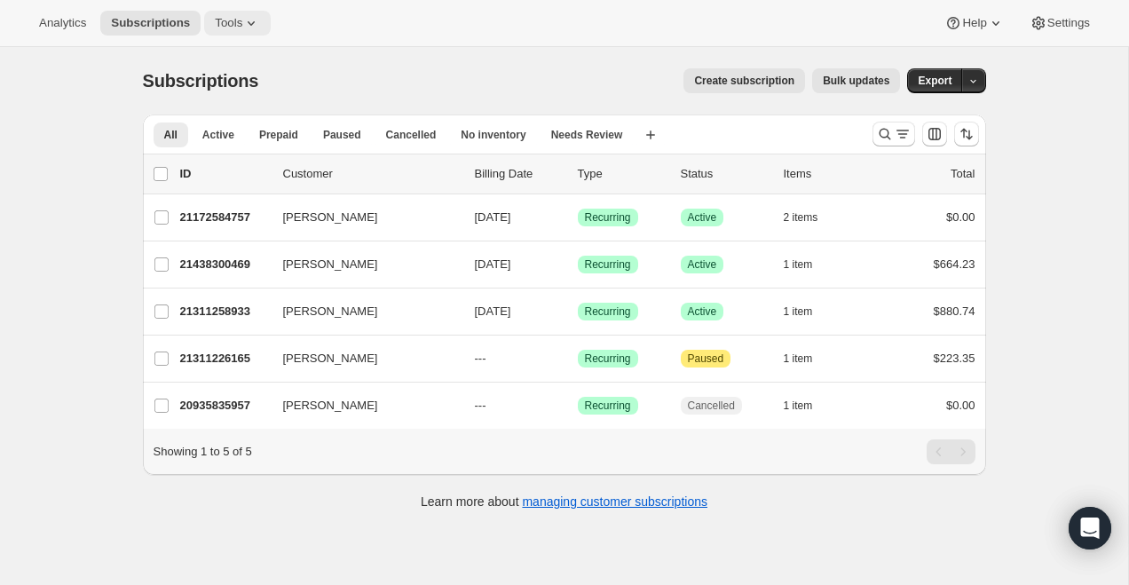
click at [228, 16] on span "Tools" at bounding box center [229, 23] width 28 height 14
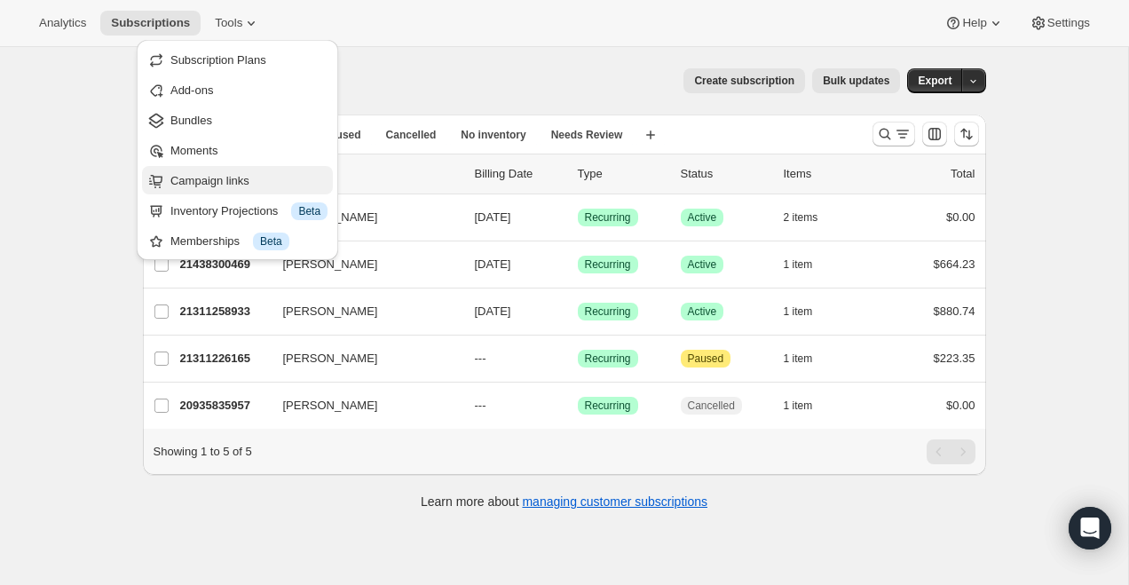
click at [215, 177] on span "Campaign links" at bounding box center [209, 180] width 79 height 13
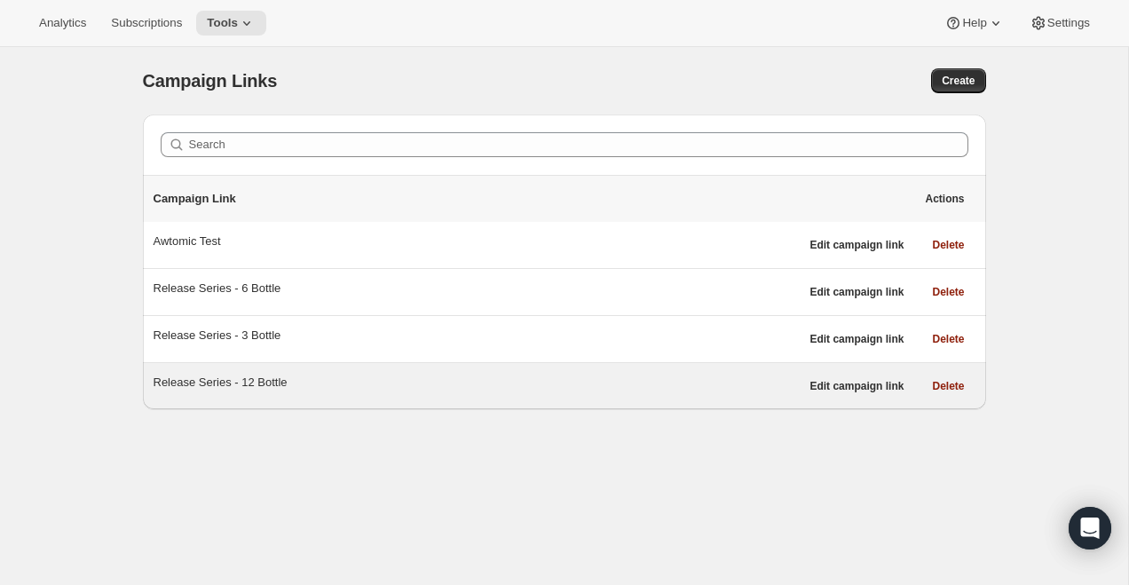
click at [200, 382] on div "Release Series - 12 Bottle" at bounding box center [477, 383] width 646 height 18
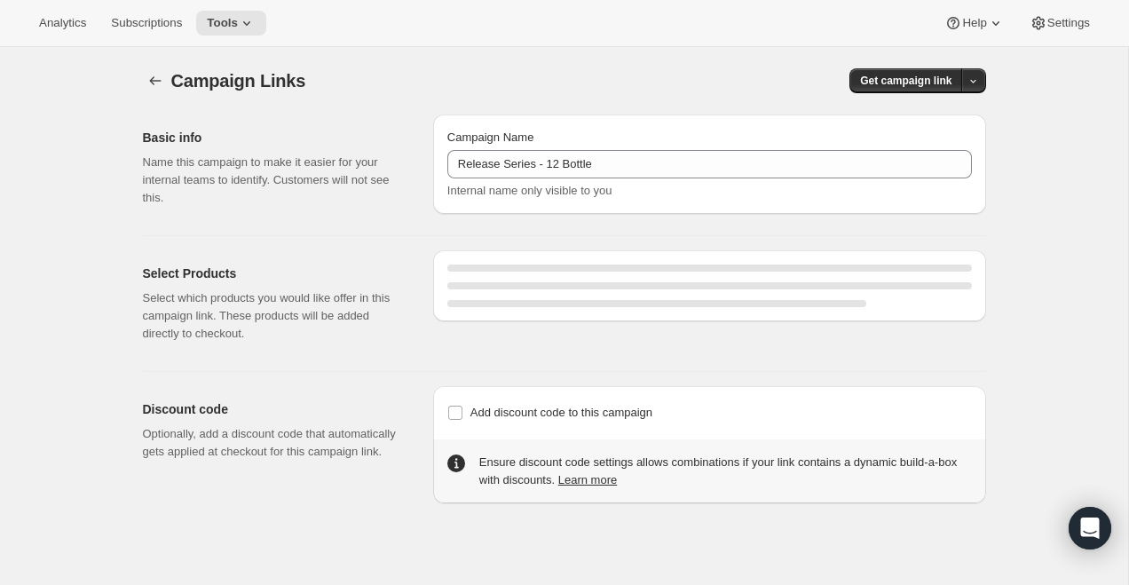
select select "gid://shopify/SellingPlan/710463488309"
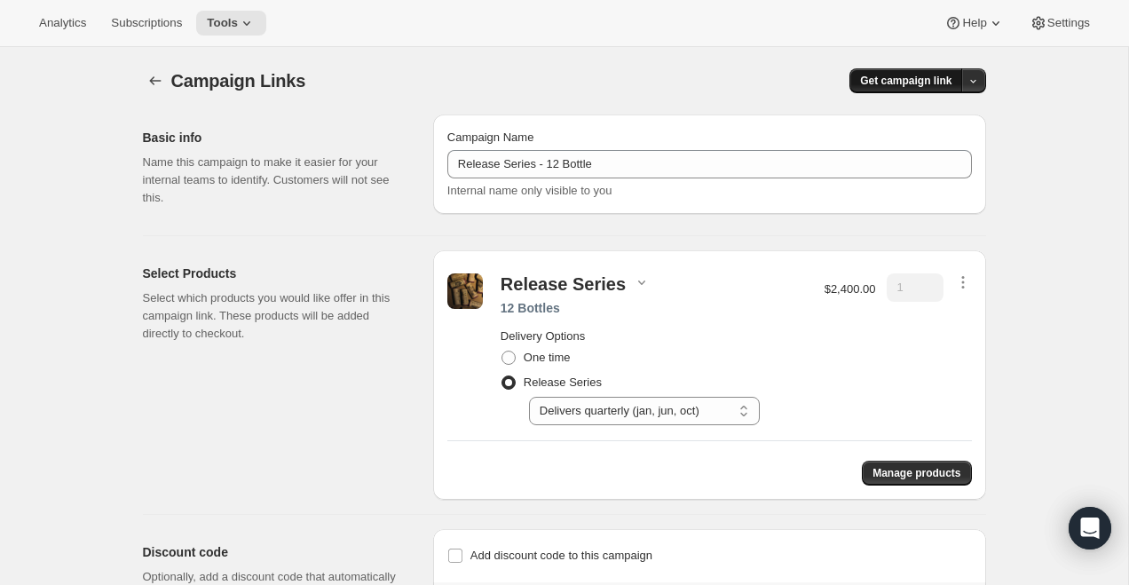
click at [879, 75] on span "Get campaign link" at bounding box center [905, 81] width 91 height 14
click at [933, 113] on span "Copy Link" at bounding box center [949, 117] width 51 height 13
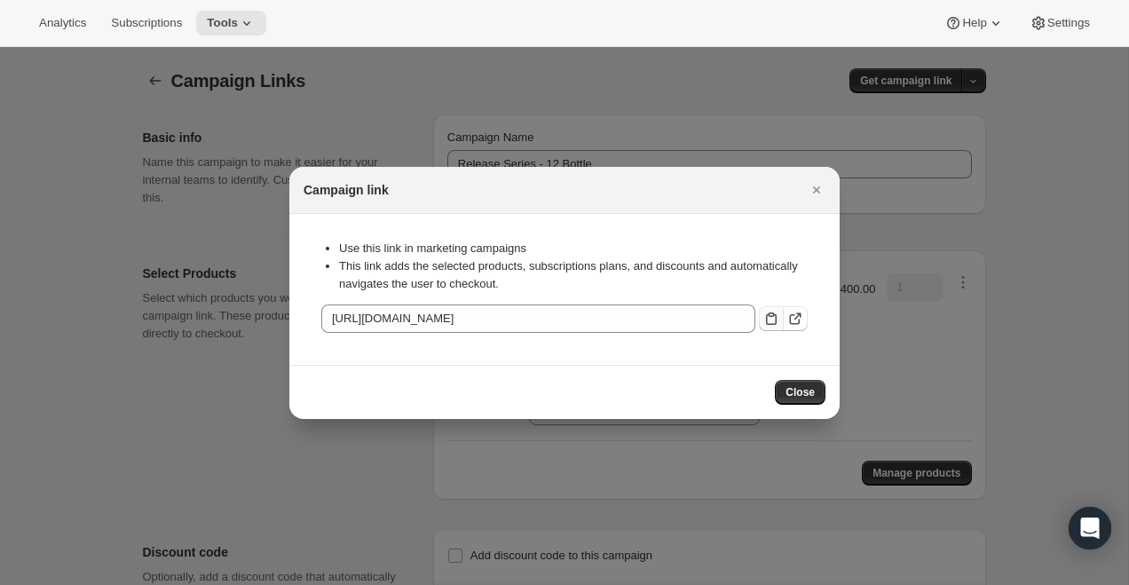
click at [777, 306] on button ":r2e:" at bounding box center [771, 318] width 25 height 25
click at [792, 383] on button "Close" at bounding box center [800, 392] width 51 height 25
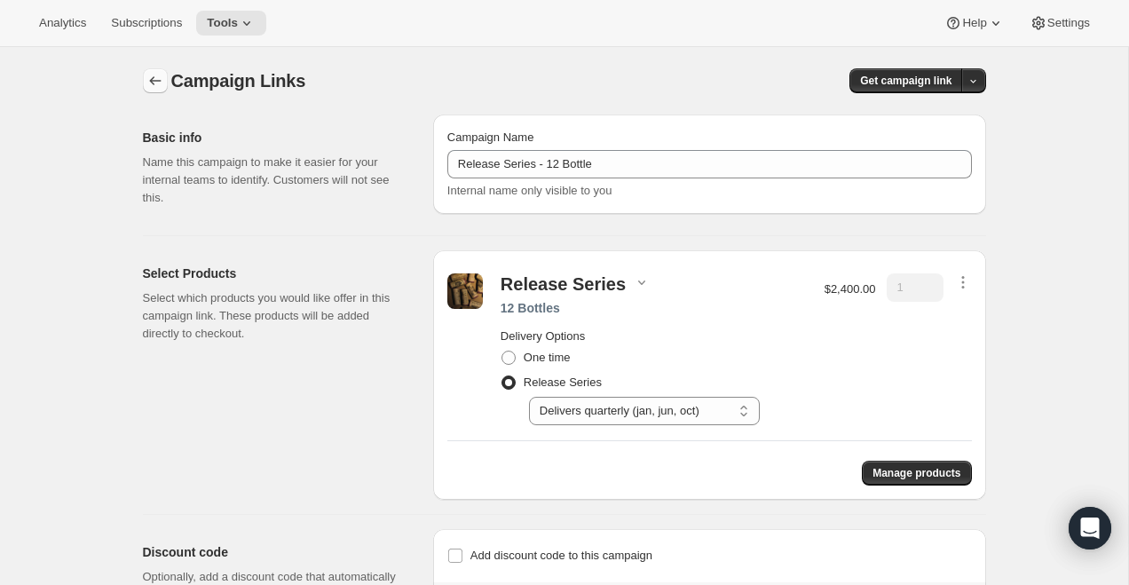
click at [150, 78] on icon "button" at bounding box center [155, 81] width 18 height 18
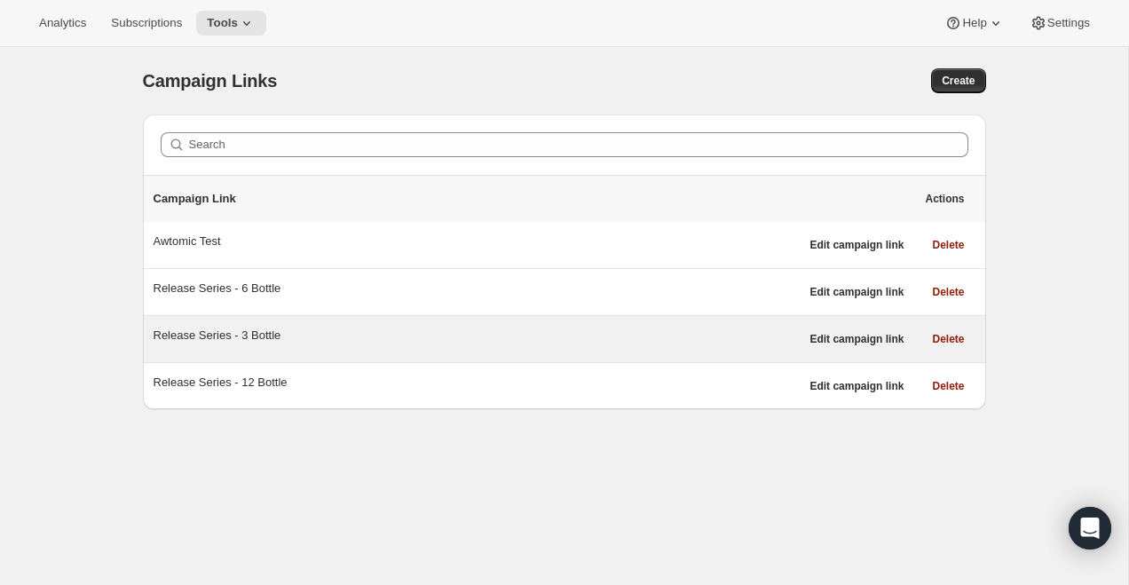
click at [273, 339] on div "Release Series - 3 Bottle" at bounding box center [477, 336] width 646 height 18
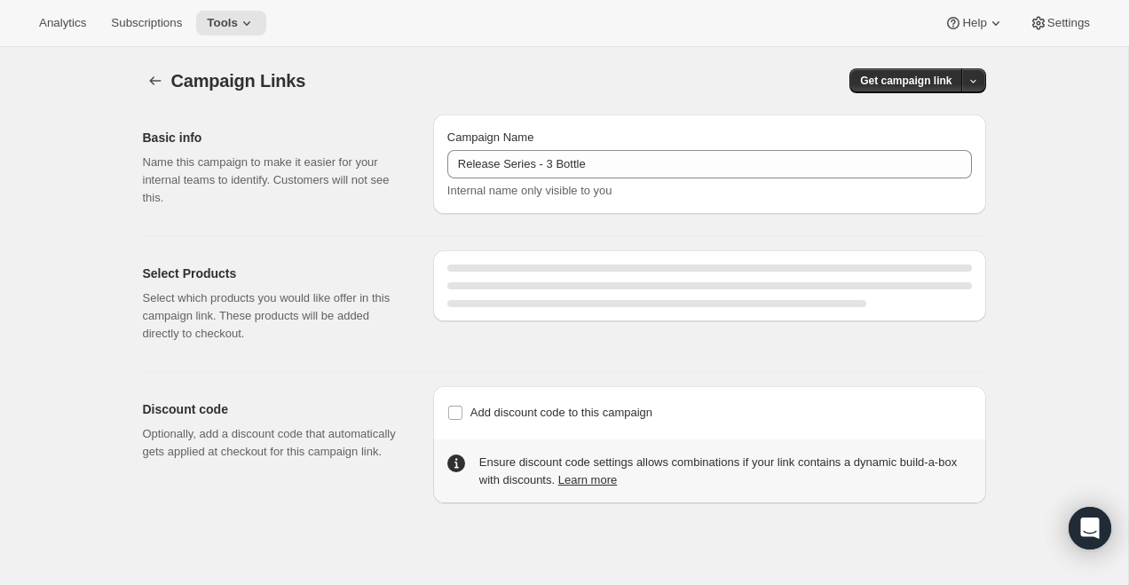
select select "gid://shopify/SellingPlan/710463488309"
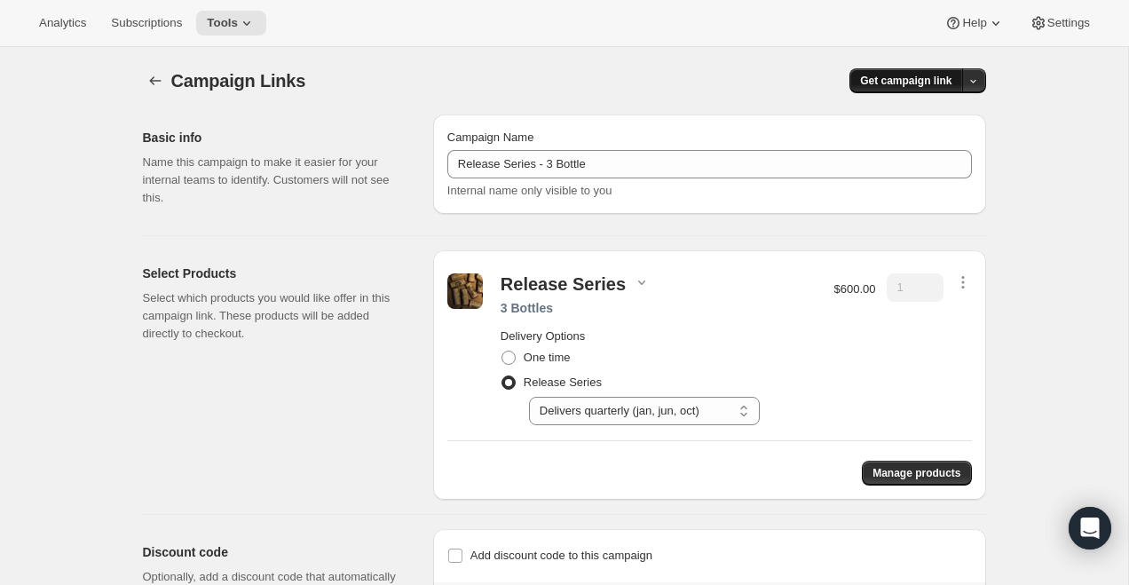
click at [881, 82] on span "Get campaign link" at bounding box center [905, 81] width 91 height 14
click at [935, 121] on span "Copy Link" at bounding box center [949, 117] width 51 height 13
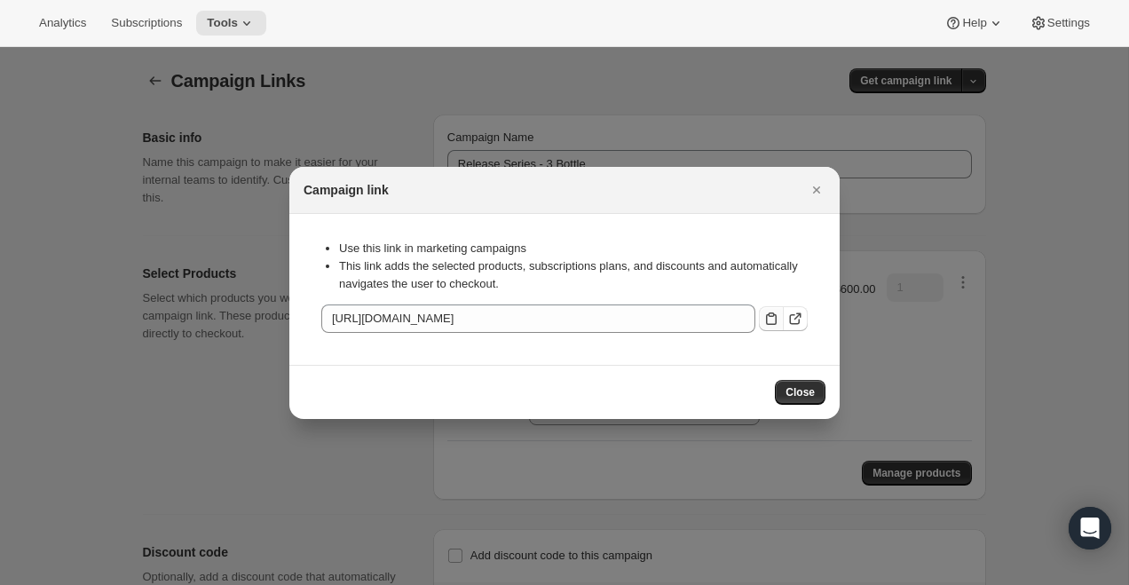
click at [775, 312] on icon ":r36:" at bounding box center [771, 319] width 18 height 18
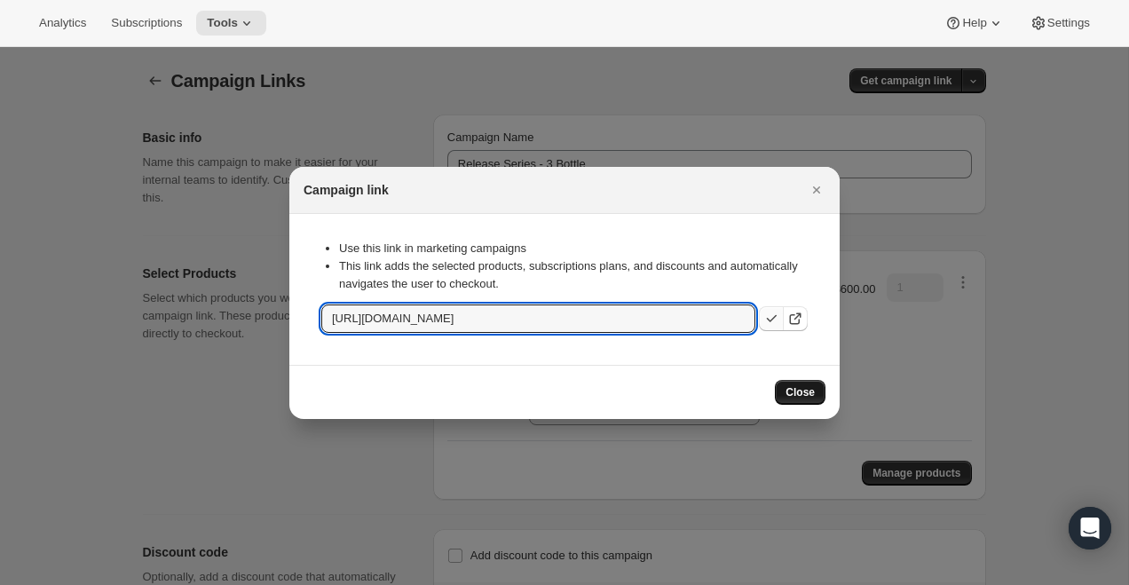
click at [799, 399] on button "Close" at bounding box center [800, 392] width 51 height 25
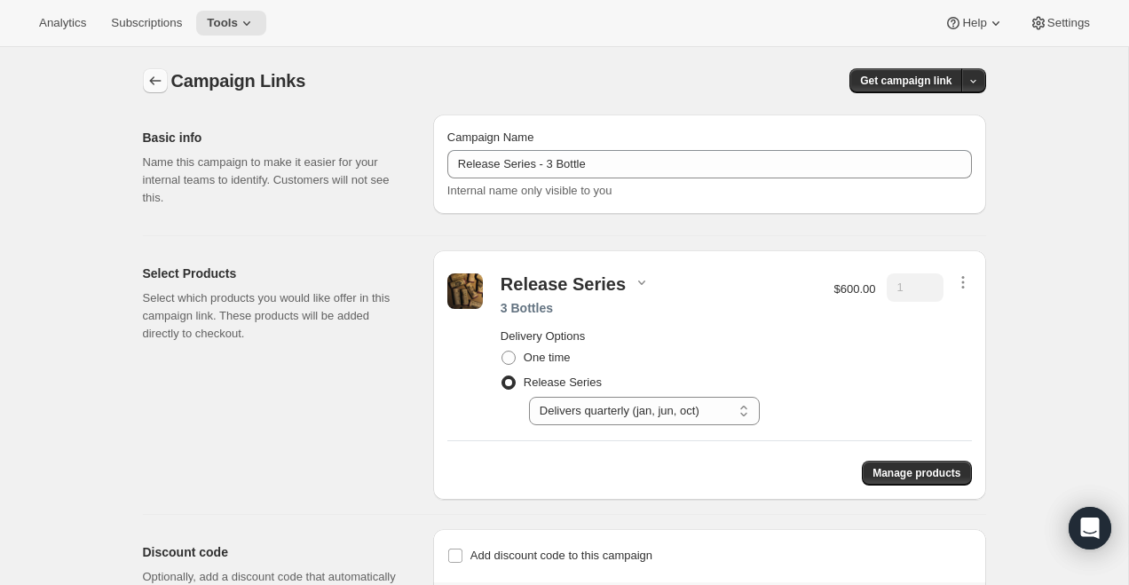
click at [159, 79] on icon "button" at bounding box center [155, 81] width 18 height 18
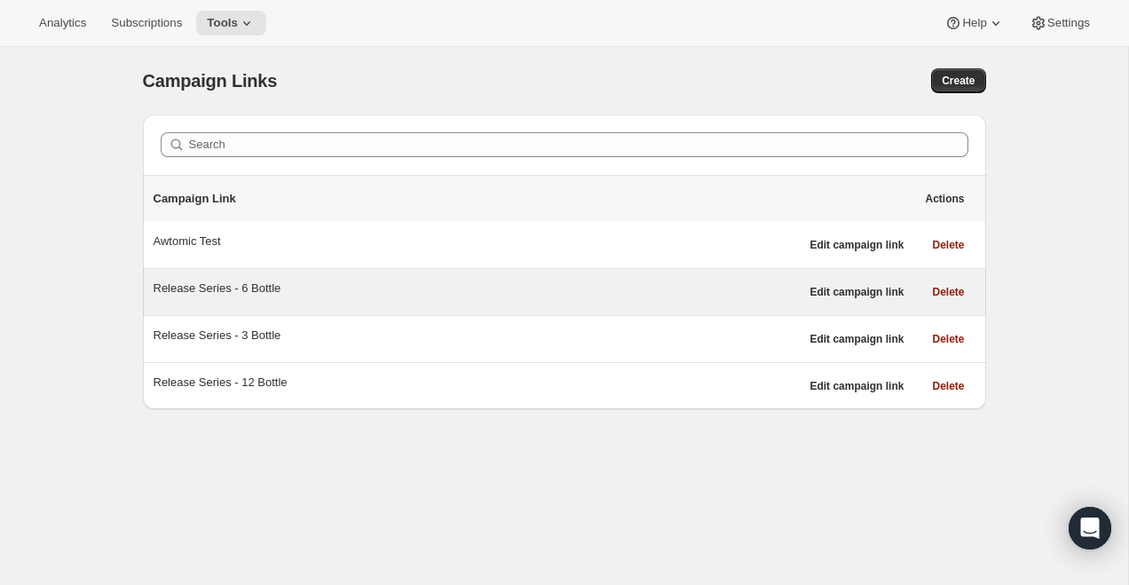
click at [253, 282] on div "Release Series - 6 Bottle" at bounding box center [477, 289] width 646 height 18
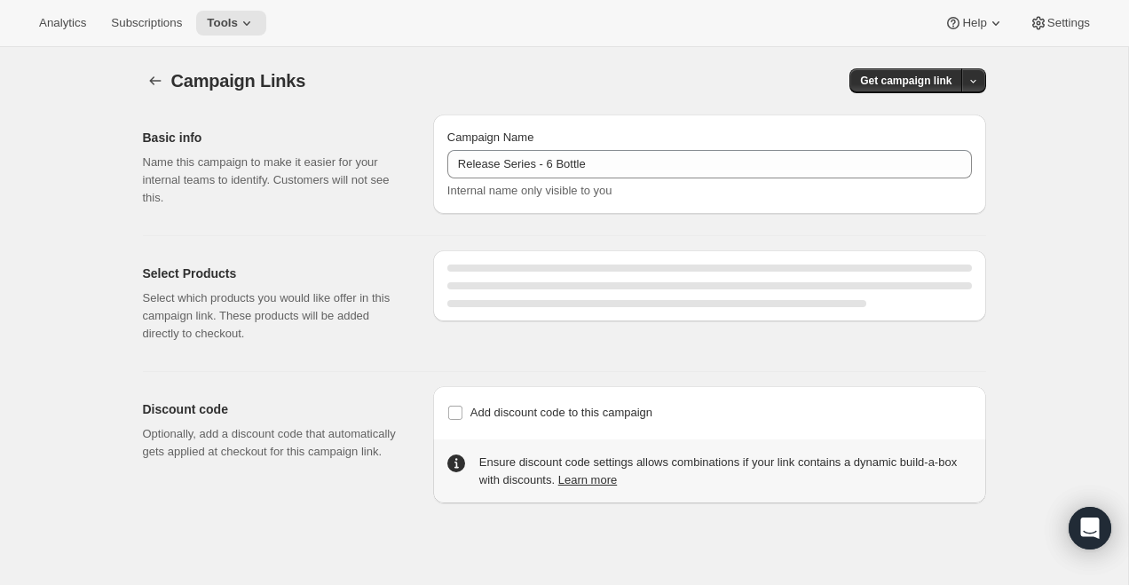
select select "gid://shopify/SellingPlan/710463488309"
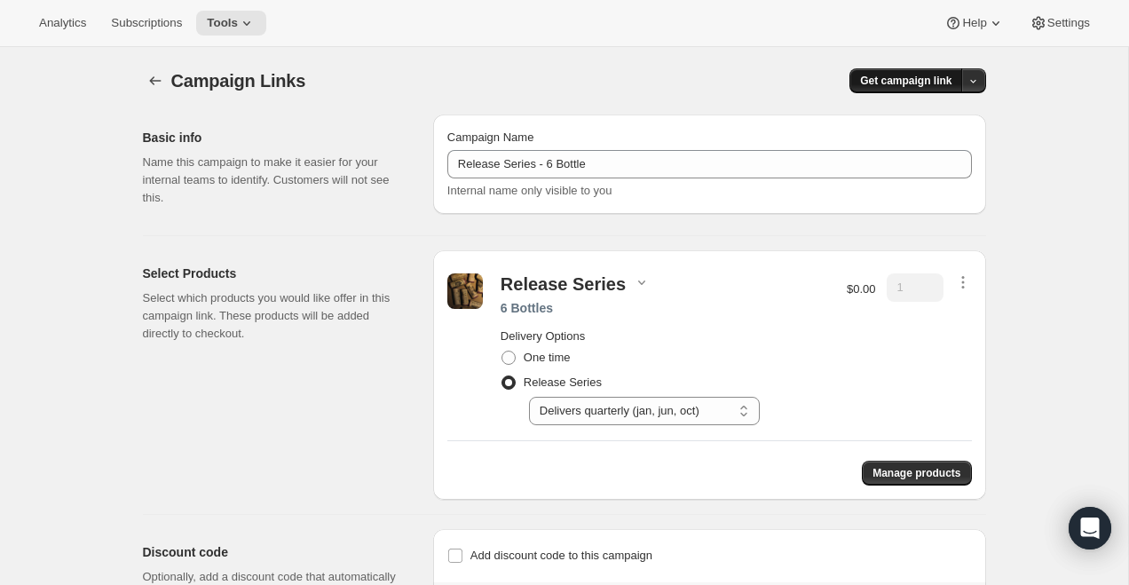
click at [874, 76] on span "Get campaign link" at bounding box center [905, 81] width 91 height 14
click at [930, 114] on span "Copy Link" at bounding box center [949, 117] width 51 height 13
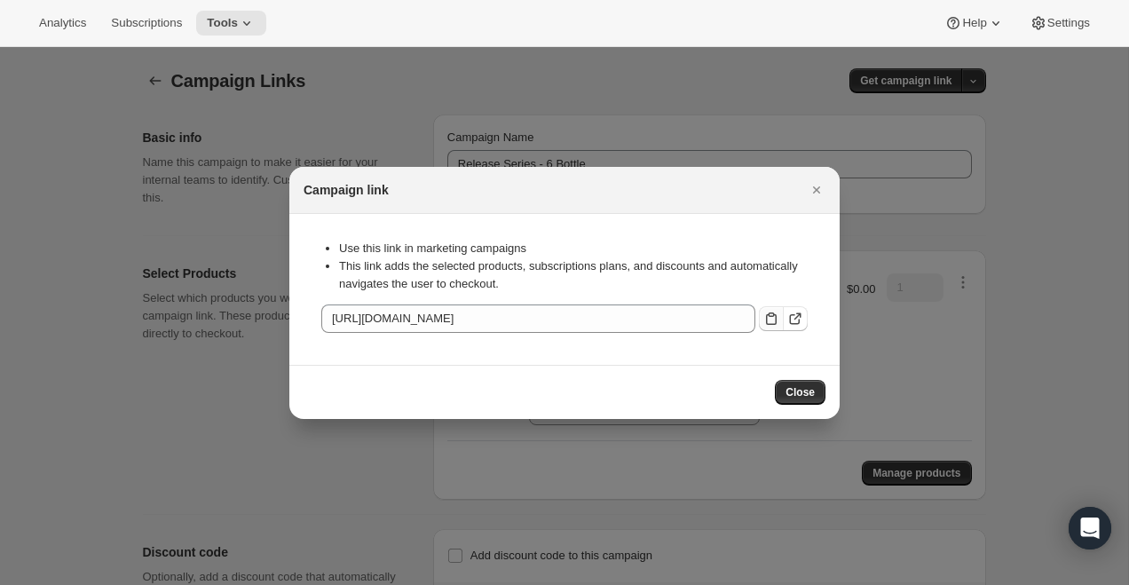
click at [765, 310] on icon ":r3u:" at bounding box center [771, 319] width 18 height 18
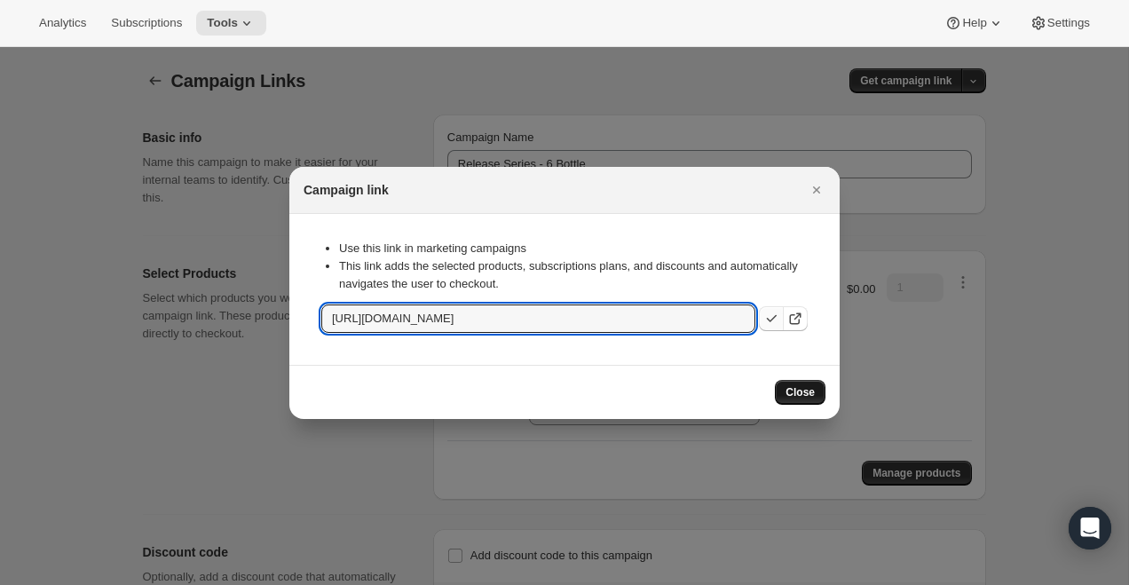
click at [794, 383] on button "Close" at bounding box center [800, 392] width 51 height 25
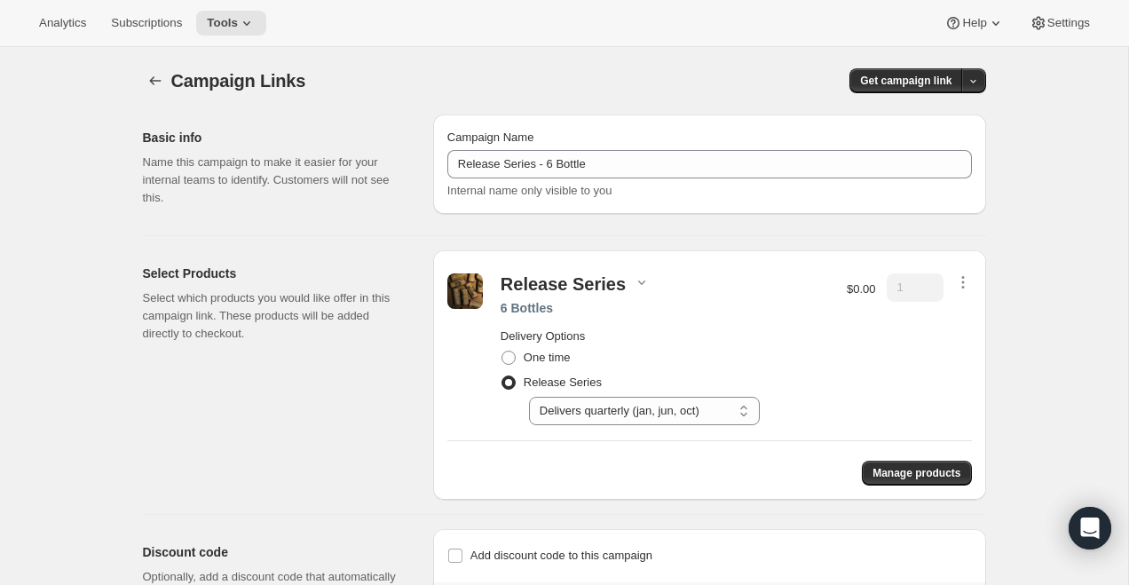
click at [948, 272] on div "Release Series 6 Bottles Delivery Options One time Release Series Select Delive…" at bounding box center [709, 349] width 525 height 170
click at [954, 277] on icon "button" at bounding box center [963, 282] width 18 height 18
click at [958, 347] on span "Edit contents" at bounding box center [960, 345] width 67 height 13
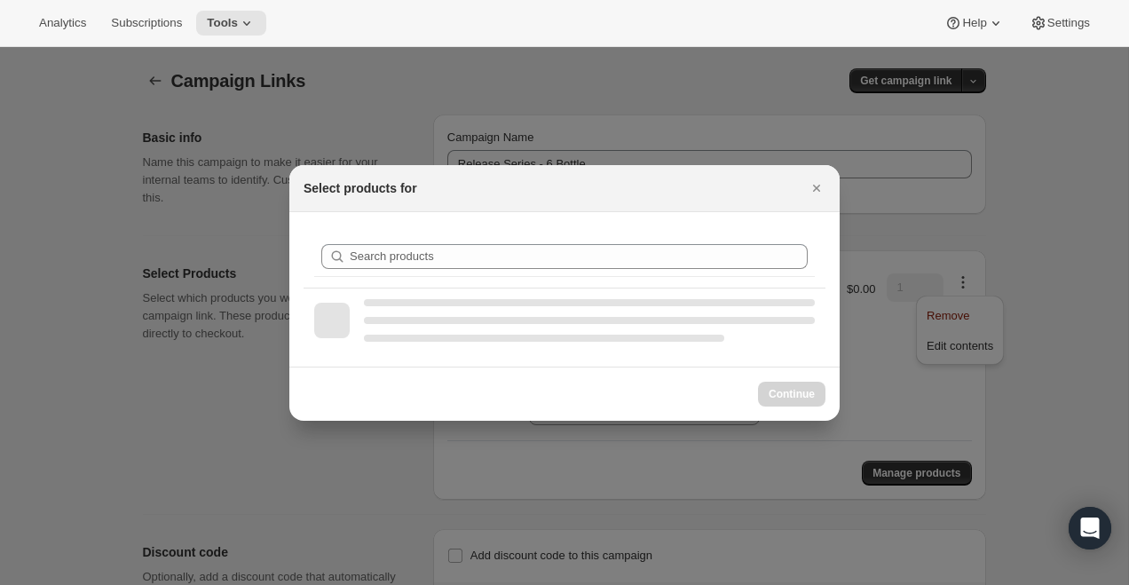
select select "gid://shopify/ProductVariant/51290224230709"
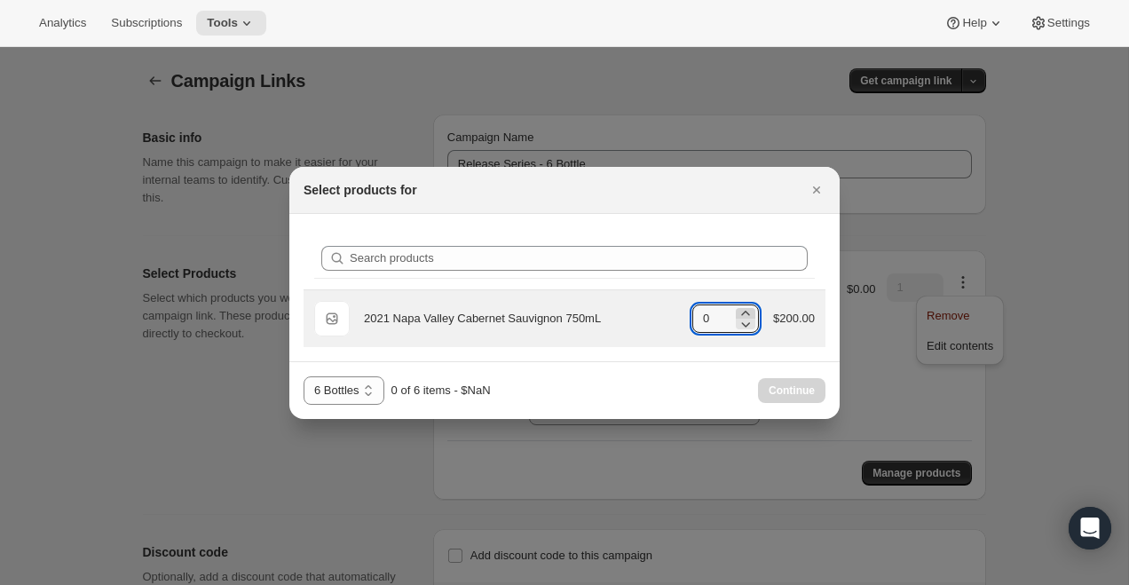
click at [745, 312] on icon ":r4h:" at bounding box center [746, 313] width 18 height 18
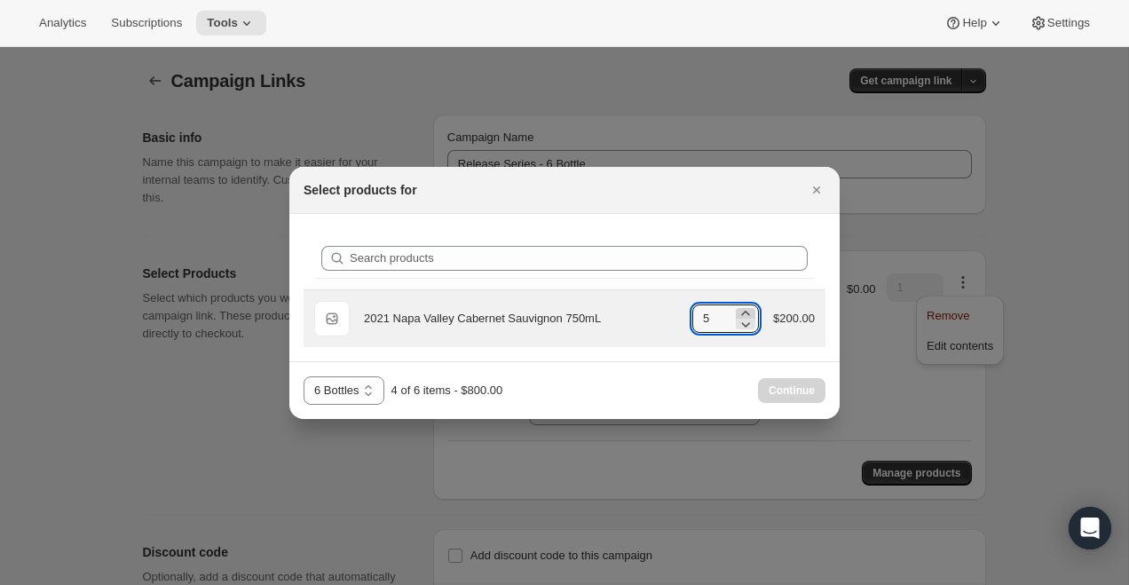
click at [745, 312] on icon ":r4h:" at bounding box center [746, 313] width 18 height 18
click at [740, 322] on icon ":r4h:" at bounding box center [746, 324] width 18 height 18
type input "6"
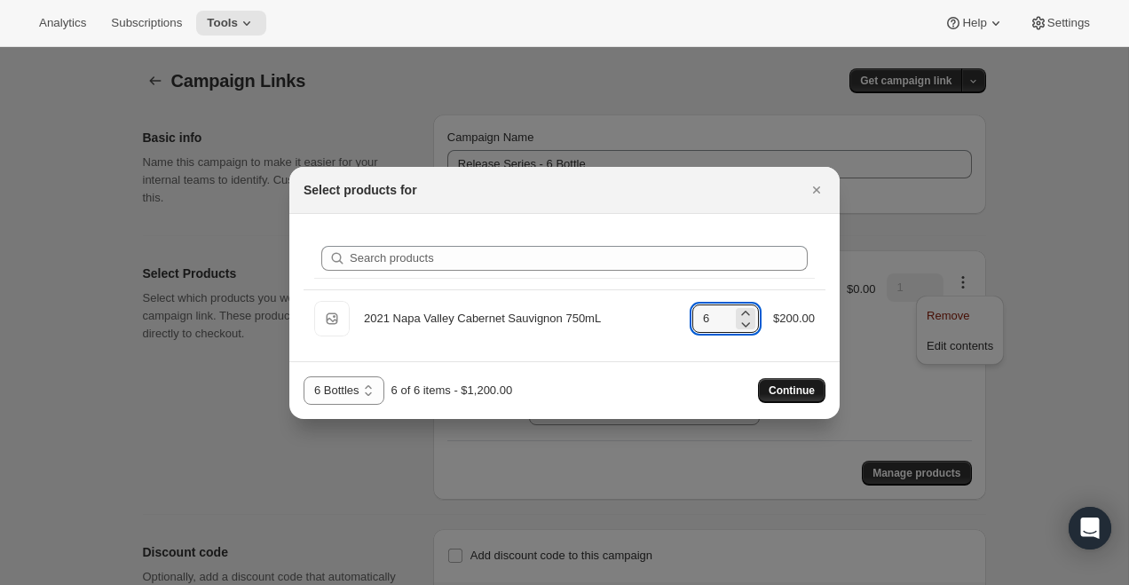
click at [789, 393] on span "Continue" at bounding box center [792, 390] width 46 height 14
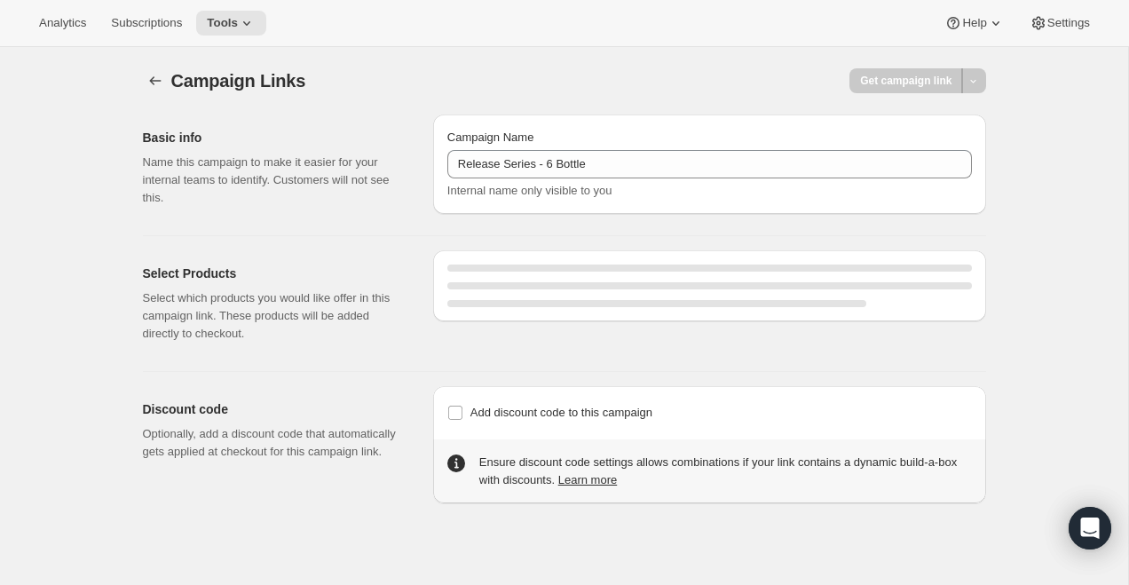
select select "gid://shopify/SellingPlan/710463488309"
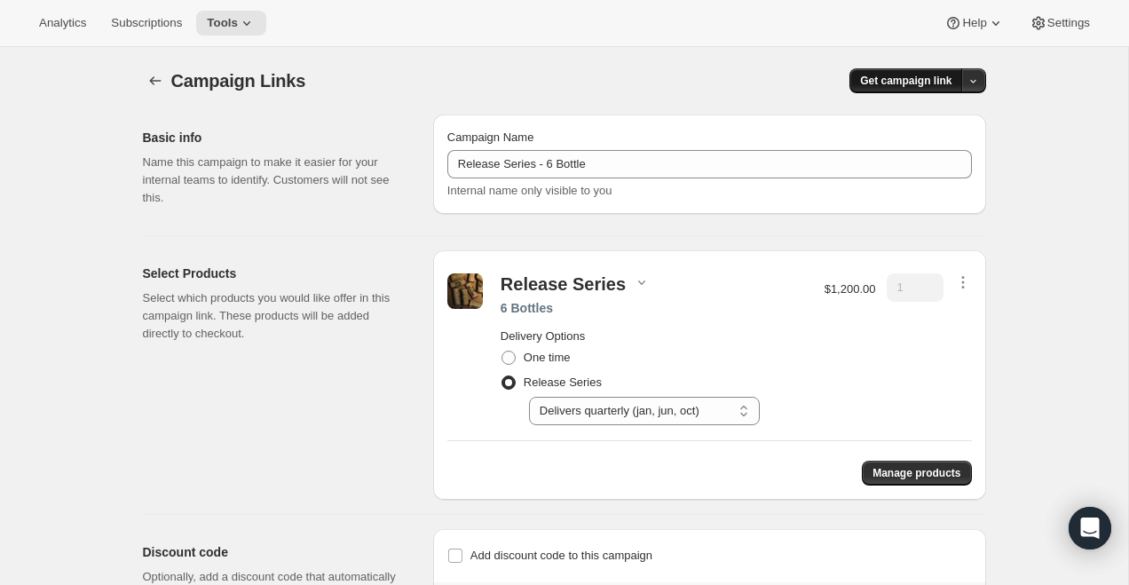
click at [884, 75] on span "Get campaign link" at bounding box center [905, 81] width 91 height 14
click at [947, 110] on span "Copy Link" at bounding box center [949, 118] width 51 height 18
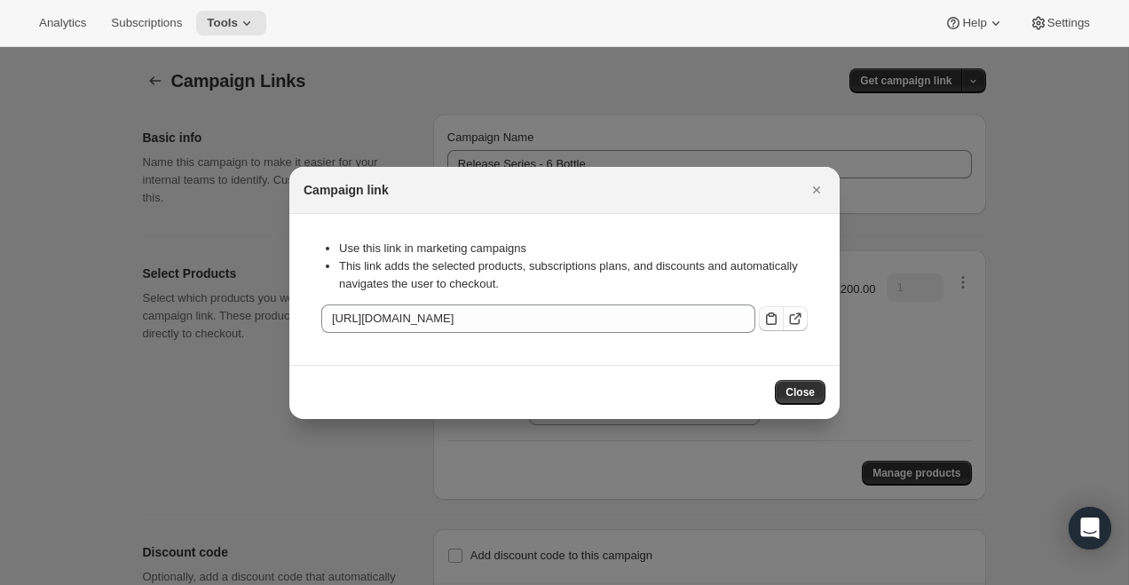
click at [768, 319] on icon ":r3u:" at bounding box center [771, 319] width 18 height 18
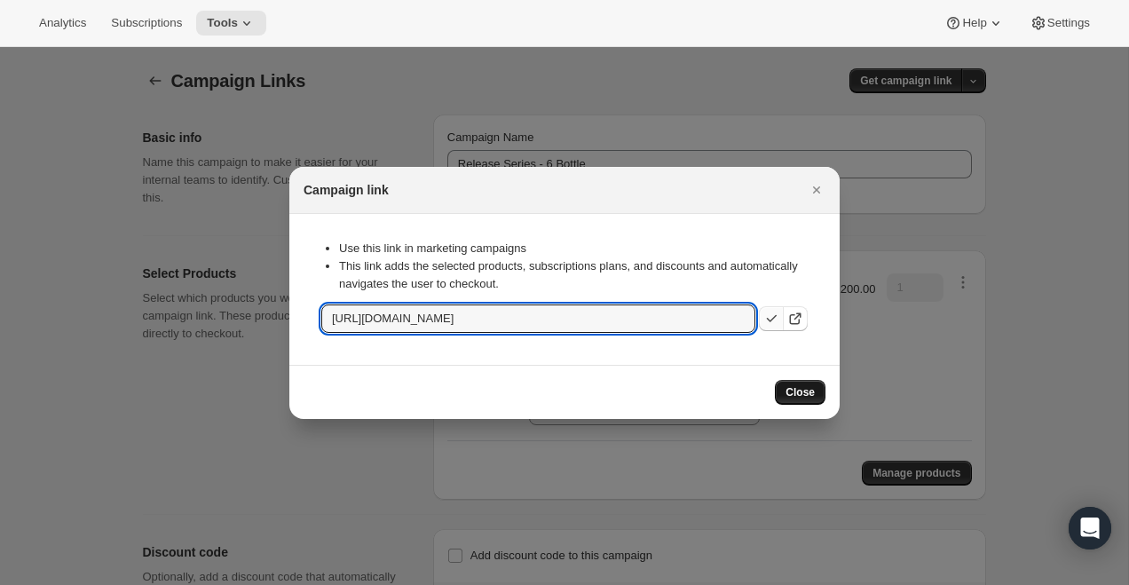
click at [798, 380] on button "Close" at bounding box center [800, 392] width 51 height 25
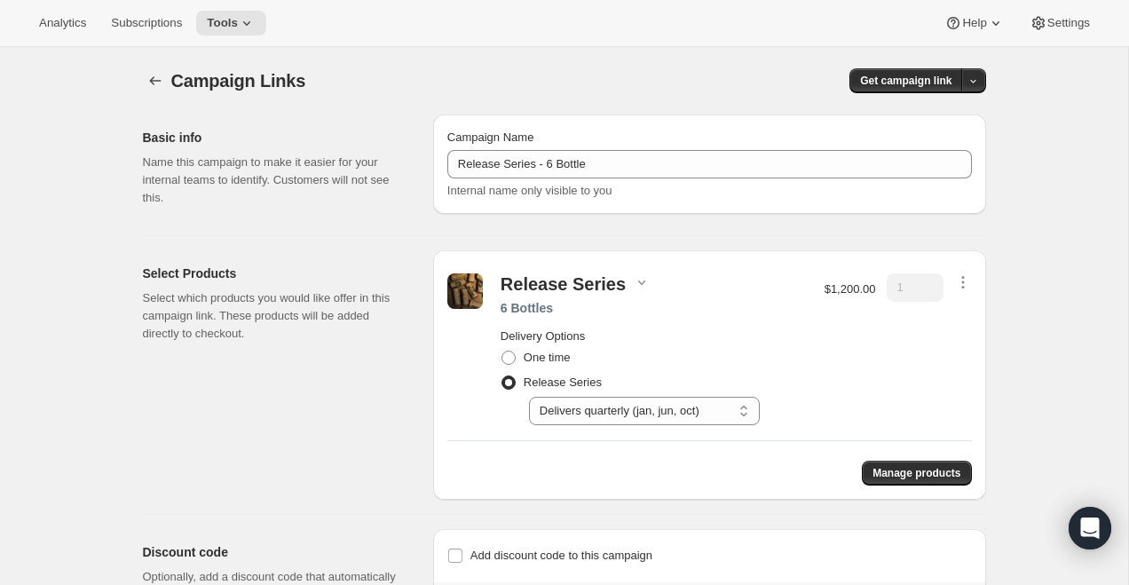
click at [141, 75] on div "Campaign Links. This page is ready Campaign Links Get campaign link Basic info …" at bounding box center [565, 346] width 886 height 599
click at [154, 85] on icon "button" at bounding box center [155, 81] width 18 height 18
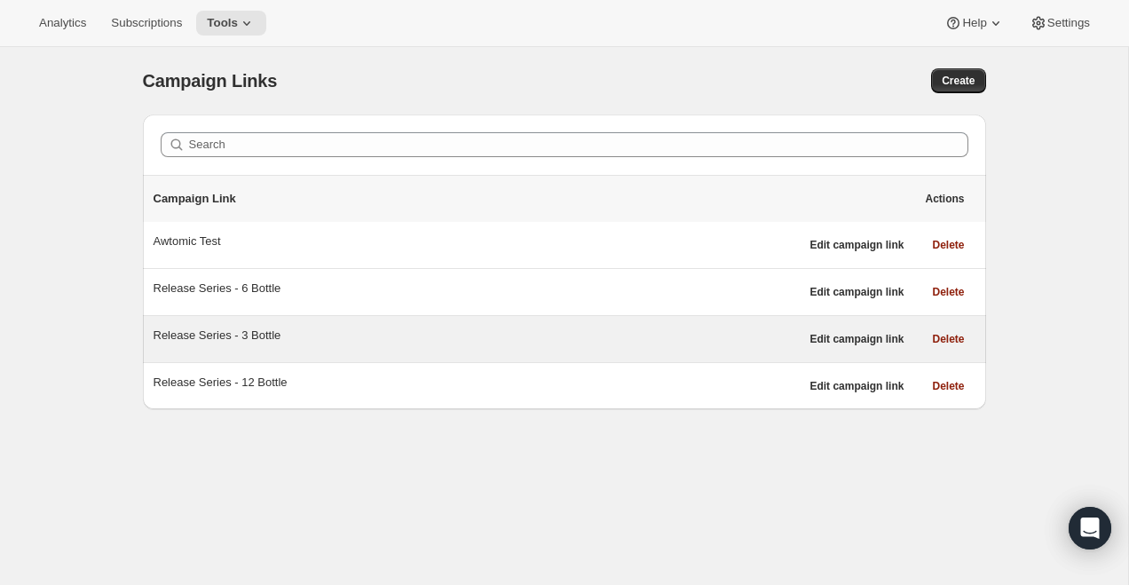
click at [256, 345] on div "Release Series - 3 Bottle" at bounding box center [477, 339] width 646 height 25
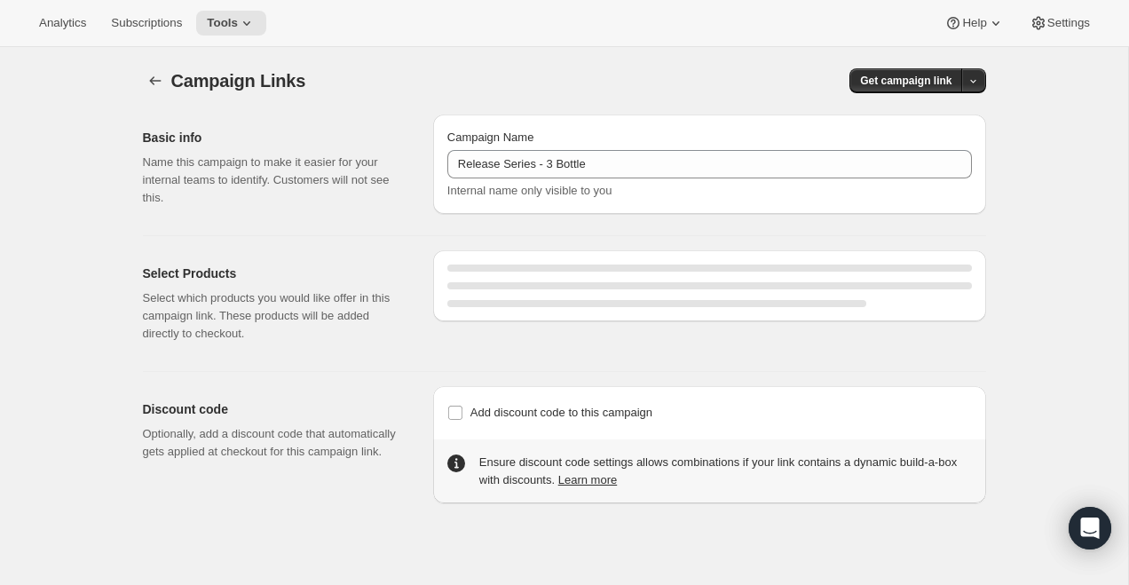
select select "gid://shopify/SellingPlan/710463488309"
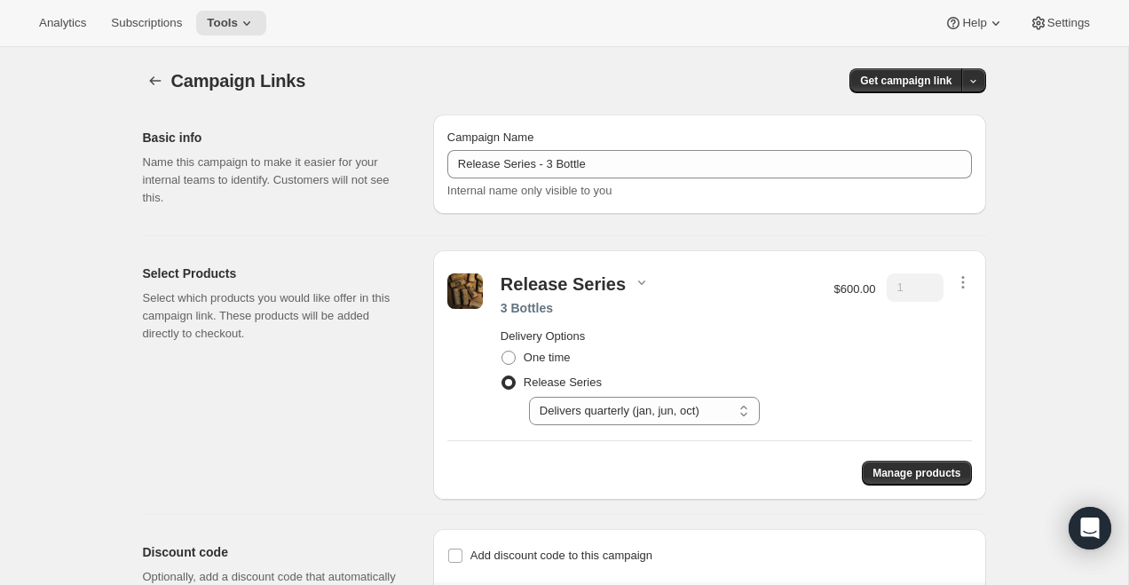
scroll to position [96, 0]
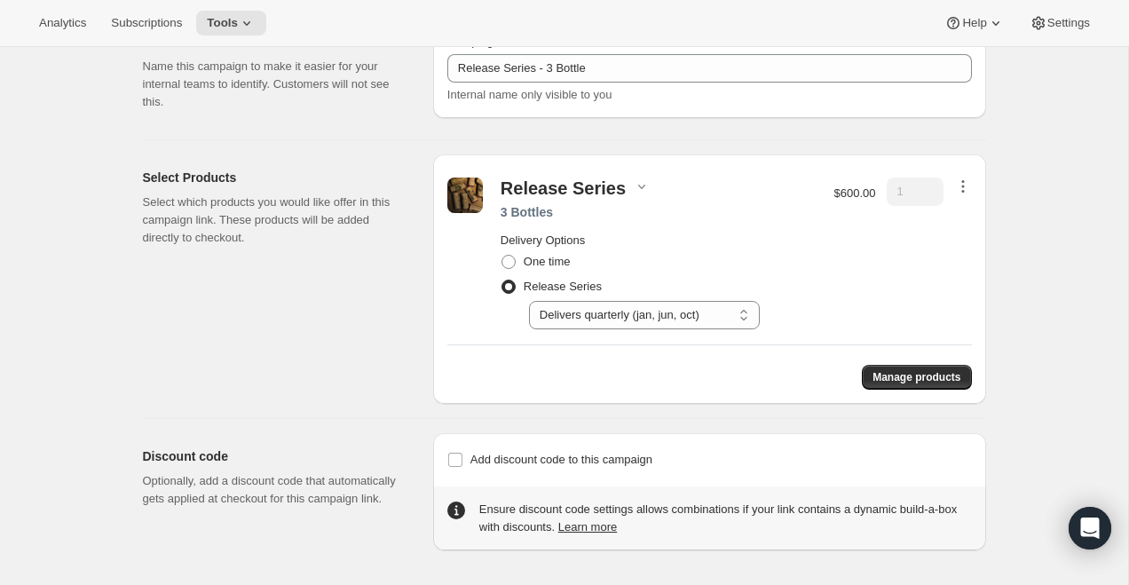
click at [965, 180] on icon "button" at bounding box center [963, 186] width 18 height 18
click at [968, 256] on span "Edit contents" at bounding box center [960, 250] width 67 height 18
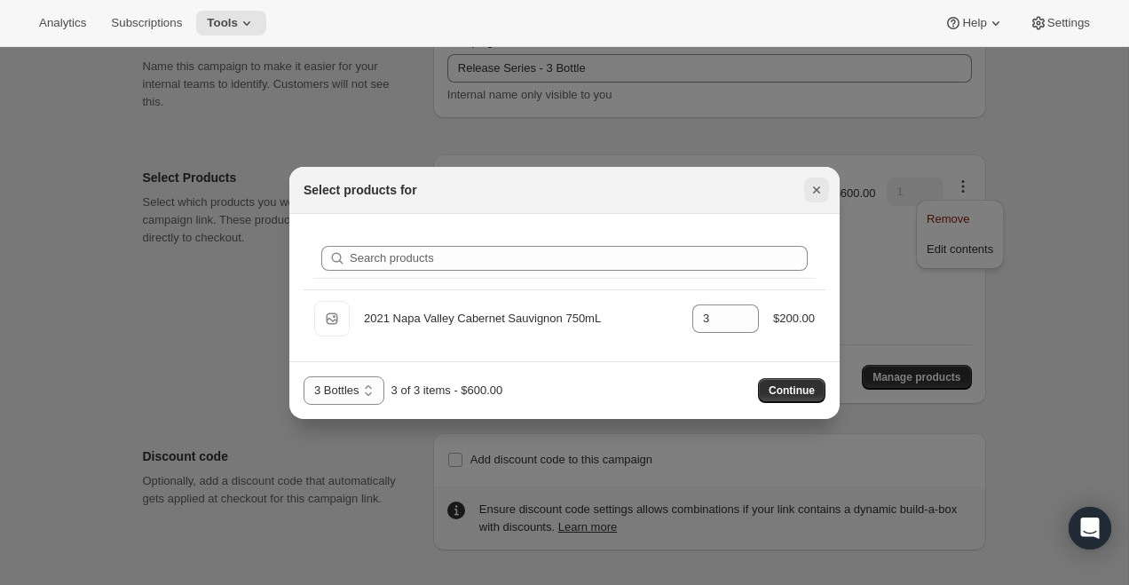
click at [820, 186] on icon "Close" at bounding box center [817, 190] width 18 height 18
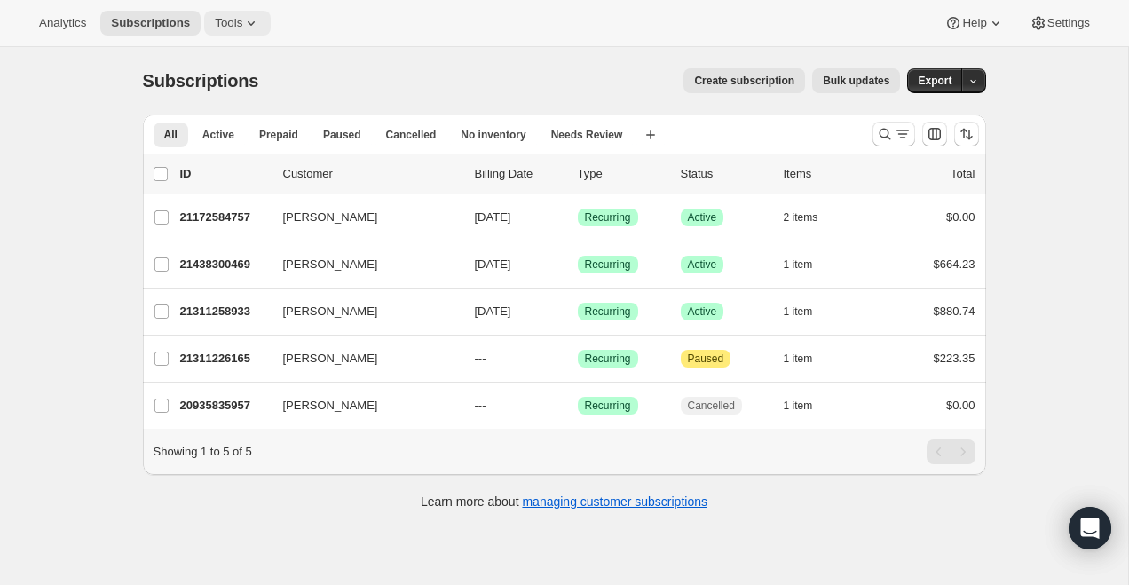
click at [248, 29] on icon at bounding box center [251, 23] width 18 height 18
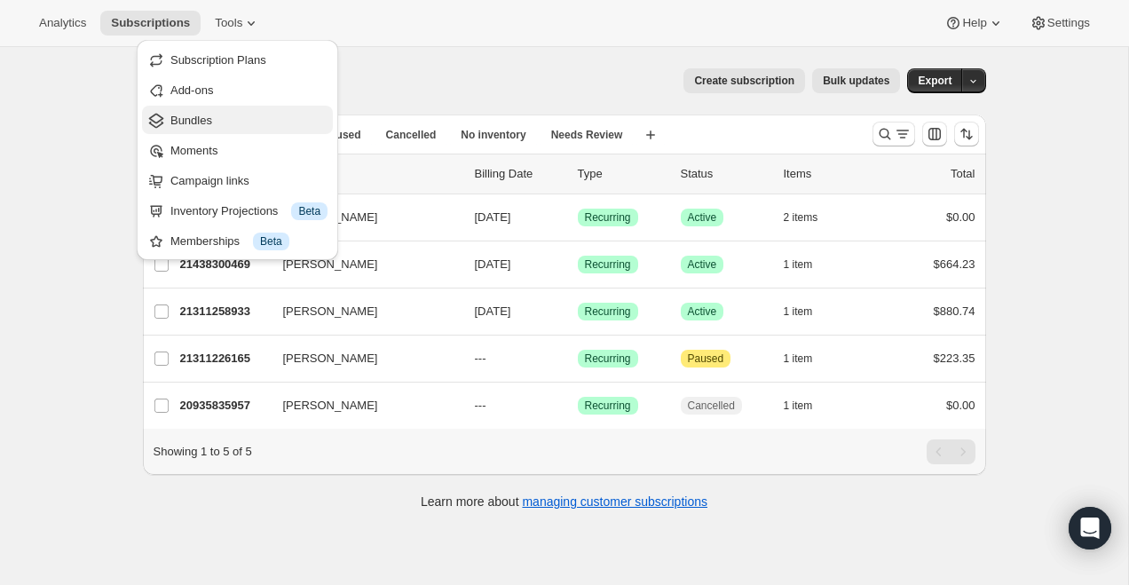
click at [235, 118] on span "Bundles" at bounding box center [248, 121] width 157 height 18
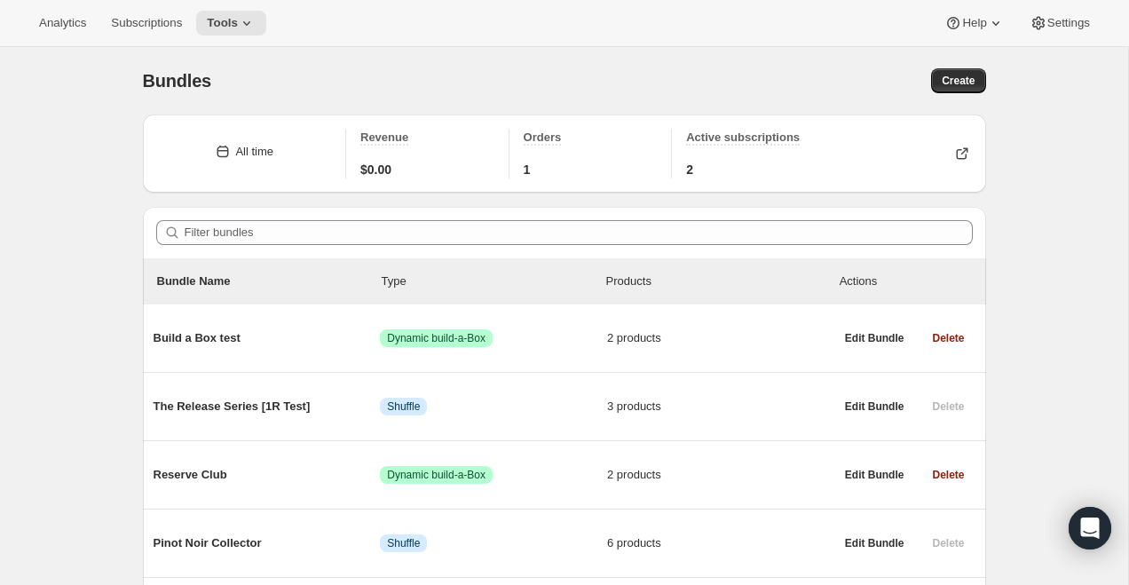
scroll to position [130, 0]
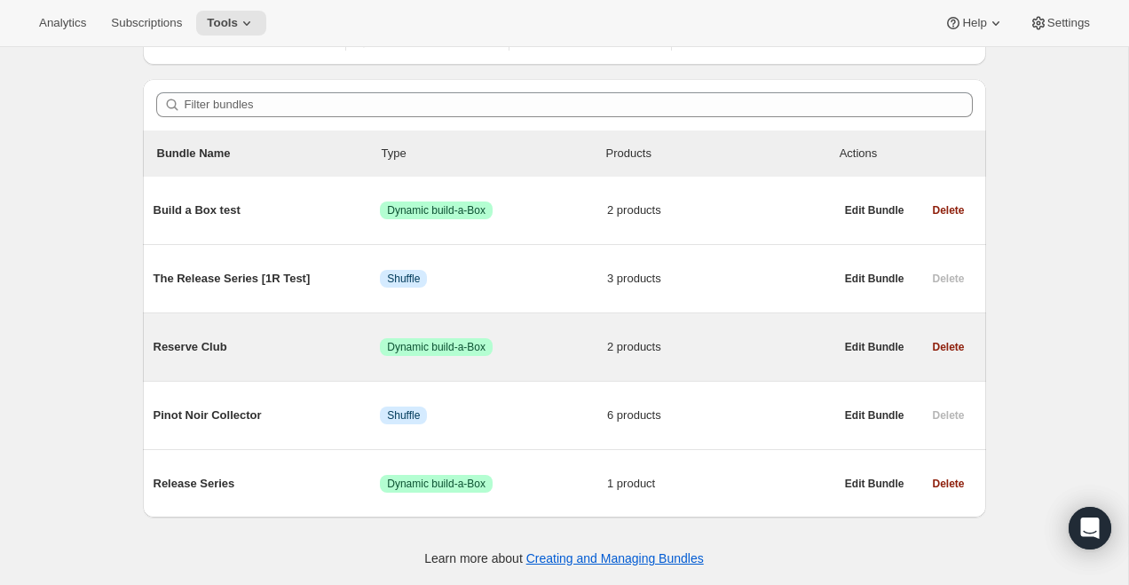
click at [223, 335] on div "Reserve Club Success Dynamic build-a-Box 2 products" at bounding box center [494, 347] width 681 height 46
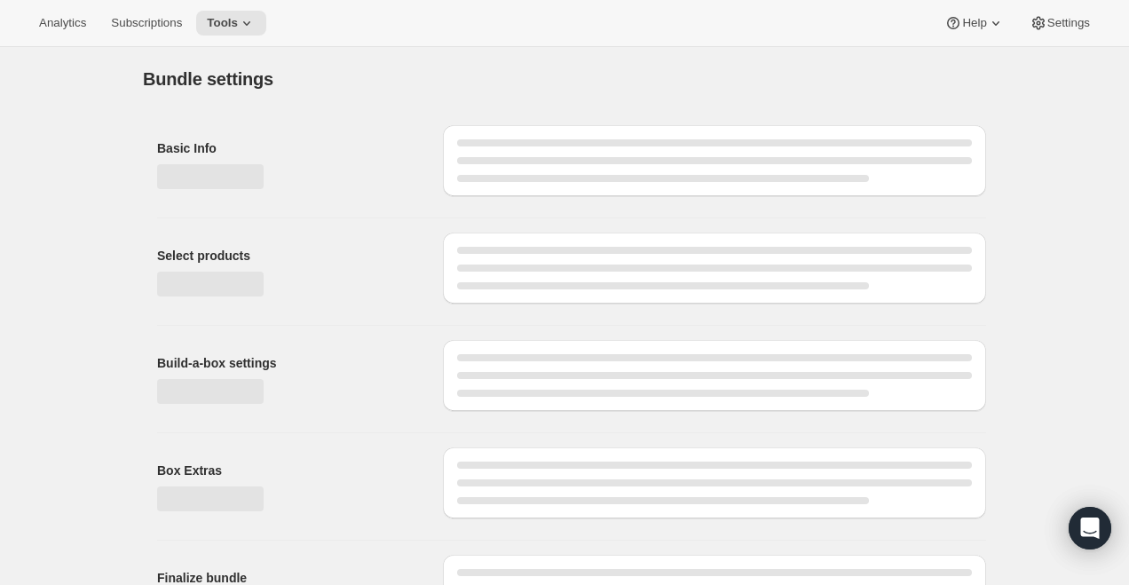
type input "Reserve Club"
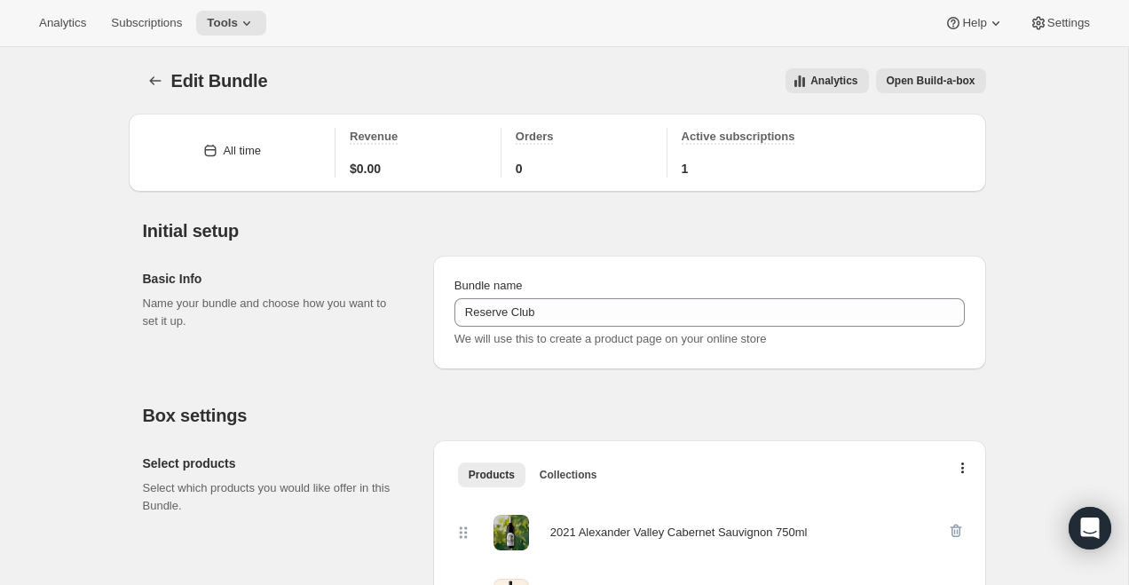
click at [919, 77] on span "Open Build-a-box" at bounding box center [931, 81] width 89 height 14
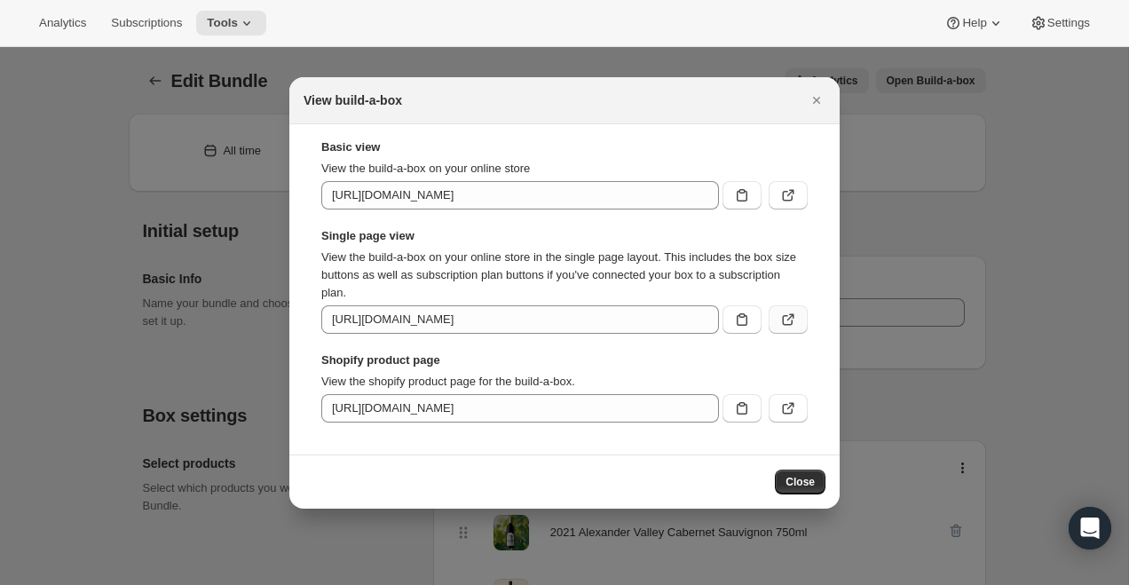
click at [788, 318] on icon ":r58:" at bounding box center [788, 320] width 18 height 18
click at [795, 189] on icon ":r58:" at bounding box center [788, 195] width 18 height 18
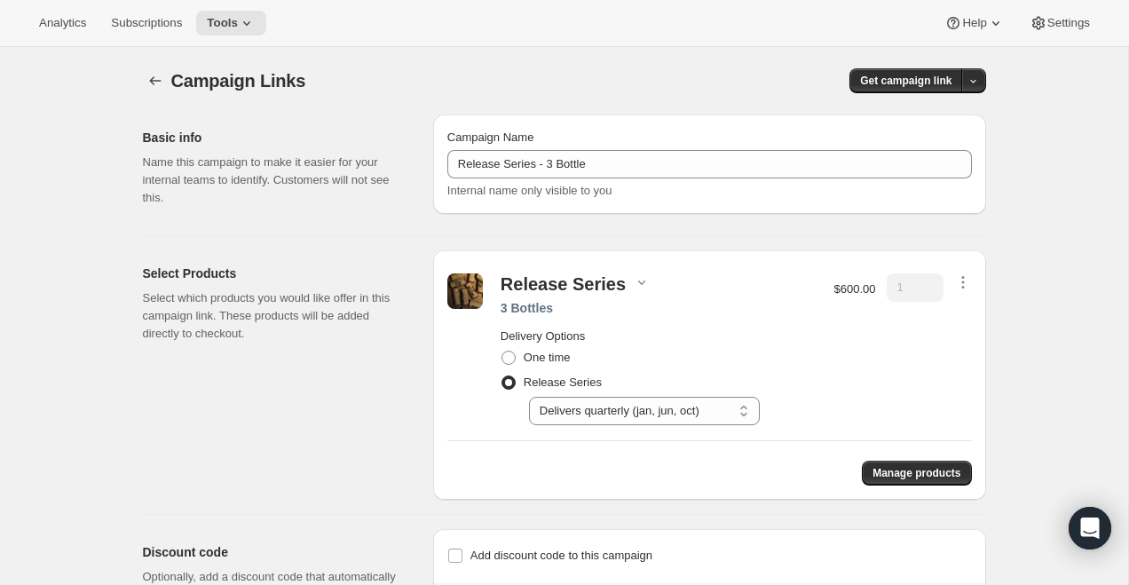
select select "gid://shopify/SellingPlan/710463488309"
